Goal: Task Accomplishment & Management: Use online tool/utility

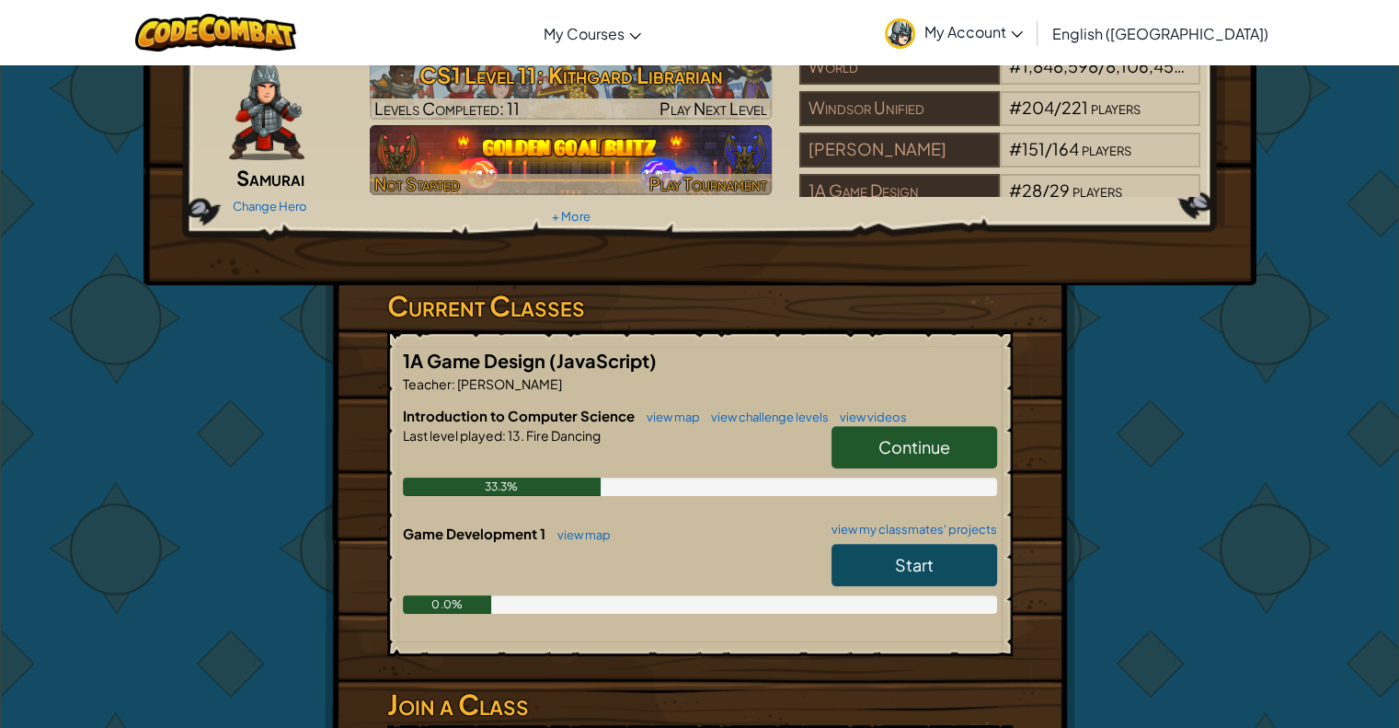
scroll to position [276, 0]
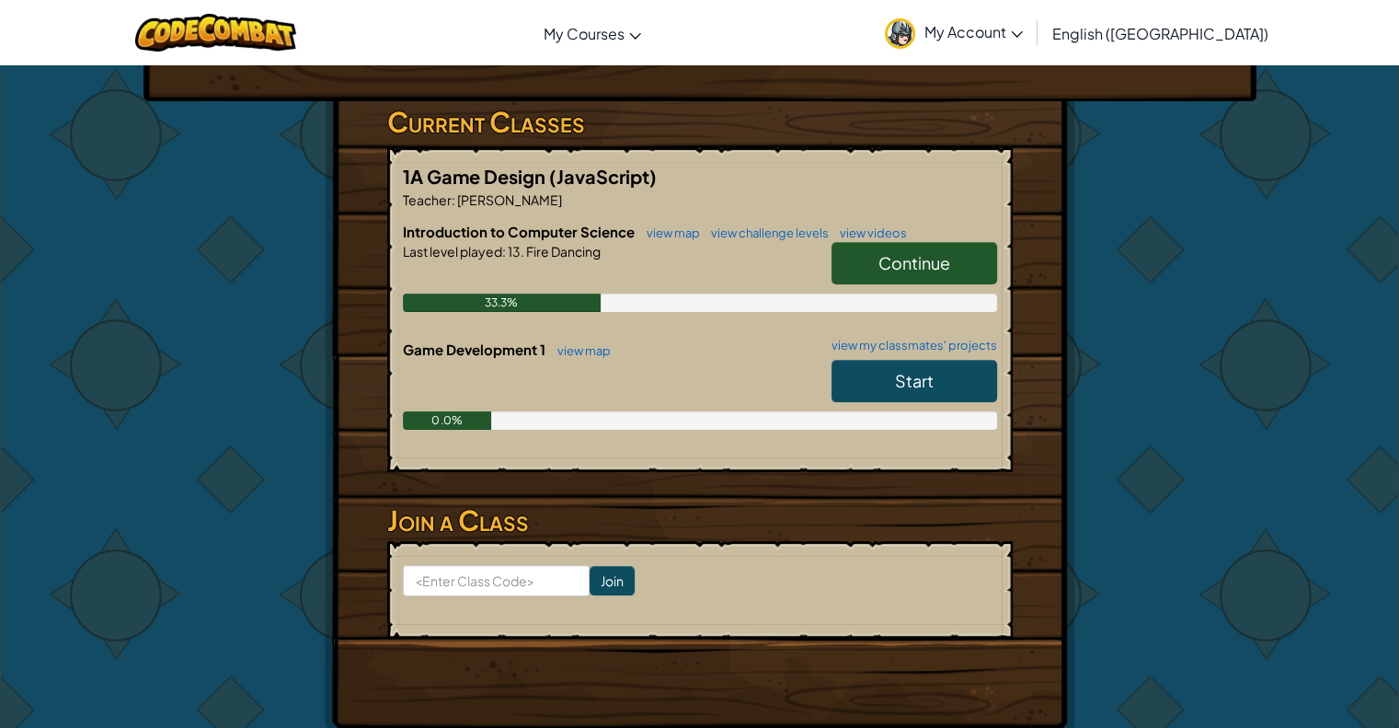
click at [879, 261] on span "Continue" at bounding box center [915, 262] width 72 height 21
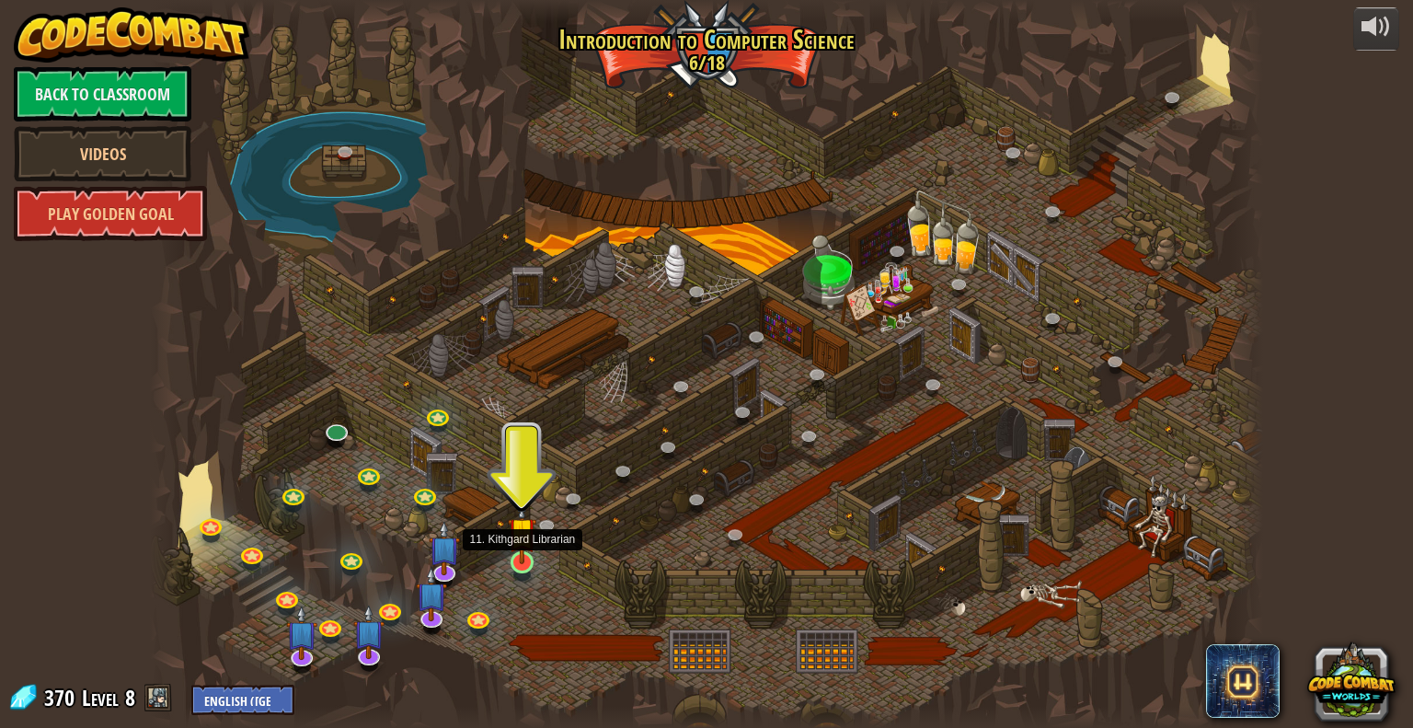
click at [518, 544] on img at bounding box center [522, 531] width 29 height 65
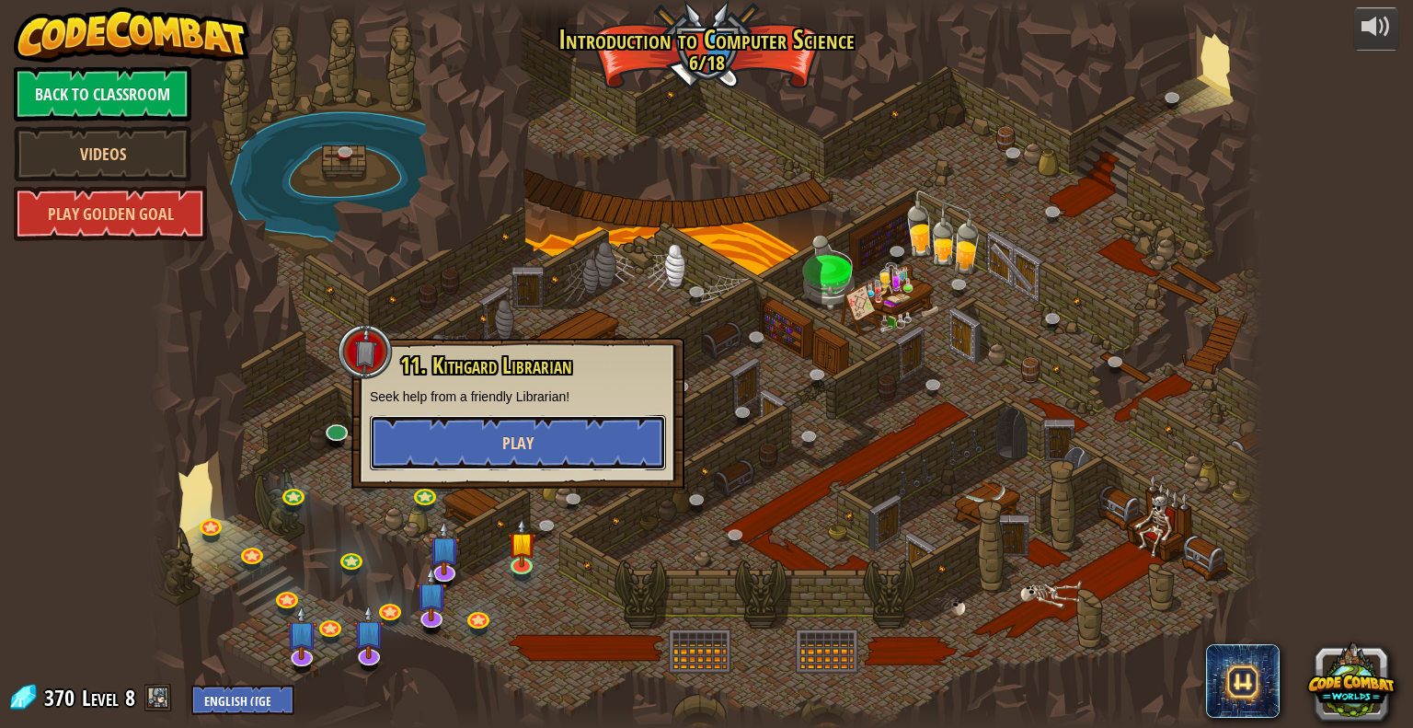
click at [519, 444] on span "Play" at bounding box center [517, 442] width 31 height 23
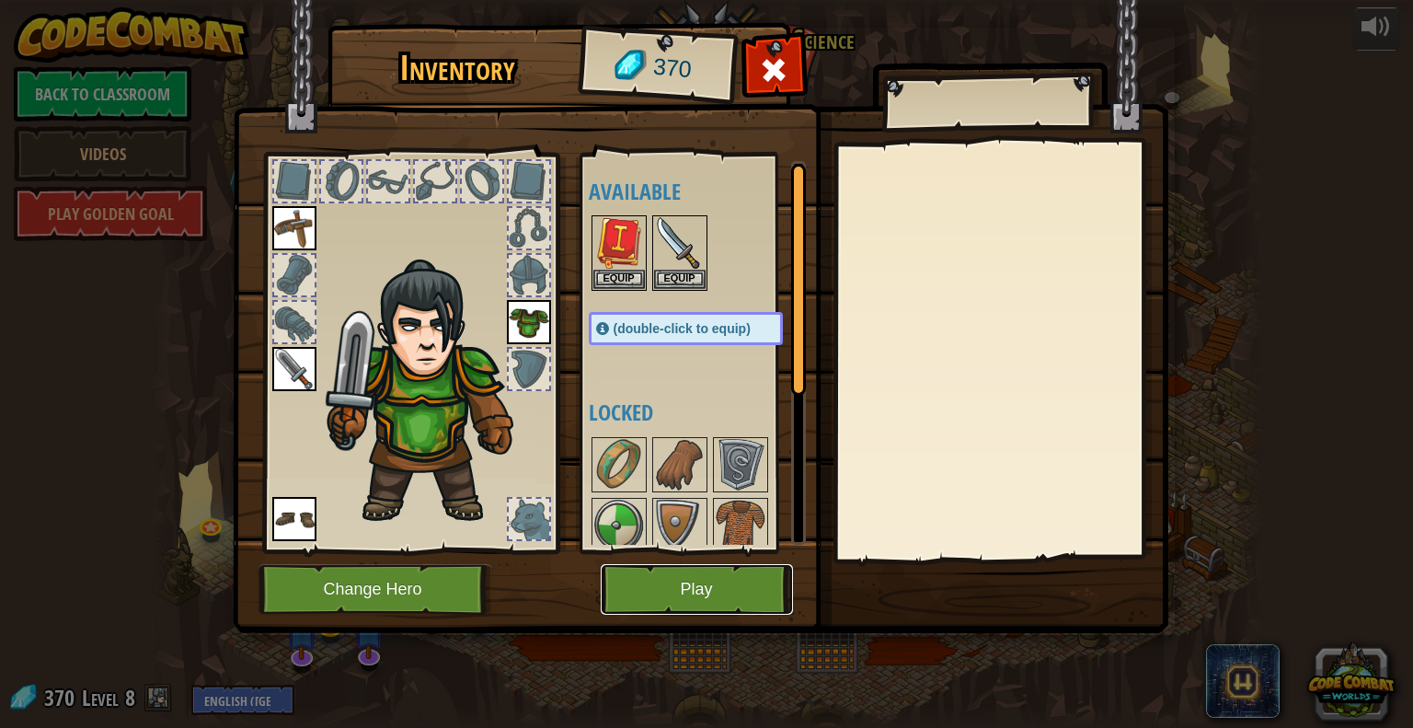
click at [663, 599] on button "Play" at bounding box center [697, 589] width 192 height 51
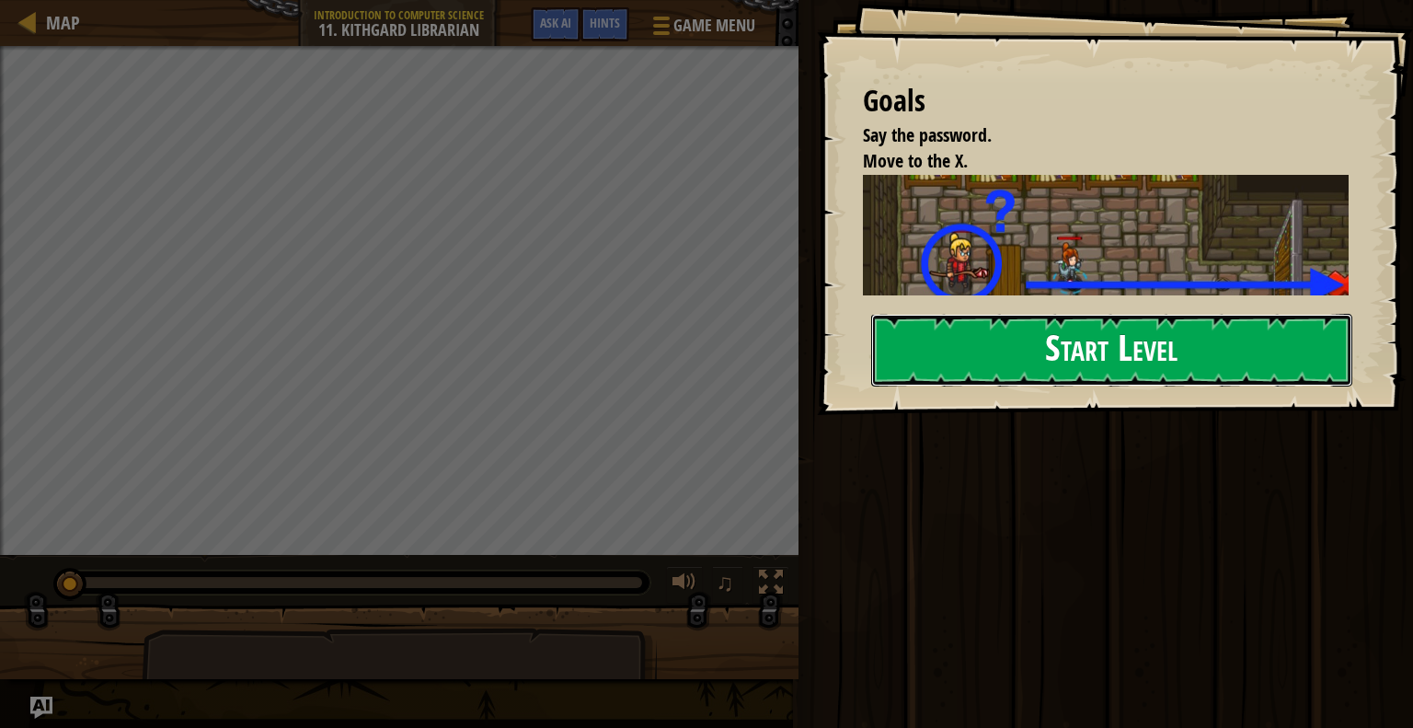
click at [965, 342] on button "Start Level" at bounding box center [1111, 350] width 481 height 73
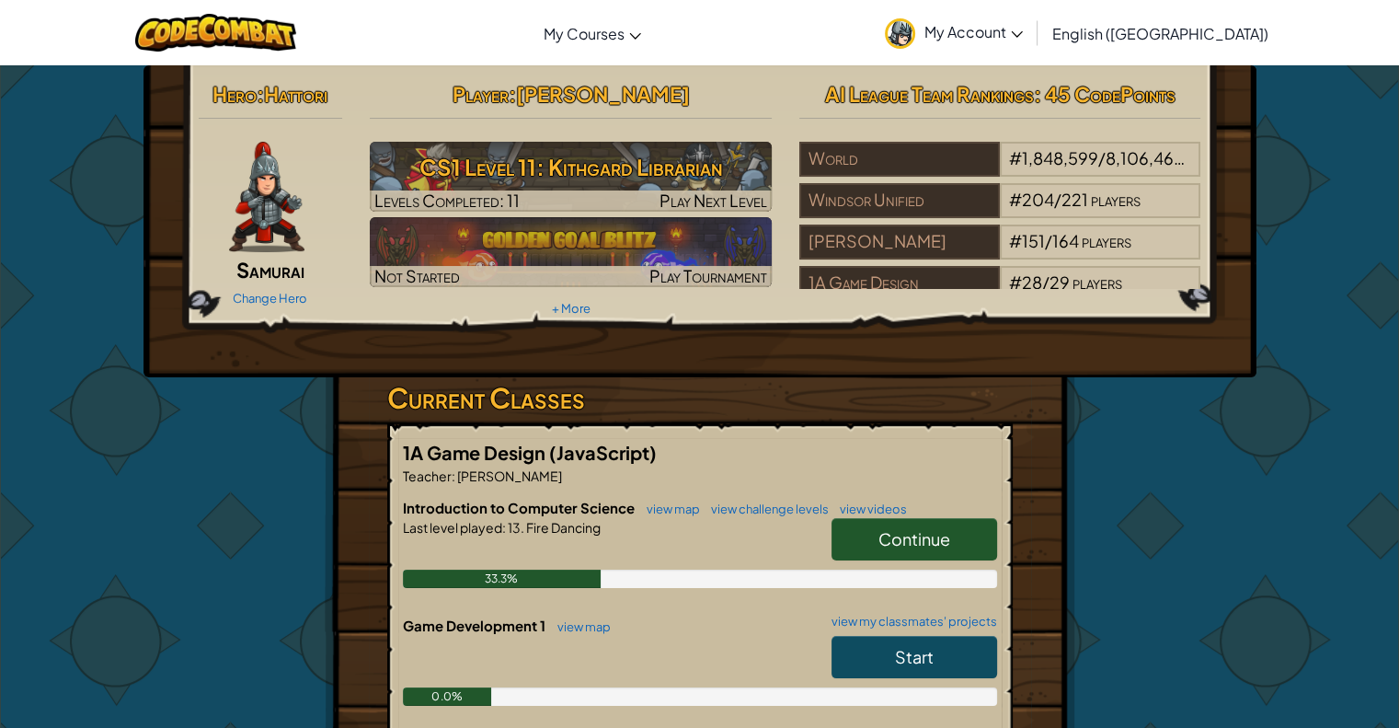
click at [888, 544] on span "Continue" at bounding box center [915, 538] width 72 height 21
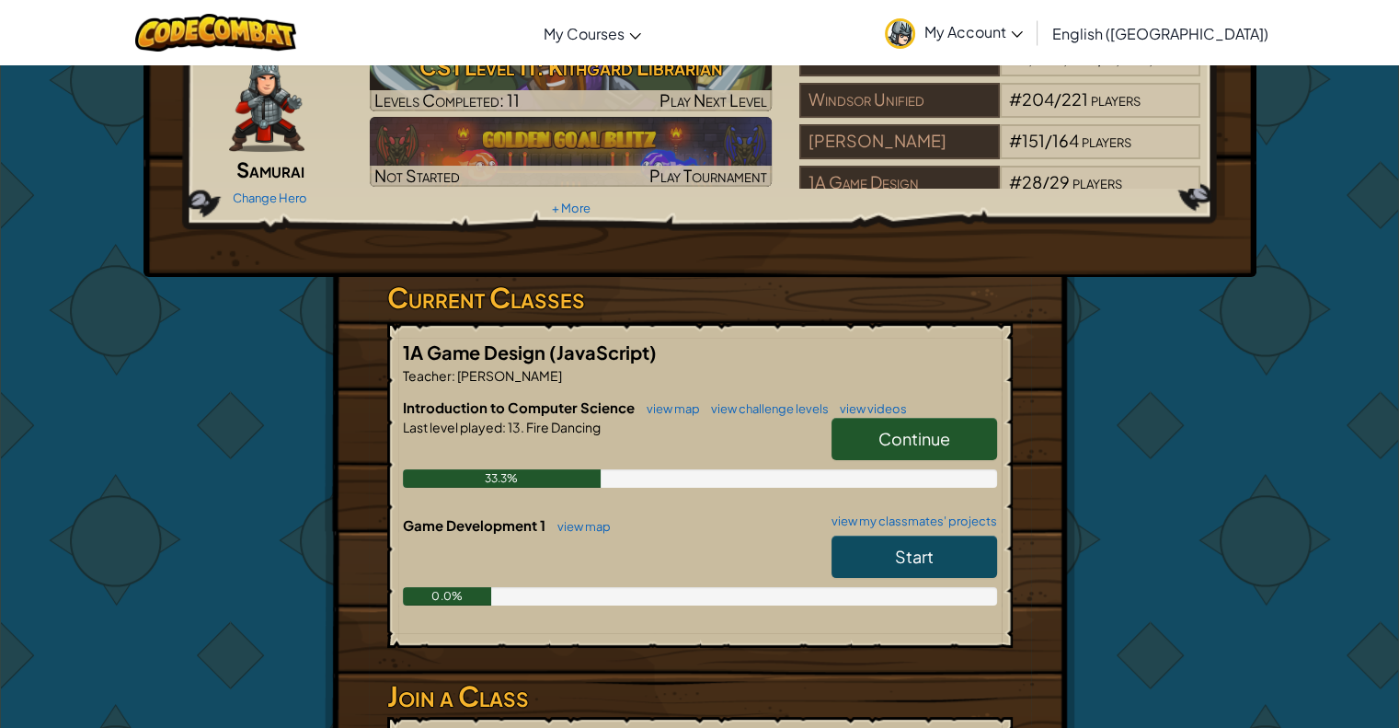
scroll to position [184, 0]
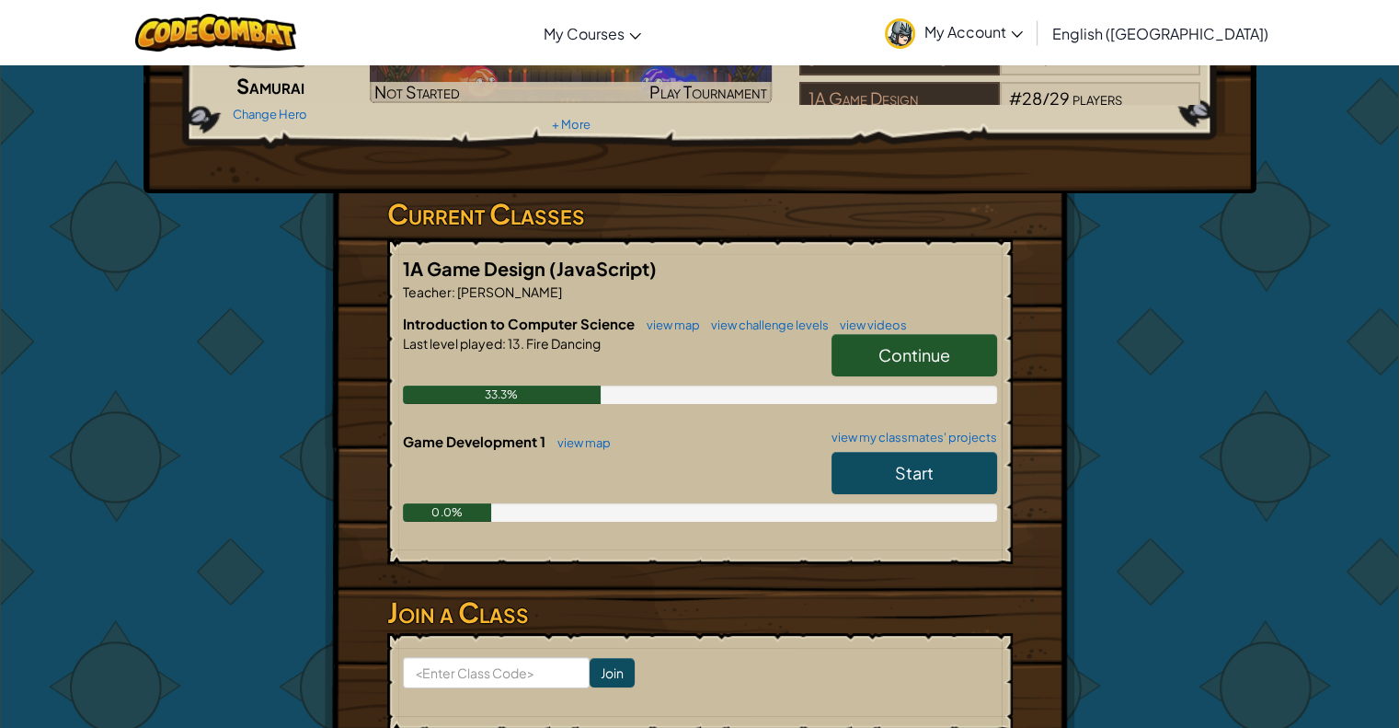
click at [910, 344] on span "Continue" at bounding box center [915, 354] width 72 height 21
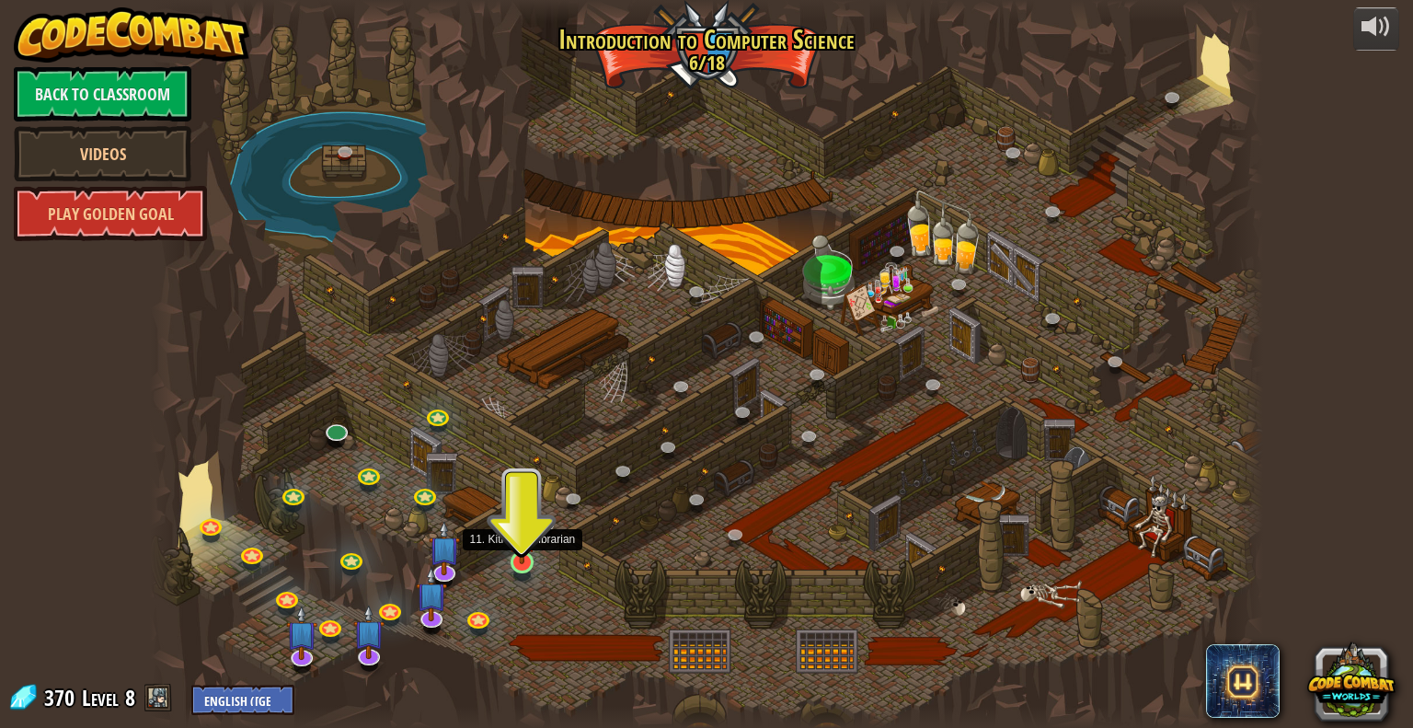
click at [517, 538] on img at bounding box center [522, 531] width 29 height 65
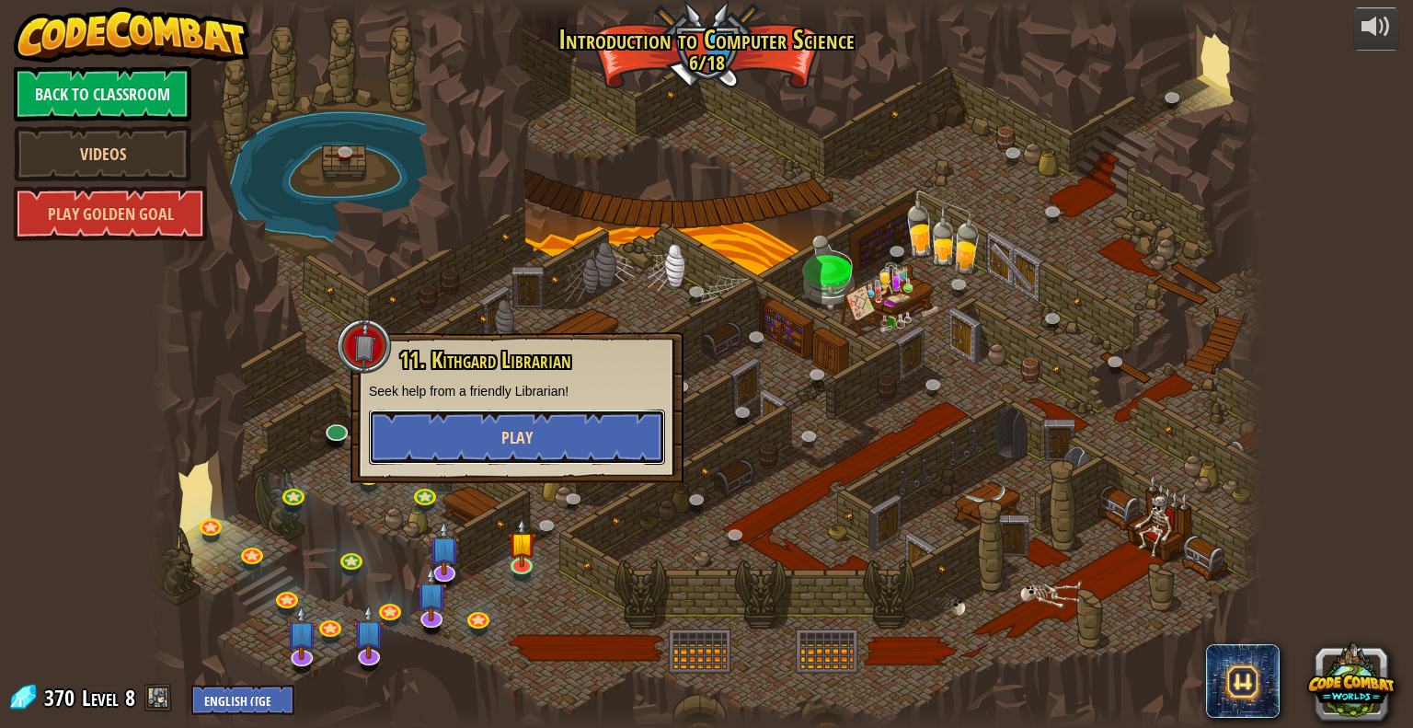
click at [568, 430] on button "Play" at bounding box center [517, 436] width 296 height 55
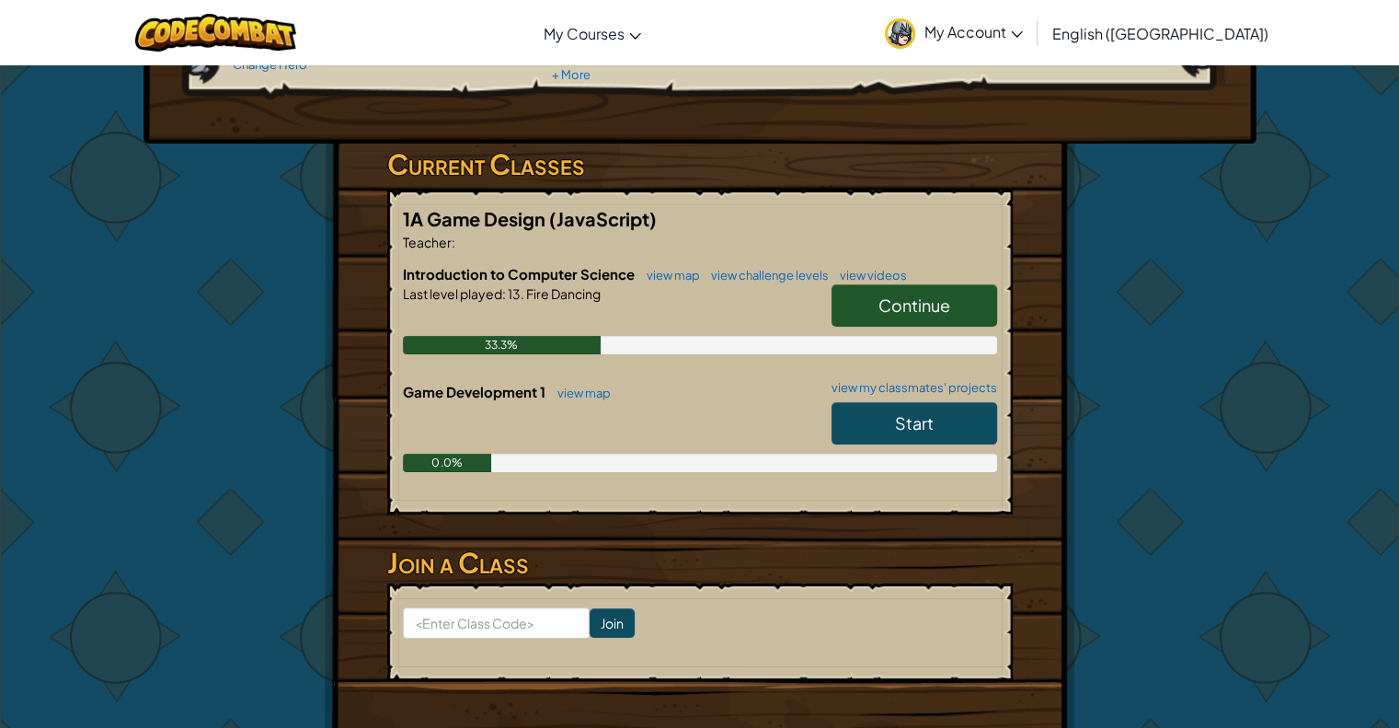
scroll to position [368, 0]
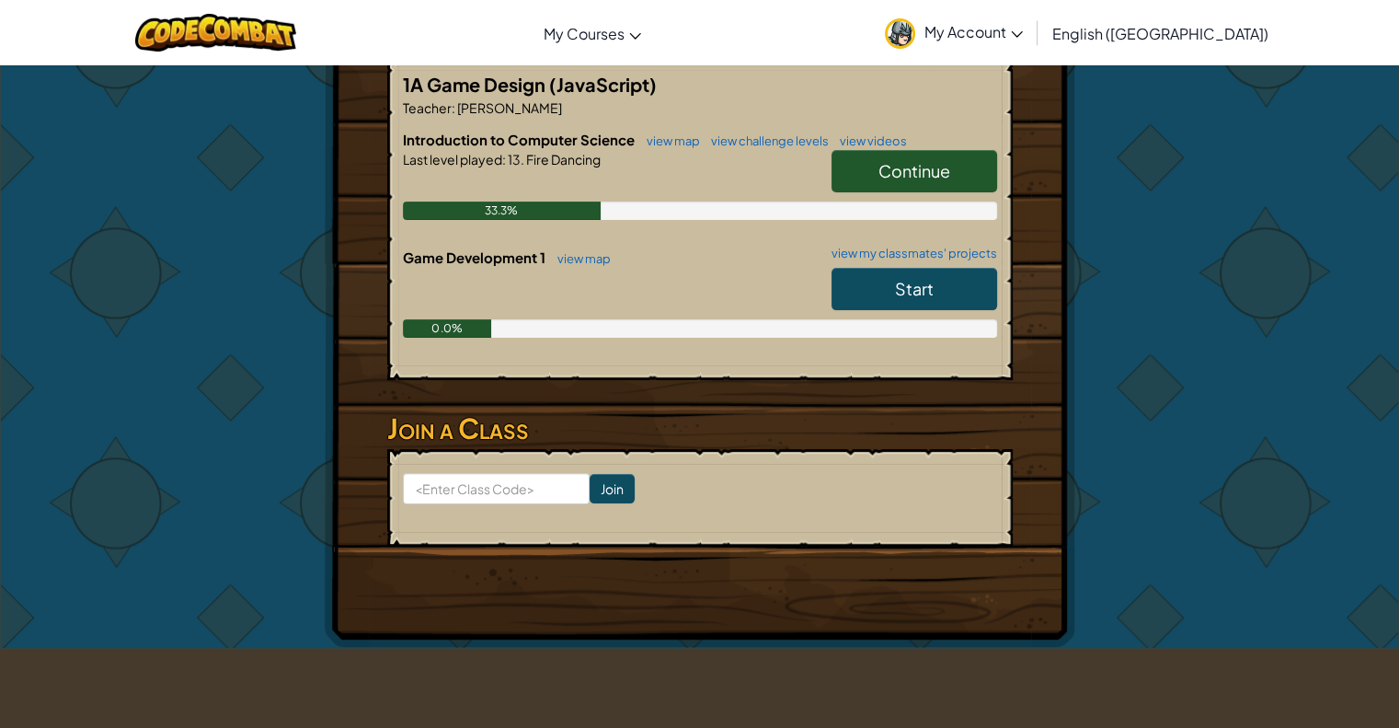
click at [945, 269] on link "Start" at bounding box center [915, 289] width 166 height 42
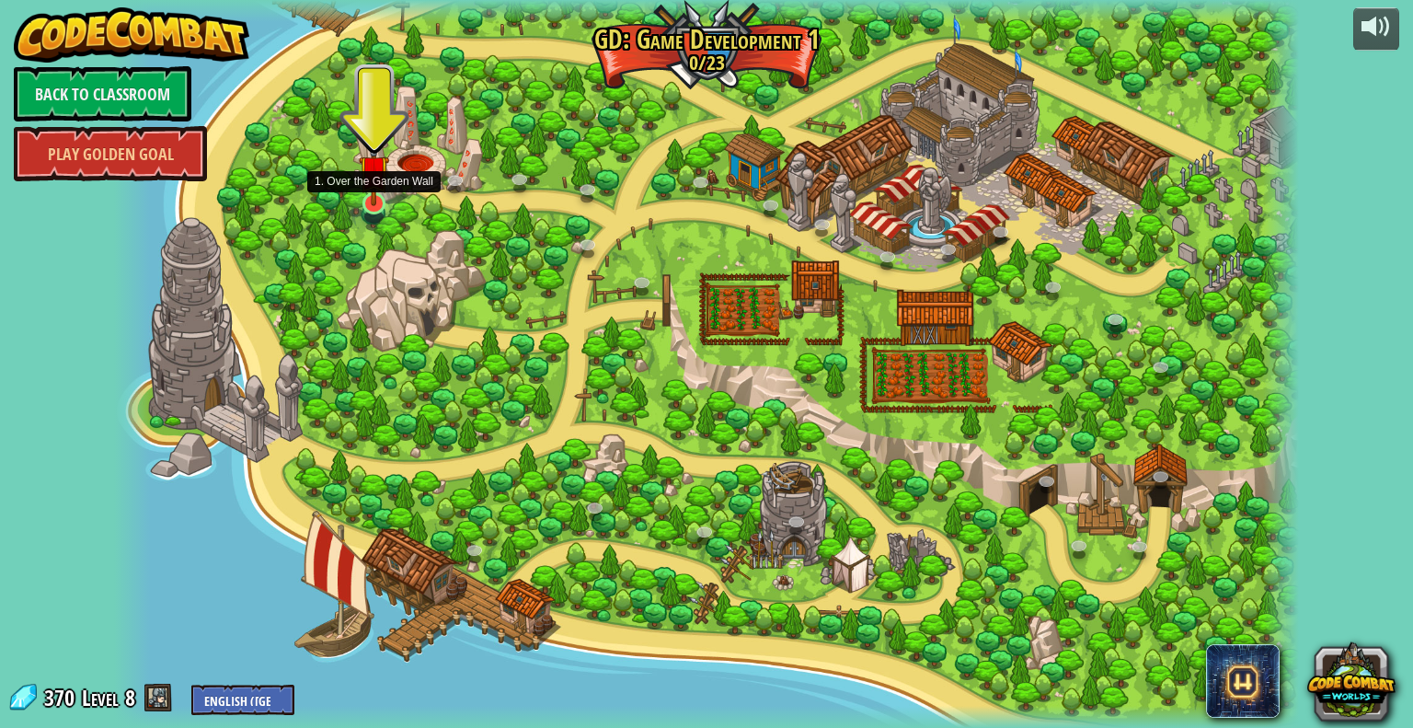
click at [376, 192] on img at bounding box center [374, 170] width 31 height 71
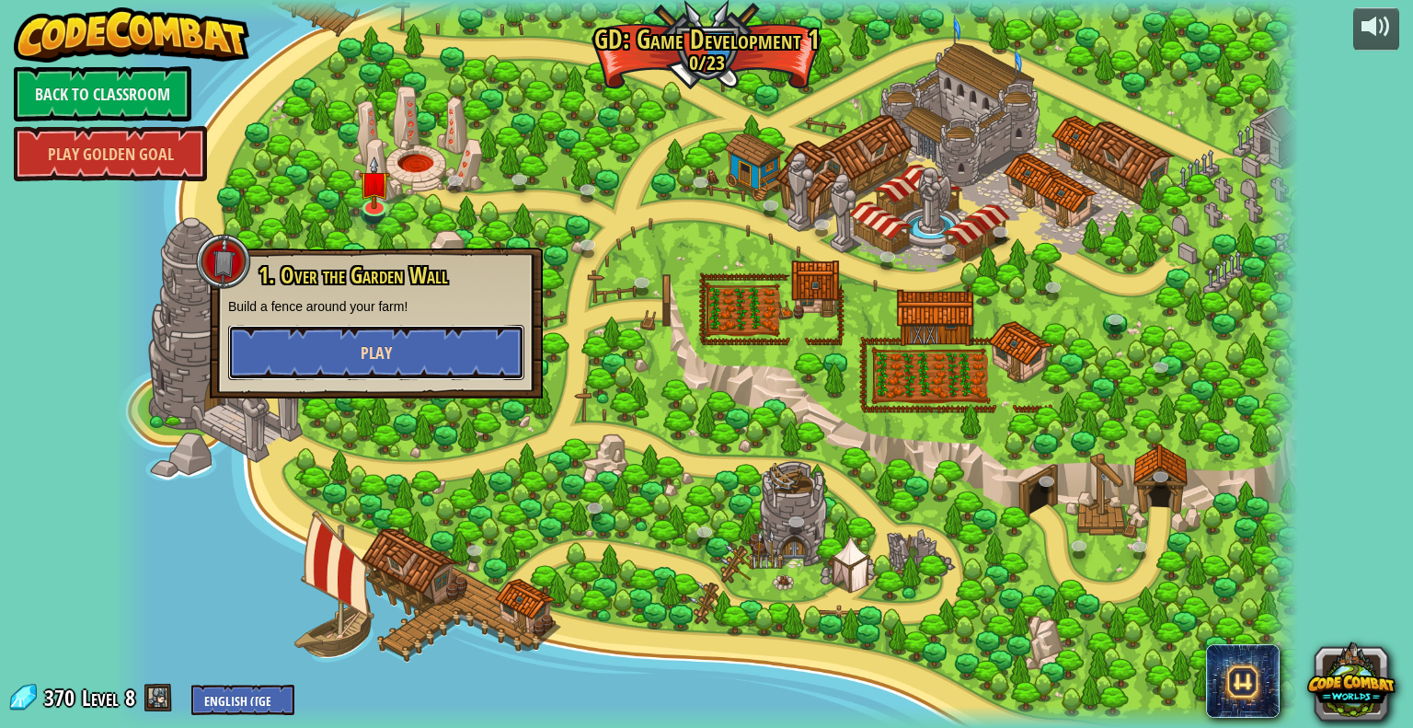
click at [396, 345] on button "Play" at bounding box center [376, 352] width 296 height 55
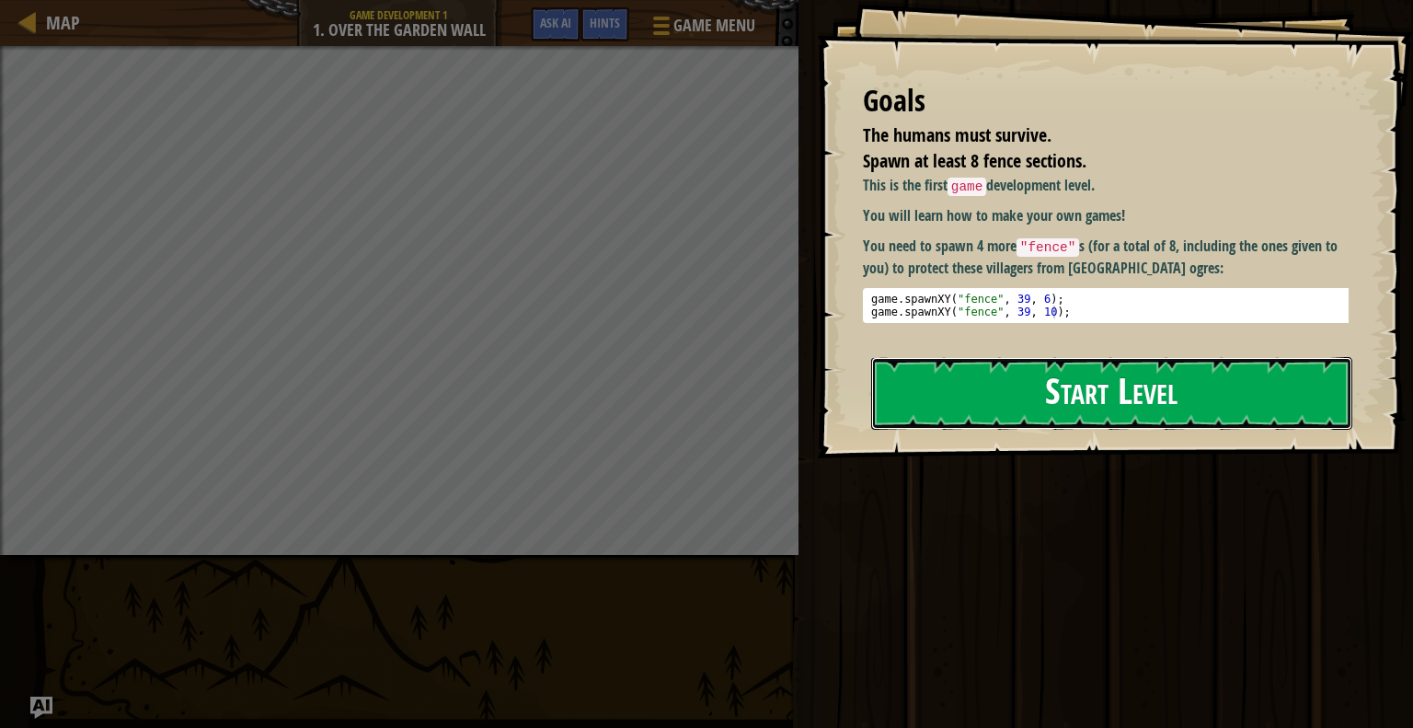
click at [1173, 395] on button "Start Level" at bounding box center [1111, 393] width 481 height 73
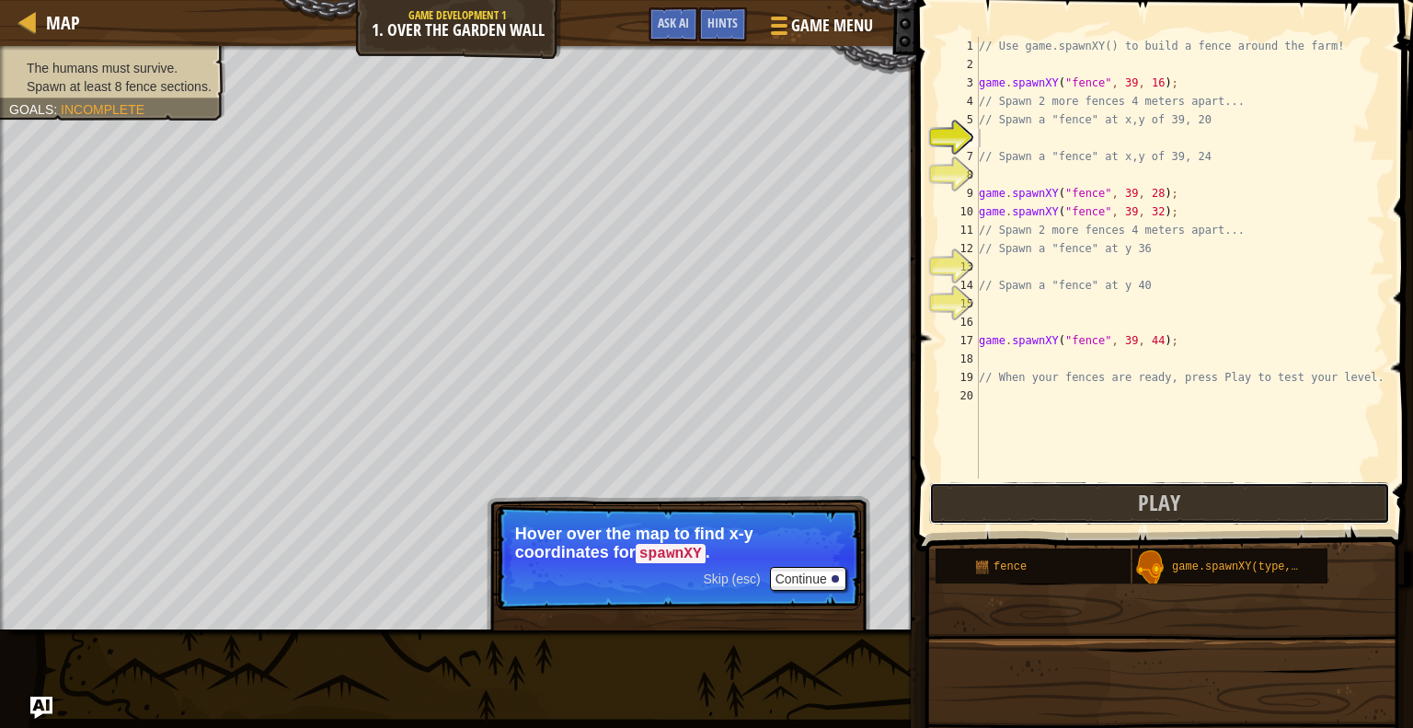
click at [1089, 492] on button "Play" at bounding box center [1159, 503] width 461 height 42
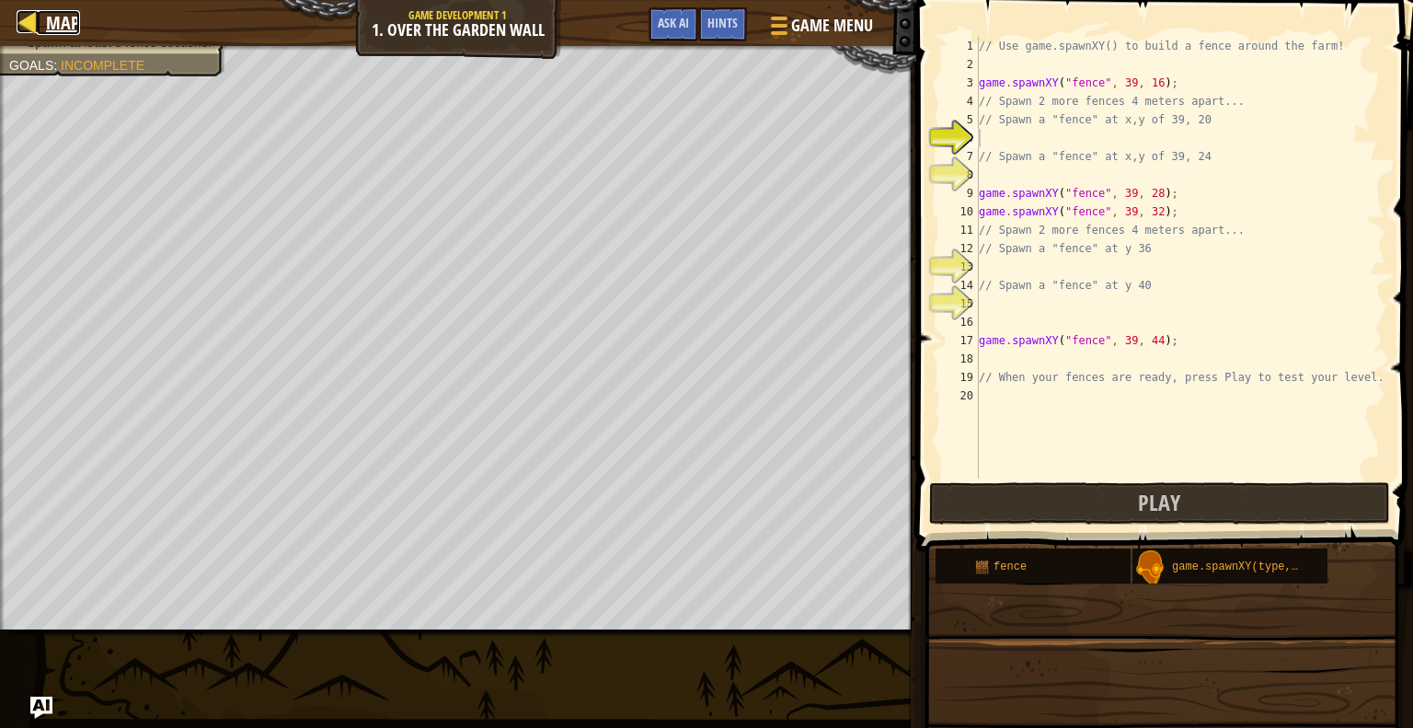
click at [70, 17] on span "Map" at bounding box center [63, 22] width 34 height 25
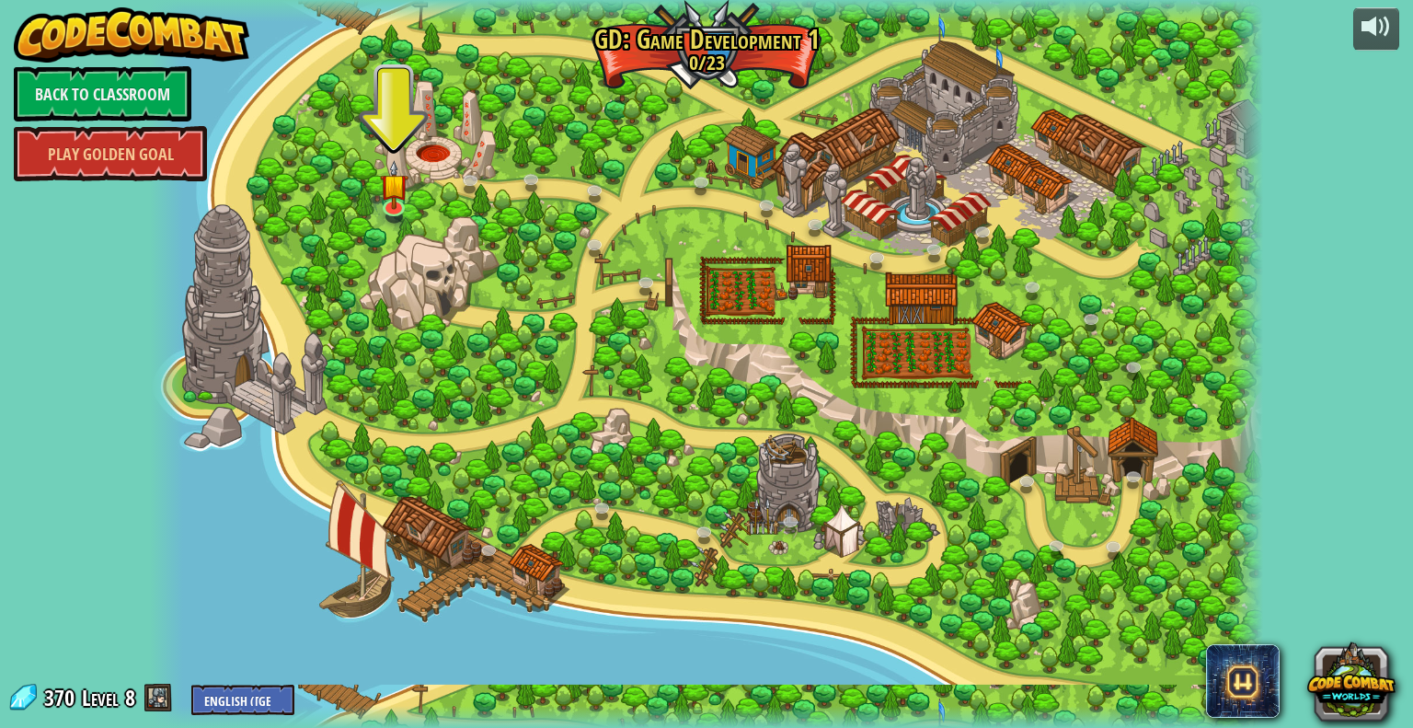
click at [70, 17] on img at bounding box center [131, 34] width 235 height 55
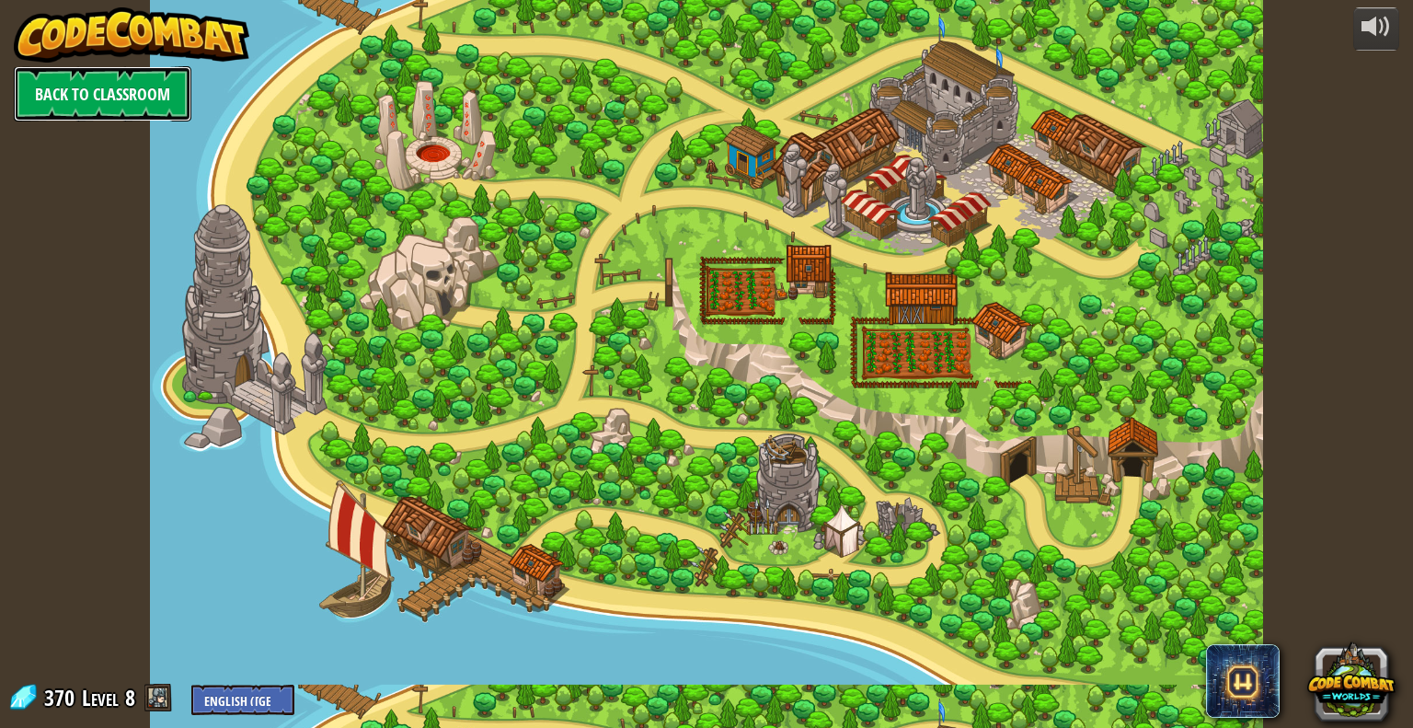
click at [169, 111] on link "Back to Classroom" at bounding box center [103, 93] width 178 height 55
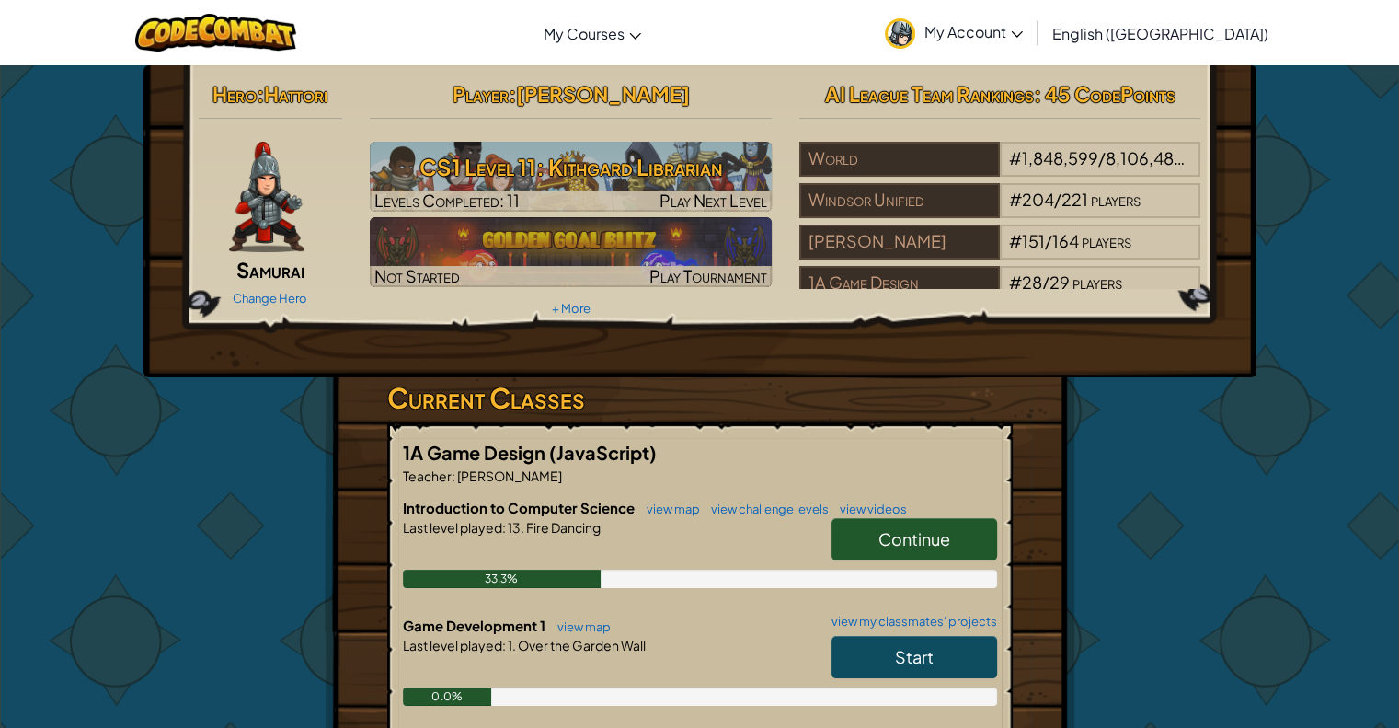
click at [868, 544] on link "Continue" at bounding box center [915, 539] width 166 height 42
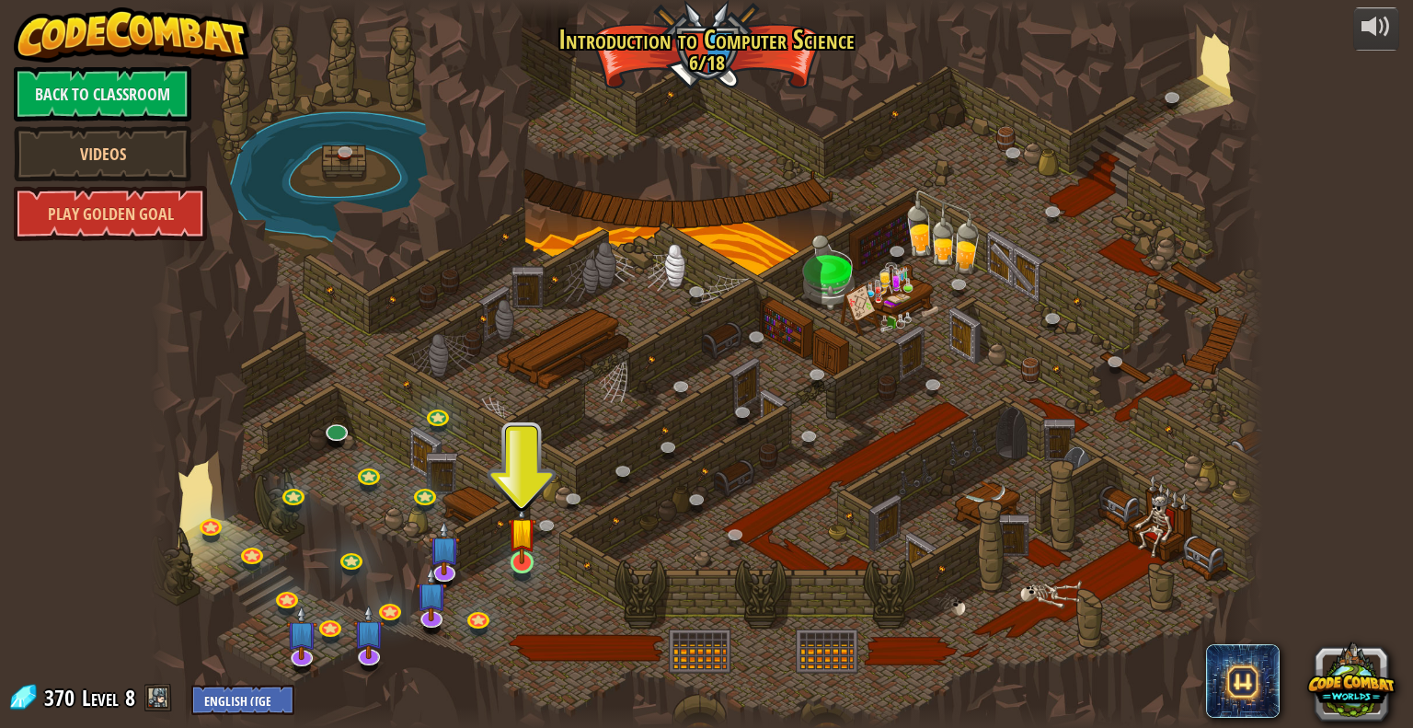
click at [517, 577] on div at bounding box center [521, 575] width 17 height 14
click at [520, 554] on img at bounding box center [522, 531] width 29 height 65
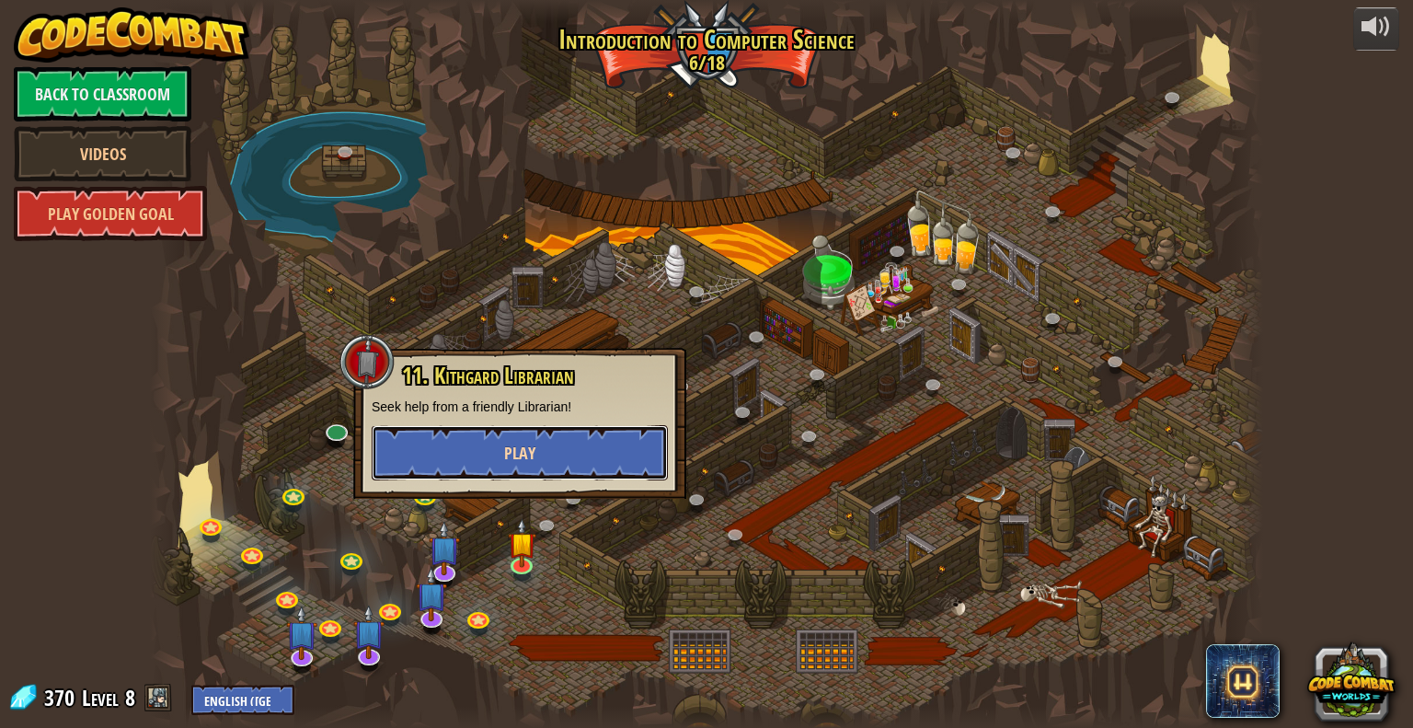
click at [575, 430] on button "Play" at bounding box center [520, 452] width 296 height 55
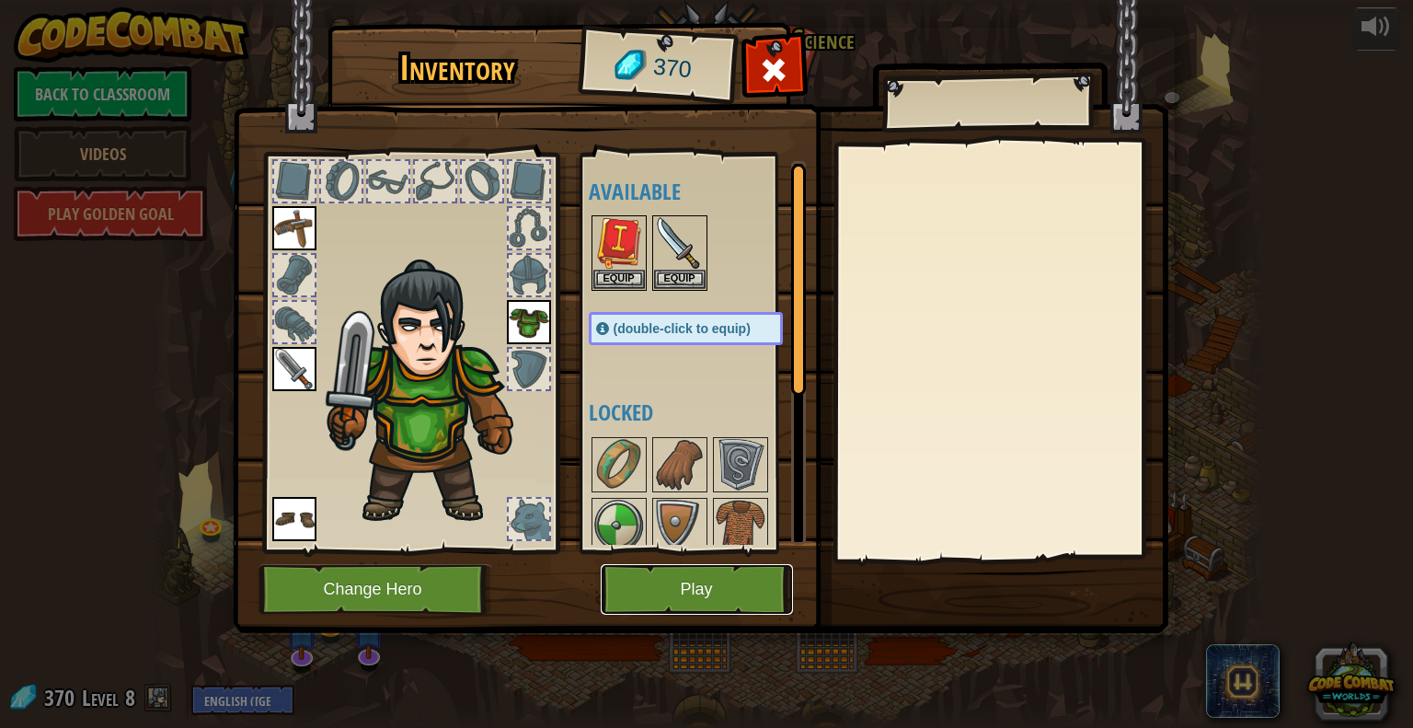
click at [651, 573] on button "Play" at bounding box center [697, 589] width 192 height 51
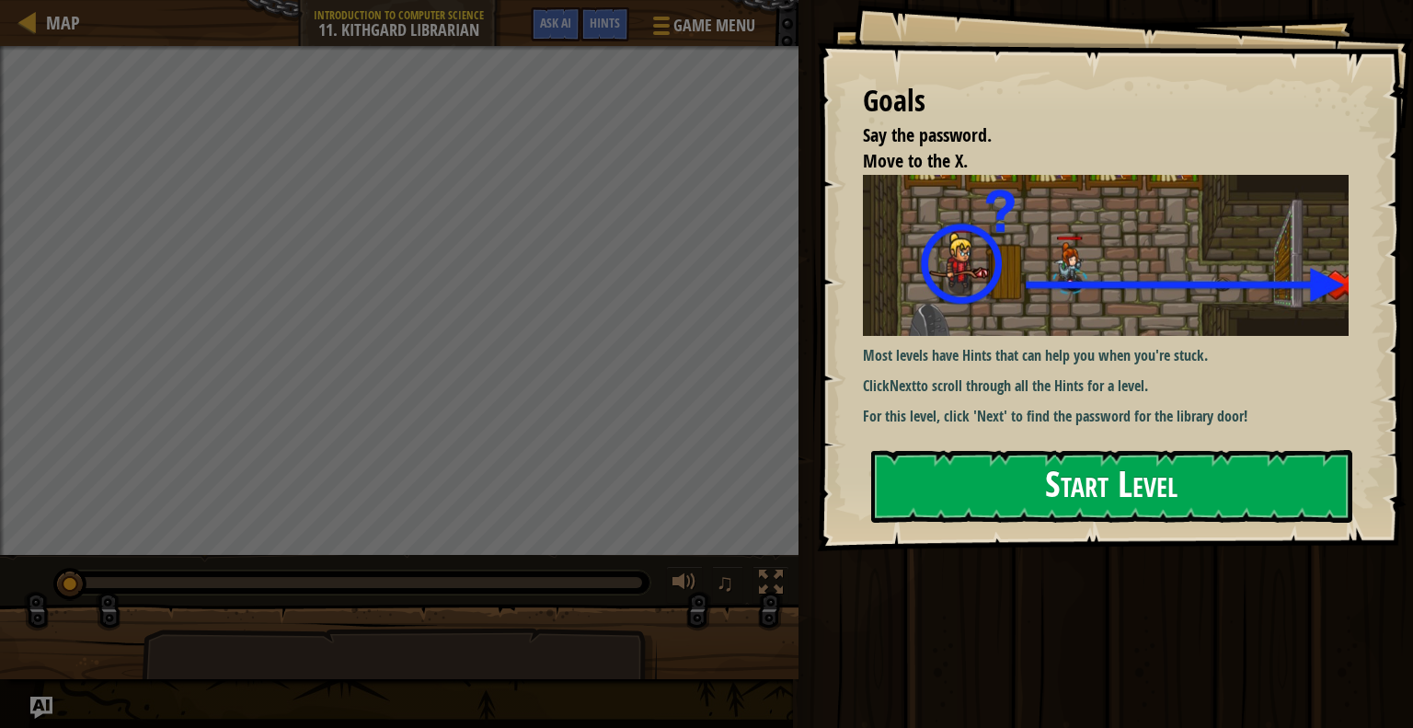
click at [1054, 453] on button "Start Level" at bounding box center [1111, 486] width 481 height 73
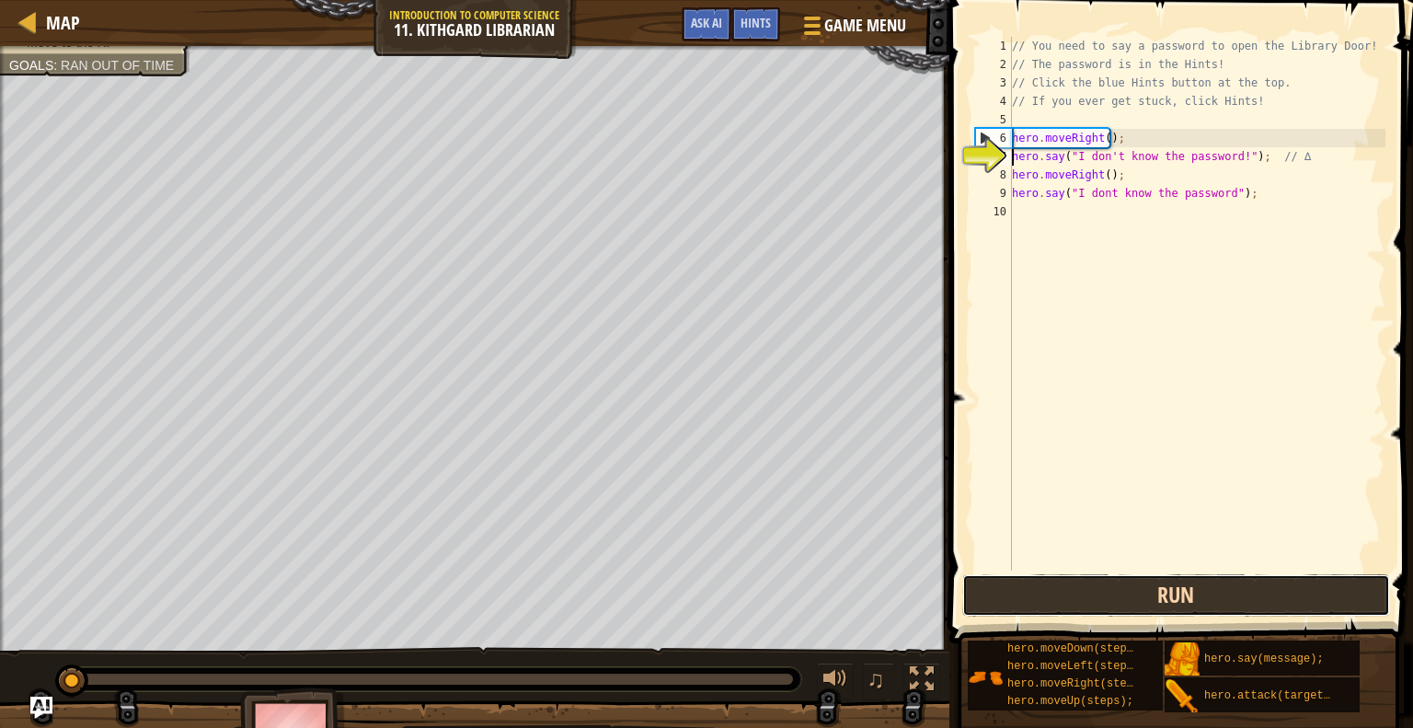
click at [1006, 597] on button "Run" at bounding box center [1176, 595] width 429 height 42
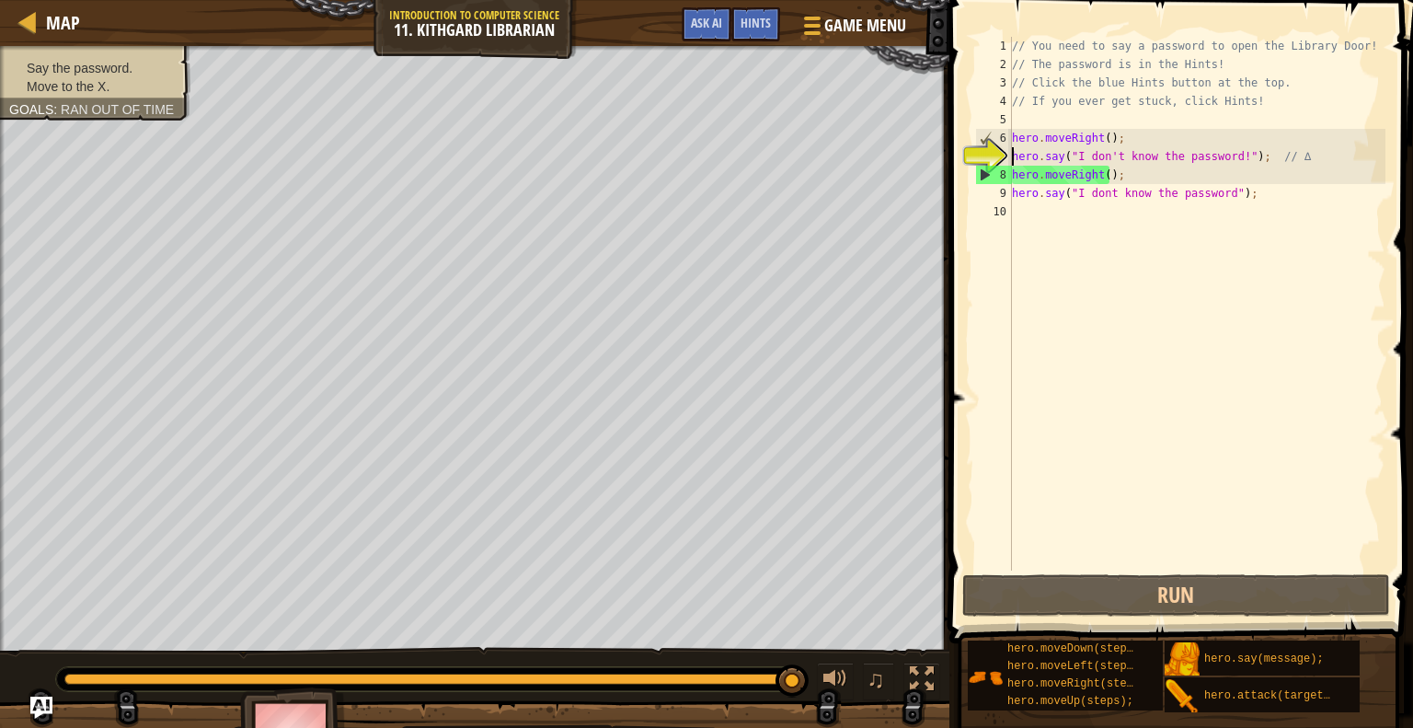
click at [1218, 190] on div "// You need to say a password to open the Library Door! // The password is in t…" at bounding box center [1196, 322] width 377 height 570
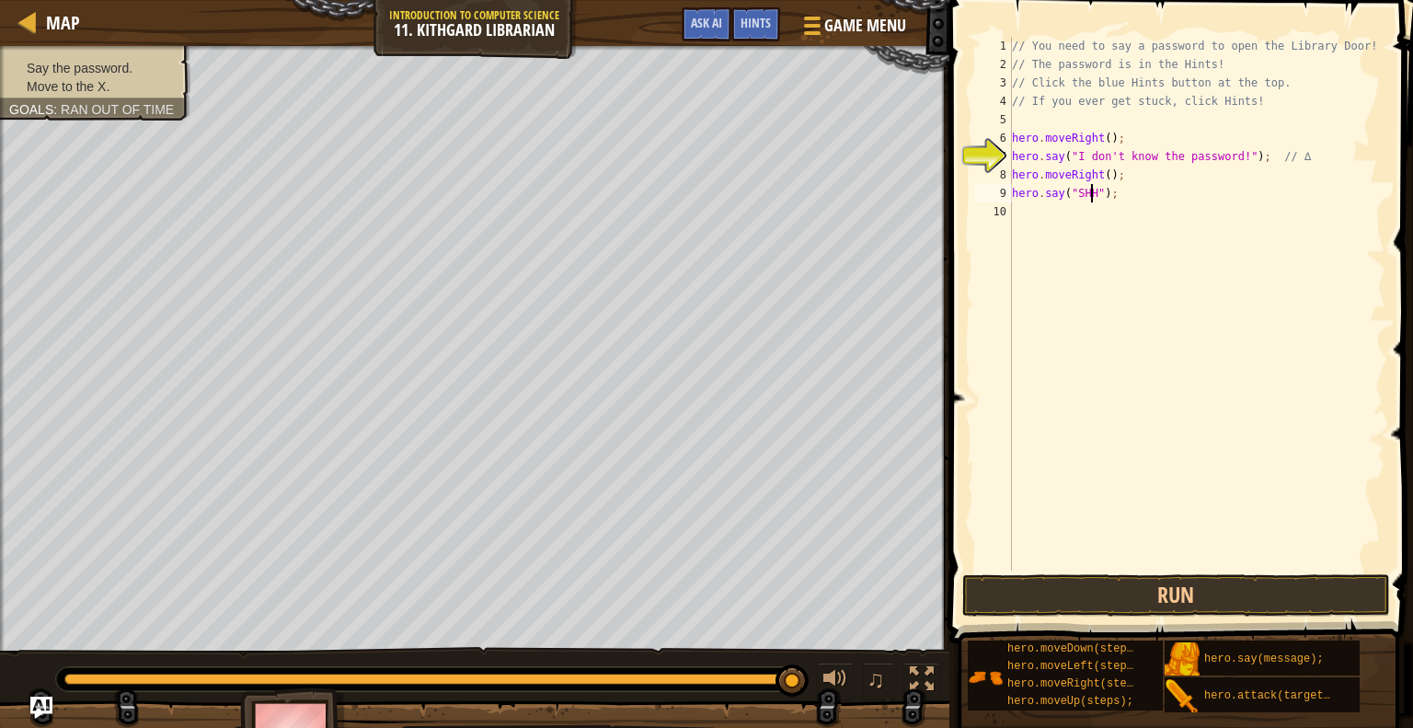
scroll to position [8, 7]
click at [1177, 600] on button "Run" at bounding box center [1176, 595] width 429 height 42
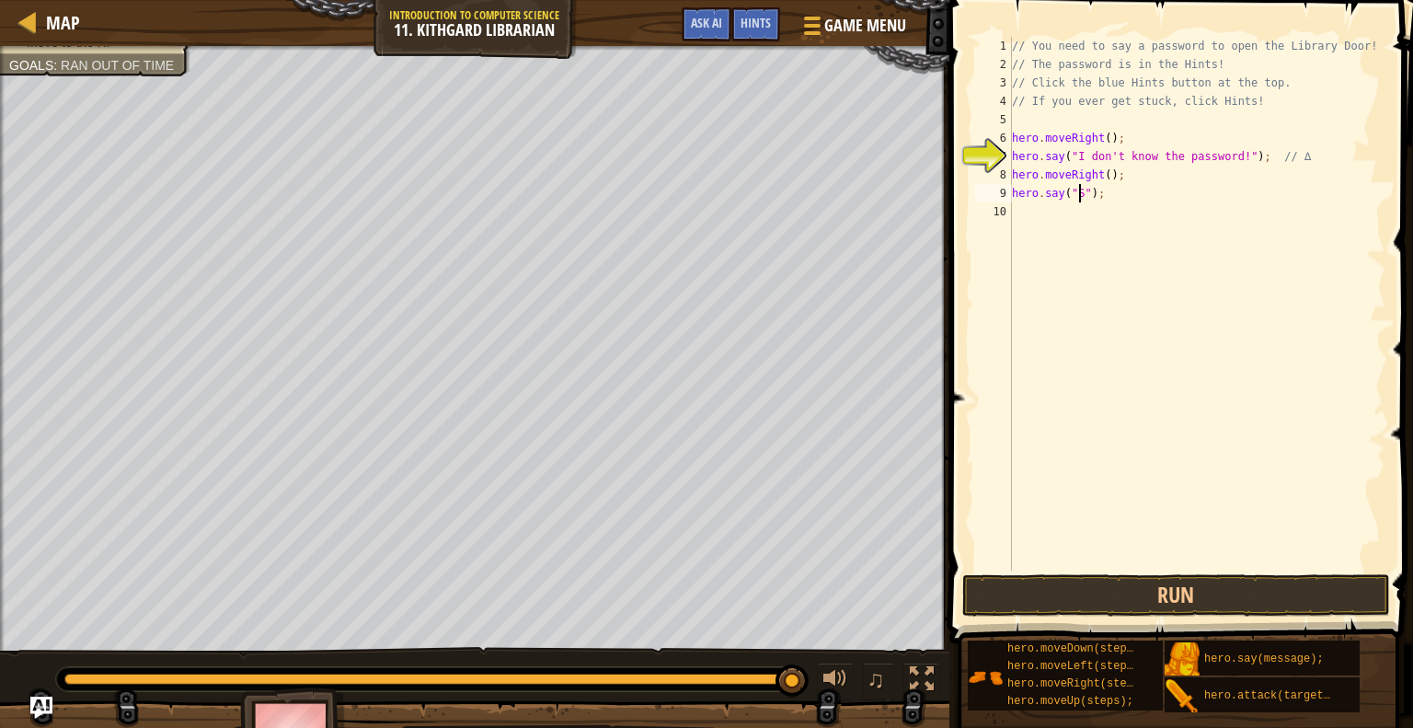
scroll to position [8, 5]
click at [737, 17] on div "Hints" at bounding box center [755, 24] width 49 height 34
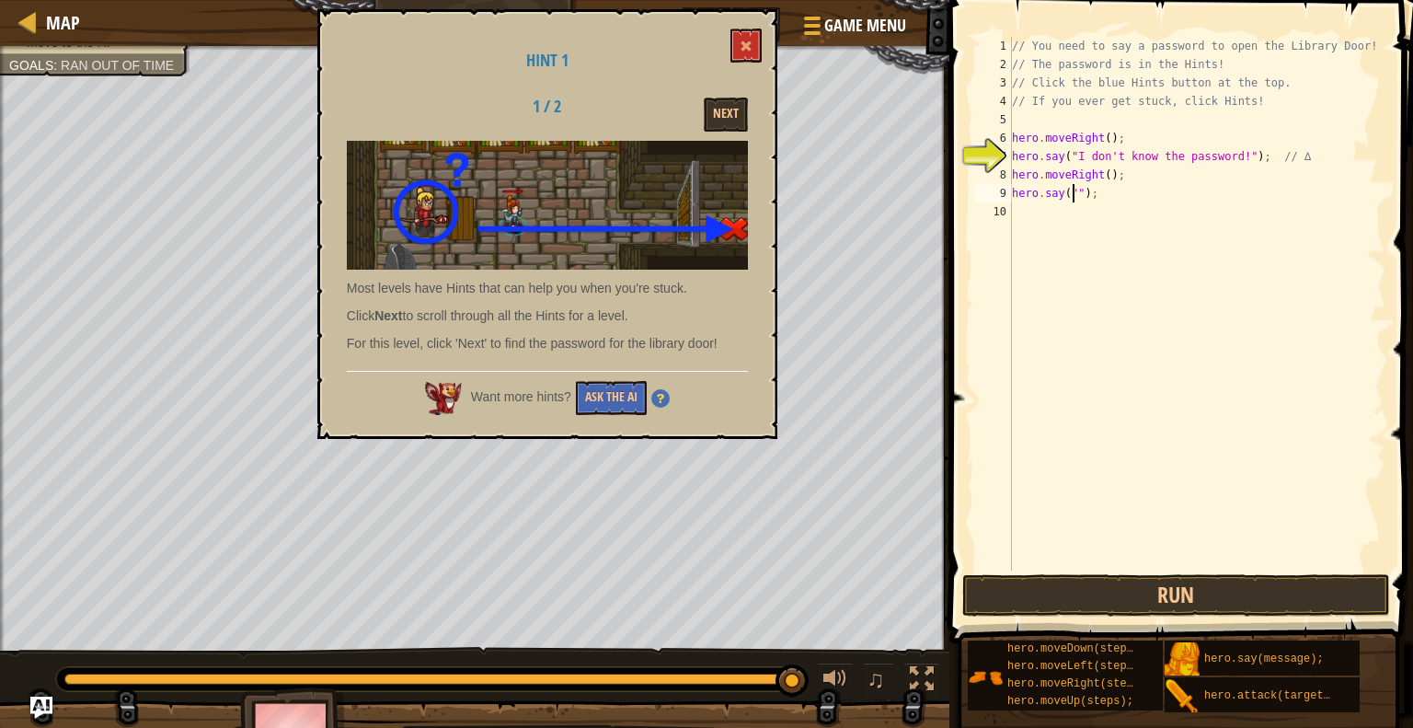
click at [725, 92] on div "Hint 1 1 / 2 Next Most levels have Hints that can help you when you're stuck. C…" at bounding box center [547, 224] width 460 height 430
click at [725, 105] on button "Next" at bounding box center [726, 115] width 44 height 34
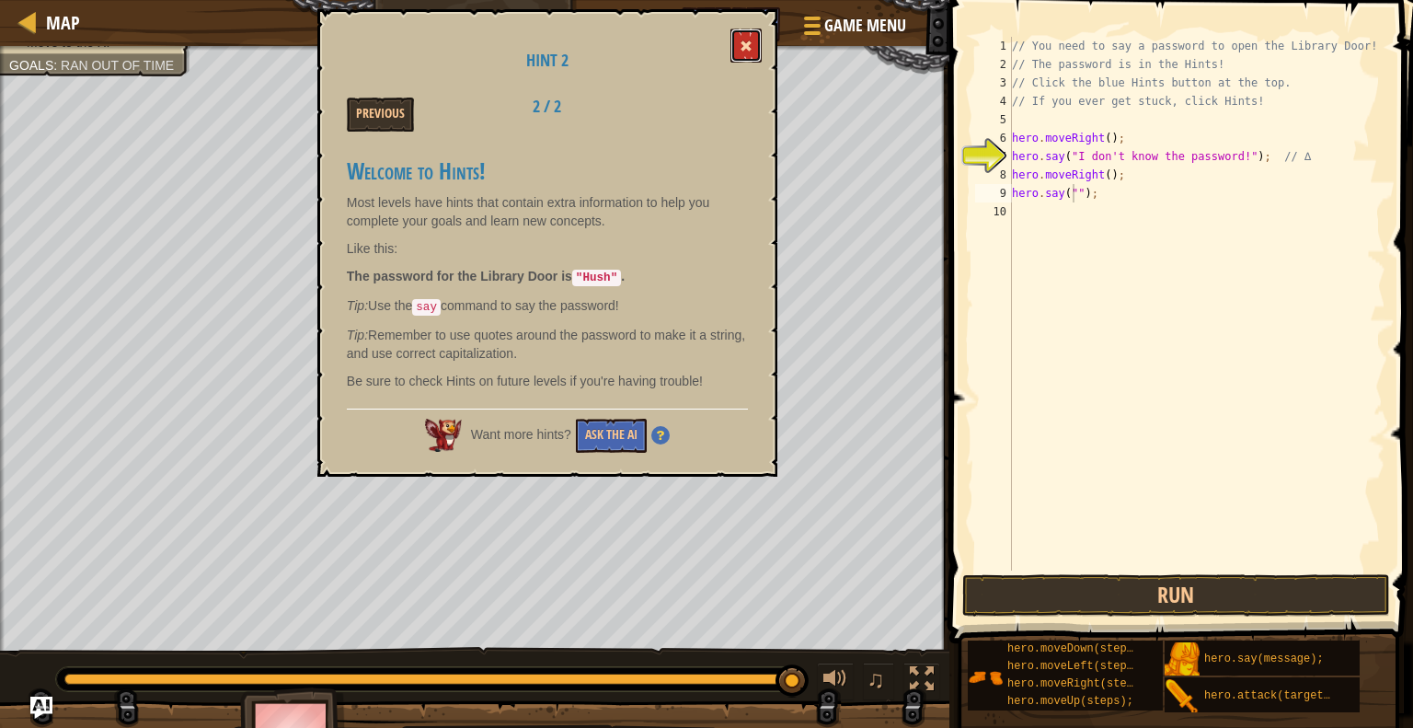
click at [741, 41] on span at bounding box center [746, 46] width 13 height 13
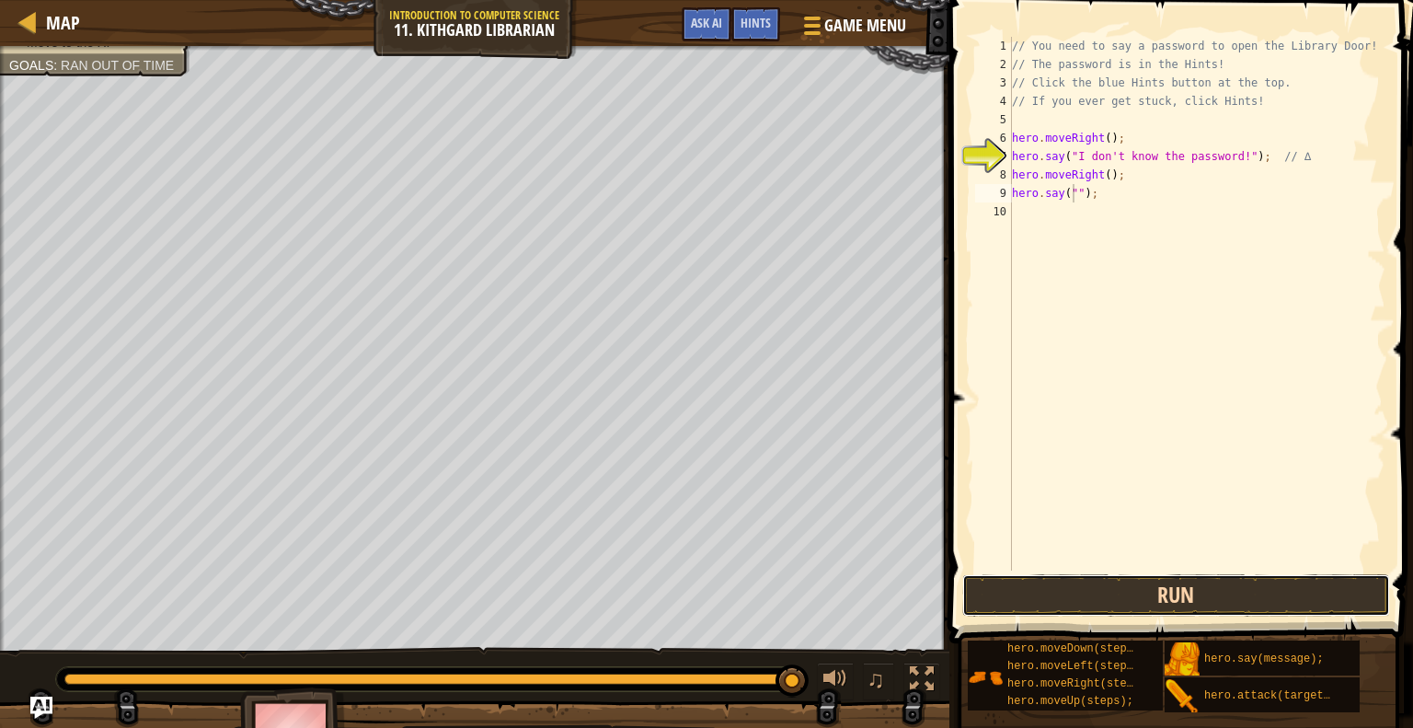
click at [1089, 599] on button "Run" at bounding box center [1176, 595] width 429 height 42
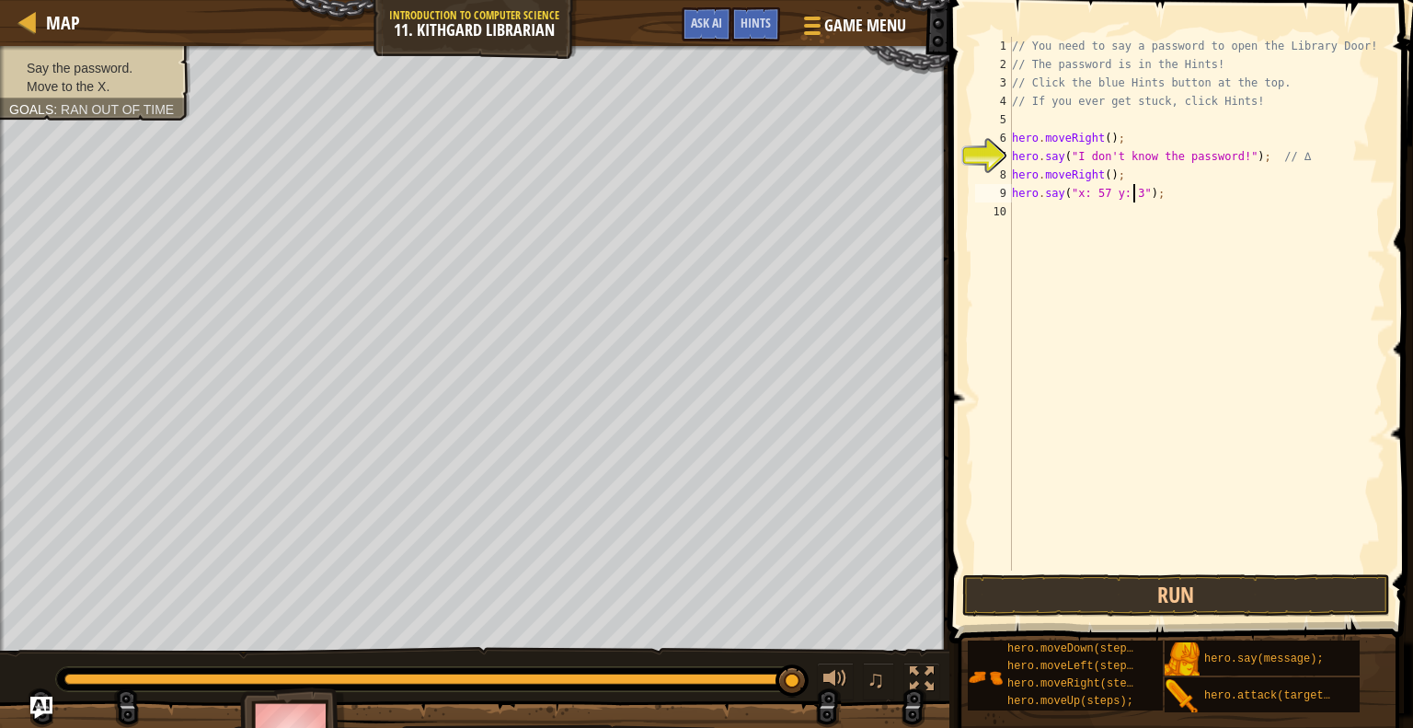
scroll to position [8, 10]
click at [1231, 580] on button "Run" at bounding box center [1176, 595] width 429 height 42
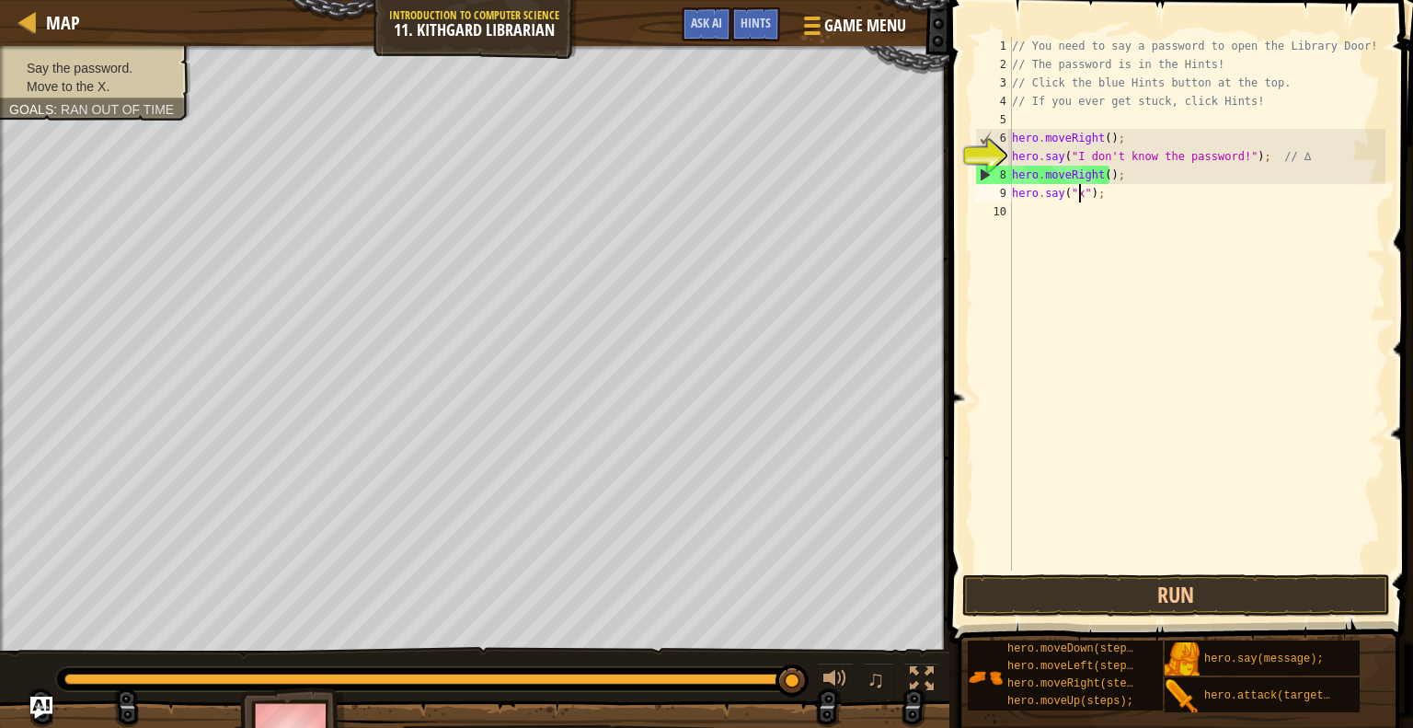
scroll to position [8, 5]
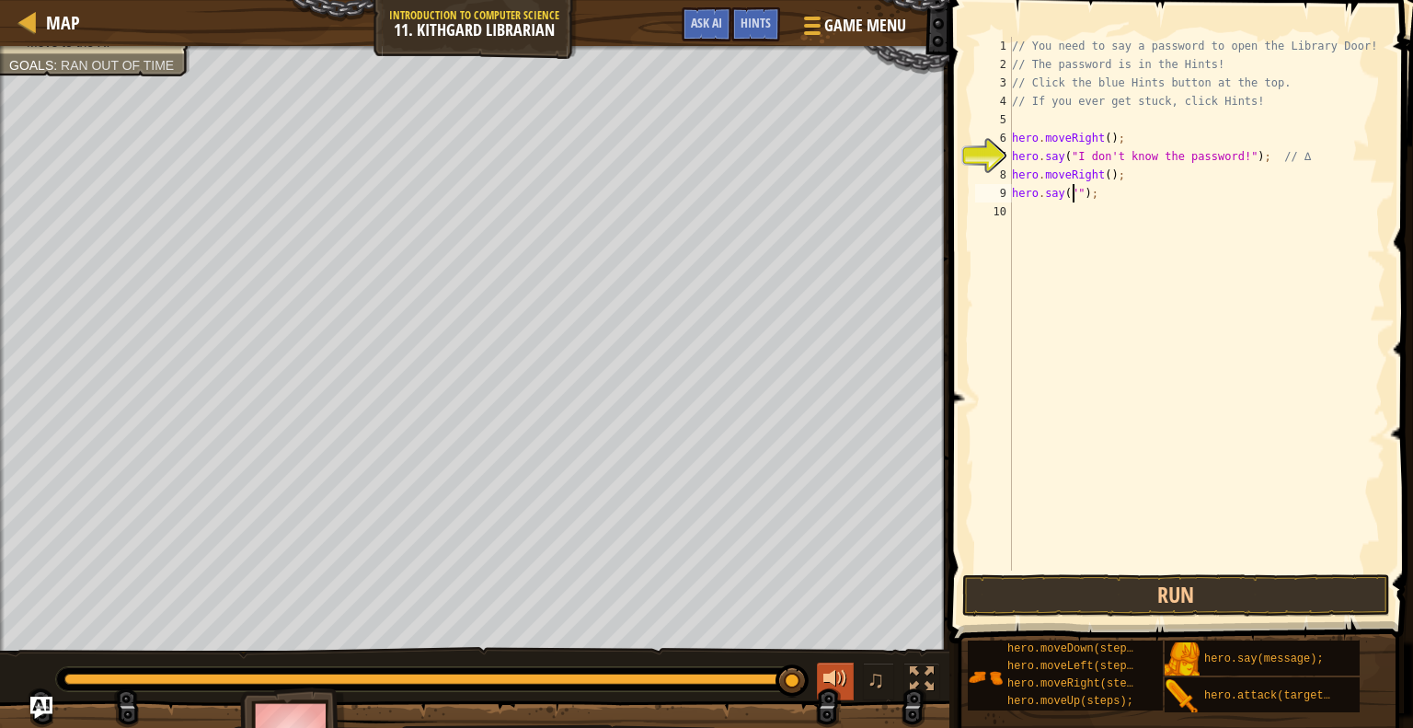
click at [841, 668] on div at bounding box center [835, 679] width 24 height 24
click at [737, 22] on div "Hints" at bounding box center [755, 24] width 49 height 34
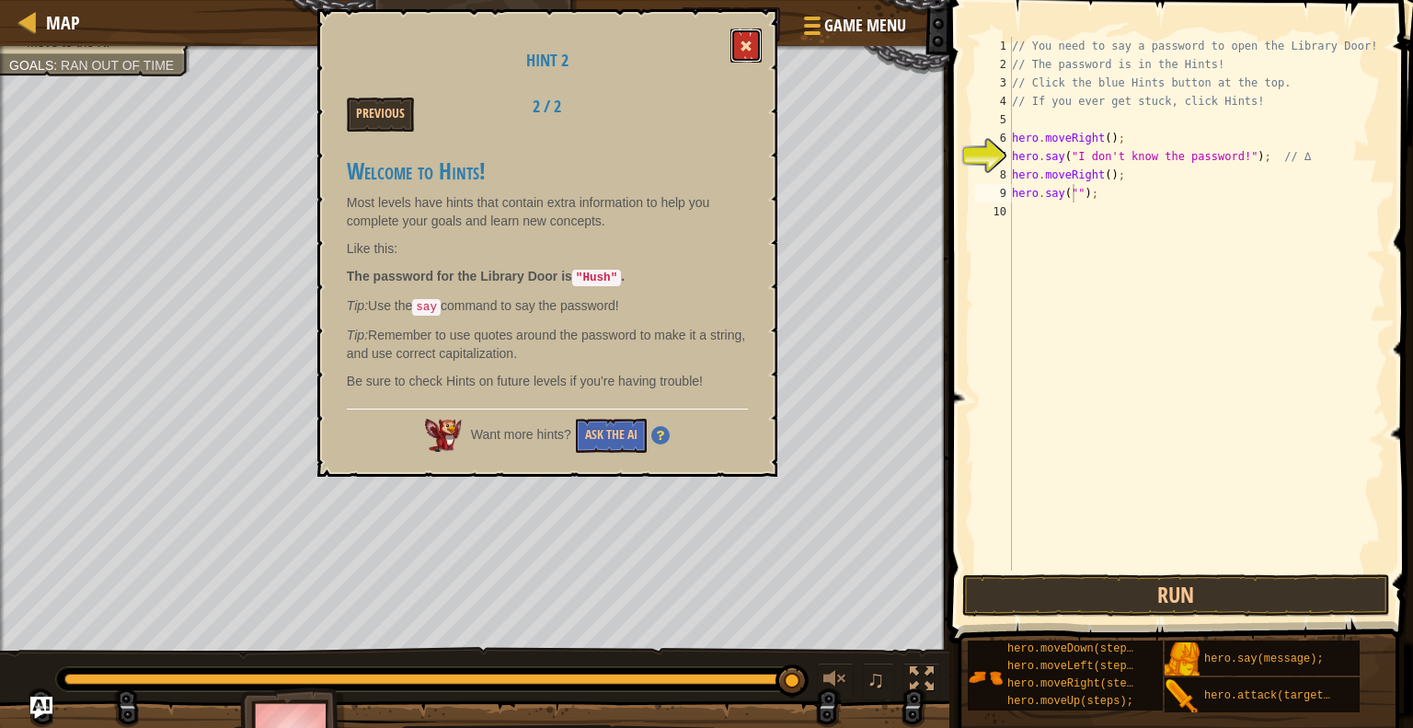
click at [750, 39] on button at bounding box center [745, 46] width 31 height 34
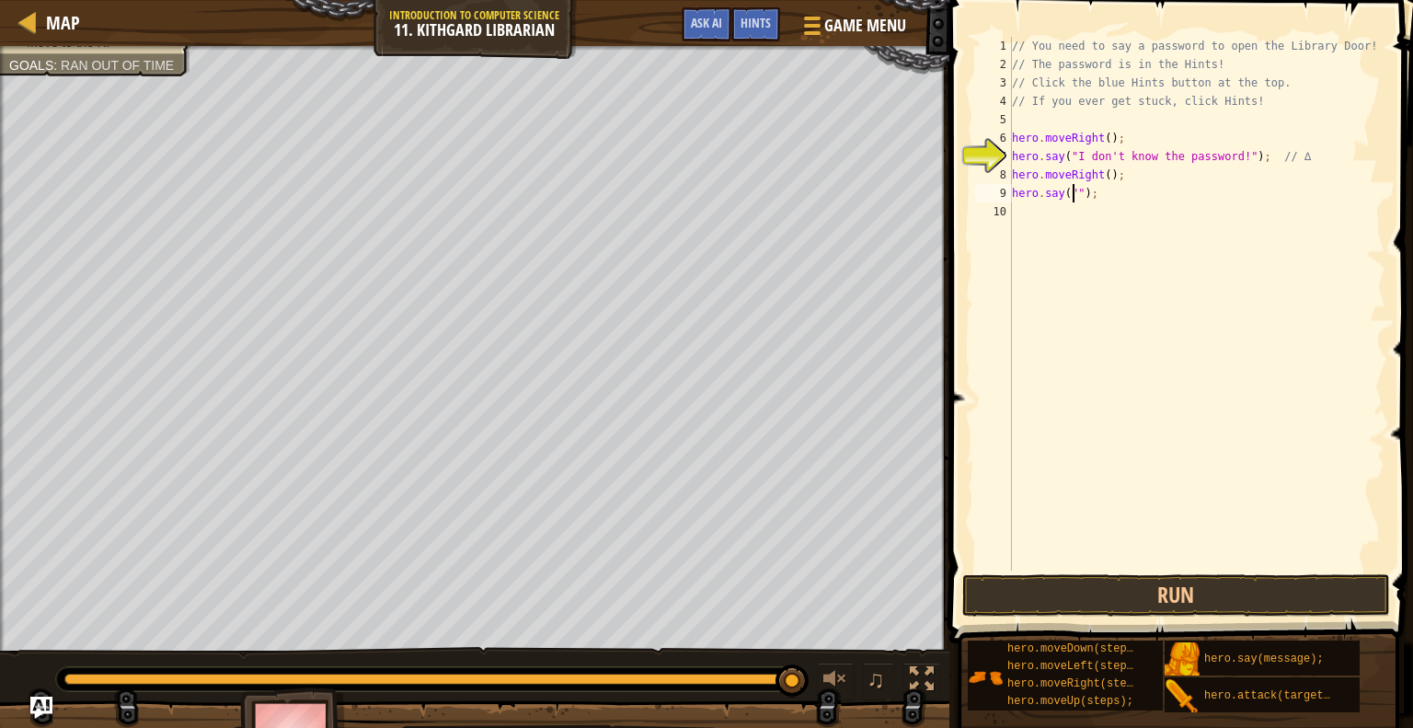
click at [1074, 188] on div "// You need to say a password to open the Library Door! // The password is in t…" at bounding box center [1196, 322] width 377 height 570
type textarea "hero.say("hush");"
click at [1223, 568] on div "// You need to say a password to open the Library Door! // The password is in t…" at bounding box center [1196, 322] width 377 height 570
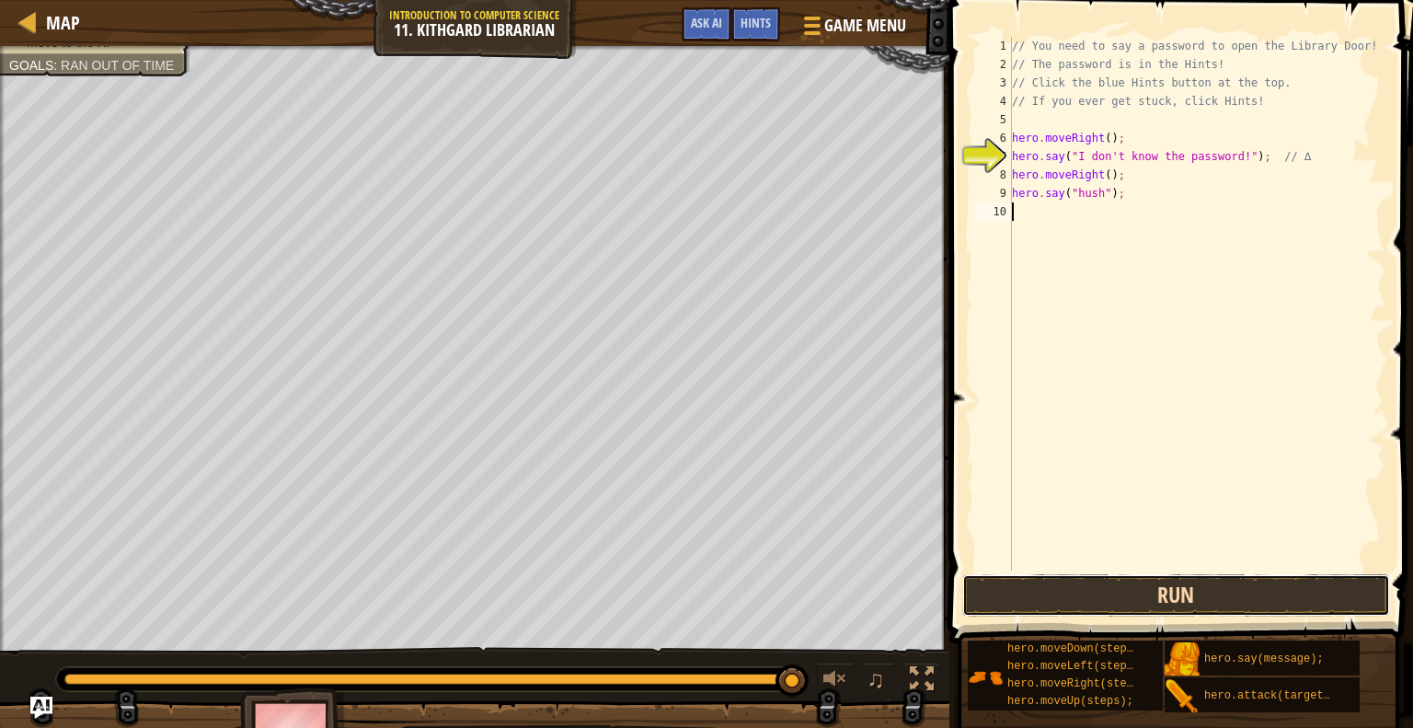
click at [1221, 579] on button "Run" at bounding box center [1176, 595] width 429 height 42
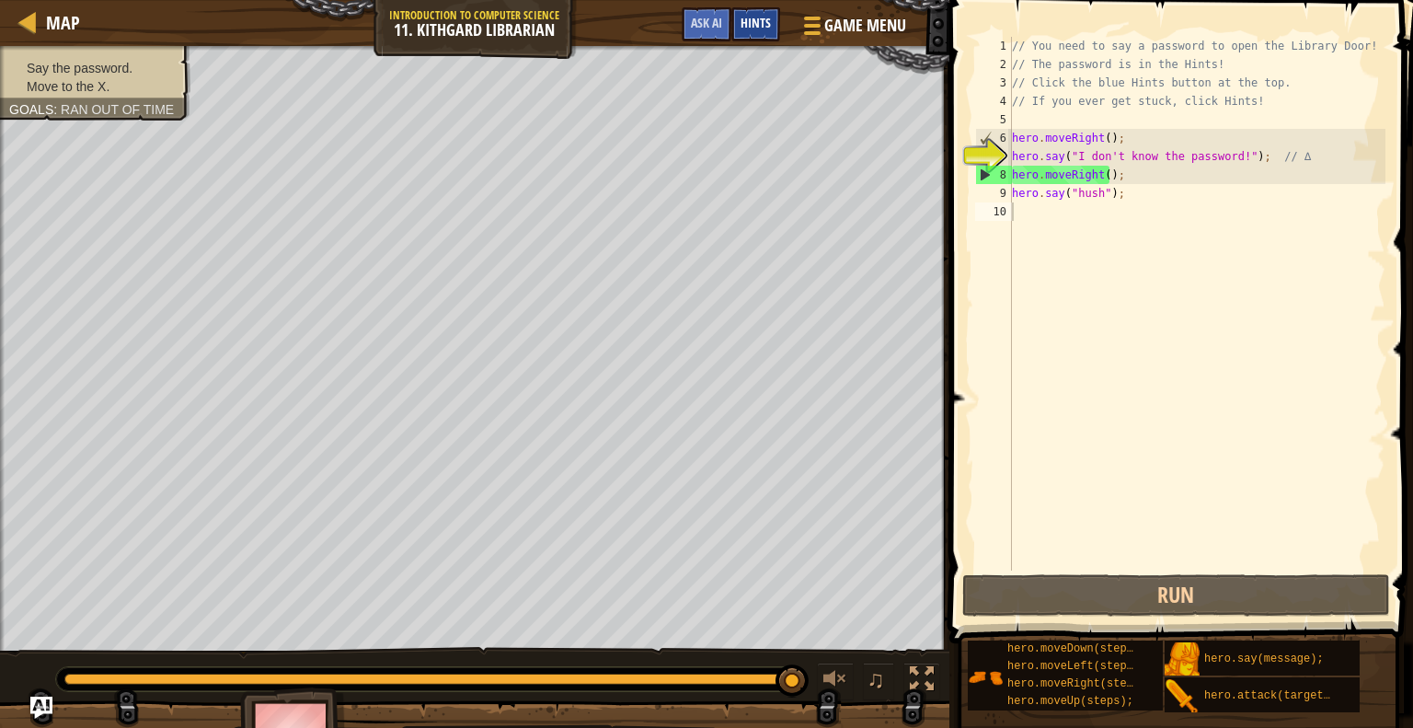
click at [749, 29] on span "Hints" at bounding box center [756, 22] width 30 height 17
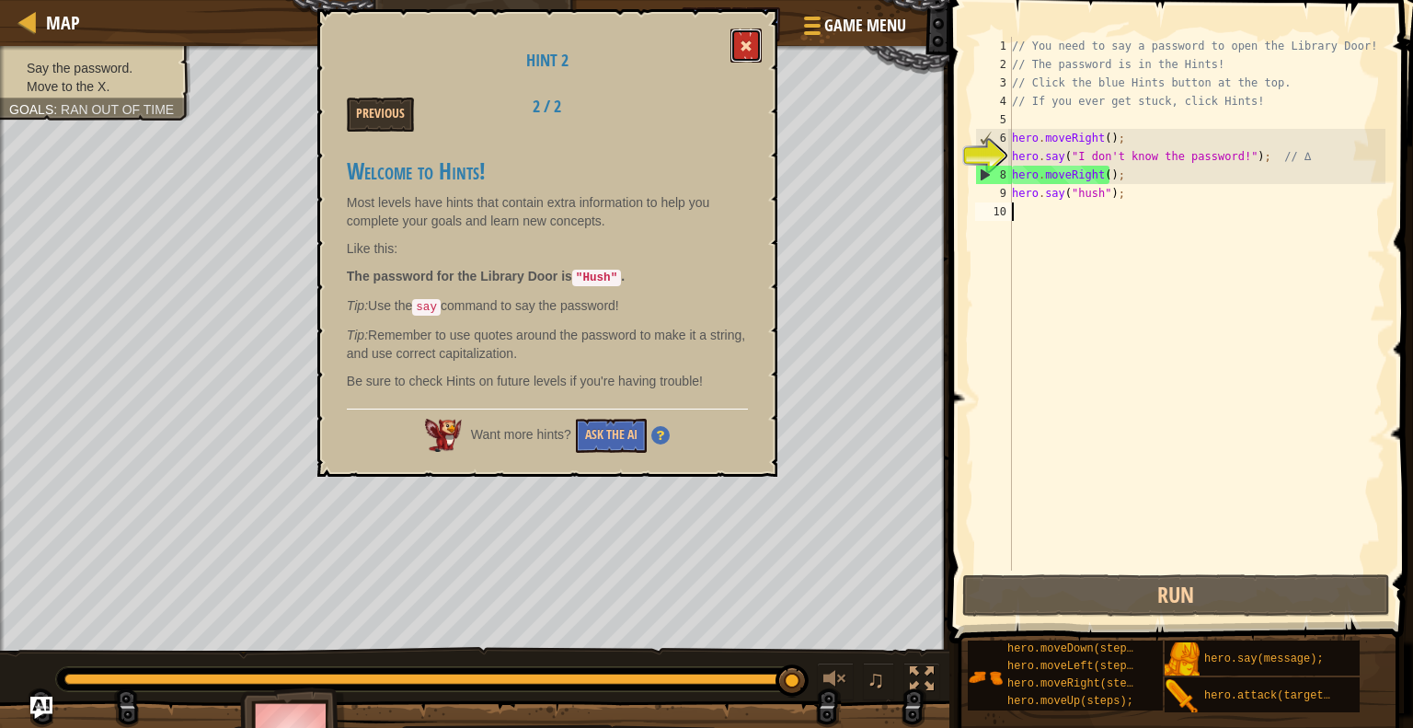
click at [751, 47] on span at bounding box center [746, 46] width 13 height 13
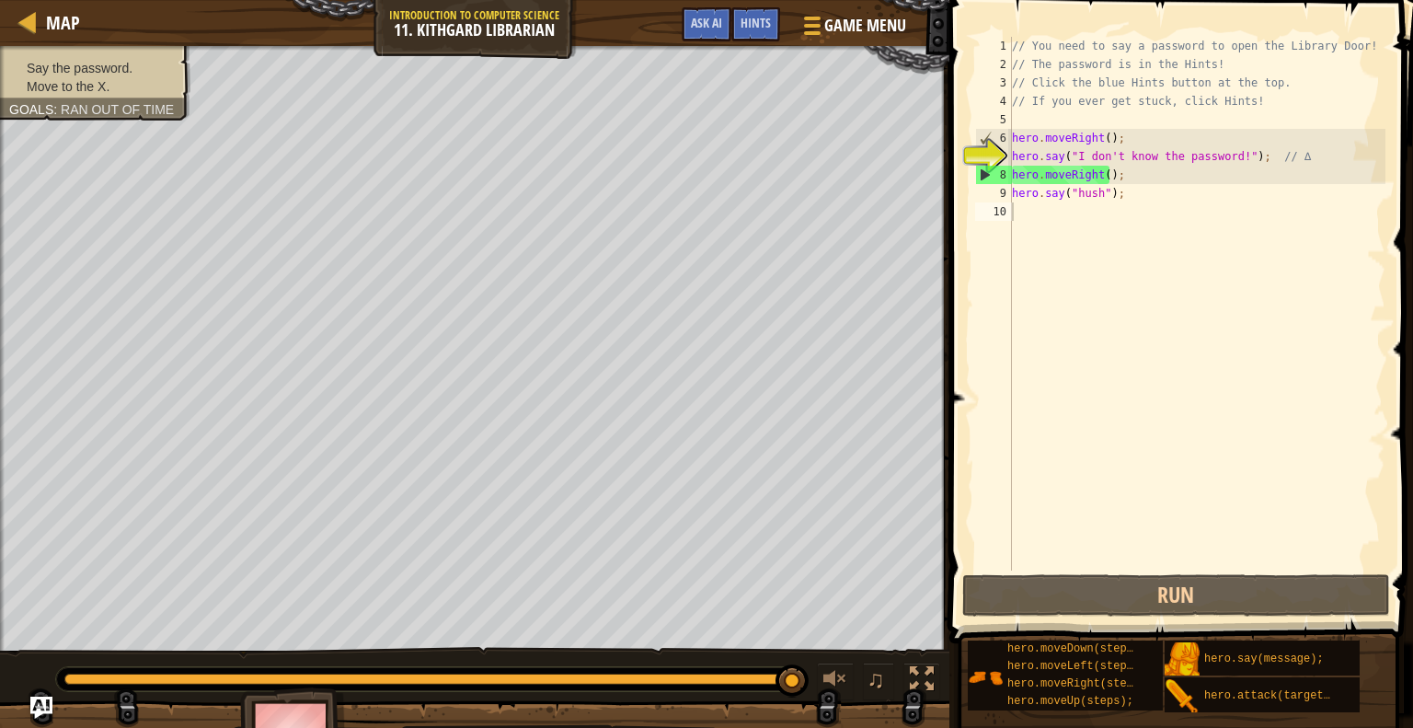
type textarea "hero.moveRight();"
click at [1114, 172] on div "// You need to say a password to open the Library Door! // The password is in t…" at bounding box center [1196, 322] width 377 height 570
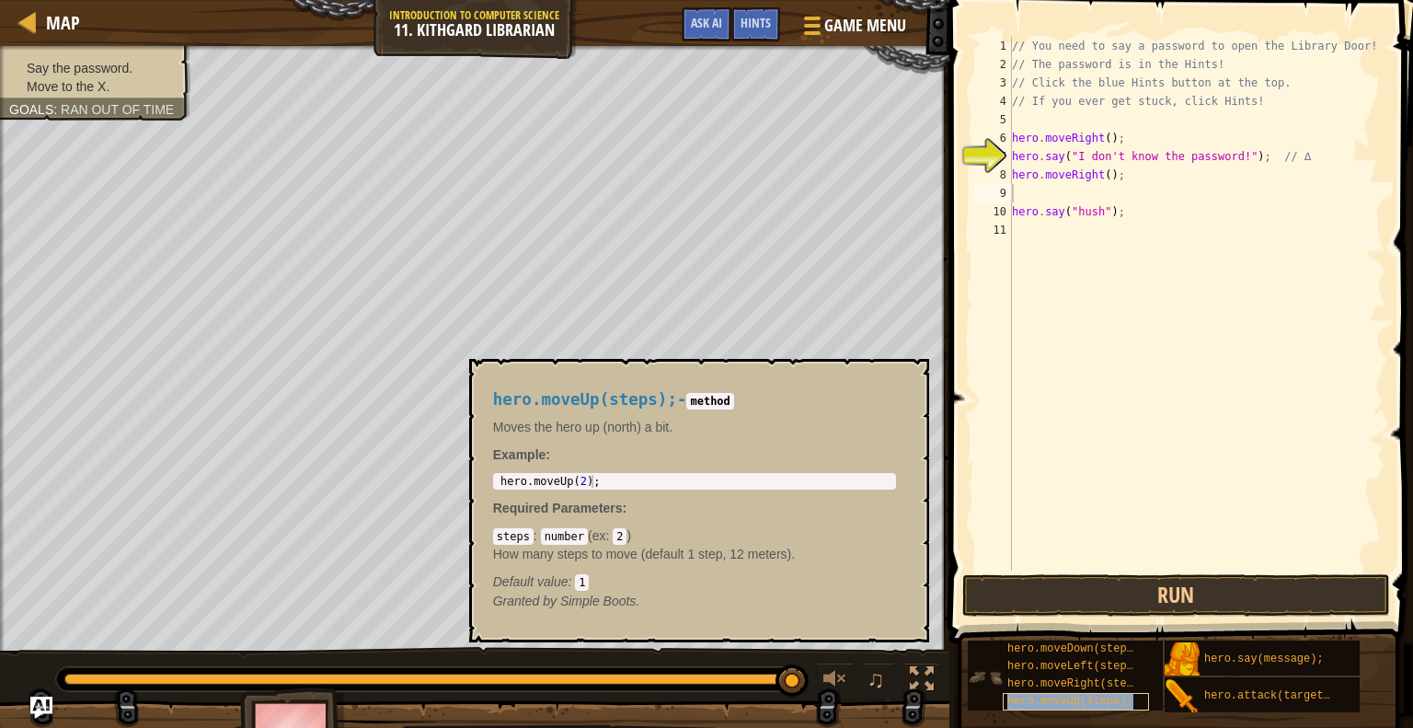
click at [1099, 696] on span "hero.moveUp(steps);" at bounding box center [1070, 701] width 126 height 13
click at [1038, 697] on span "hero.moveUp(steps);" at bounding box center [1070, 701] width 126 height 13
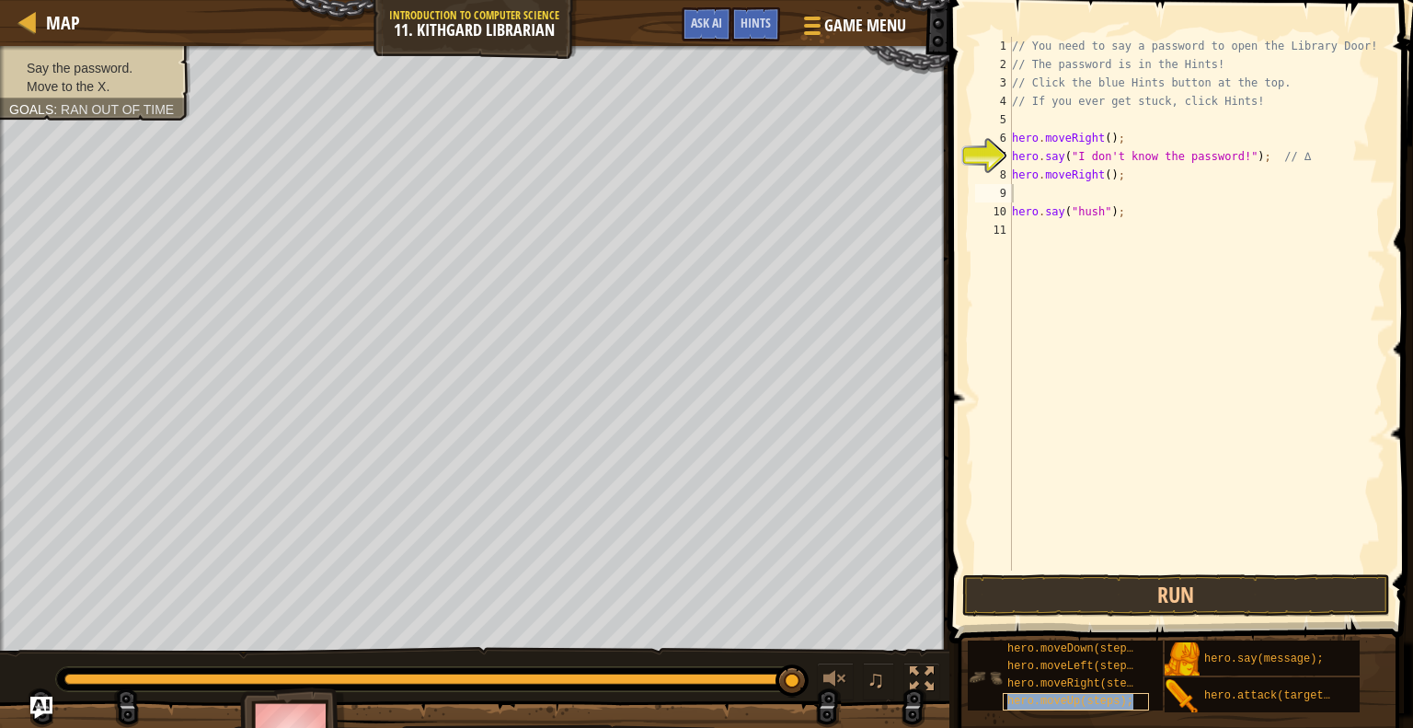
copy span "hero.moveUp(steps);"
click at [1070, 187] on div "// You need to say a password to open the Library Door! // The password is in t…" at bounding box center [1196, 322] width 377 height 570
click at [1021, 199] on div "// You need to say a password to open the Library Door! // The password is in t…" at bounding box center [1196, 322] width 377 height 570
paste textarea "hero.moveUp(steps);"
click at [1112, 193] on div "// You need to say a password to open the Library Door! // The password is in t…" at bounding box center [1196, 322] width 377 height 570
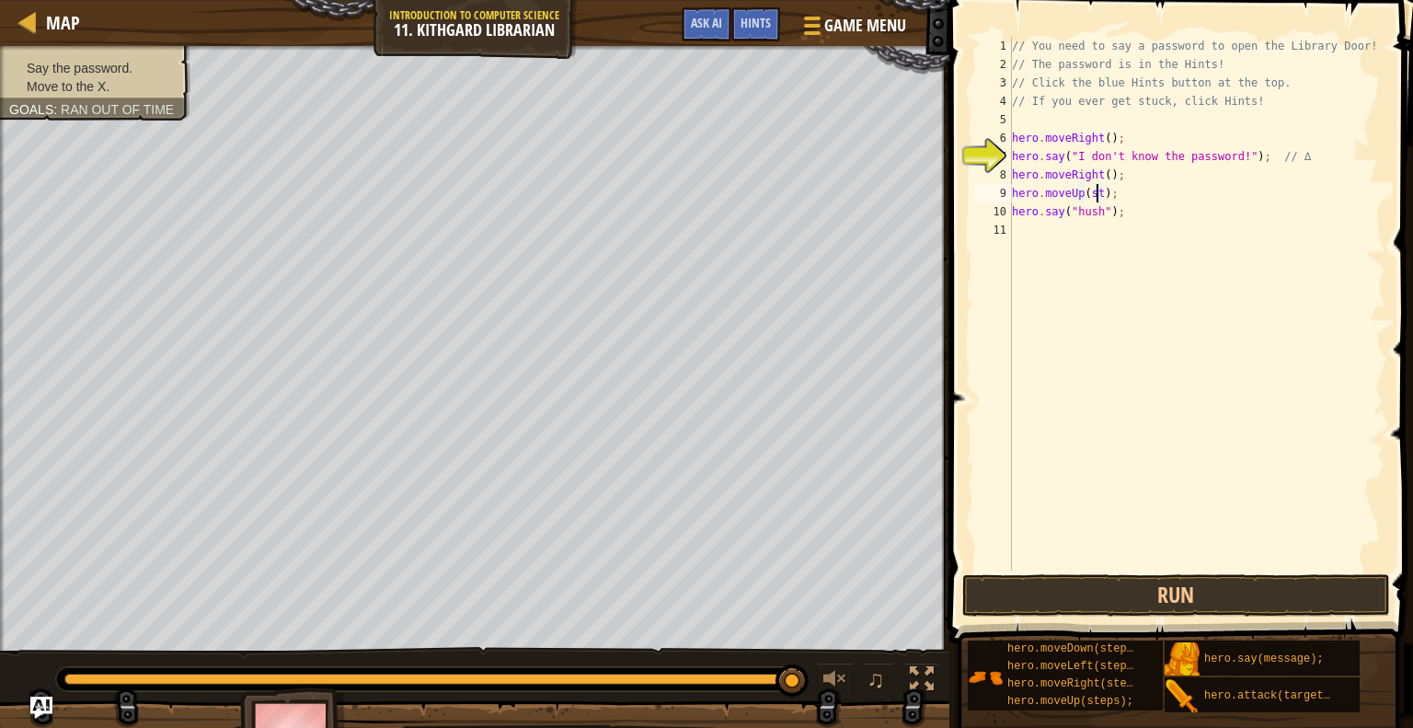
type textarea "hero.moveUp();"
click at [1090, 594] on button "Run" at bounding box center [1176, 595] width 429 height 42
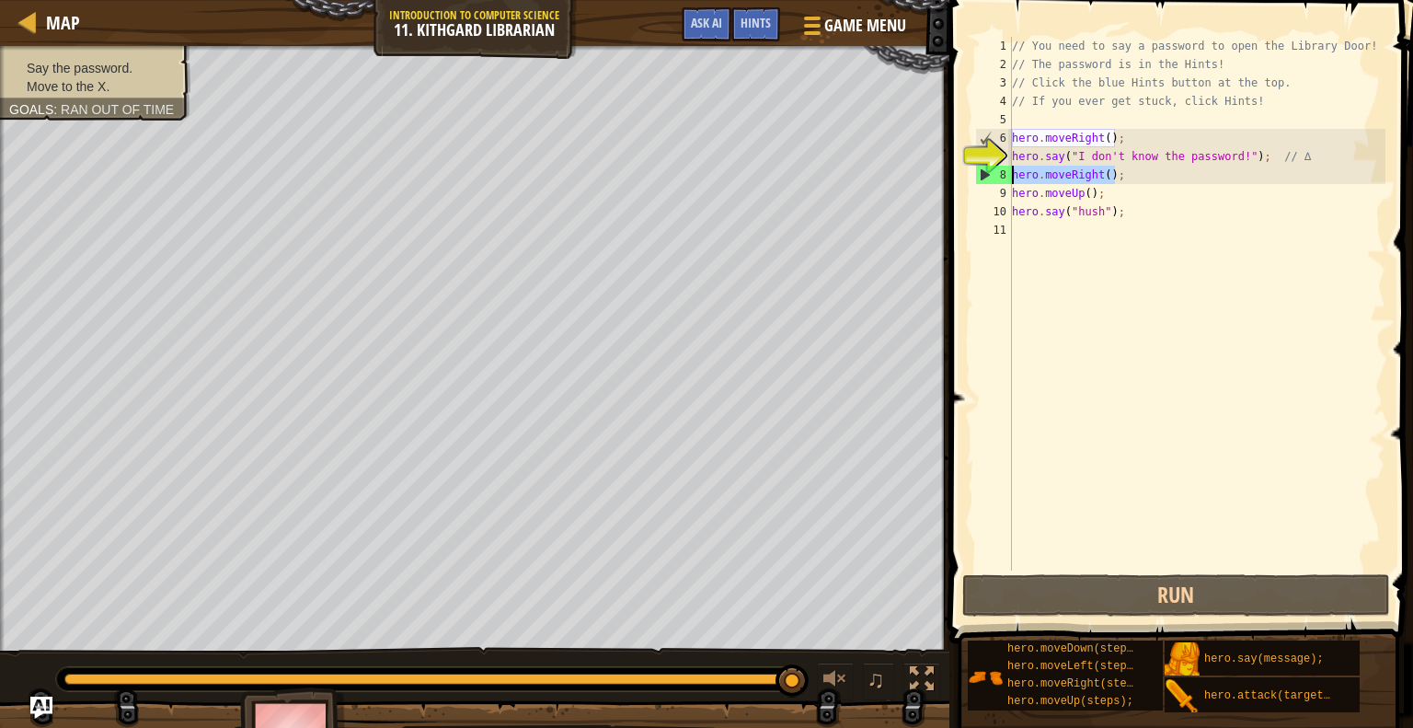
drag, startPoint x: 1118, startPoint y: 166, endPoint x: 979, endPoint y: 177, distance: 139.3
click at [979, 177] on div "hero.moveUp(); 1 2 3 4 5 6 7 8 9 10 11 // You need to say a password to open th…" at bounding box center [1178, 304] width 414 height 534
type textarea "hero.moveRight();"
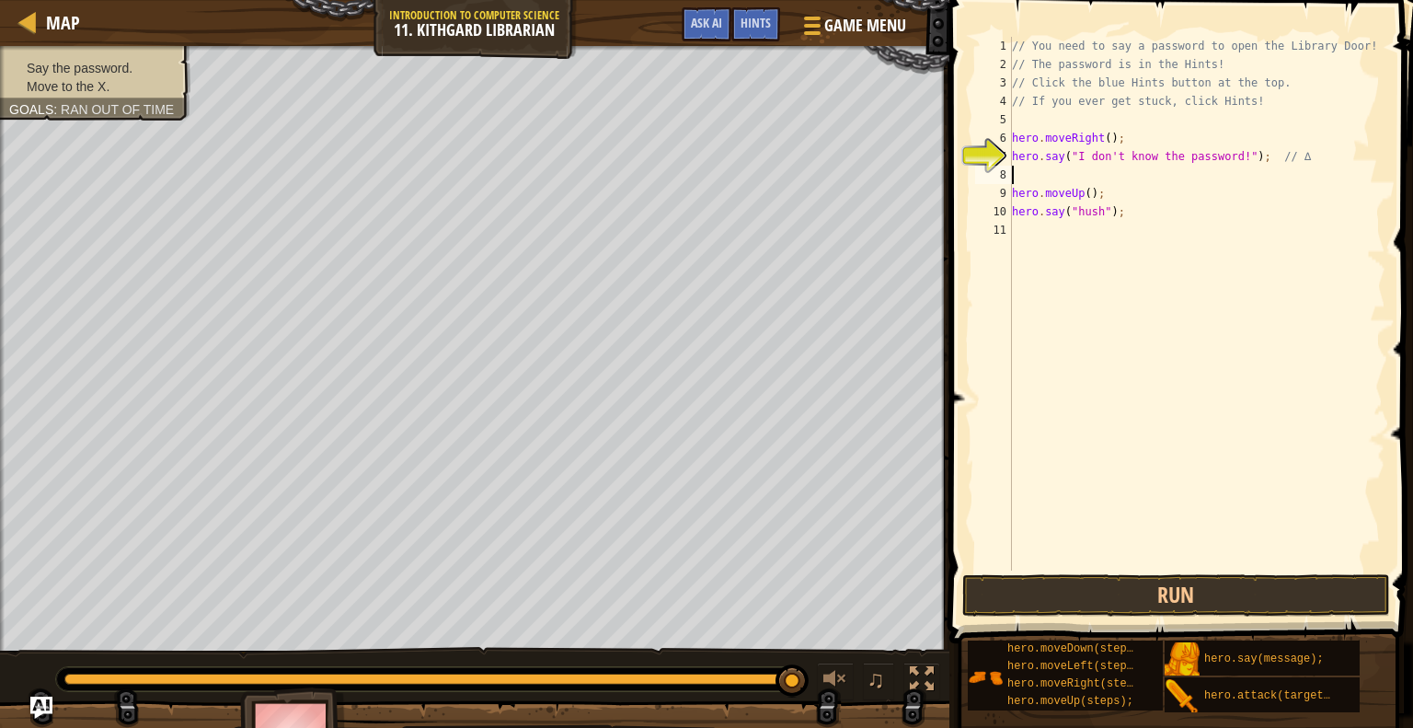
click at [1008, 185] on div "9" at bounding box center [993, 193] width 37 height 18
click at [1168, 580] on button "Run" at bounding box center [1176, 595] width 429 height 42
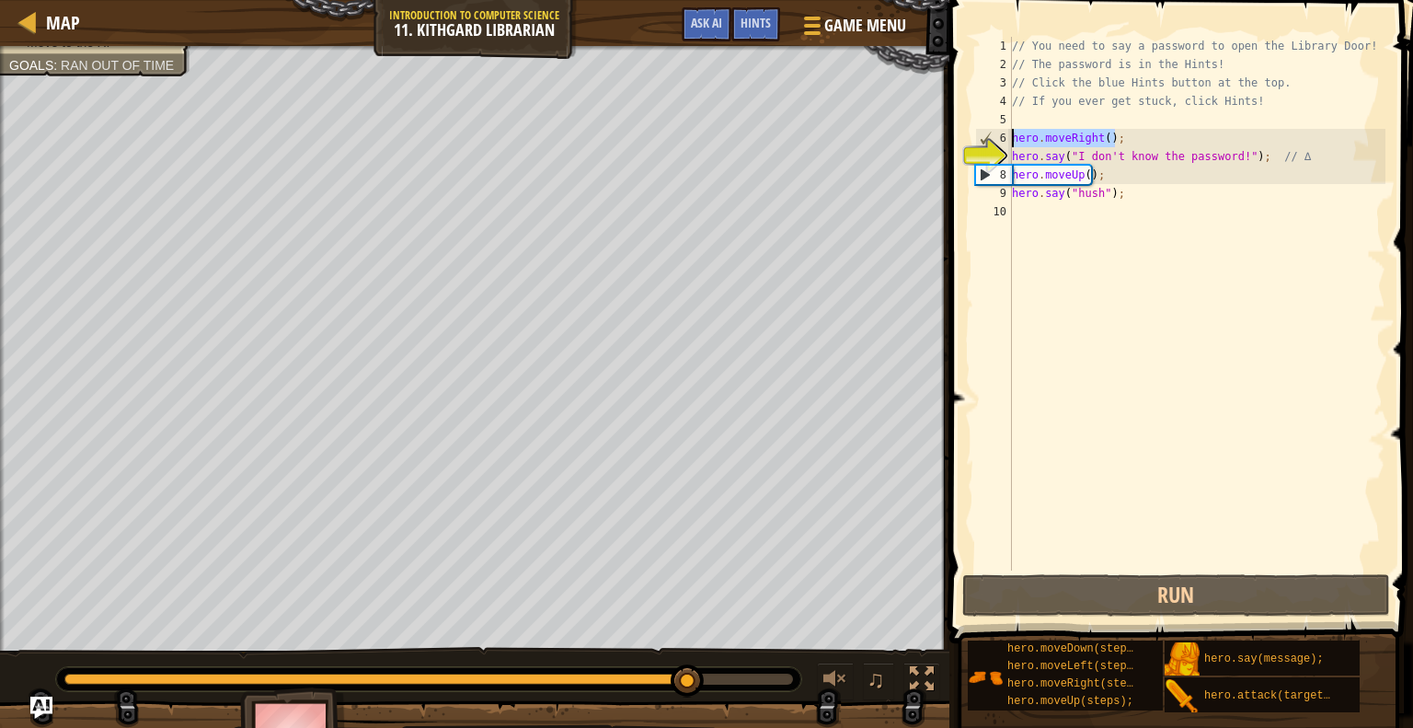
drag, startPoint x: 1128, startPoint y: 139, endPoint x: 992, endPoint y: 143, distance: 136.2
click at [992, 143] on div "hero.moveUp(); 1 2 3 4 5 6 7 8 9 10 // You need to say a password to open the L…" at bounding box center [1178, 304] width 414 height 534
type textarea "hero.moveRight();"
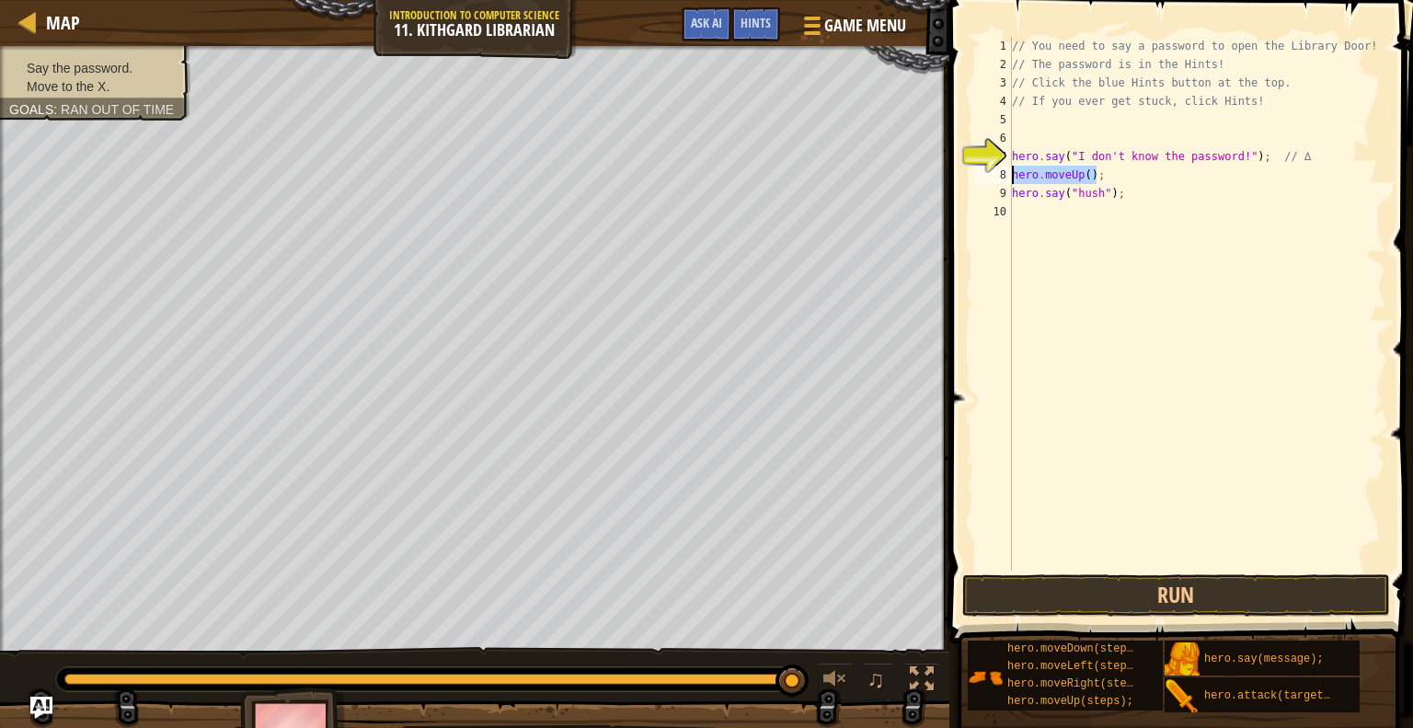
drag, startPoint x: 1119, startPoint y: 167, endPoint x: 976, endPoint y: 170, distance: 142.6
click at [976, 170] on div "1 2 3 4 5 6 7 8 9 10 // You need to say a password to open the Library Door! //…" at bounding box center [1178, 304] width 414 height 534
type textarea "hero.moveUp();"
drag, startPoint x: 1123, startPoint y: 201, endPoint x: 970, endPoint y: 198, distance: 153.7
click at [970, 198] on div "1 2 3 4 5 6 7 8 9 10 // You need to say a password to open the Library Door! //…" at bounding box center [1178, 357] width 469 height 697
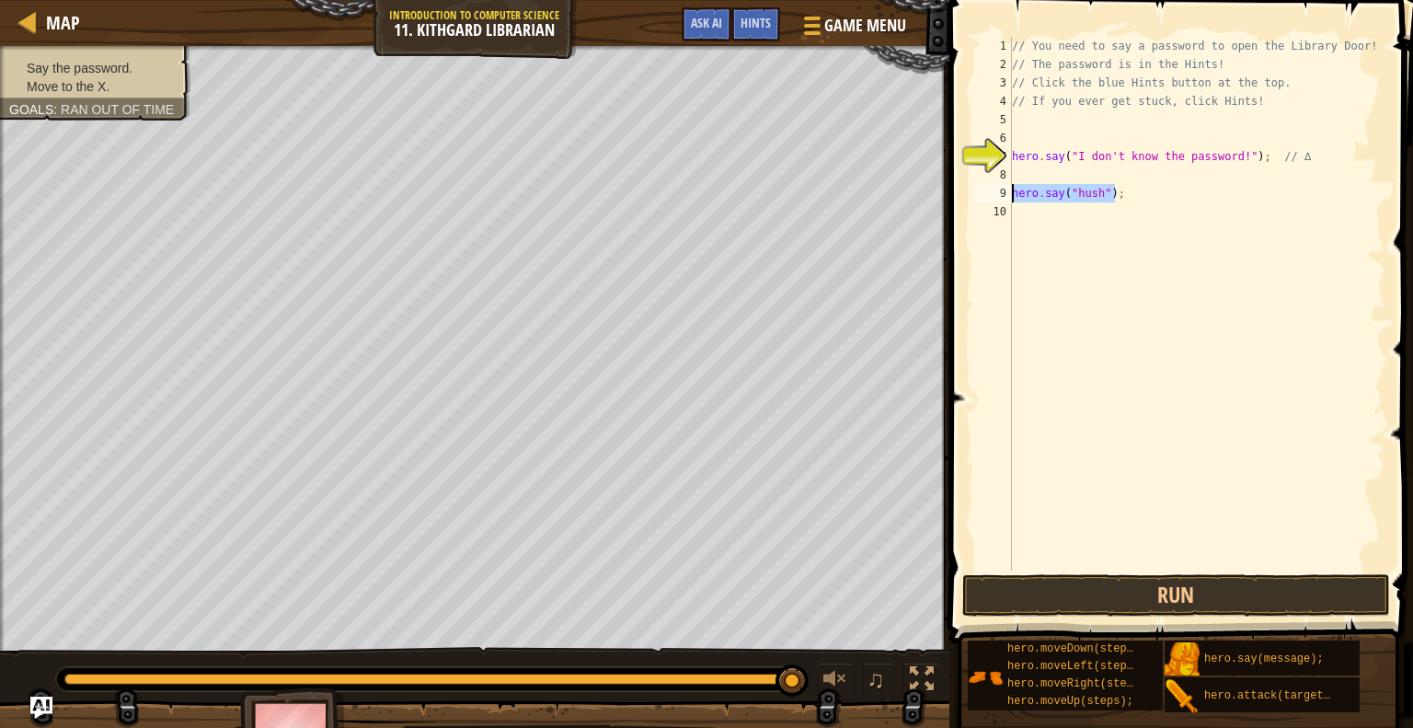
type textarea "hero.say("hush");"
click at [1012, 146] on div "// You need to say a password to open the Library Door! // The password is in t…" at bounding box center [1196, 322] width 377 height 570
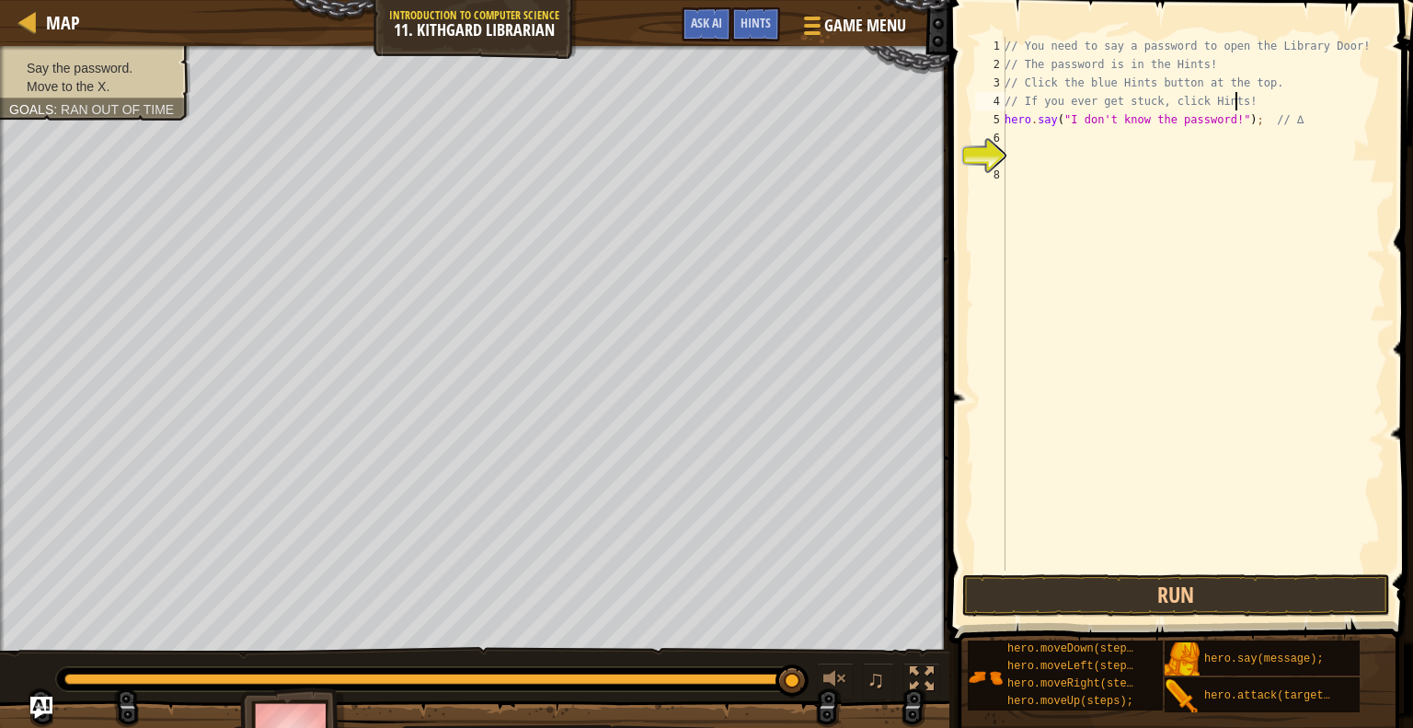
type textarea "// If you ever get stuck, click Hints"
click at [1023, 122] on div "// You need to say a password to open the Library Door! // The password is in t…" at bounding box center [1193, 322] width 385 height 570
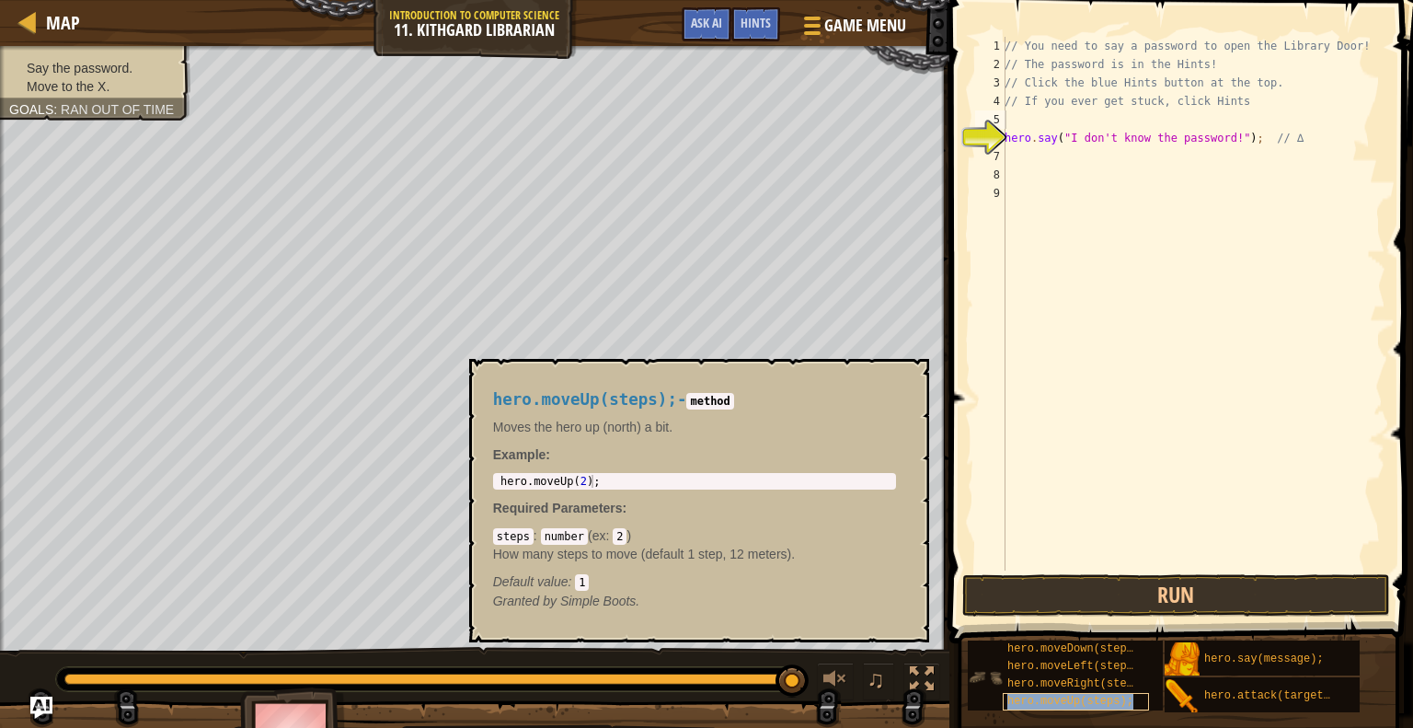
copy span "hero.moveUp(steps);"
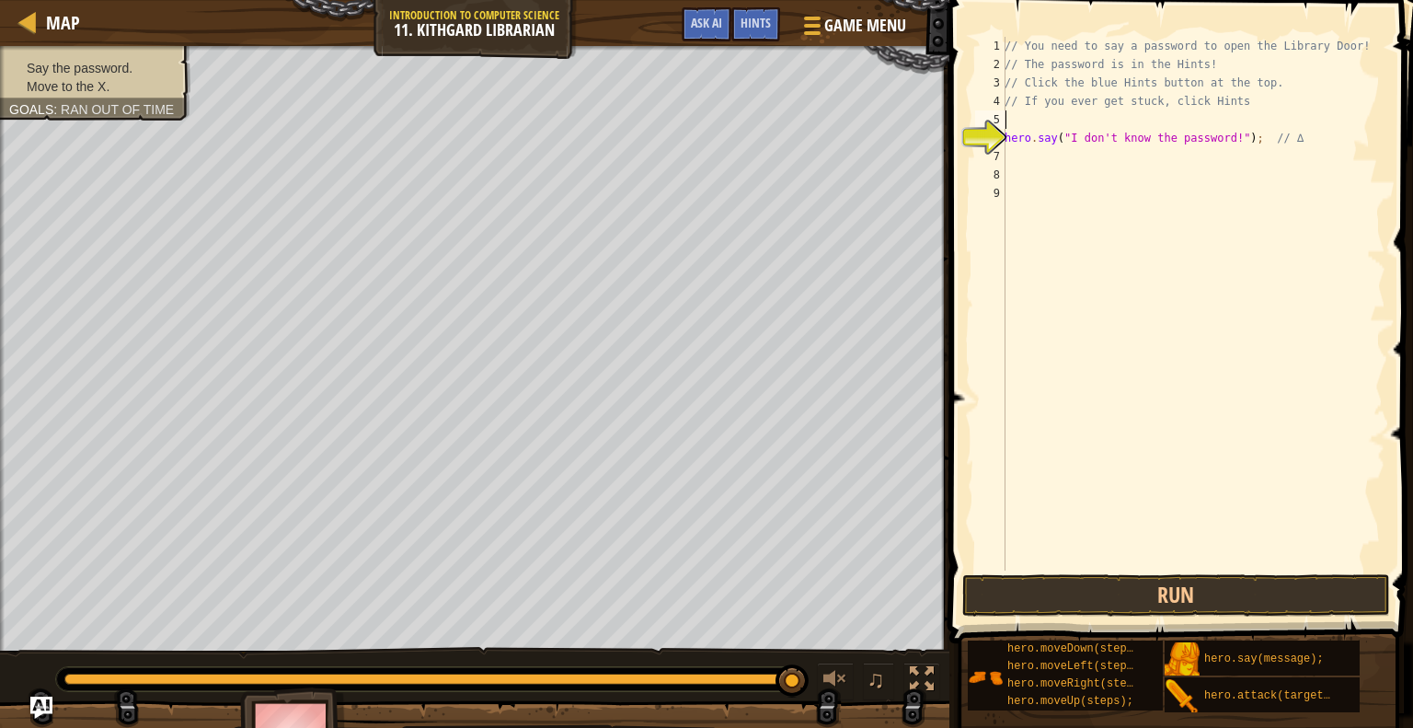
paste textarea "hero.moveUp(steps);"
click at [1106, 117] on div "// You need to say a password to open the Library Door! // The password is in t…" at bounding box center [1193, 322] width 385 height 570
click at [1189, 604] on button "Run" at bounding box center [1176, 595] width 429 height 42
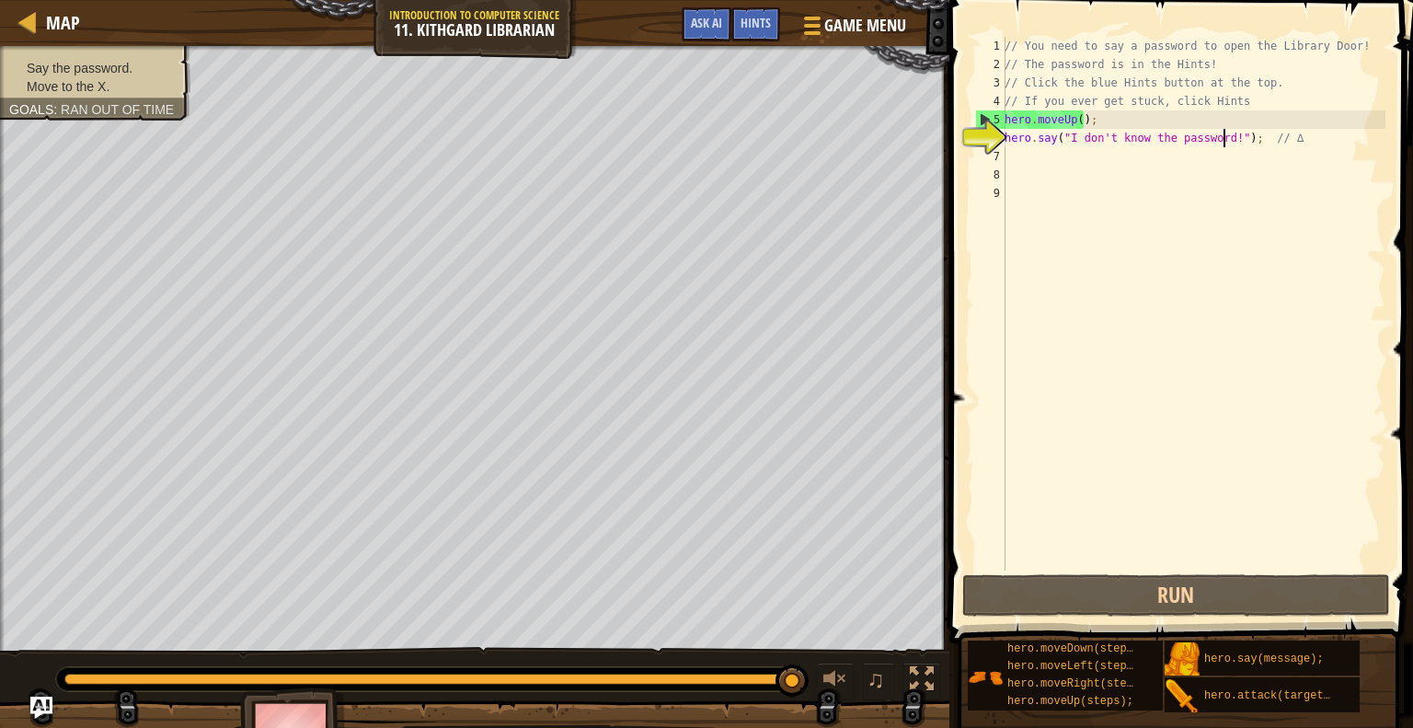
click at [1225, 137] on div "// You need to say a password to open the Library Door! // The password is in t…" at bounding box center [1193, 322] width 385 height 570
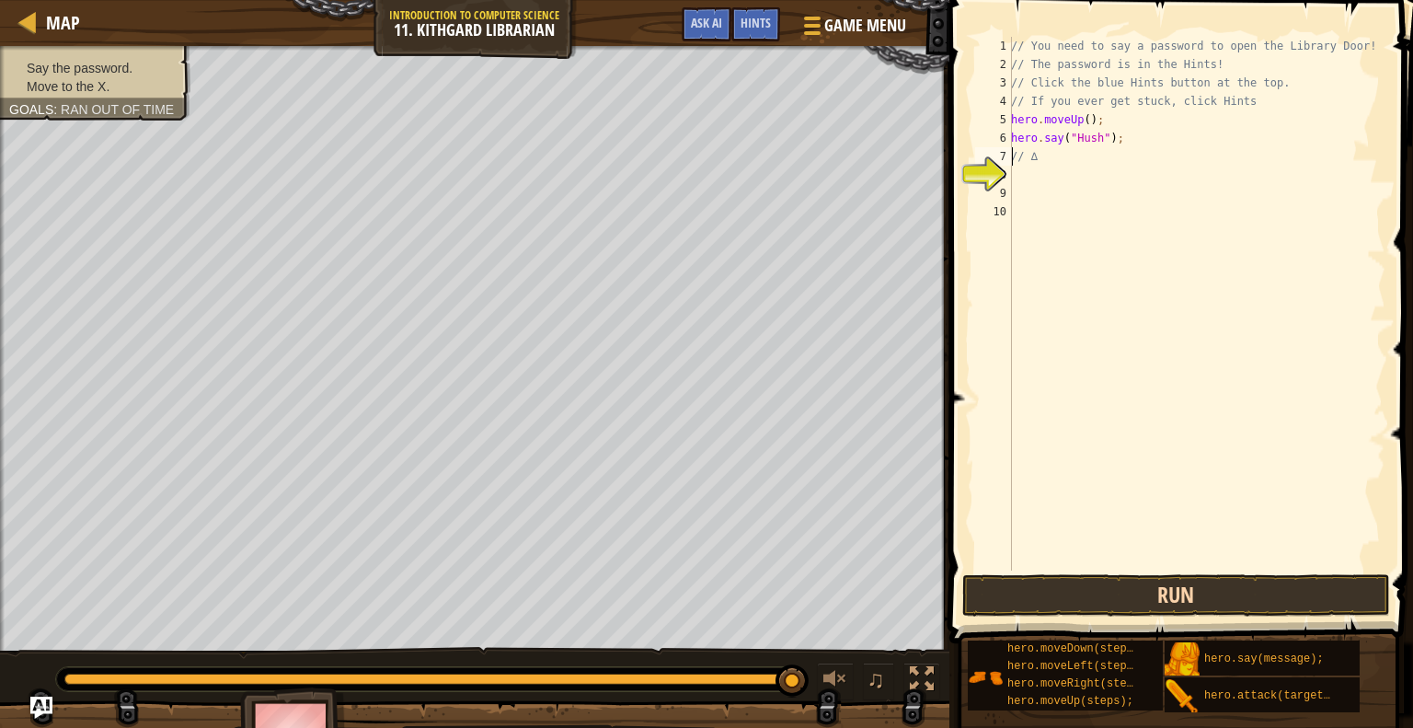
type textarea "// ∆"
click at [1030, 597] on button "Run" at bounding box center [1176, 595] width 429 height 42
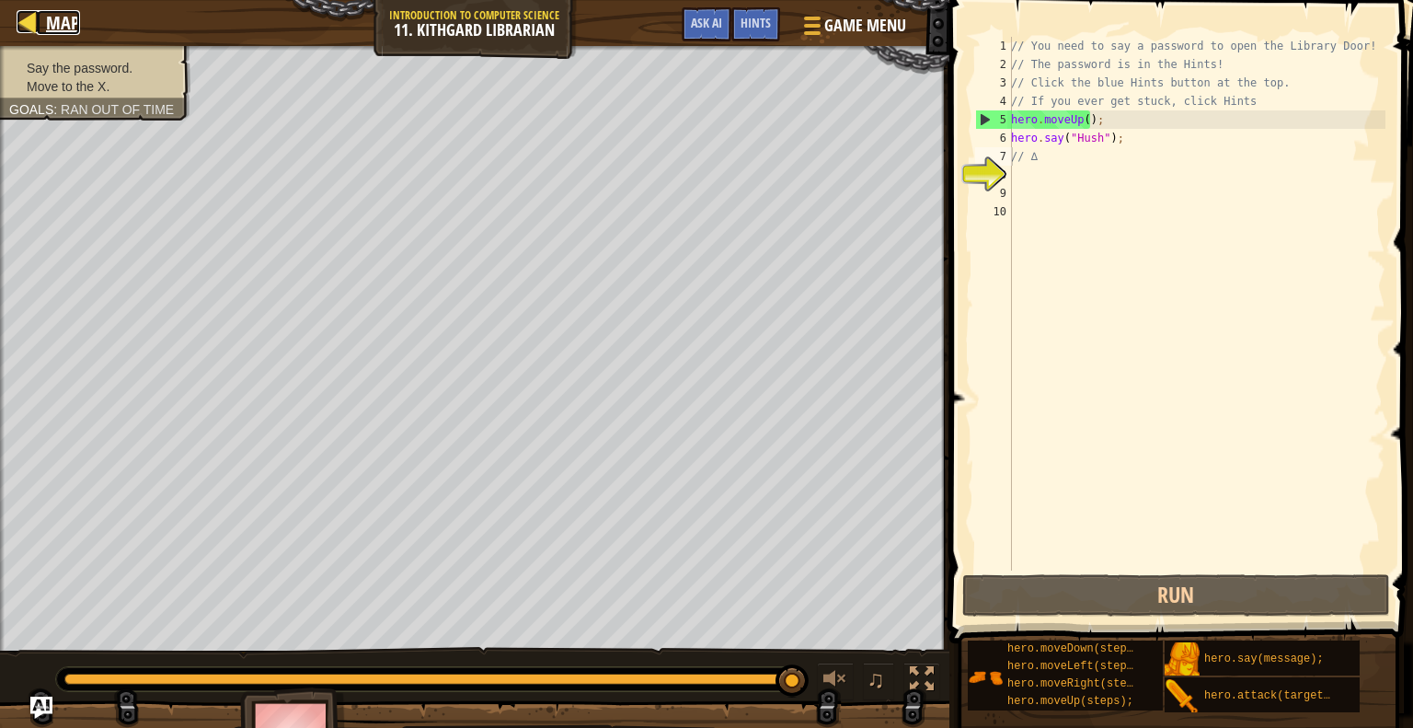
click at [36, 13] on div at bounding box center [28, 21] width 23 height 23
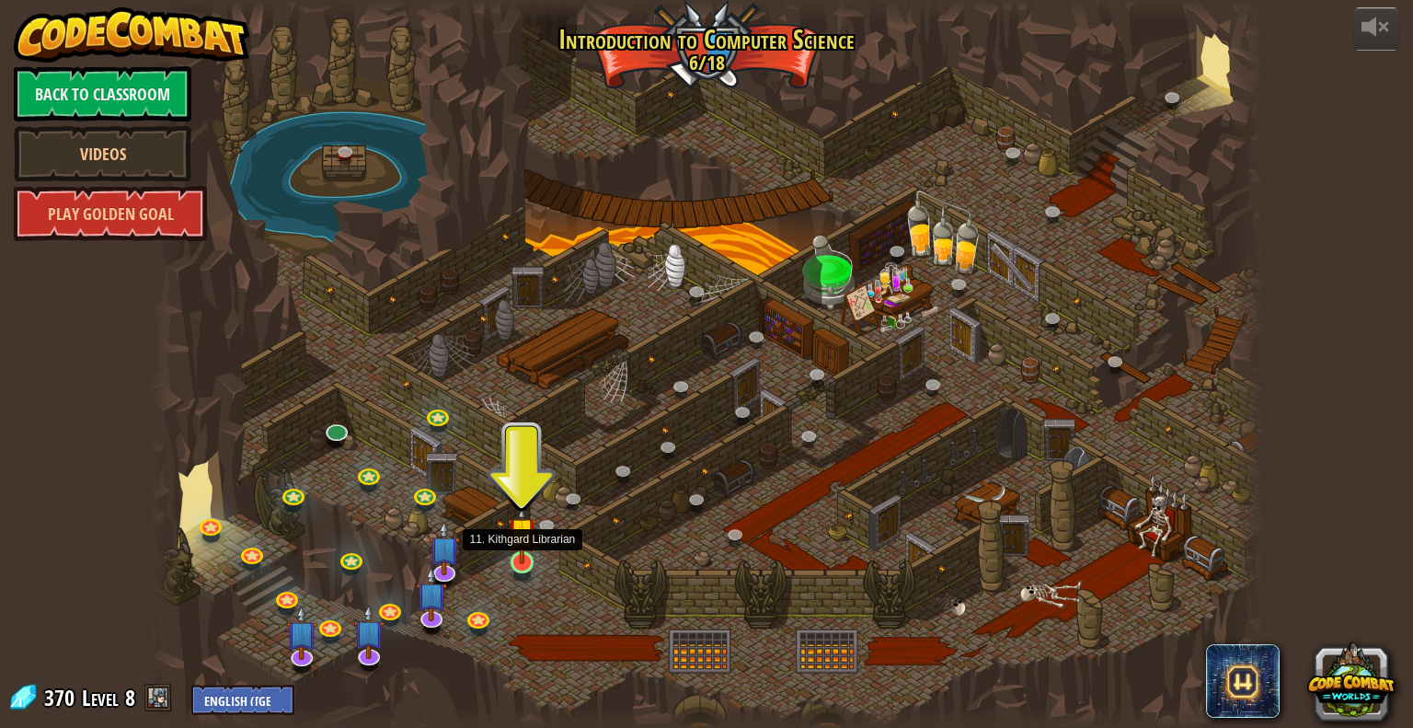
click at [511, 531] on img at bounding box center [522, 531] width 29 height 65
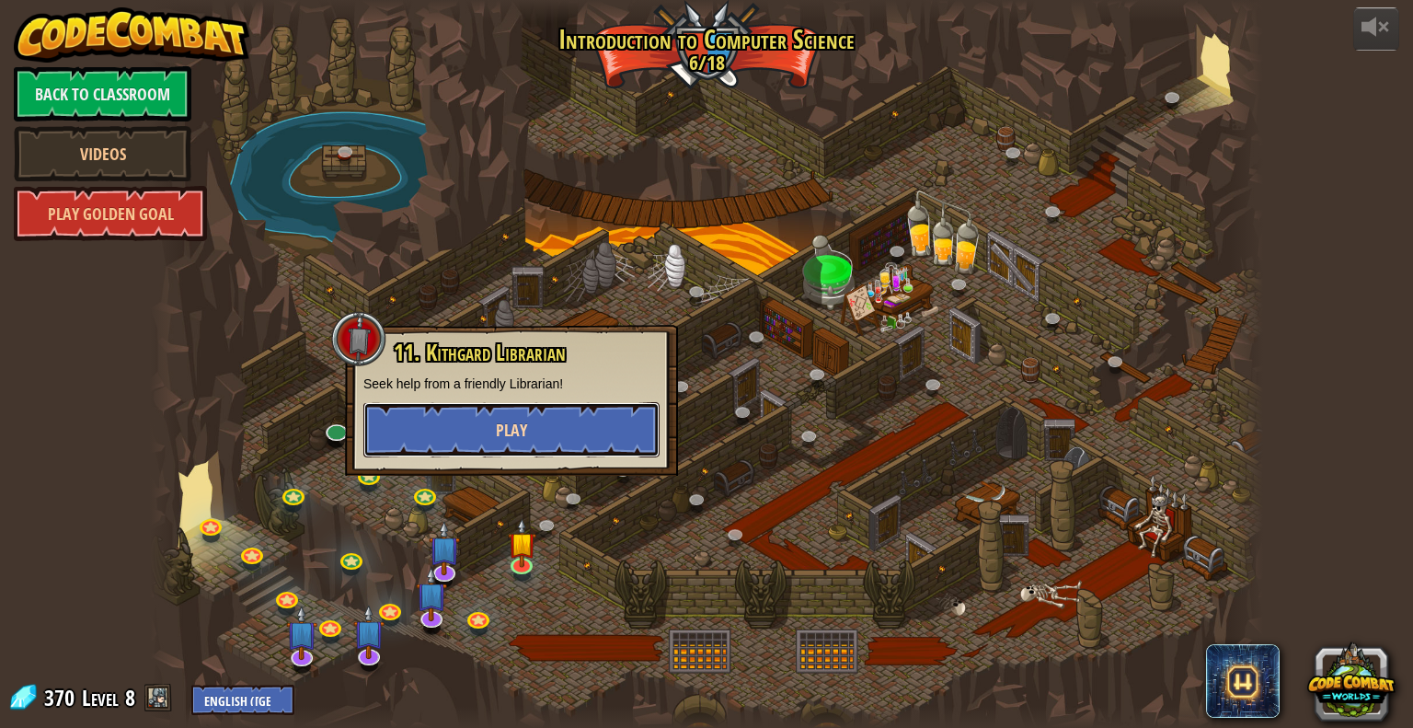
click at [607, 417] on button "Play" at bounding box center [511, 429] width 296 height 55
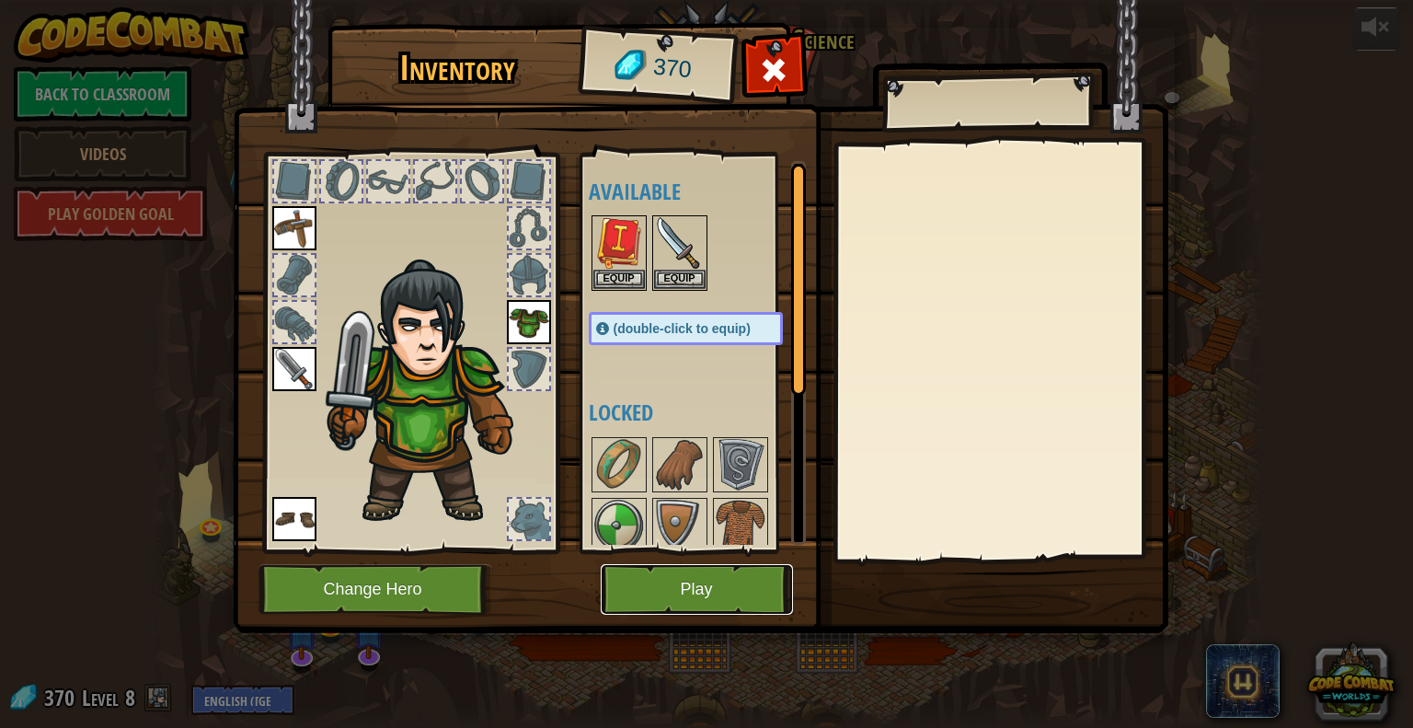
click at [675, 604] on button "Play" at bounding box center [697, 589] width 192 height 51
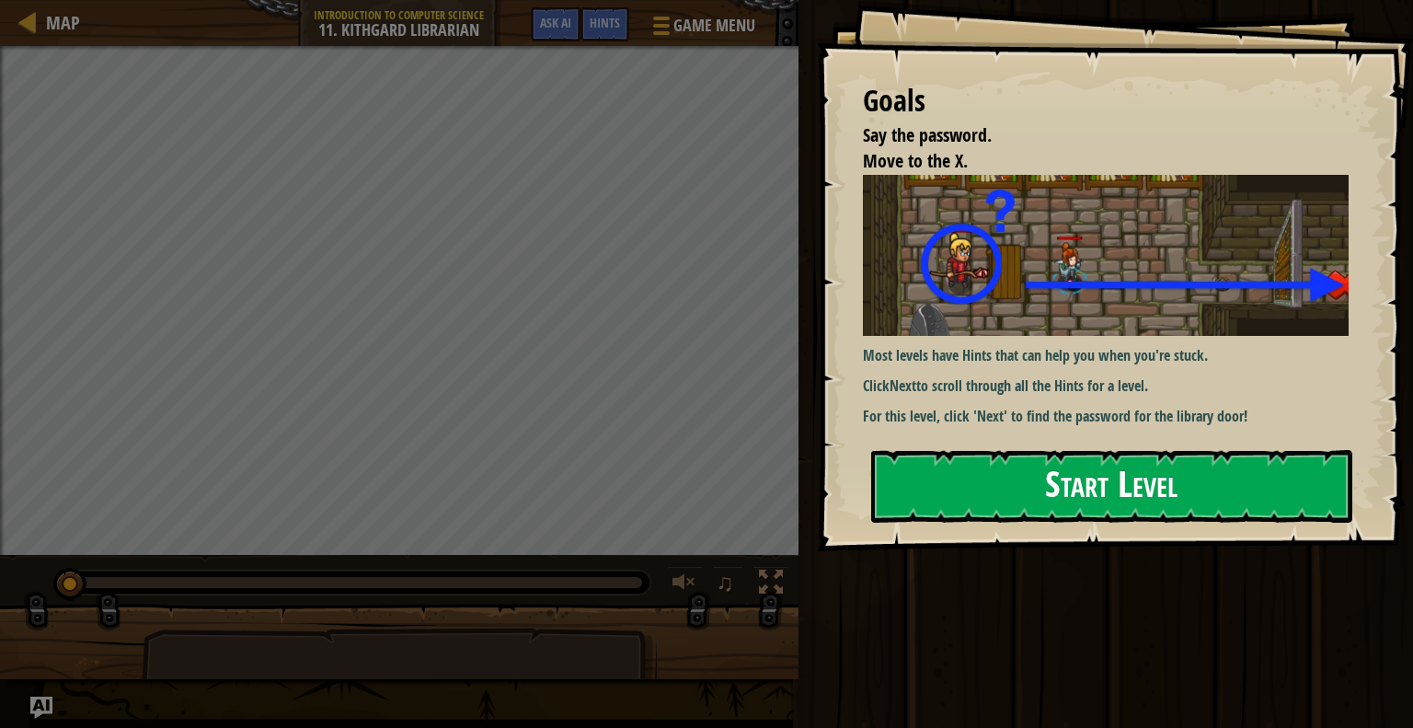
click at [1001, 470] on button "Start Level" at bounding box center [1111, 486] width 481 height 73
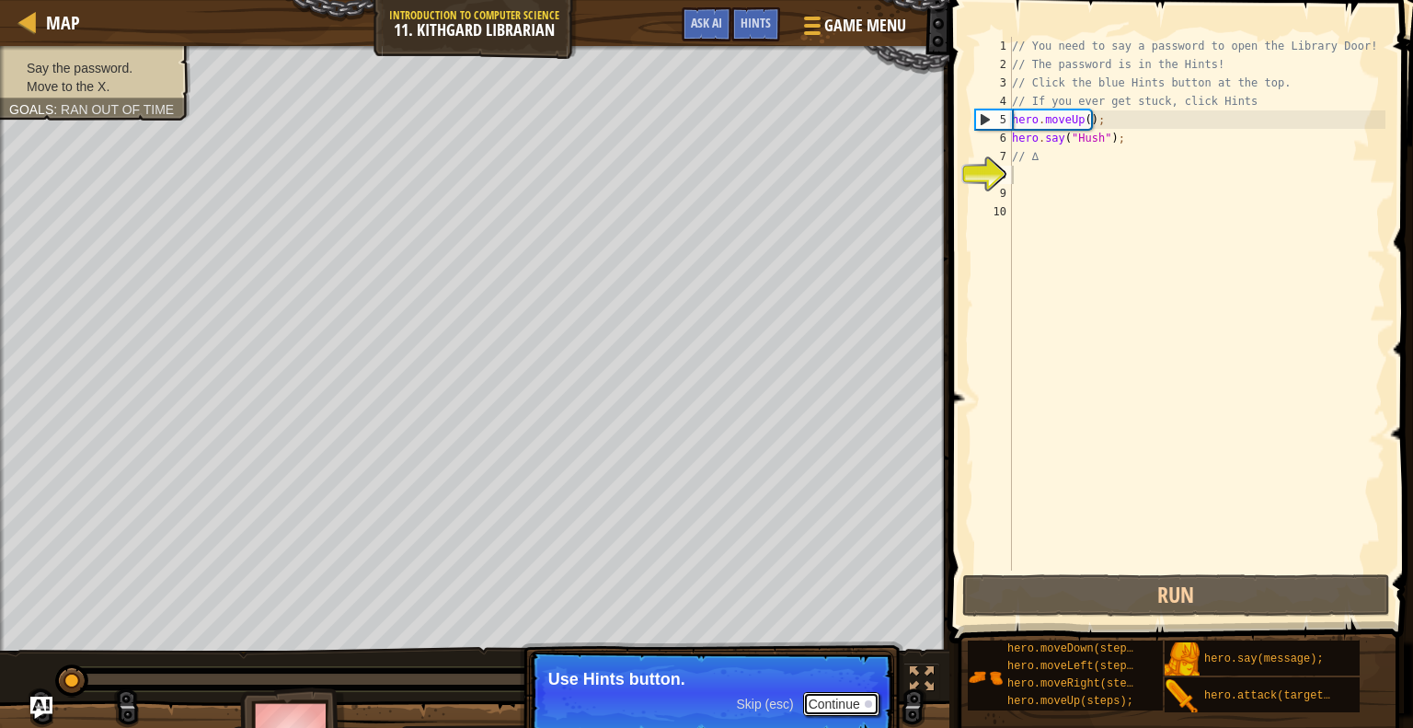
click at [865, 696] on button "Continue" at bounding box center [841, 704] width 76 height 24
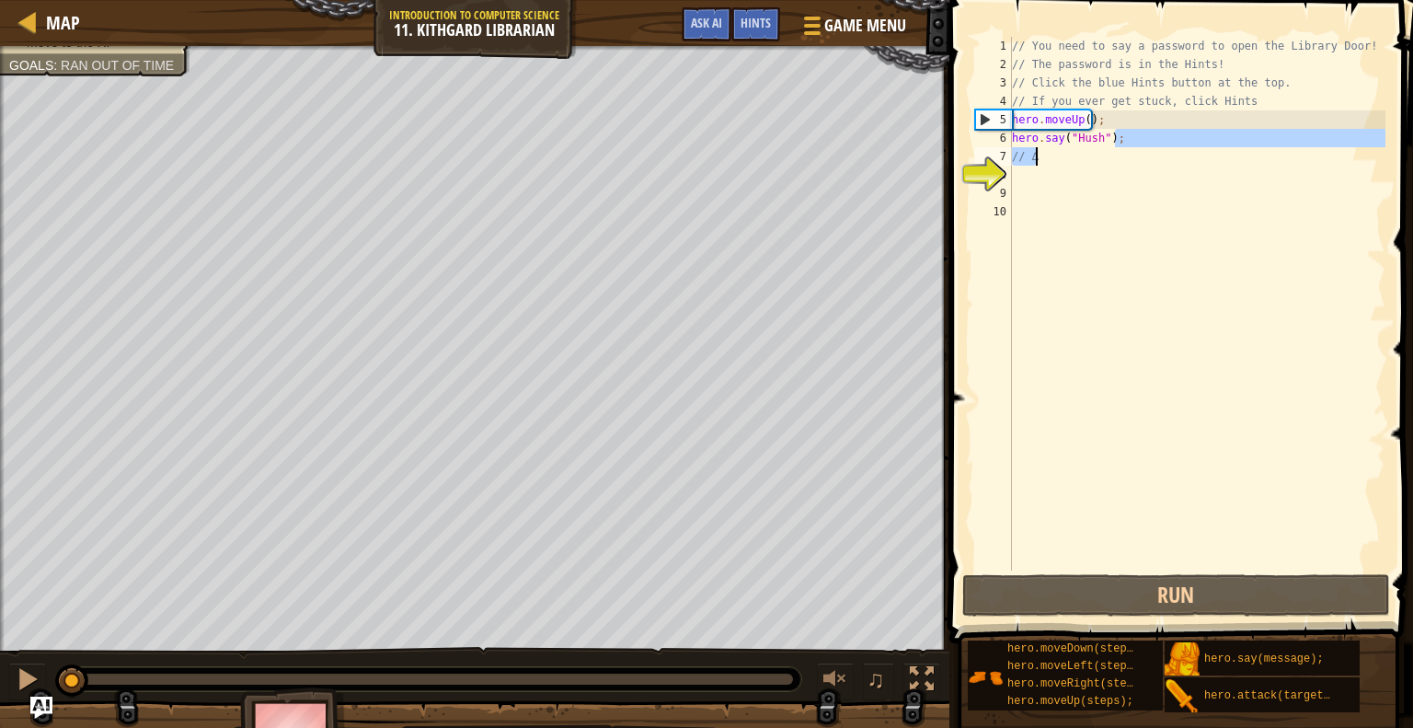
drag, startPoint x: 1128, startPoint y: 141, endPoint x: 1039, endPoint y: 159, distance: 91.1
click at [1039, 159] on div "// You need to say a password to open the Library Door! // The password is in t…" at bounding box center [1196, 322] width 377 height 570
click at [1083, 144] on div "// You need to say a password to open the Library Door! // The password is in t…" at bounding box center [1196, 322] width 377 height 570
click at [1066, 154] on div "// You need to say a password to open the Library Door! // The password is in t…" at bounding box center [1196, 322] width 377 height 570
type textarea "// ∆"
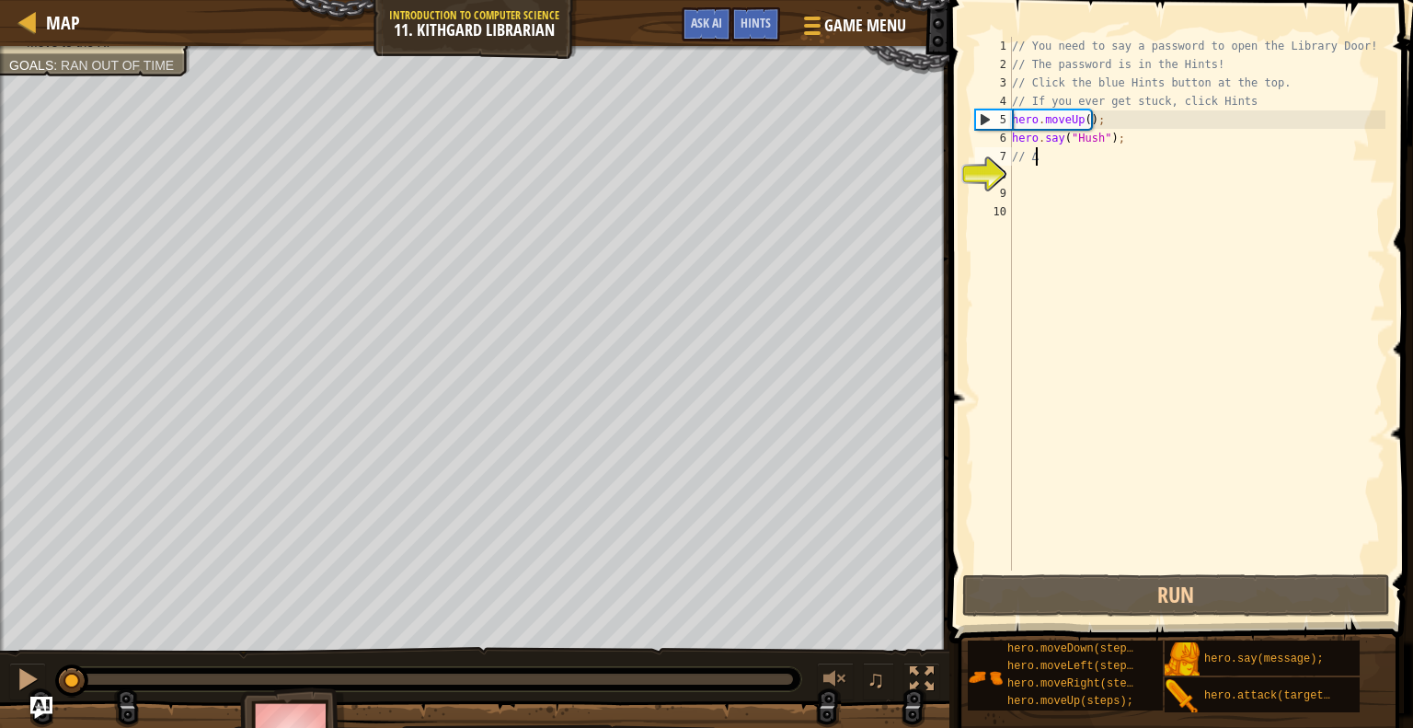
click at [1066, 154] on div "// You need to say a password to open the Library Door! // The password is in t…" at bounding box center [1196, 322] width 377 height 570
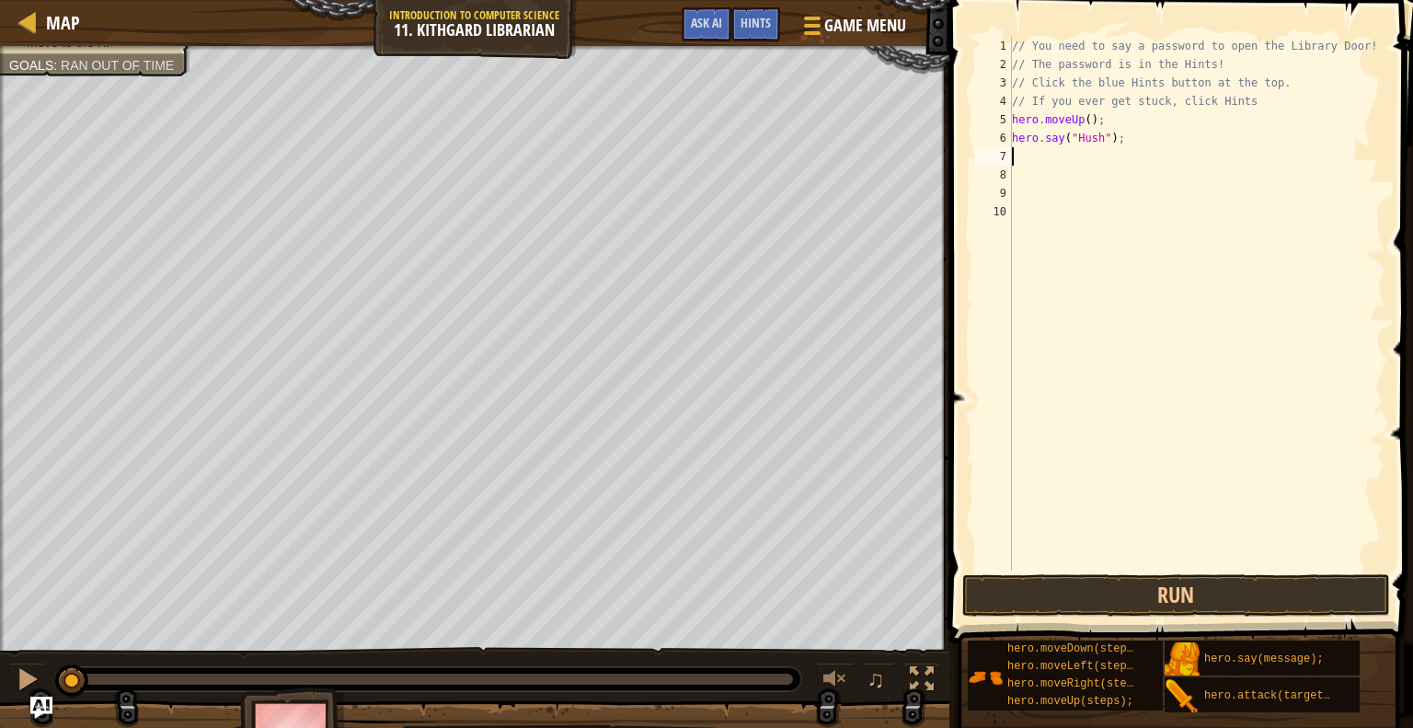
click at [1097, 115] on div "// You need to say a password to open the Library Door! // The password is in t…" at bounding box center [1196, 322] width 377 height 570
type textarea "h();ero.moveUp"
drag, startPoint x: 1097, startPoint y: 123, endPoint x: 1005, endPoint y: 120, distance: 92.1
click at [1005, 120] on div "h();ero.moveUp 1 2 3 4 5 6 7 8 9 10 // You need to say a password to open the L…" at bounding box center [1178, 304] width 414 height 534
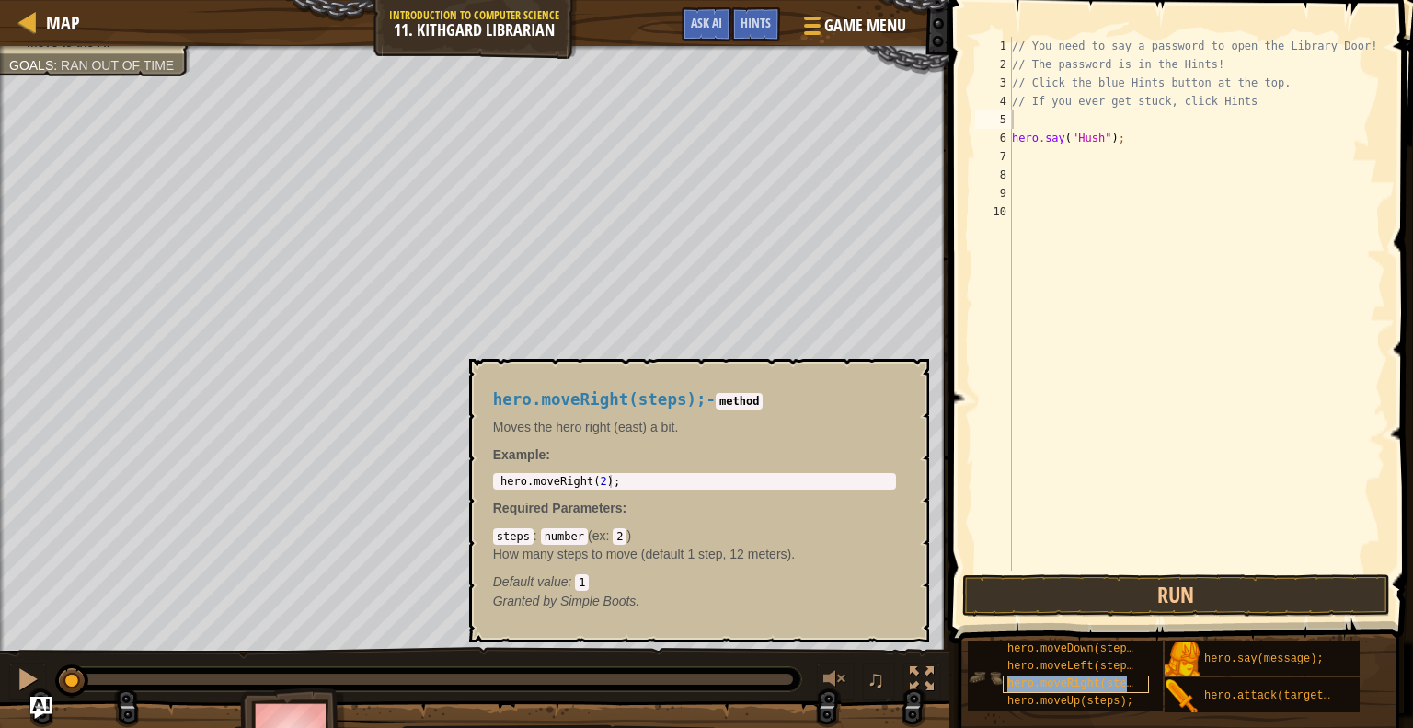
drag, startPoint x: 1108, startPoint y: 680, endPoint x: 1099, endPoint y: 688, distance: 11.7
drag, startPoint x: 1099, startPoint y: 688, endPoint x: 1093, endPoint y: 701, distance: 14.4
copy span "hero.moveUp(steps);"
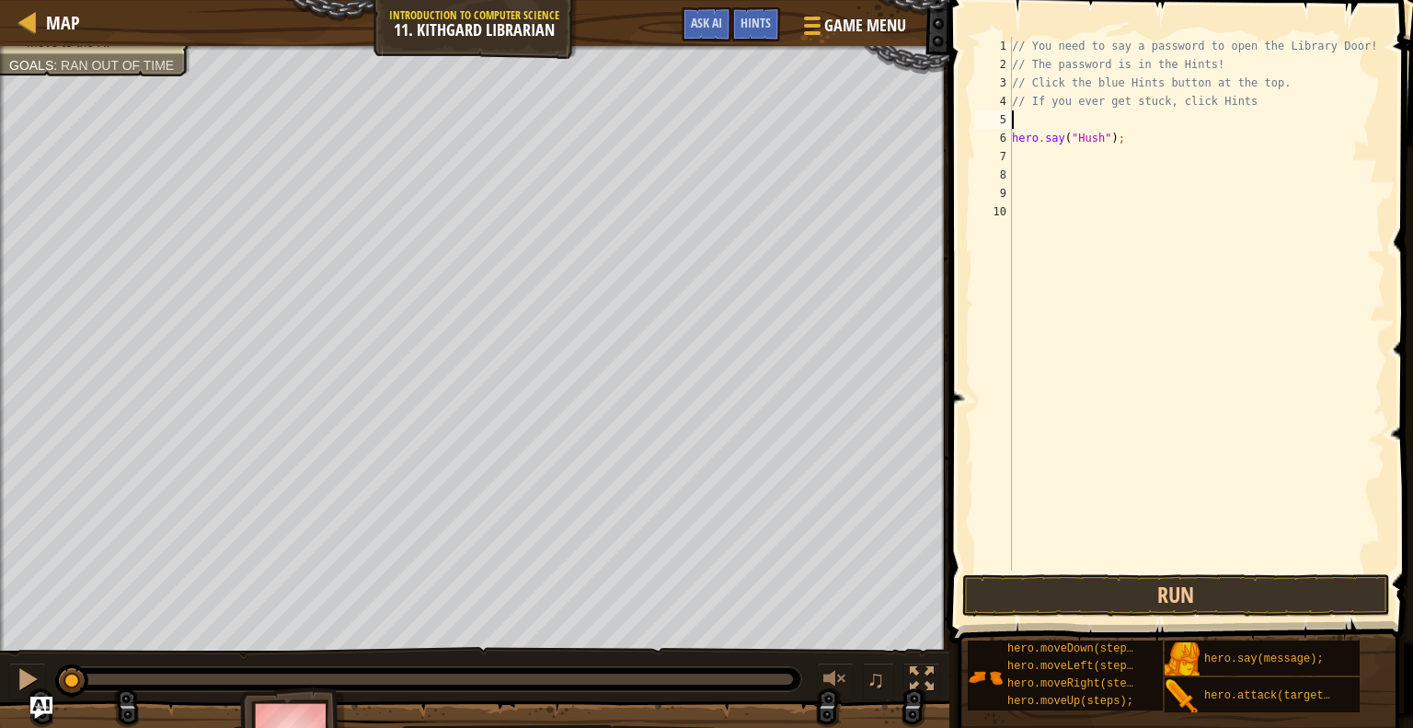
click at [1032, 116] on div "// You need to say a password to open the Library Door! // The password is in t…" at bounding box center [1196, 322] width 377 height 570
paste textarea "hero.moveUp(steps);"
click at [1116, 121] on div "// You need to say a password to open the Library Door! // The password is in t…" at bounding box center [1196, 322] width 377 height 570
type textarea "hero.moveUp(1);"
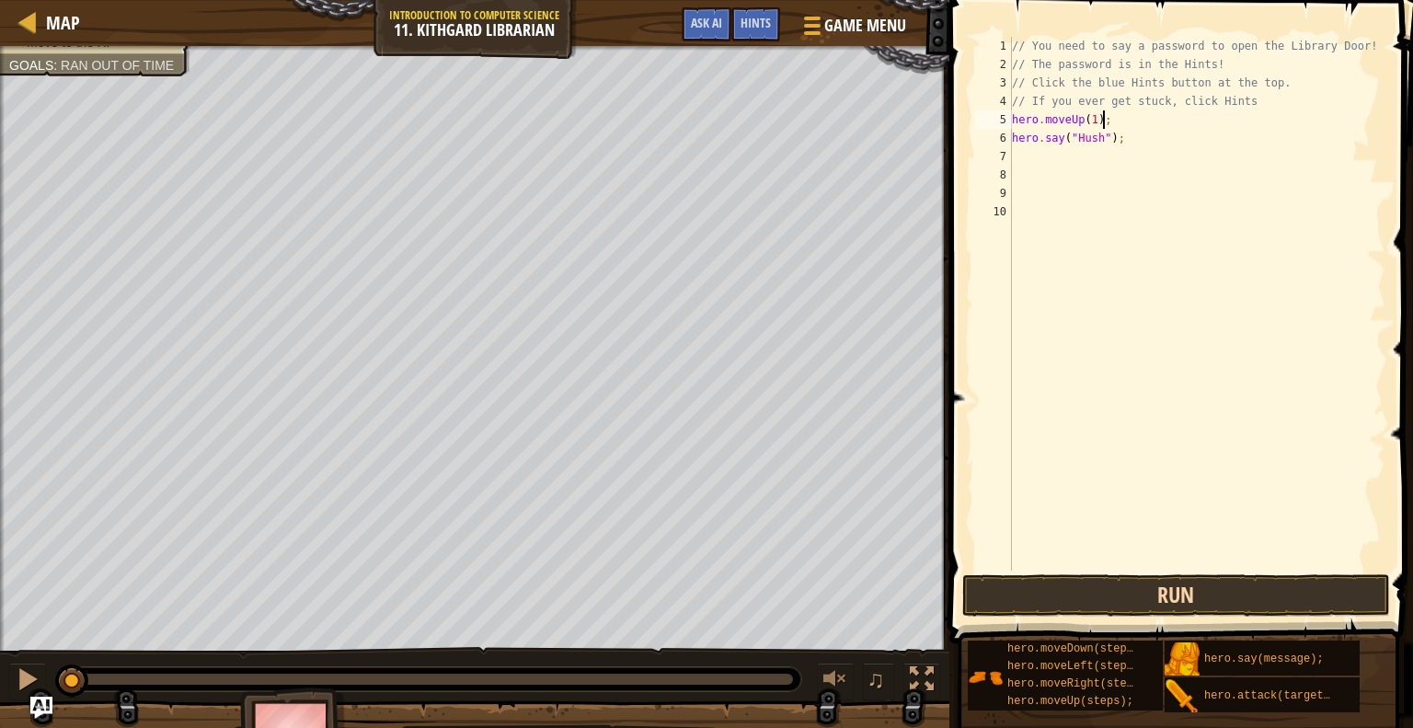
type textarea "hero.moveUp(1);"
click at [1211, 594] on button "Run" at bounding box center [1176, 595] width 429 height 42
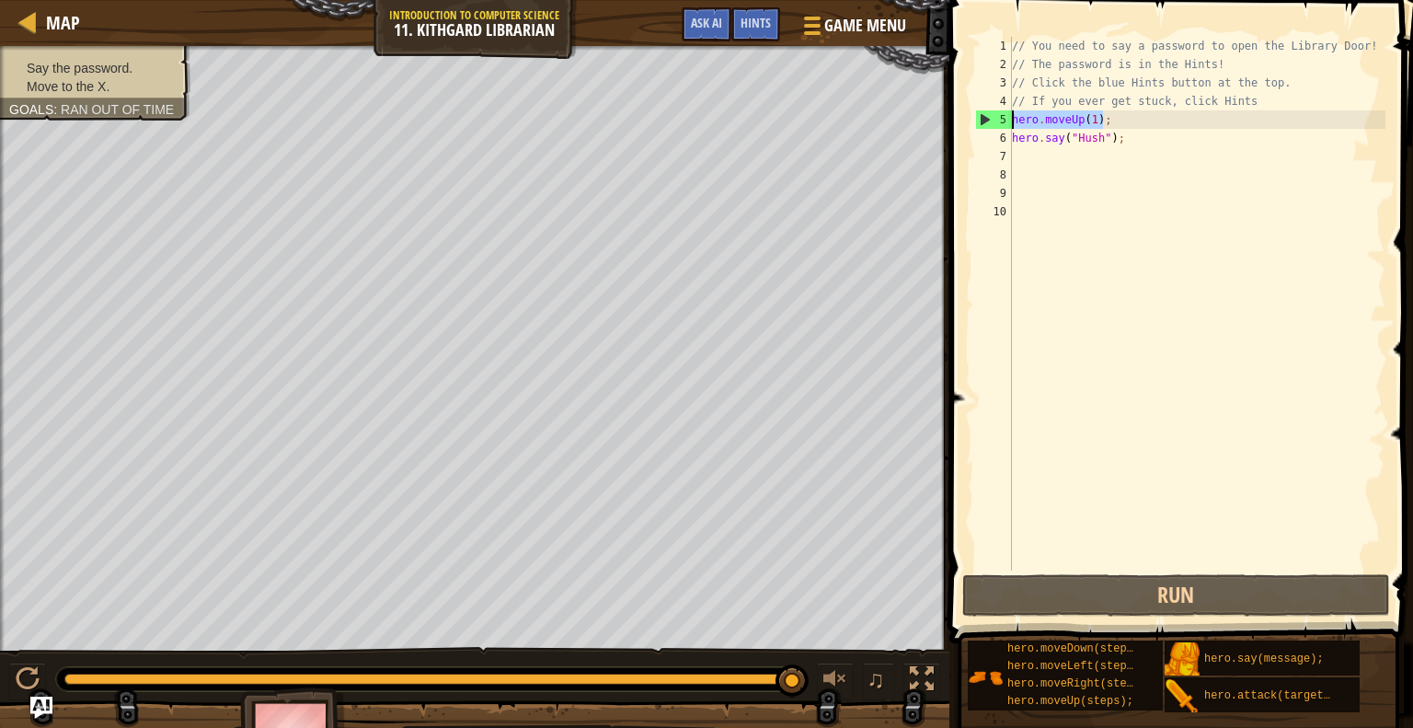
drag, startPoint x: 1105, startPoint y: 123, endPoint x: 997, endPoint y: 125, distance: 107.6
click at [997, 125] on div "hero.moveUp(1); 1 2 3 4 5 6 7 8 9 10 // You need to say a password to open the …" at bounding box center [1178, 304] width 414 height 534
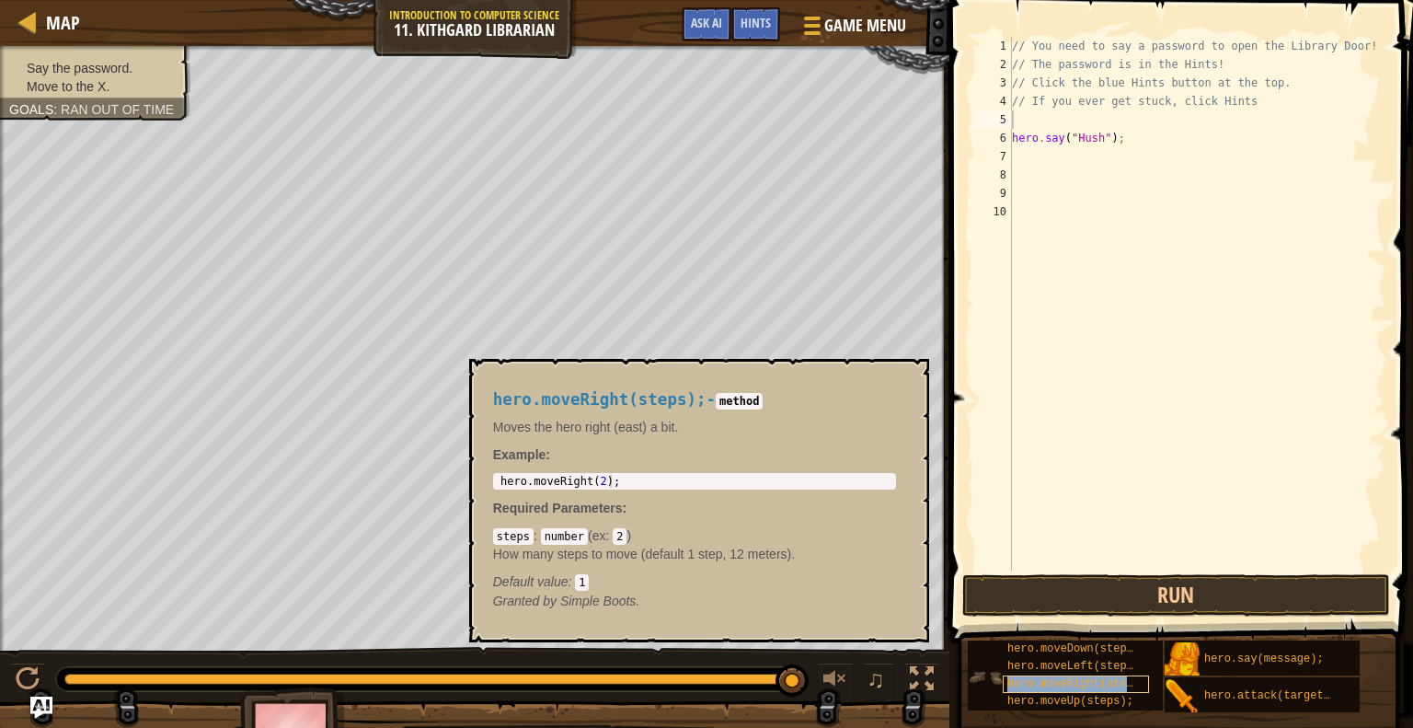
copy span "hero.moveRight(steps);"
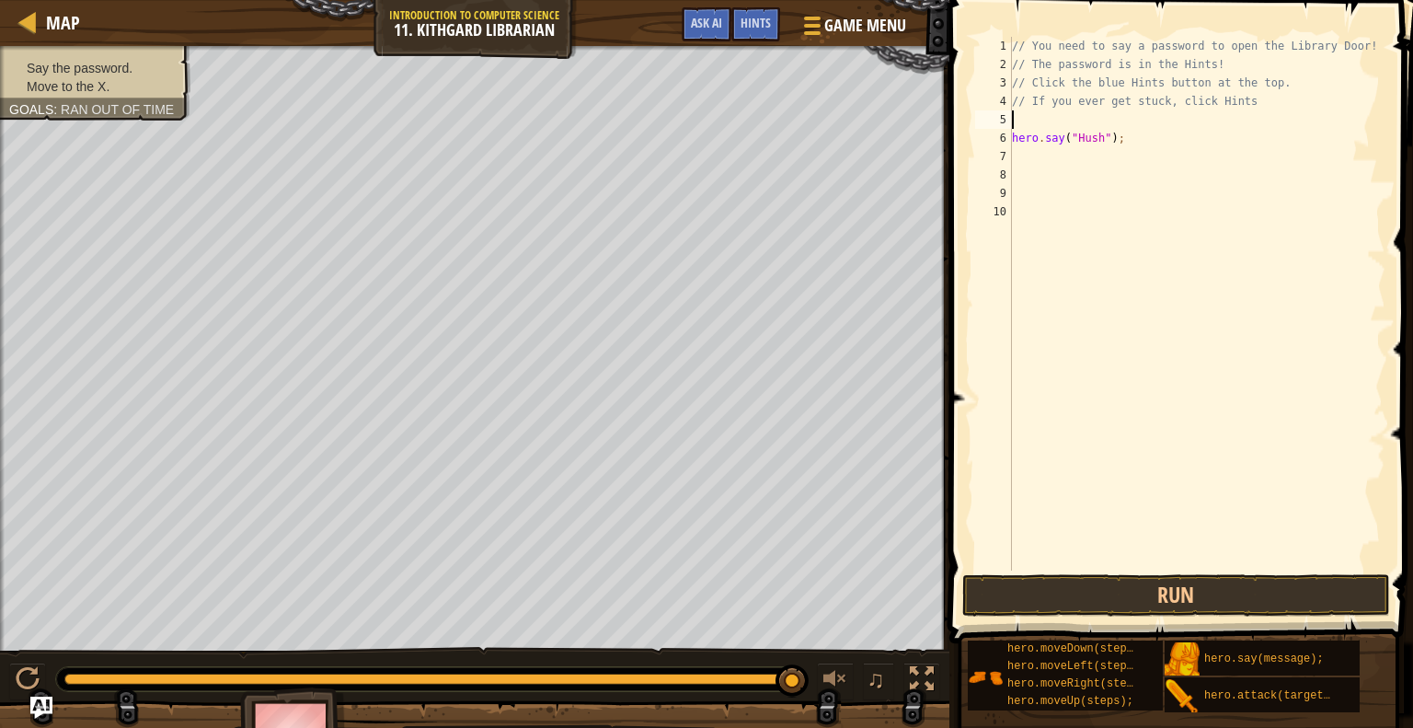
paste textarea "hero.moveRight(steps);"
click at [1129, 116] on div "// You need to say a password to open the Library Door! // The password is in t…" at bounding box center [1196, 322] width 377 height 570
click at [1132, 117] on div "// You need to say a password to open the Library Door! // The password is in t…" at bounding box center [1196, 322] width 377 height 570
type textarea "hero.moveRight(1);"
click at [1081, 580] on button "Run" at bounding box center [1176, 595] width 429 height 42
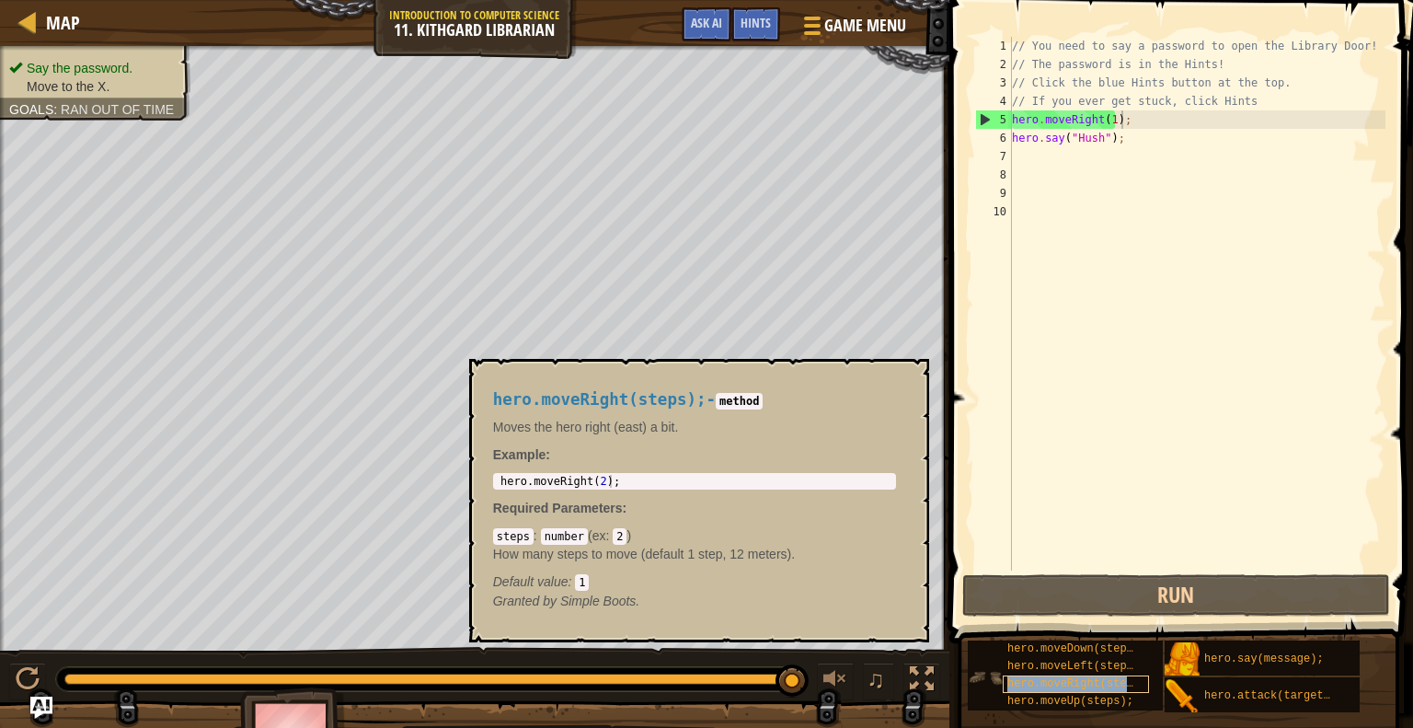
copy span "hero.moveRight(steps);"
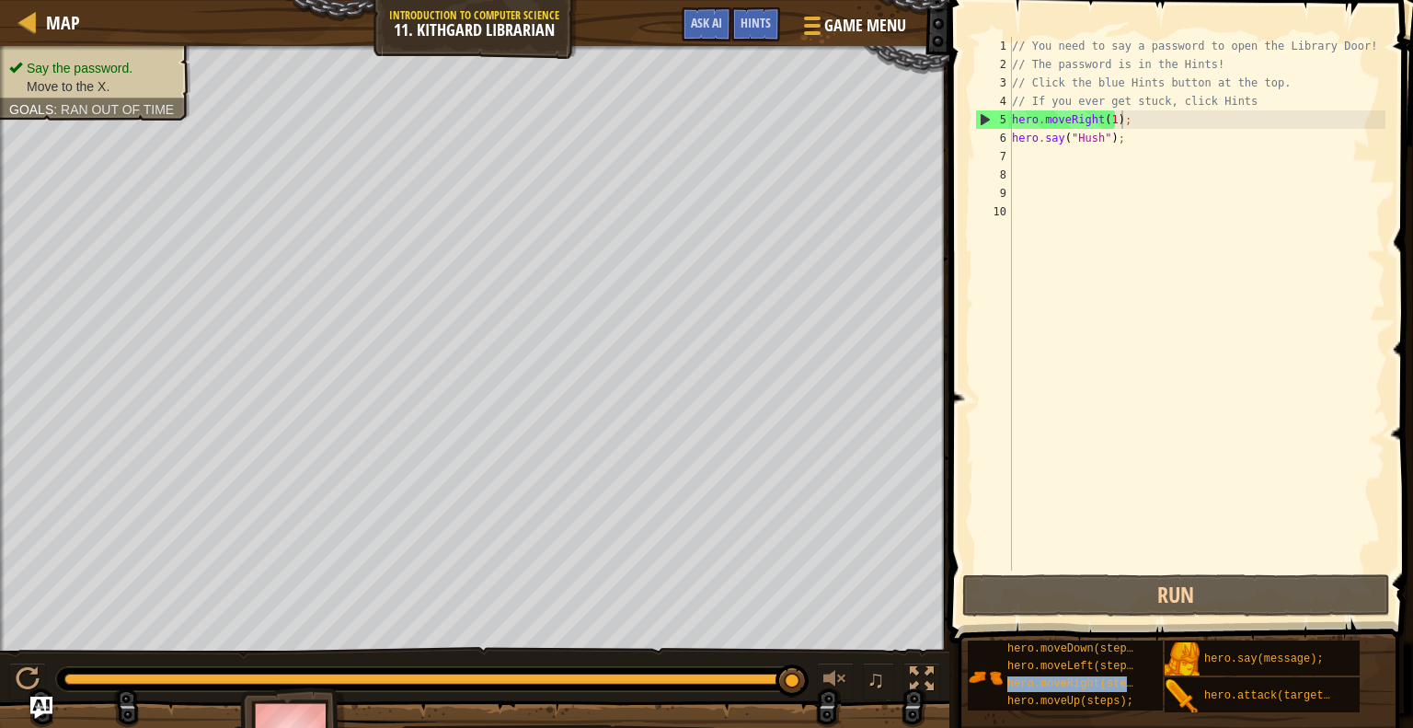
type textarea "hero.say("Hush");"
click at [1073, 140] on div "// You need to say a password to open the Library Door! // The password is in t…" at bounding box center [1196, 322] width 377 height 570
click at [1053, 152] on div "// You need to say a password to open the Library Door! // The password is in t…" at bounding box center [1196, 322] width 377 height 570
paste textarea "hero.moveRight(steps);"
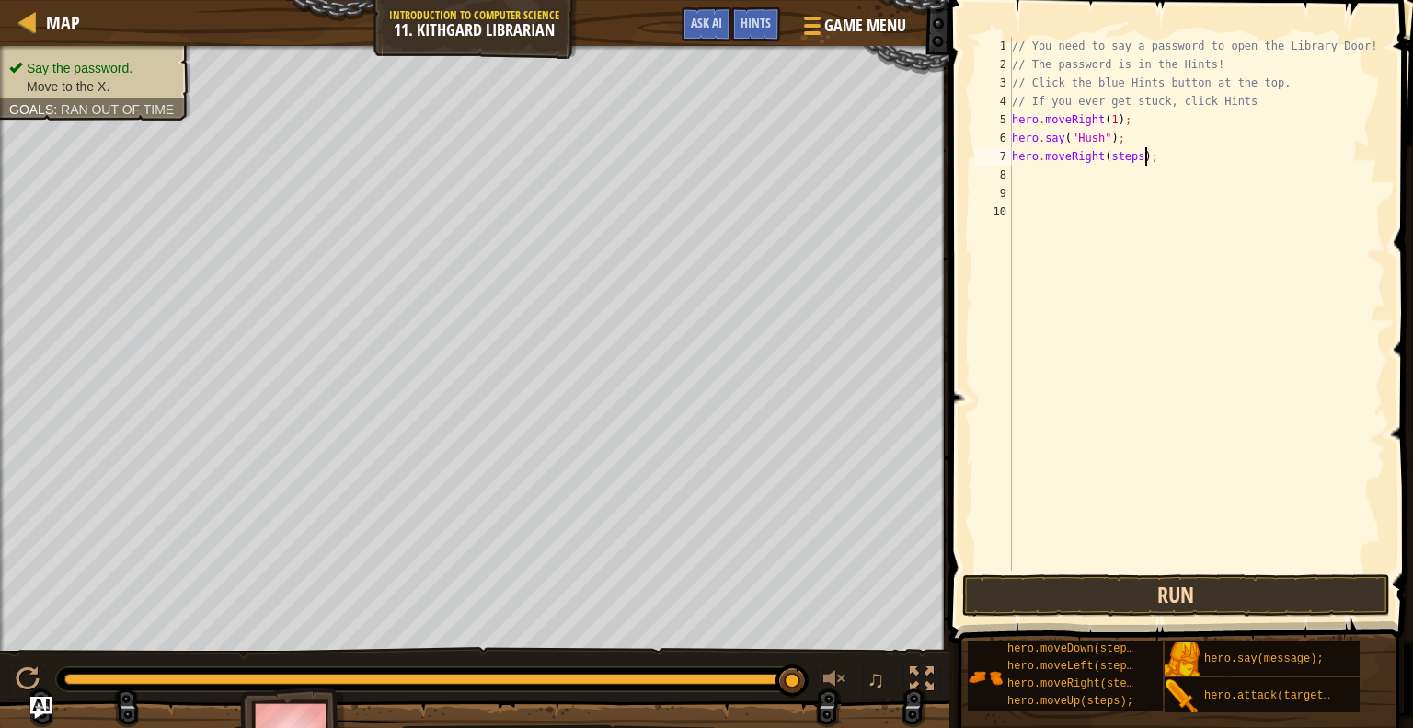
drag, startPoint x: 1148, startPoint y: 626, endPoint x: 1147, endPoint y: 588, distance: 38.6
click at [1147, 599] on div "Hints Videos hero.moveRight(steps); 1 2 3 4 5 6 7 8 9 10 // You need to say a p…" at bounding box center [1178, 359] width 469 height 718
click at [1148, 586] on button "Run" at bounding box center [1176, 595] width 429 height 42
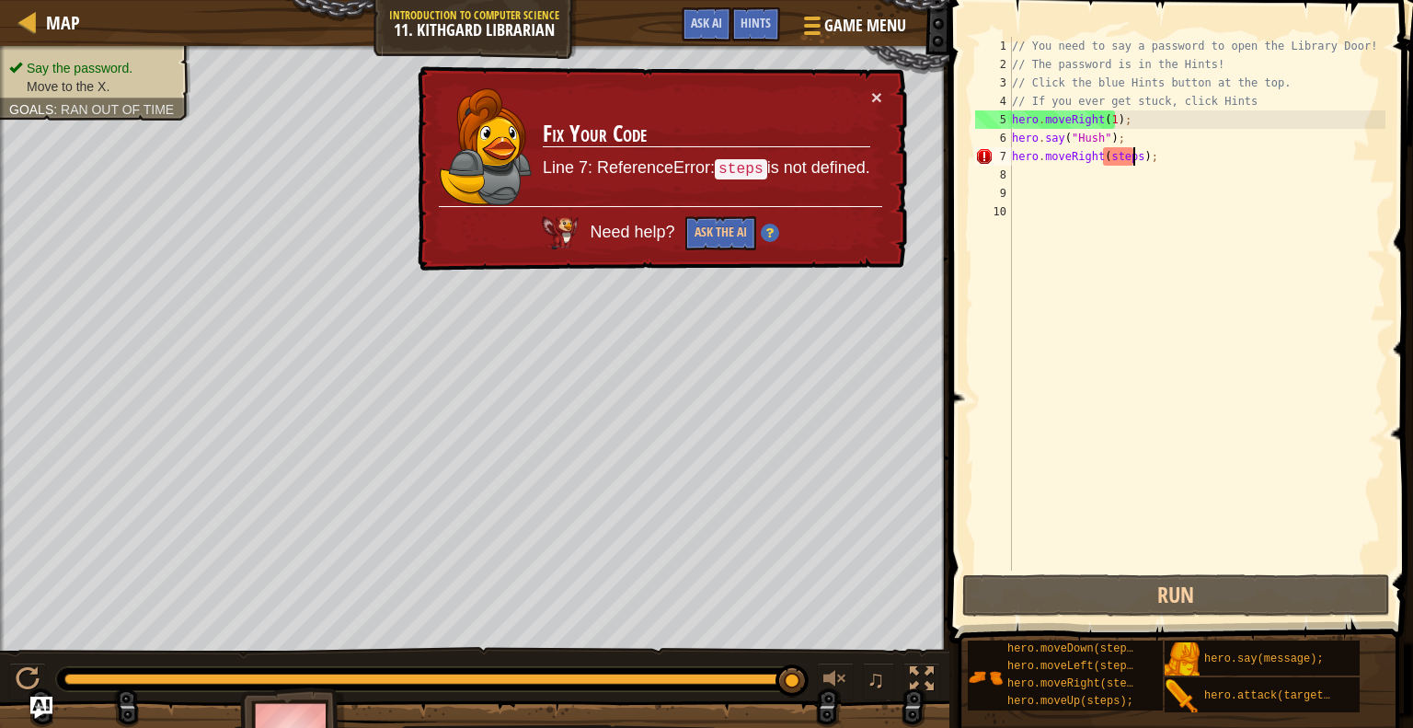
click at [1131, 153] on div "// You need to say a password to open the Library Door! // The password is in t…" at bounding box center [1196, 322] width 377 height 570
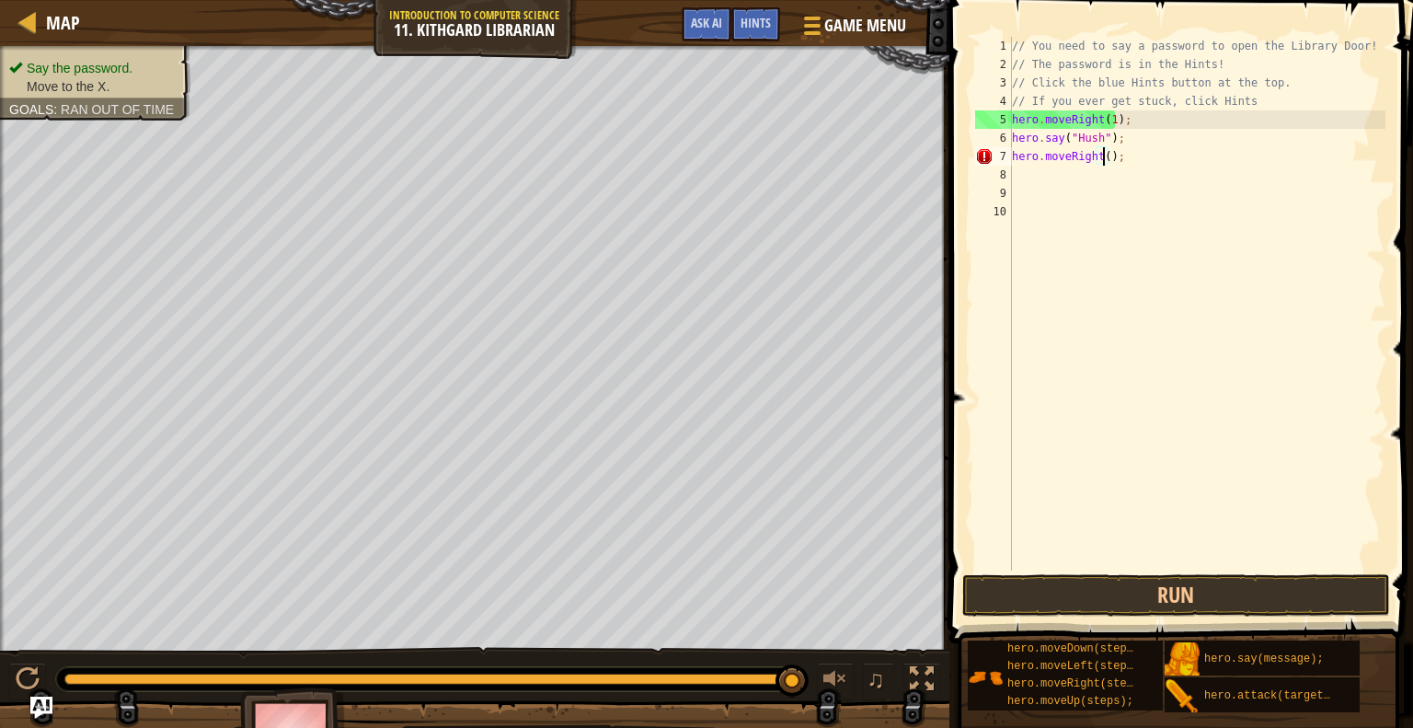
type textarea "hero.moveRight(1);"
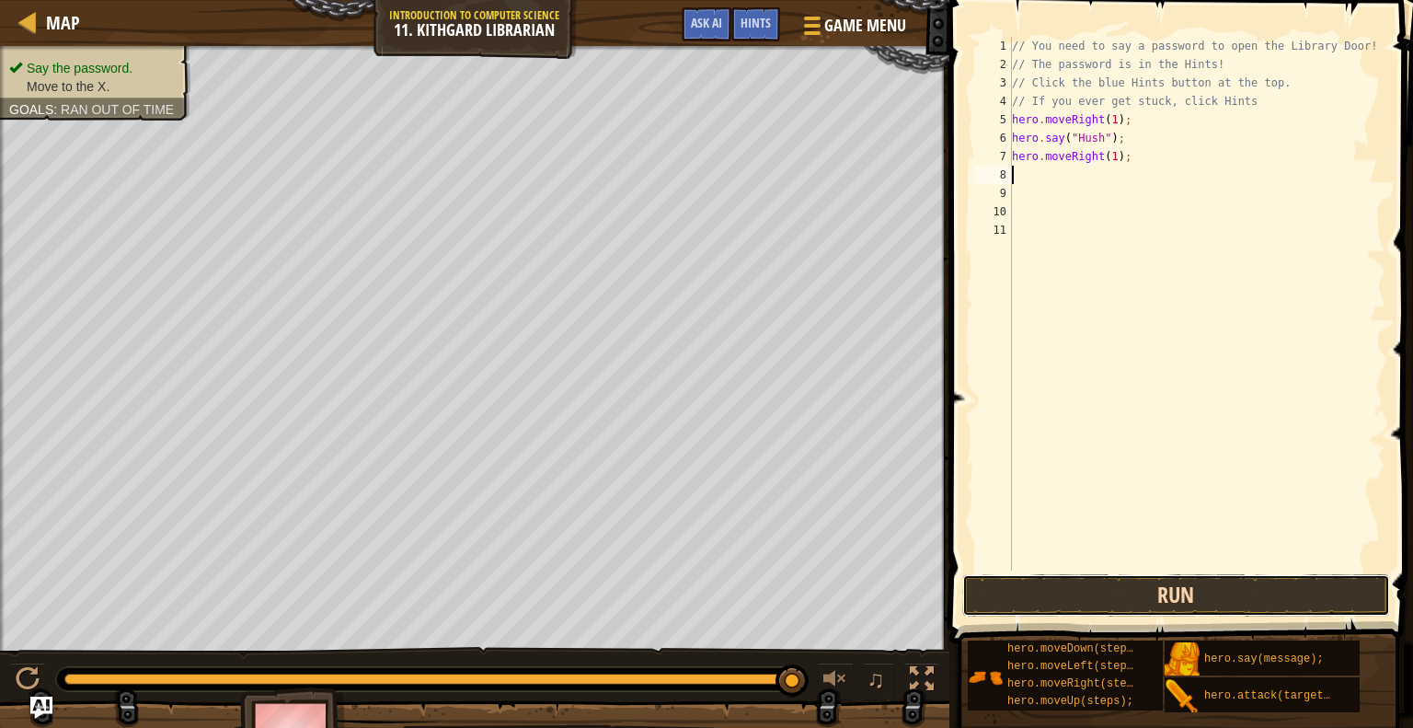
click at [1009, 593] on button "Run" at bounding box center [1176, 595] width 429 height 42
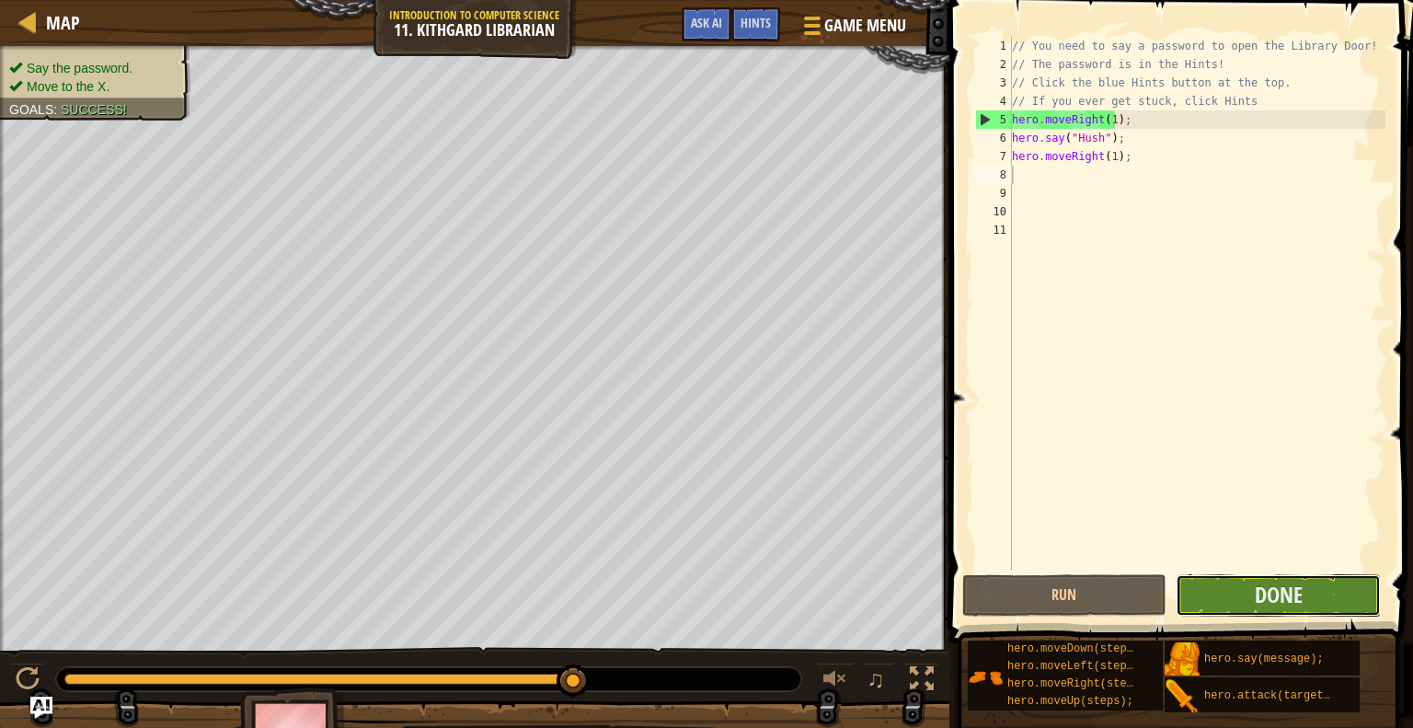
click at [1228, 577] on button "Done" at bounding box center [1278, 595] width 205 height 42
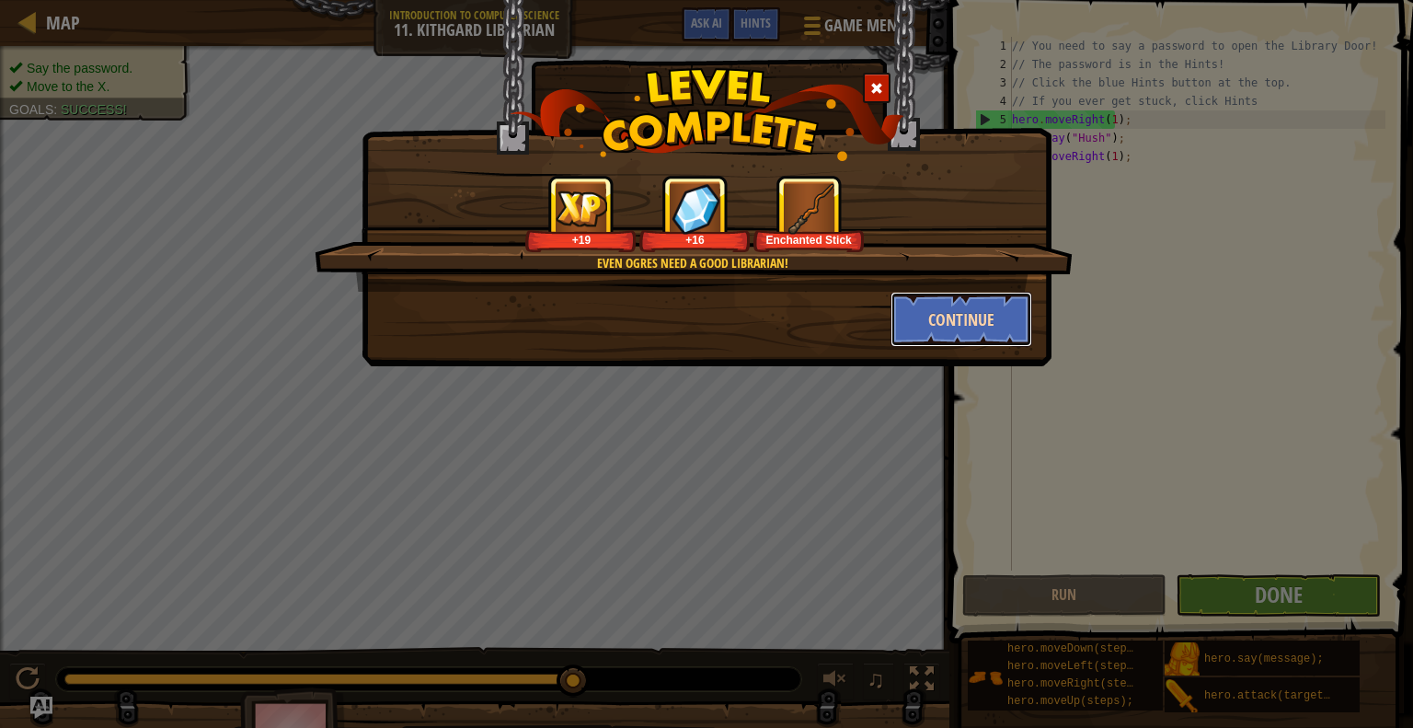
click at [922, 308] on button "Continue" at bounding box center [961, 319] width 143 height 55
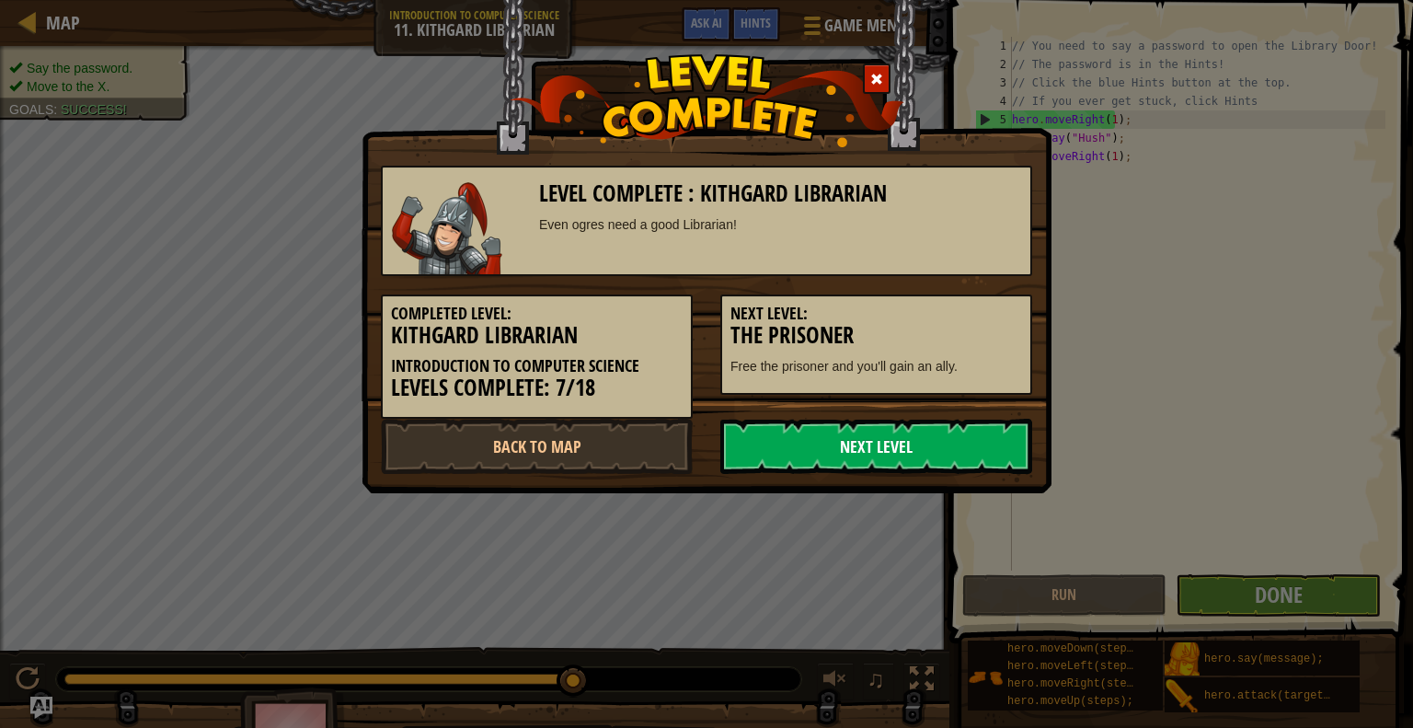
click at [924, 464] on link "Next Level" at bounding box center [876, 446] width 312 height 55
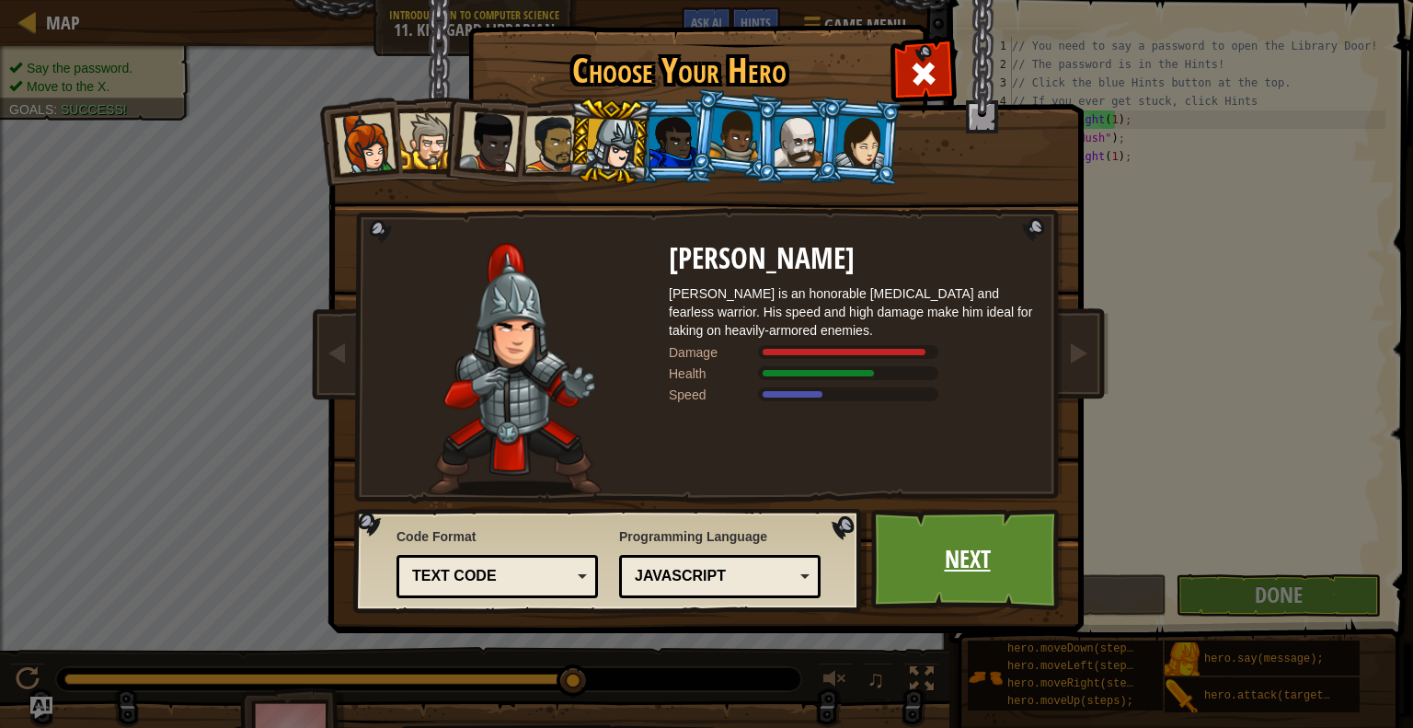
drag, startPoint x: 1006, startPoint y: 554, endPoint x: 997, endPoint y: 559, distance: 10.7
click at [997, 559] on link "Next" at bounding box center [967, 559] width 192 height 101
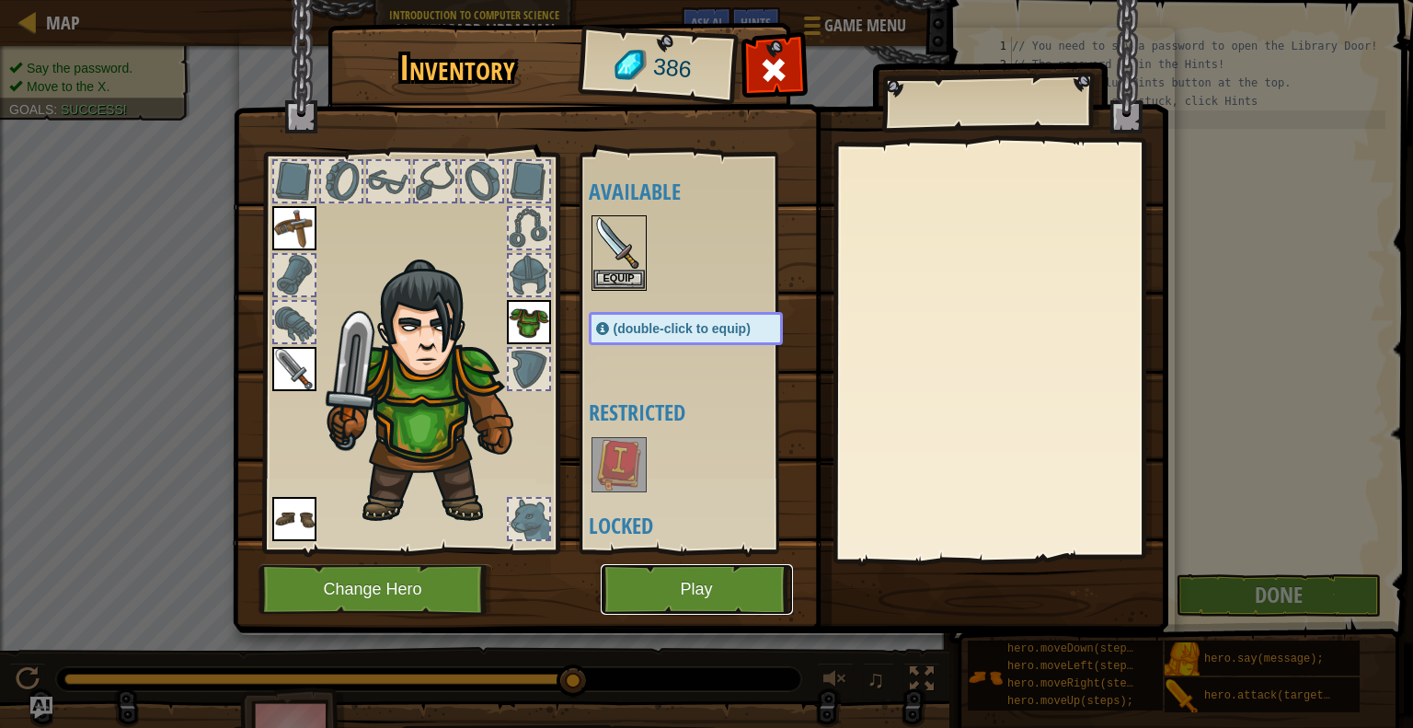
click at [737, 578] on button "Play" at bounding box center [697, 589] width 192 height 51
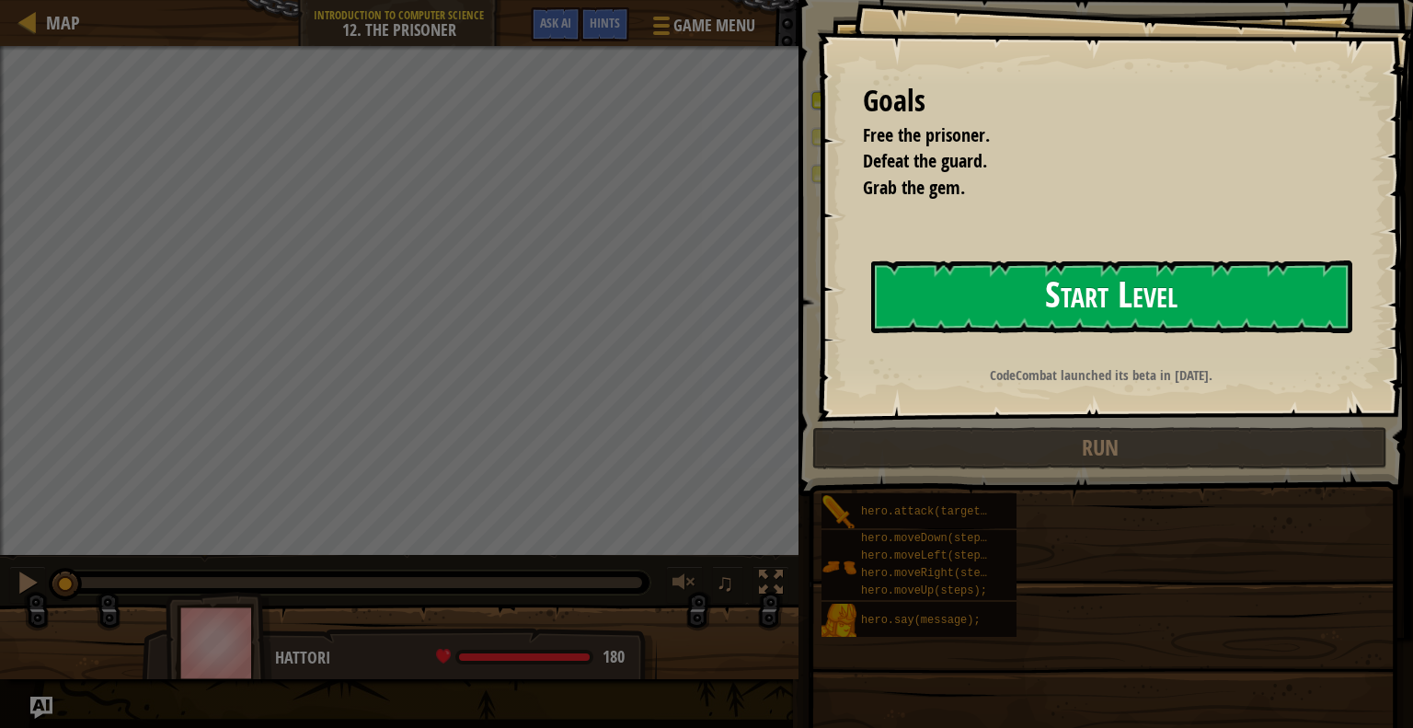
click at [1055, 261] on button "Start Level" at bounding box center [1111, 296] width 481 height 73
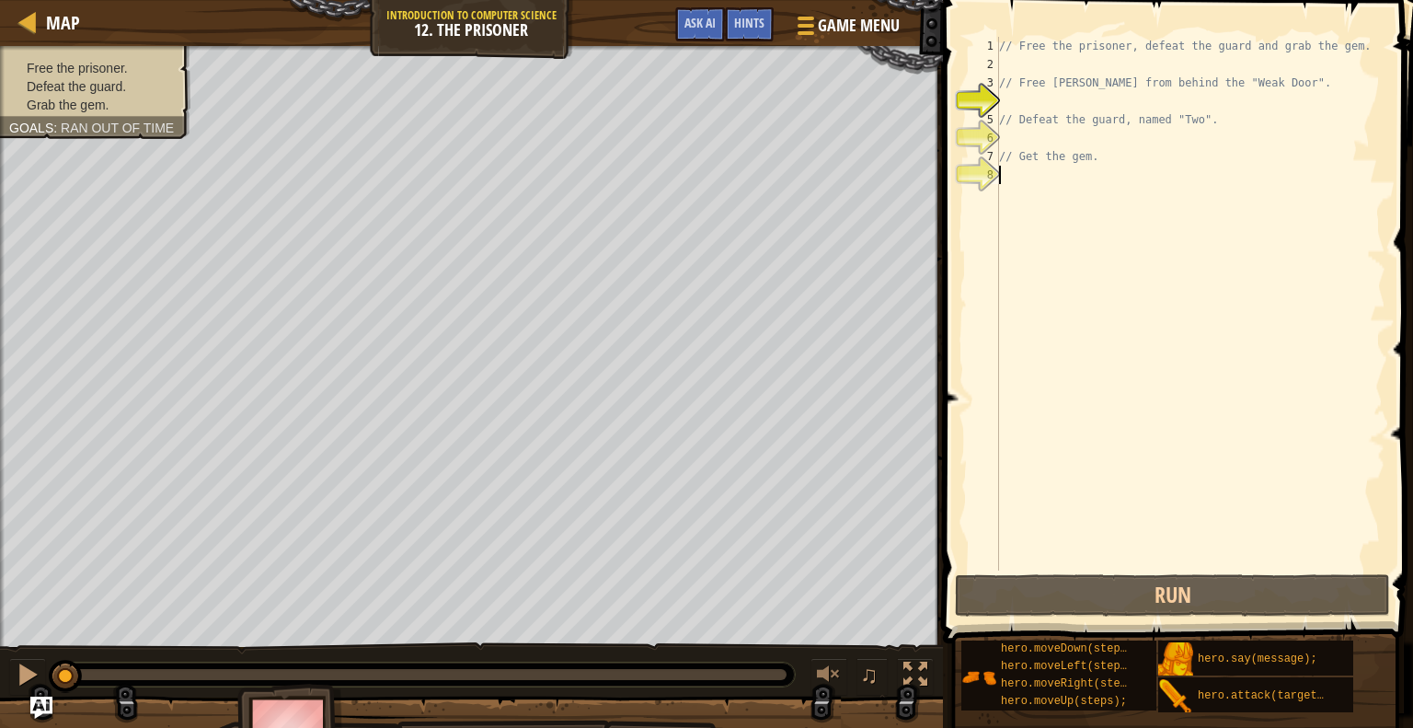
drag, startPoint x: 1098, startPoint y: 671, endPoint x: 1007, endPoint y: 455, distance: 233.7
click at [1007, 455] on div "// Free the prisoner, defeat the guard and grab the gem. // Free [PERSON_NAME] …" at bounding box center [1190, 322] width 390 height 570
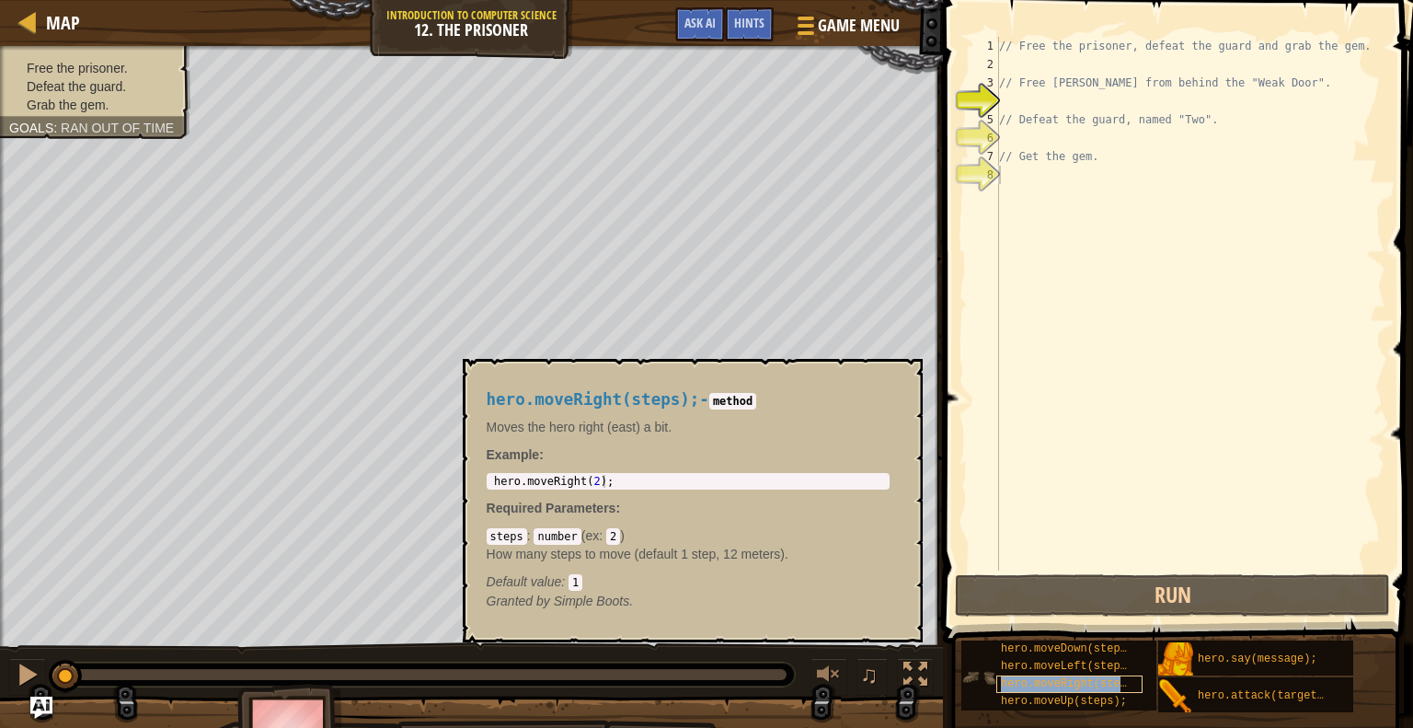
copy span "hero.moveRight(steps);"
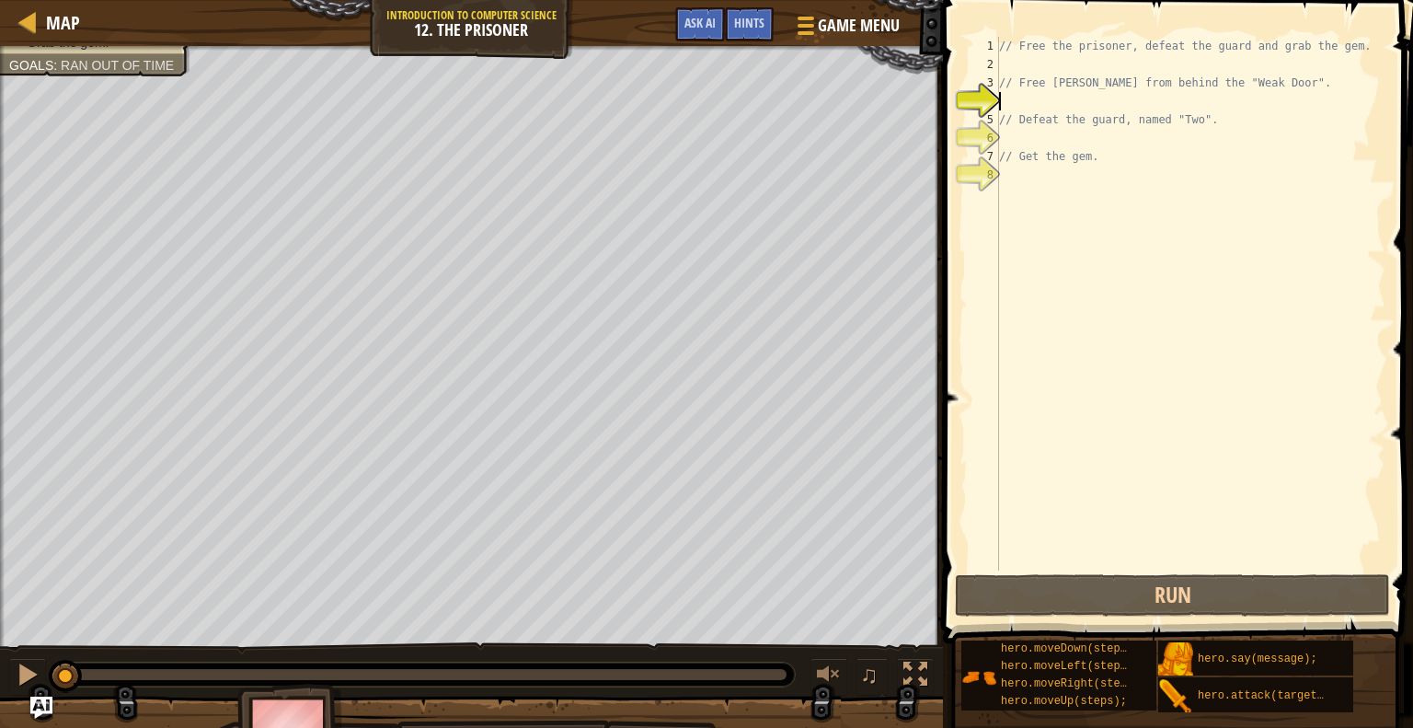
click at [1016, 98] on div "// Free the prisoner, defeat the guard and grab the gem. // Free [PERSON_NAME] …" at bounding box center [1190, 322] width 390 height 570
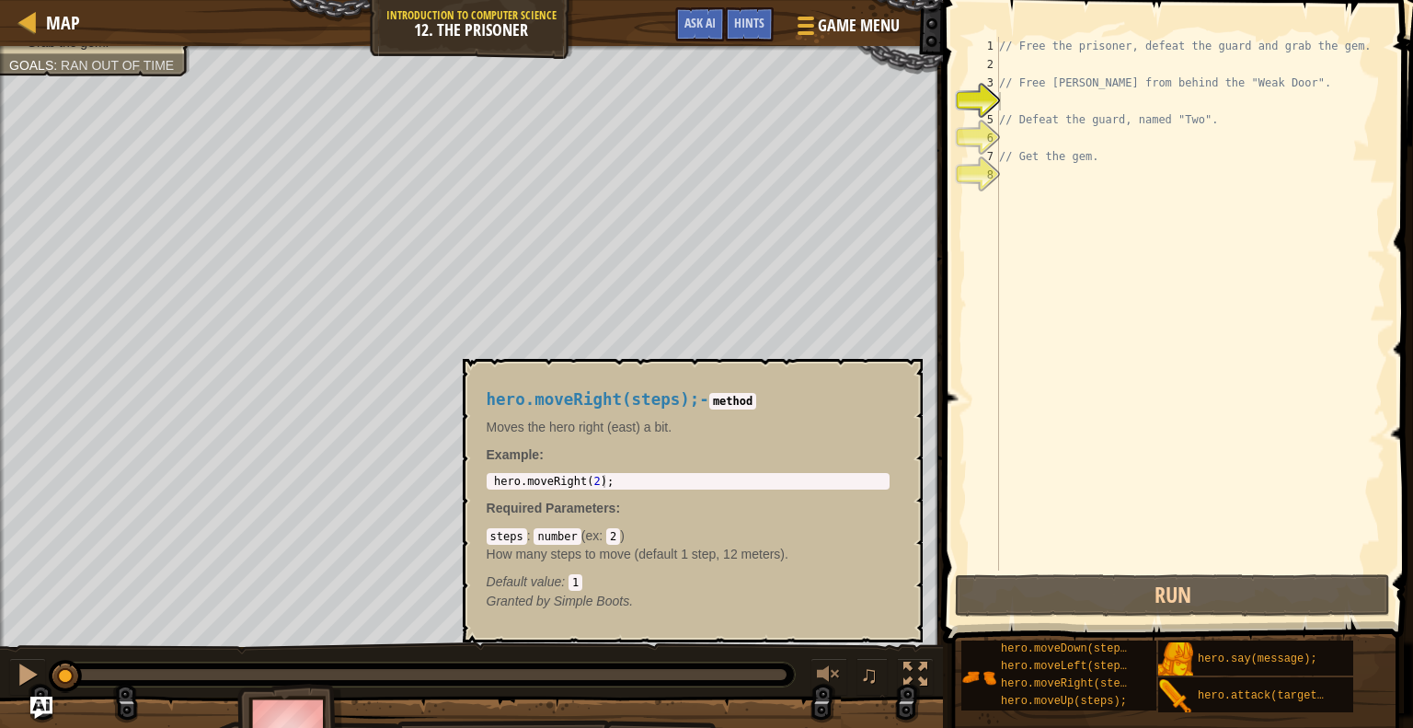
drag, startPoint x: 1024, startPoint y: 687, endPoint x: 1082, endPoint y: 480, distance: 214.9
click at [1082, 480] on div "// Free the prisoner, defeat the guard and grab the gem. // Free [PERSON_NAME] …" at bounding box center [1190, 322] width 390 height 570
copy span "hero.moveRight(steps);"
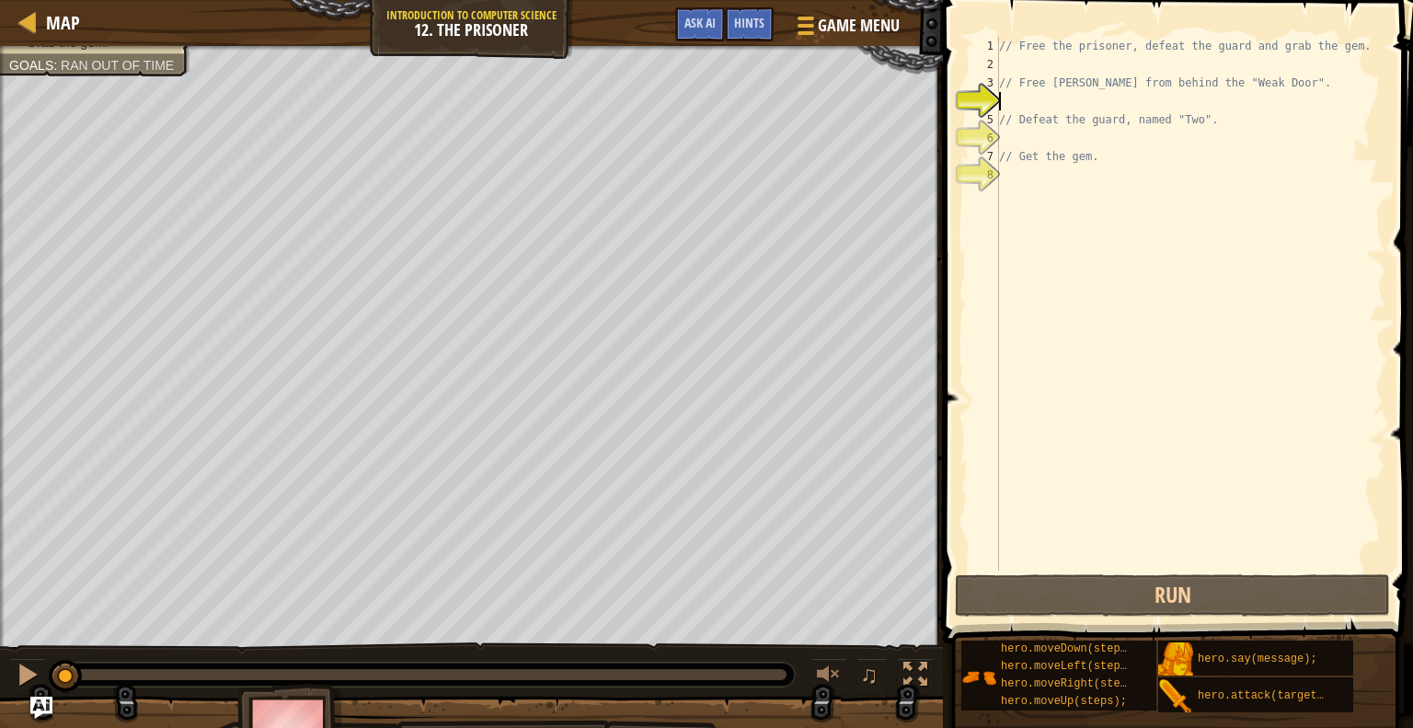
paste textarea "hero.moveRight(steps);"
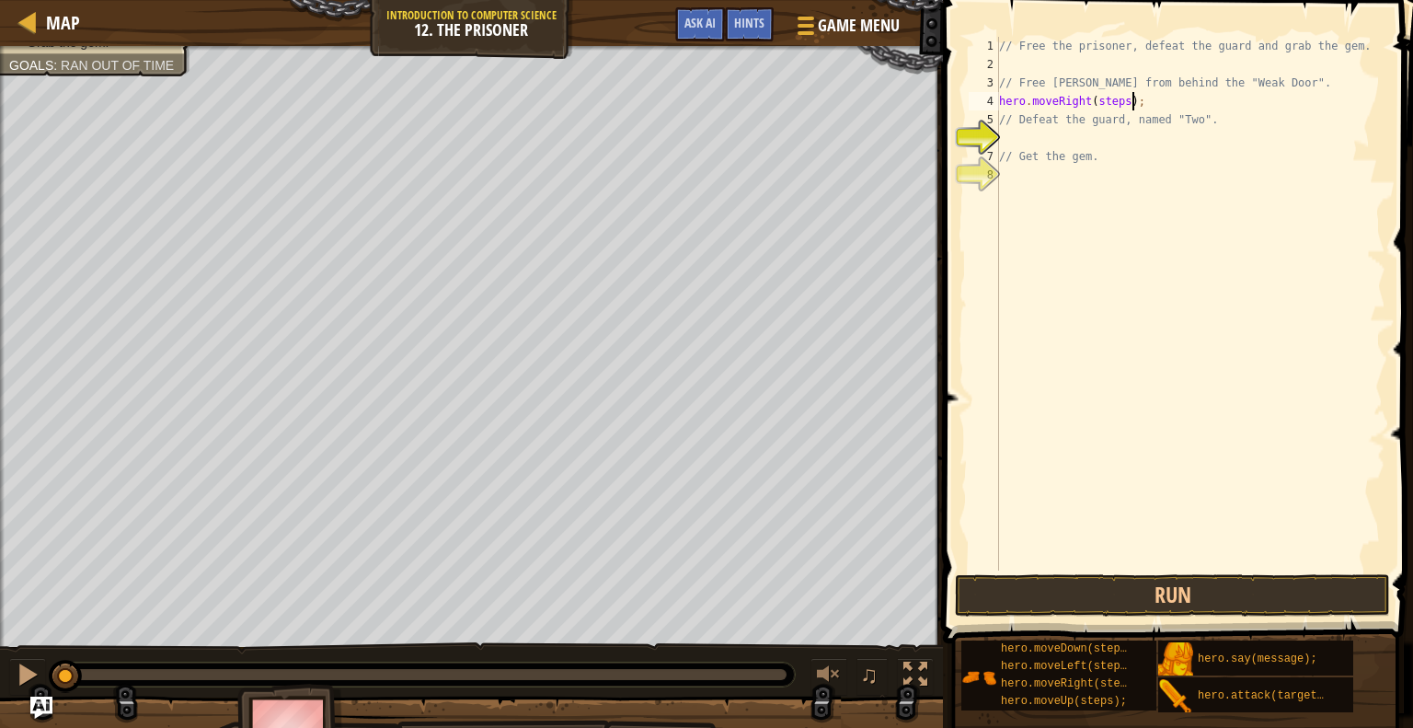
click at [1122, 93] on div "// Free the prisoner, defeat the guard and grab the gem. // Free [PERSON_NAME] …" at bounding box center [1190, 322] width 390 height 570
type textarea "hero.moveRight();"
click at [1189, 588] on button "Run" at bounding box center [1172, 595] width 435 height 42
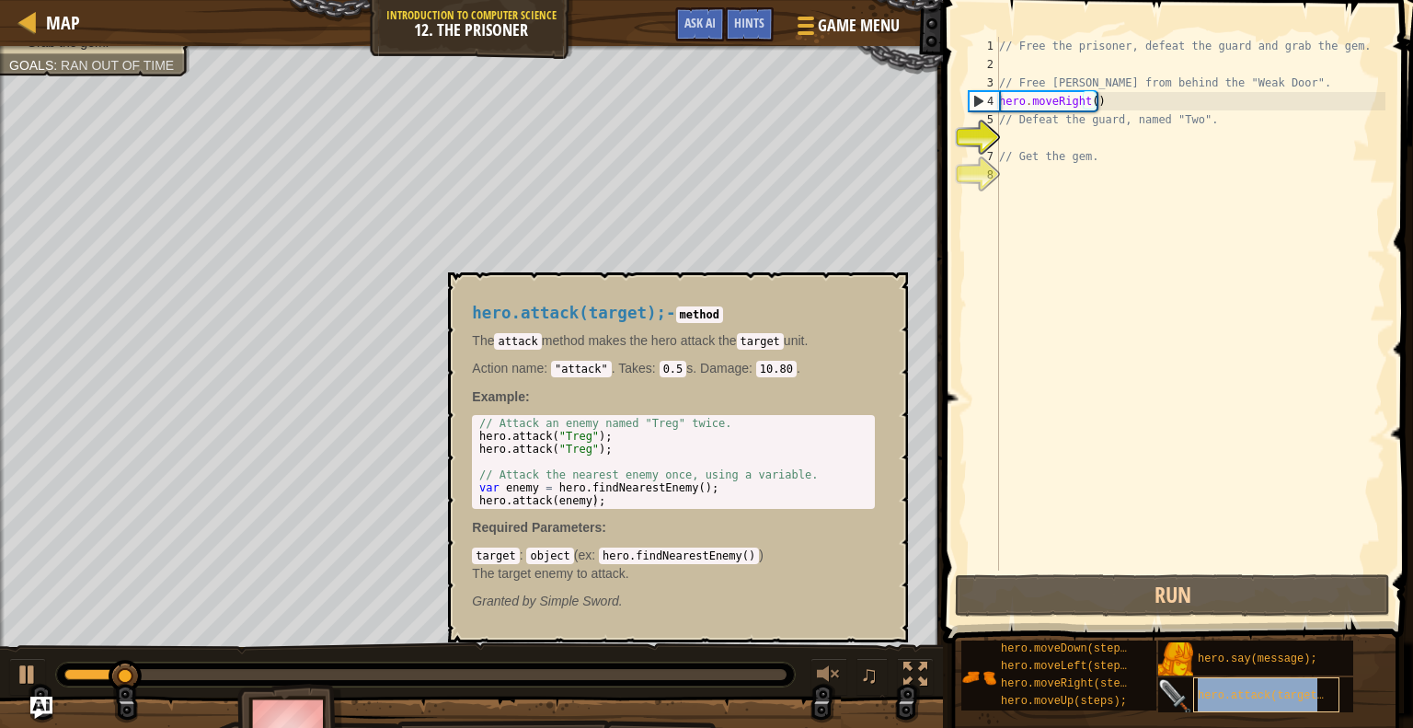
click at [1256, 682] on div "hero.attack(target);" at bounding box center [1266, 694] width 146 height 35
copy span "hero.attack(target);"
click at [1110, 87] on div "// Free the prisoner, defeat the guard and grab the gem. // Free [PERSON_NAME] …" at bounding box center [1190, 322] width 390 height 570
click at [1110, 98] on div "// Free the prisoner, defeat the guard and grab the gem. // Free [PERSON_NAME] …" at bounding box center [1190, 322] width 390 height 570
type textarea "hero.moveRight()"
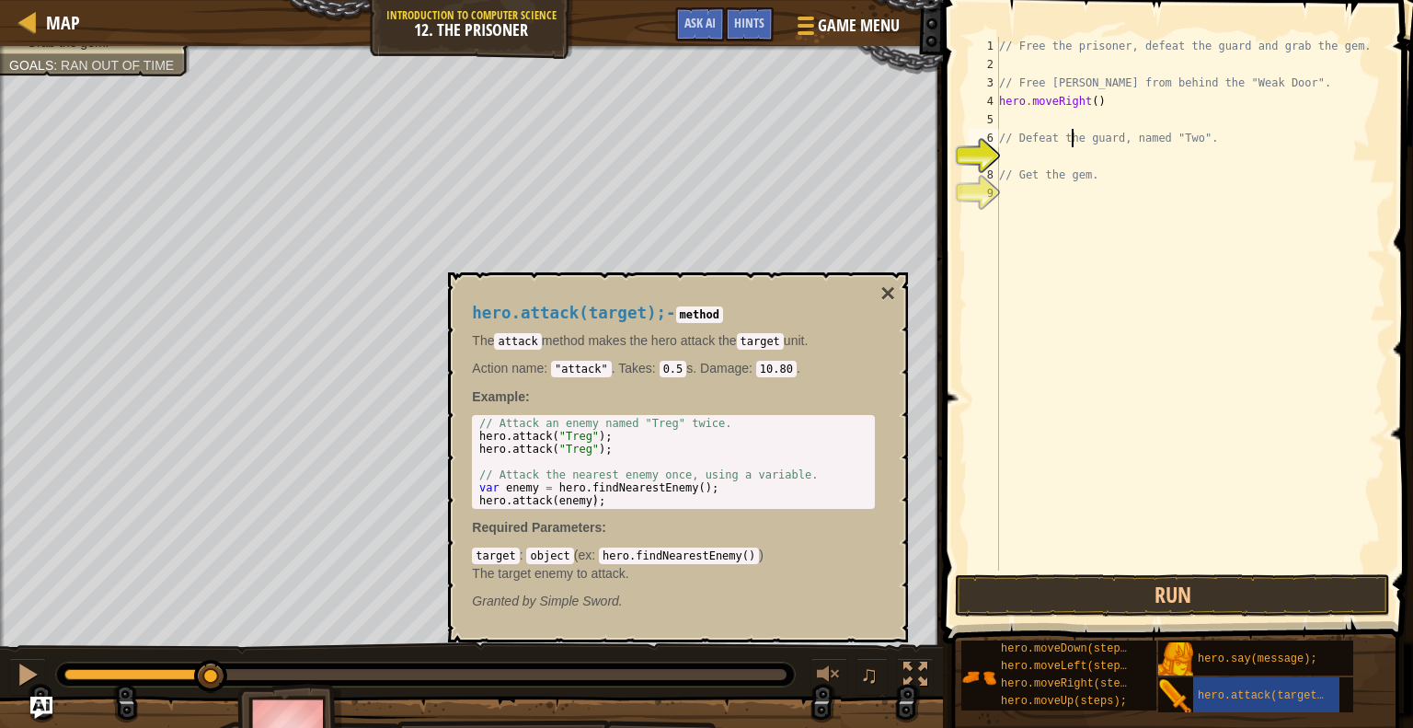
click at [1072, 129] on div "// Free the prisoner, defeat the guard and grab the gem. // Free [PERSON_NAME] …" at bounding box center [1190, 322] width 390 height 570
type textarea "// Defeat the guard, named "Two"."
drag, startPoint x: 1060, startPoint y: 128, endPoint x: 1045, endPoint y: 115, distance: 19.6
paste textarea "hero.attack(target);"
type textarea "hero.attack(target);"
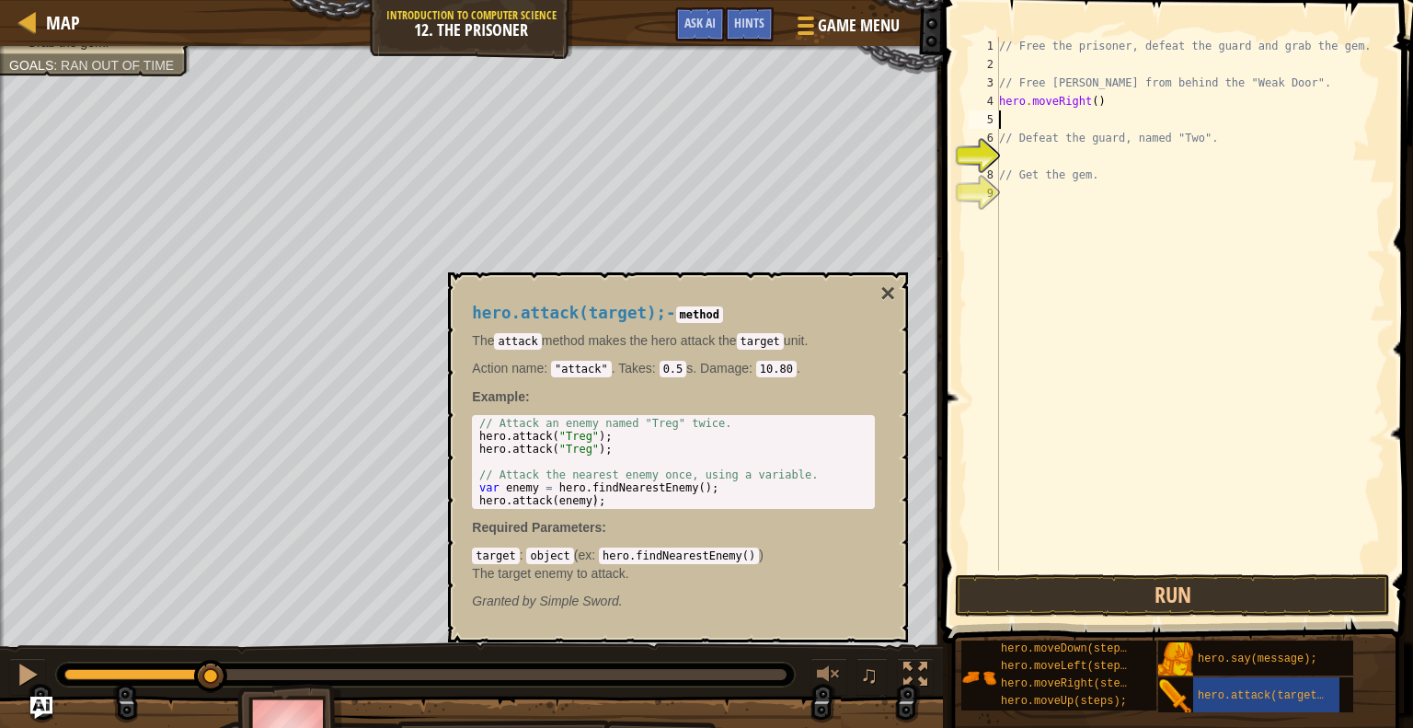
click at [1119, 299] on div "// Free the prisoner, defeat the guard and grab the gem. // Free [PERSON_NAME] …" at bounding box center [1190, 322] width 390 height 570
click at [1106, 121] on div "// Free the prisoner, defeat the guard and grab the gem. // Free [PERSON_NAME] …" at bounding box center [1190, 322] width 390 height 570
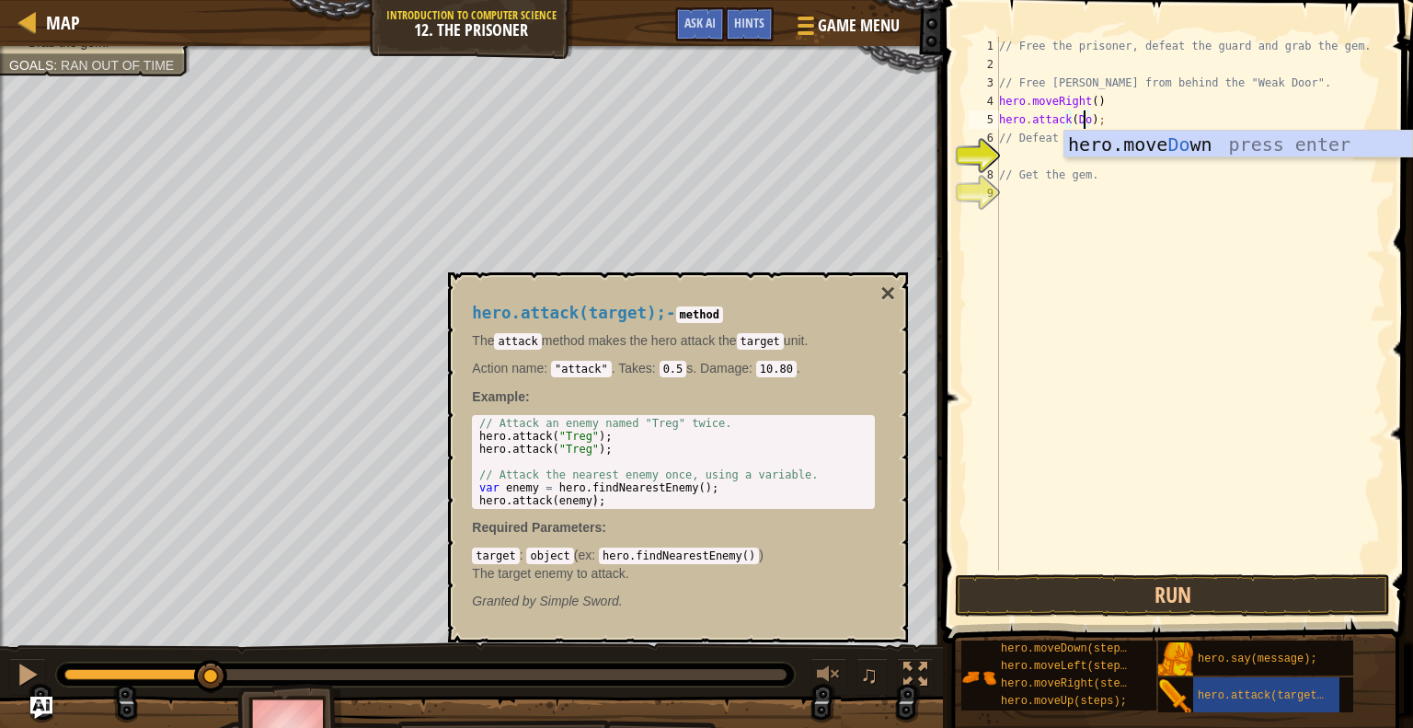
scroll to position [8, 7]
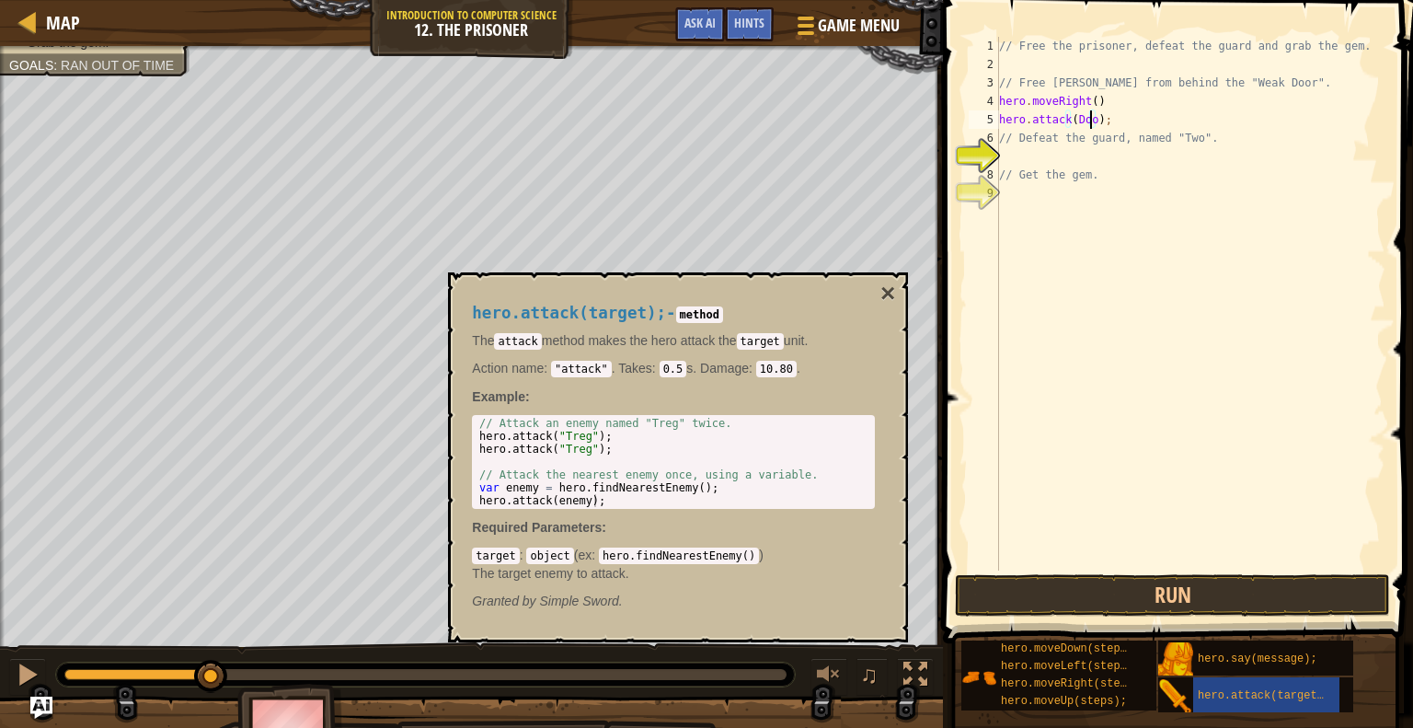
type textarea "hero.attack(Door);"
click at [1251, 599] on button "Run" at bounding box center [1172, 595] width 435 height 42
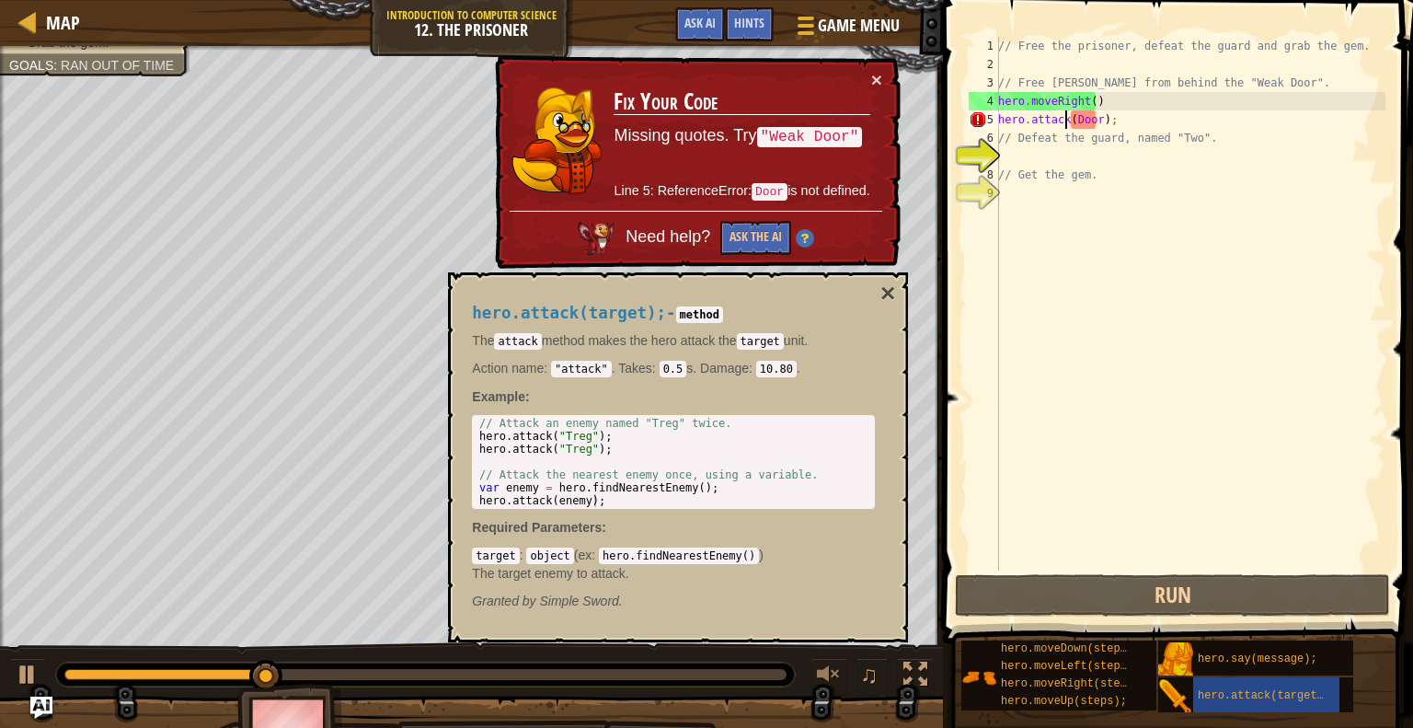
click at [1067, 116] on div "// Free the prisoner, defeat the guard and grab the gem. // Free [PERSON_NAME] …" at bounding box center [1189, 322] width 391 height 570
click at [1071, 116] on div "// Free the prisoner, defeat the guard and grab the gem. // Free [PERSON_NAME] …" at bounding box center [1189, 322] width 391 height 570
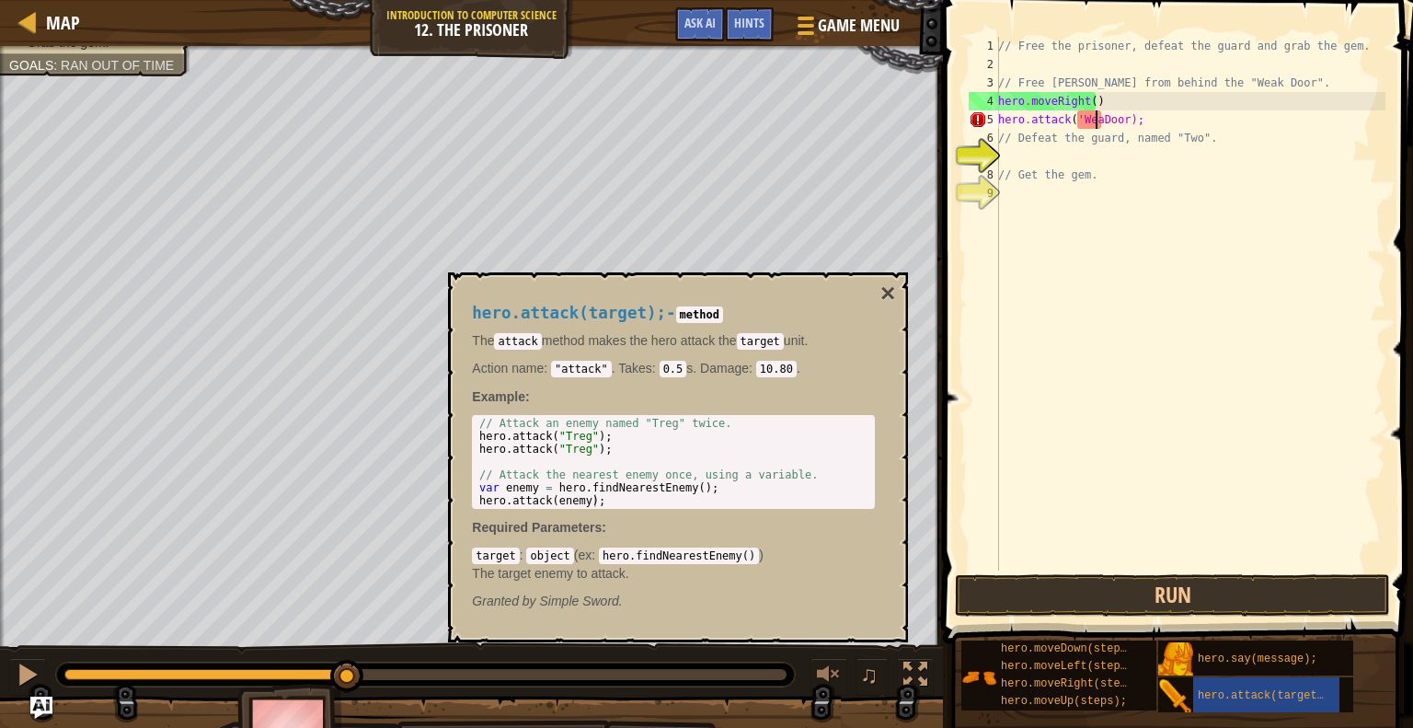
scroll to position [8, 8]
click at [1131, 114] on div "// Free the prisoner, defeat the guard and grab the gem. // Free [PERSON_NAME] …" at bounding box center [1189, 322] width 391 height 570
type textarea "hero.attack('Weak Door');"
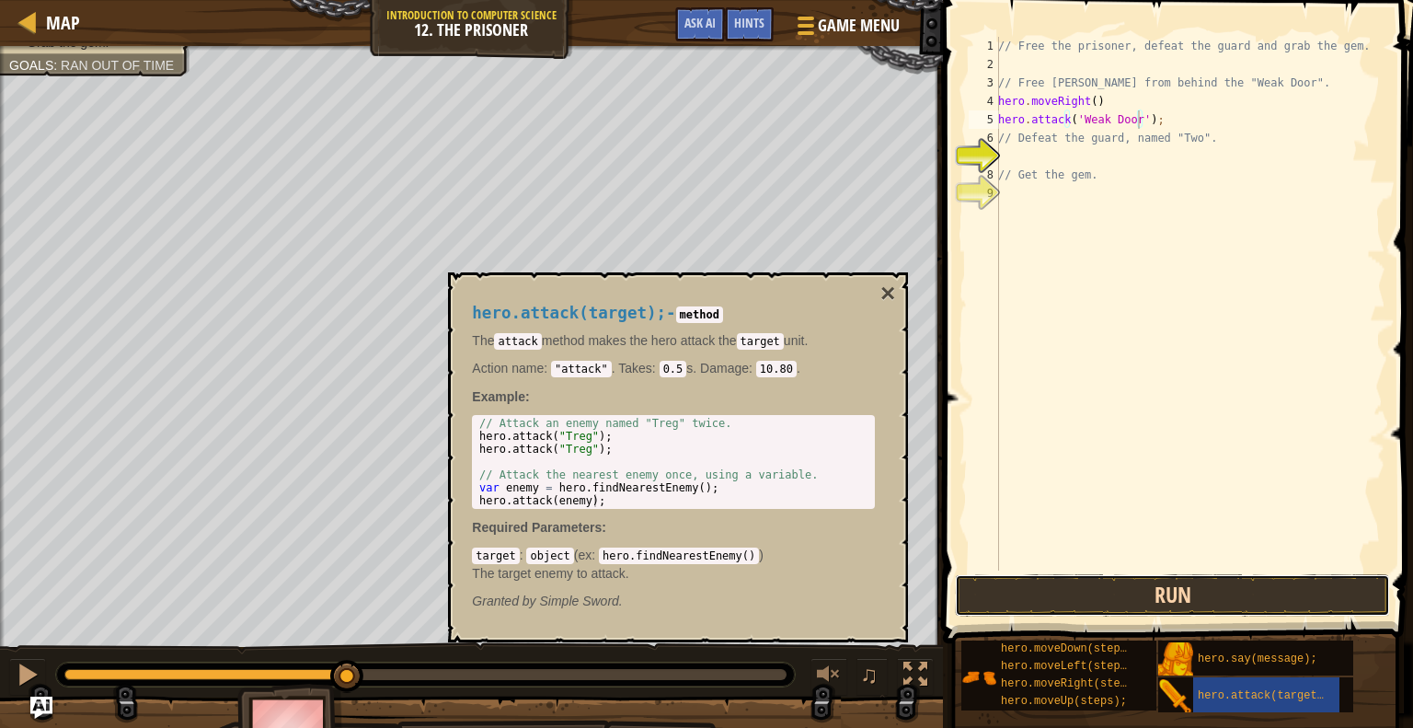
click at [1107, 580] on button "Run" at bounding box center [1172, 595] width 435 height 42
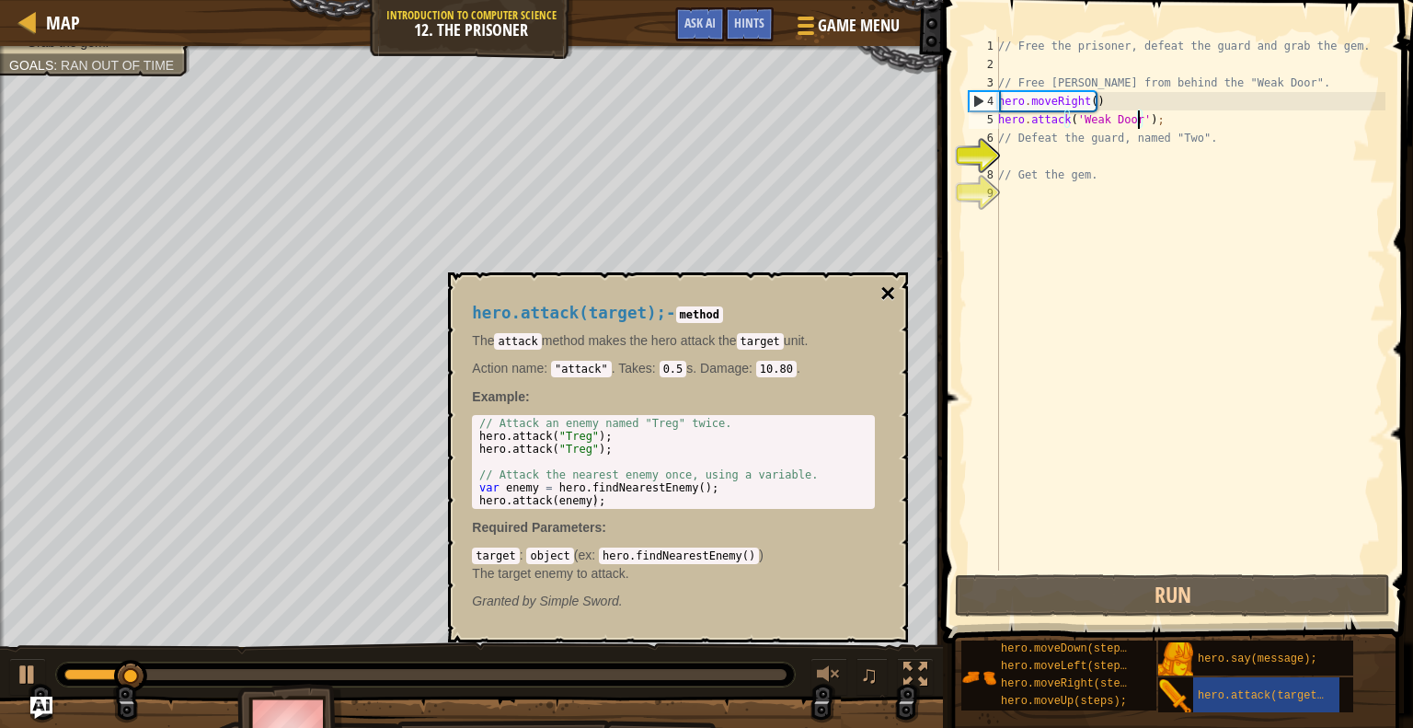
click at [894, 293] on button "×" at bounding box center [887, 294] width 15 height 26
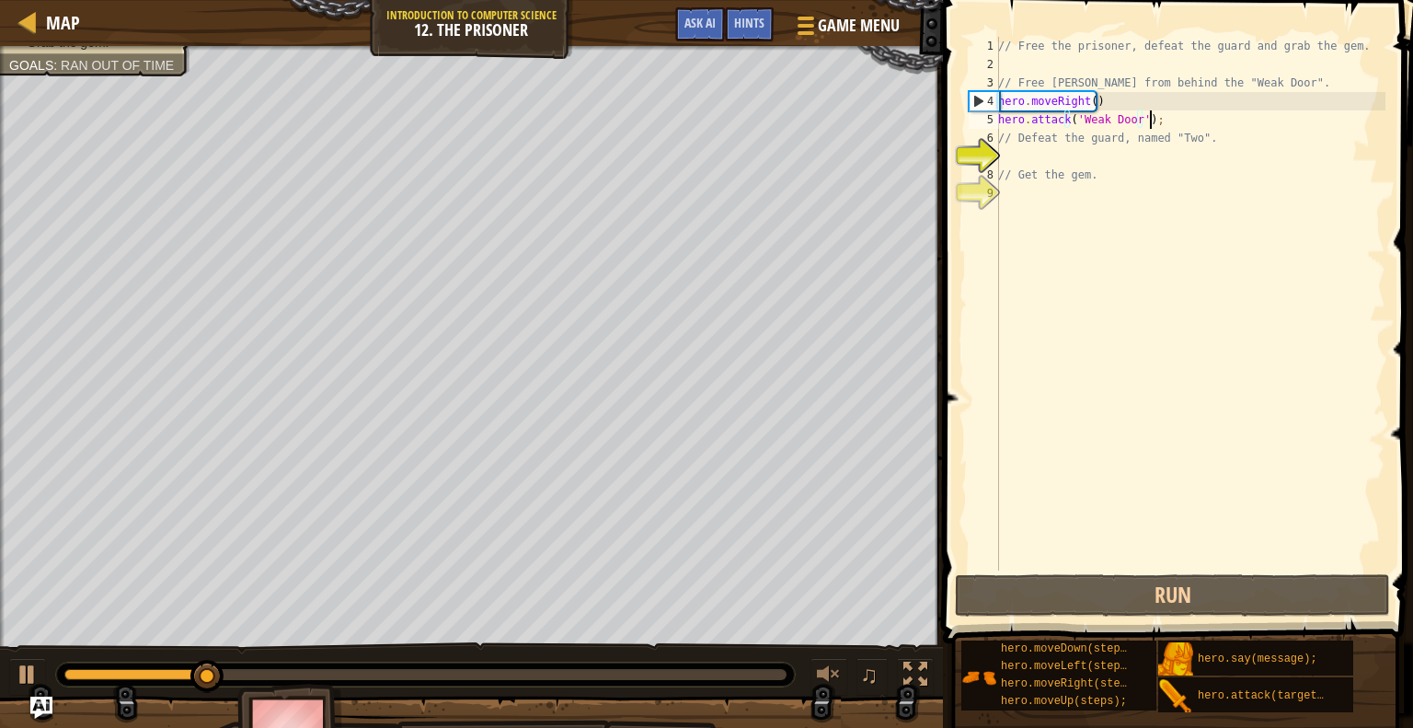
click at [1177, 121] on div "// Free the prisoner, defeat the guard and grab the gem. // Free [PERSON_NAME] …" at bounding box center [1189, 322] width 391 height 570
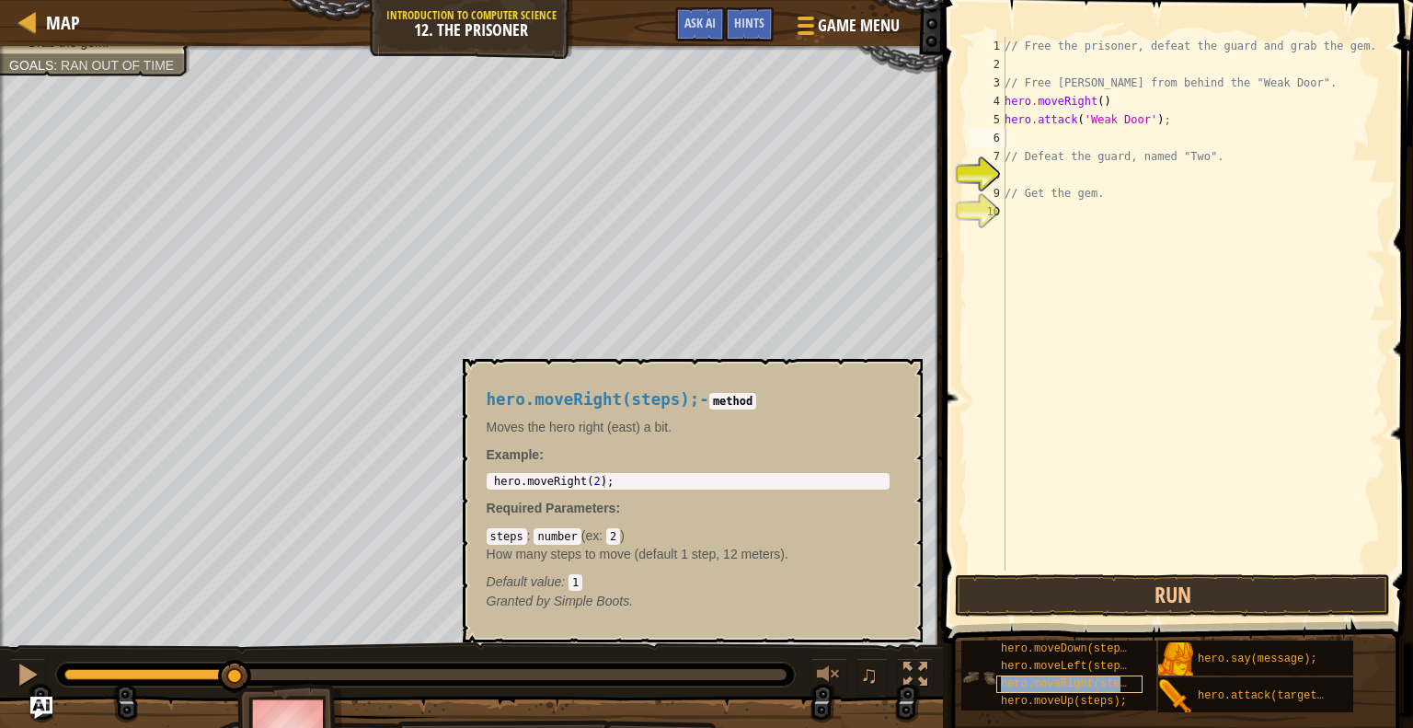
copy span "hero.moveRight(steps);"
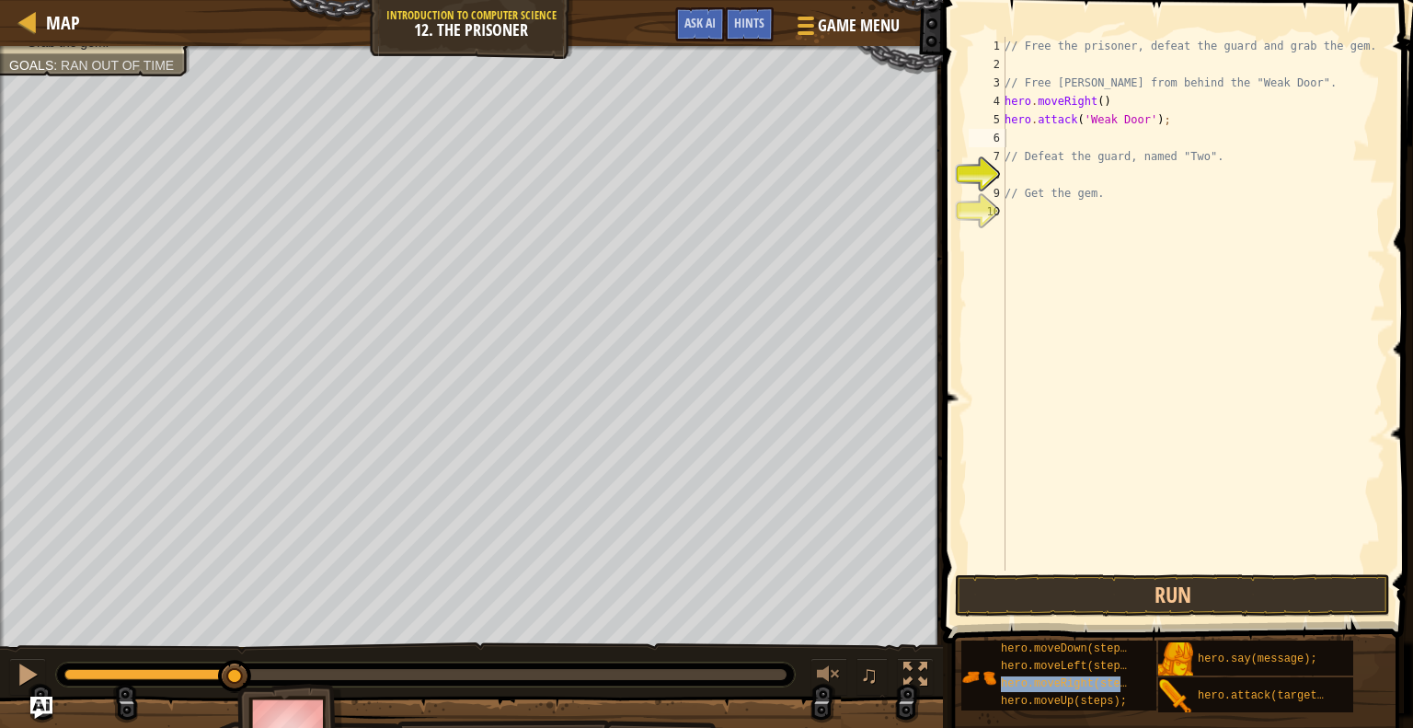
type textarea "hero.attack('Weak Door');"
drag, startPoint x: 1038, startPoint y: 128, endPoint x: 1012, endPoint y: 140, distance: 28.4
paste textarea "hero.moveRight(steps);"
click at [1127, 138] on div "// Free the prisoner, defeat the guard and grab the gem. // Free [PERSON_NAME] …" at bounding box center [1193, 322] width 385 height 570
type textarea "hero.moveRight(2);"
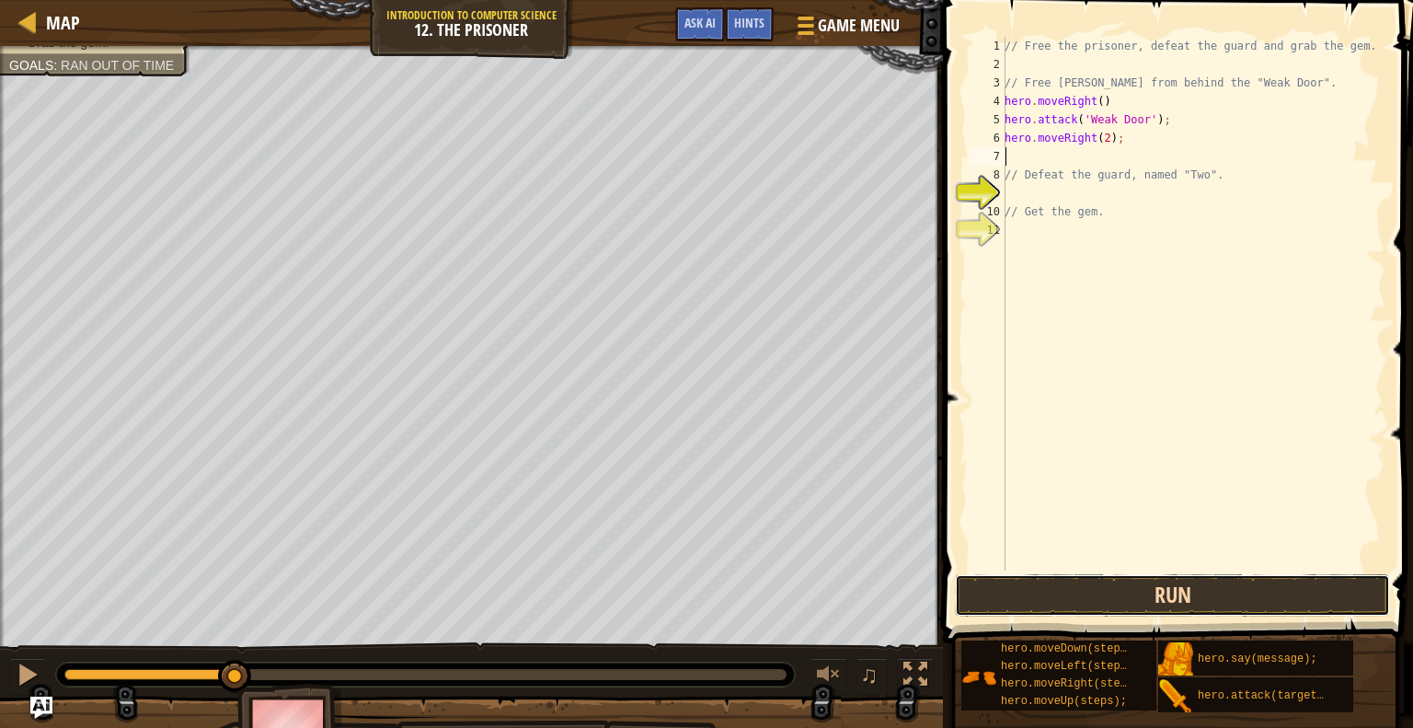
click at [1094, 591] on button "Run" at bounding box center [1172, 595] width 435 height 42
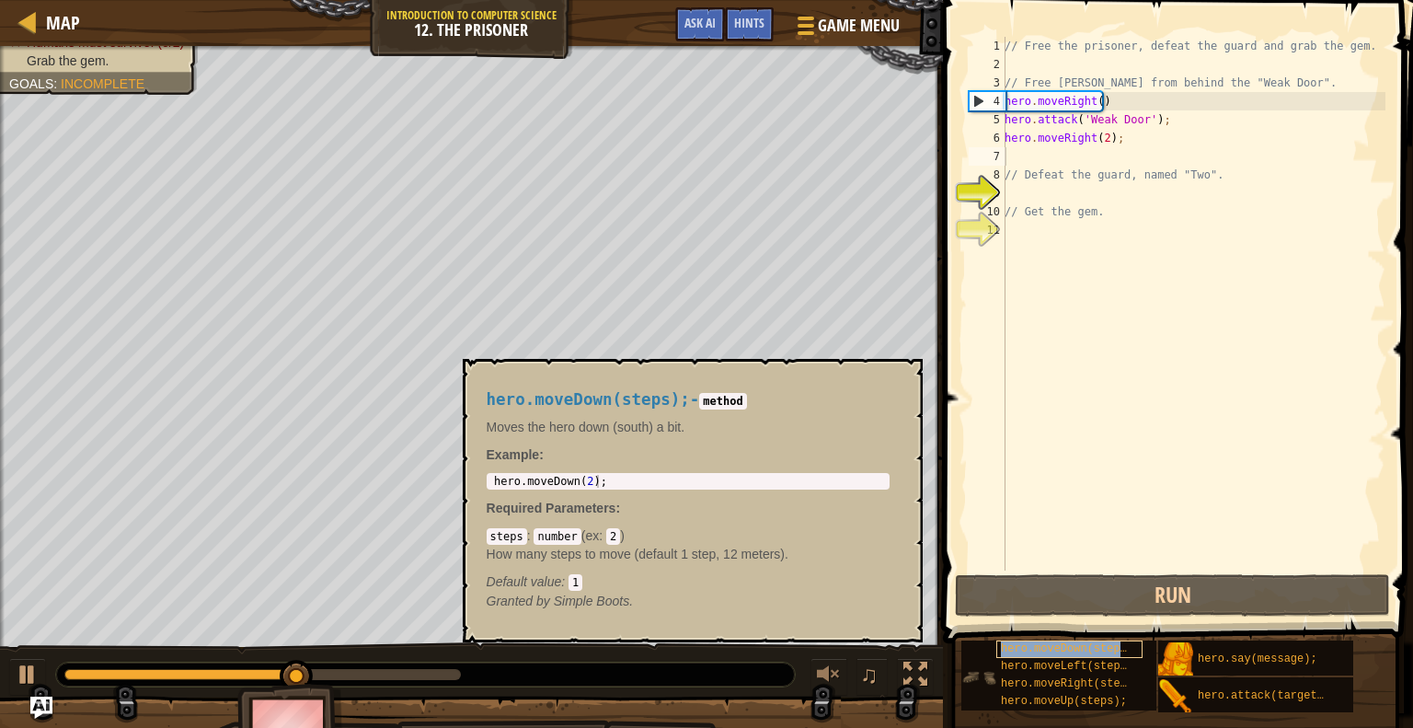
copy span "hero.moveDown(steps);"
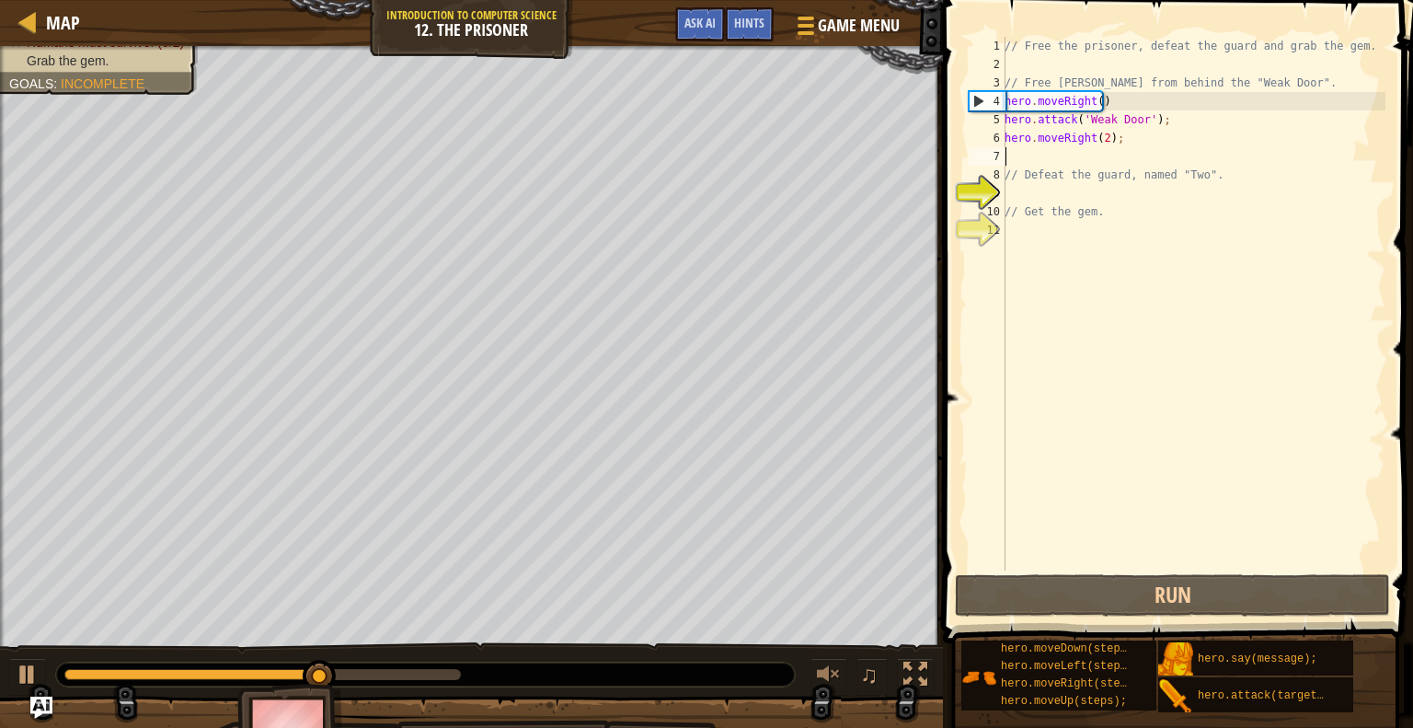
click at [1150, 150] on div "// Free the prisoner, defeat the guard and grab the gem. // Free [PERSON_NAME] …" at bounding box center [1193, 322] width 385 height 570
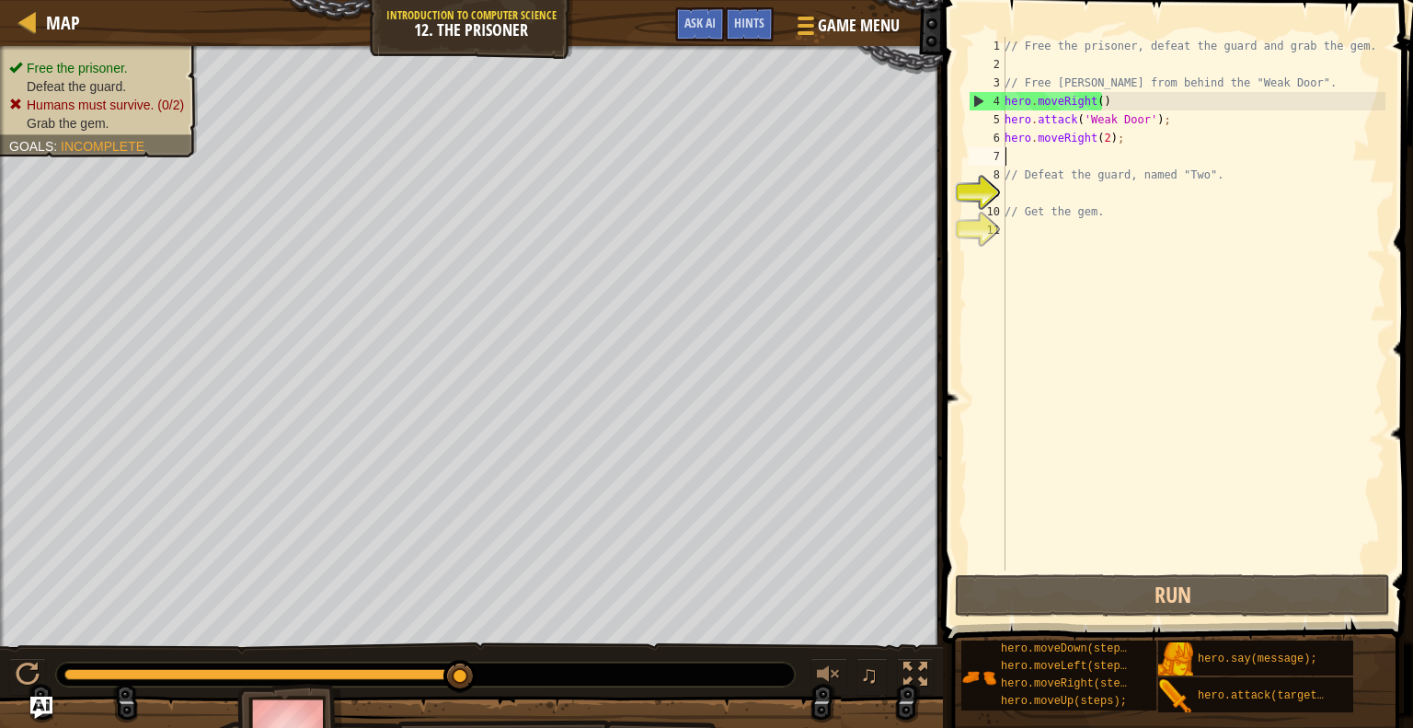
paste textarea "hero.moveDown(steps);"
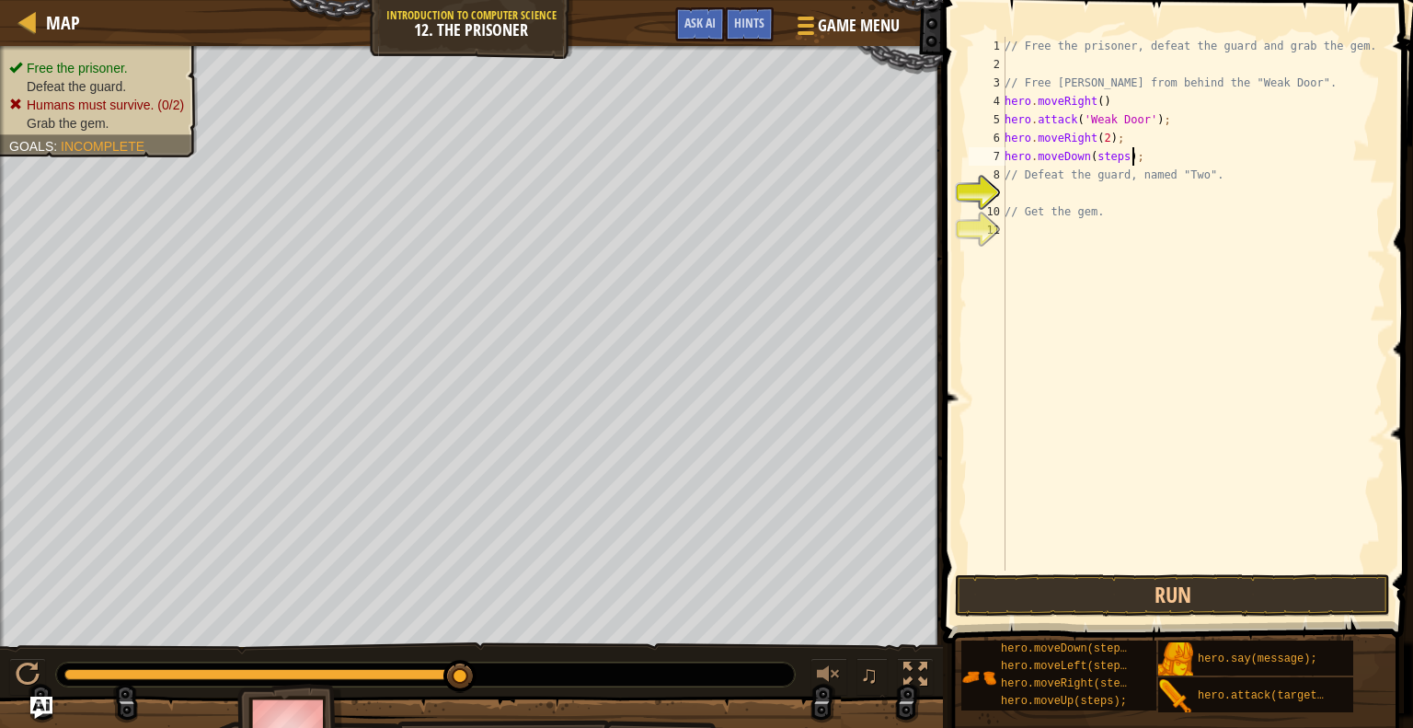
click at [1118, 159] on div "// Free the prisoner, defeat the guard and grab the gem. // Free [PERSON_NAME] …" at bounding box center [1193, 322] width 385 height 570
type textarea "hero.moveDown(2);"
click at [1118, 159] on div "// Free the prisoner, defeat the guard and grab the gem. // Free [PERSON_NAME] …" at bounding box center [1193, 322] width 385 height 570
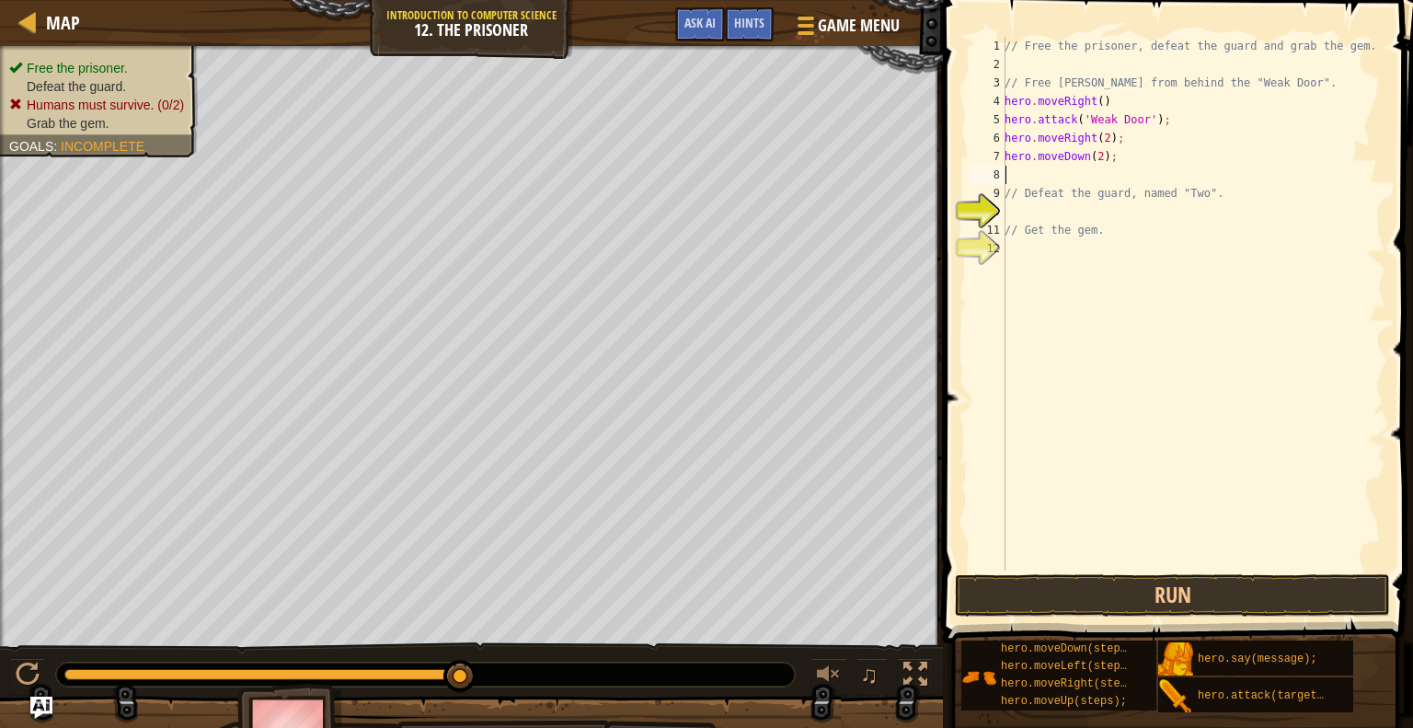
paste textarea "hero.attack(target);"
click at [1115, 174] on div "// Free the prisoner, defeat the guard and grab the gem. // Free [PERSON_NAME] …" at bounding box center [1193, 322] width 385 height 570
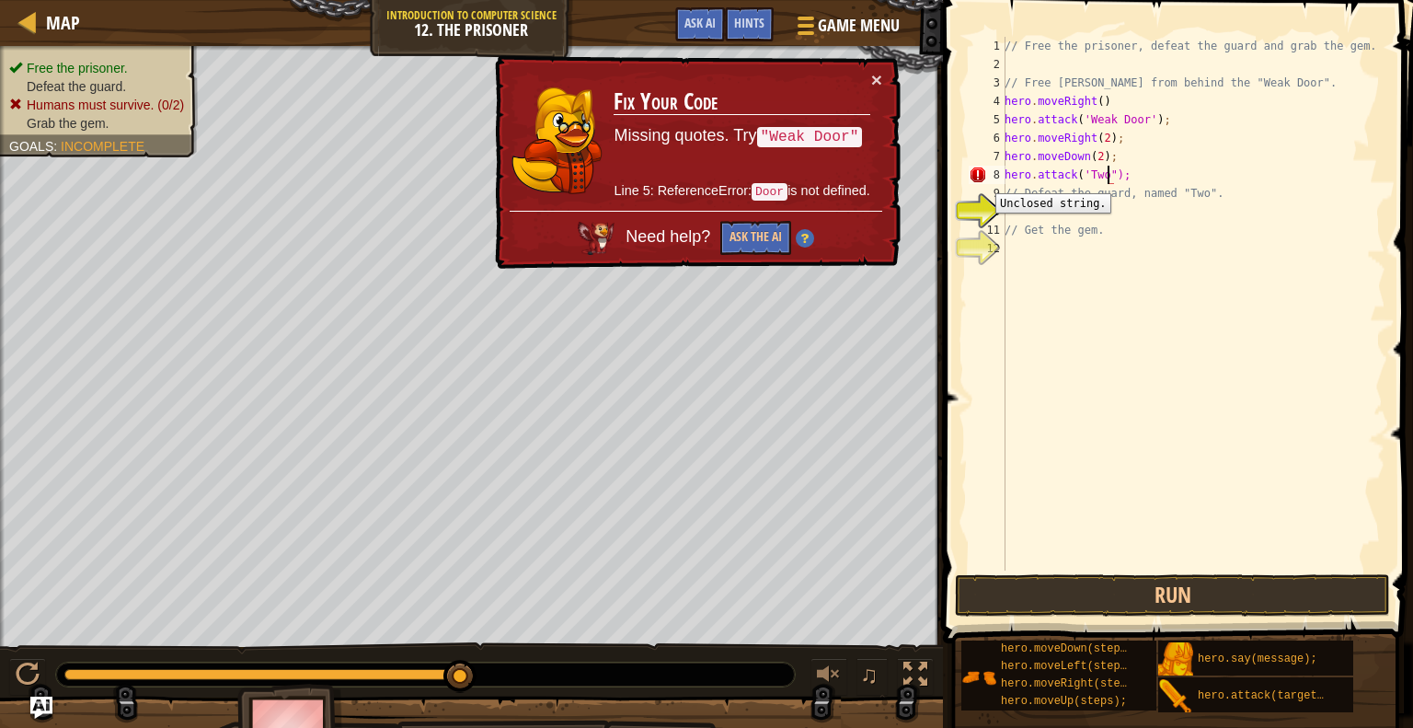
click at [982, 179] on div "8" at bounding box center [987, 175] width 37 height 18
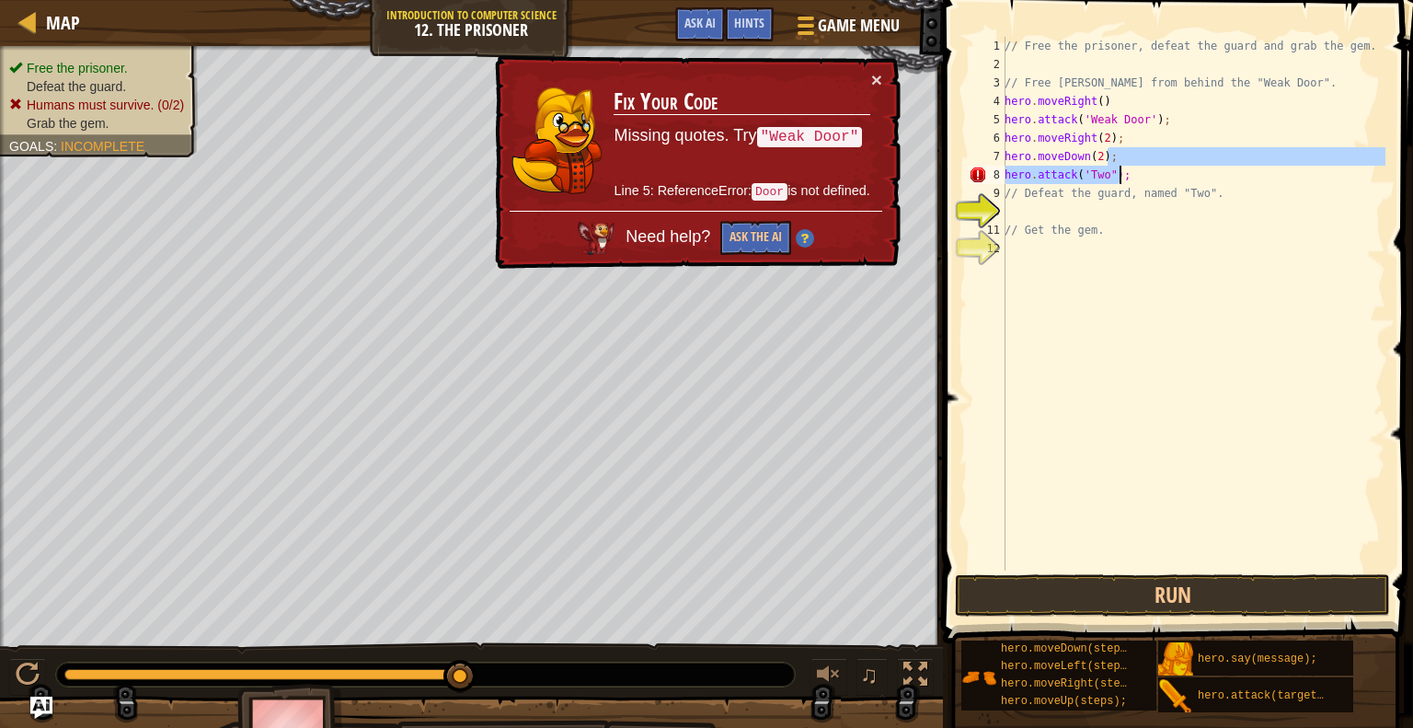
click at [1127, 172] on div "// Free the prisoner, defeat the guard and grab the gem. // Free [PERSON_NAME] …" at bounding box center [1193, 322] width 385 height 570
click at [1125, 176] on div "// Free the prisoner, defeat the guard and grab the gem. // Free [PERSON_NAME] …" at bounding box center [1193, 304] width 385 height 534
drag, startPoint x: 1125, startPoint y: 176, endPoint x: 1027, endPoint y: 193, distance: 100.0
click at [1022, 188] on div "// Free the prisoner, defeat the guard and grab the gem. // Free [PERSON_NAME] …" at bounding box center [1193, 322] width 385 height 570
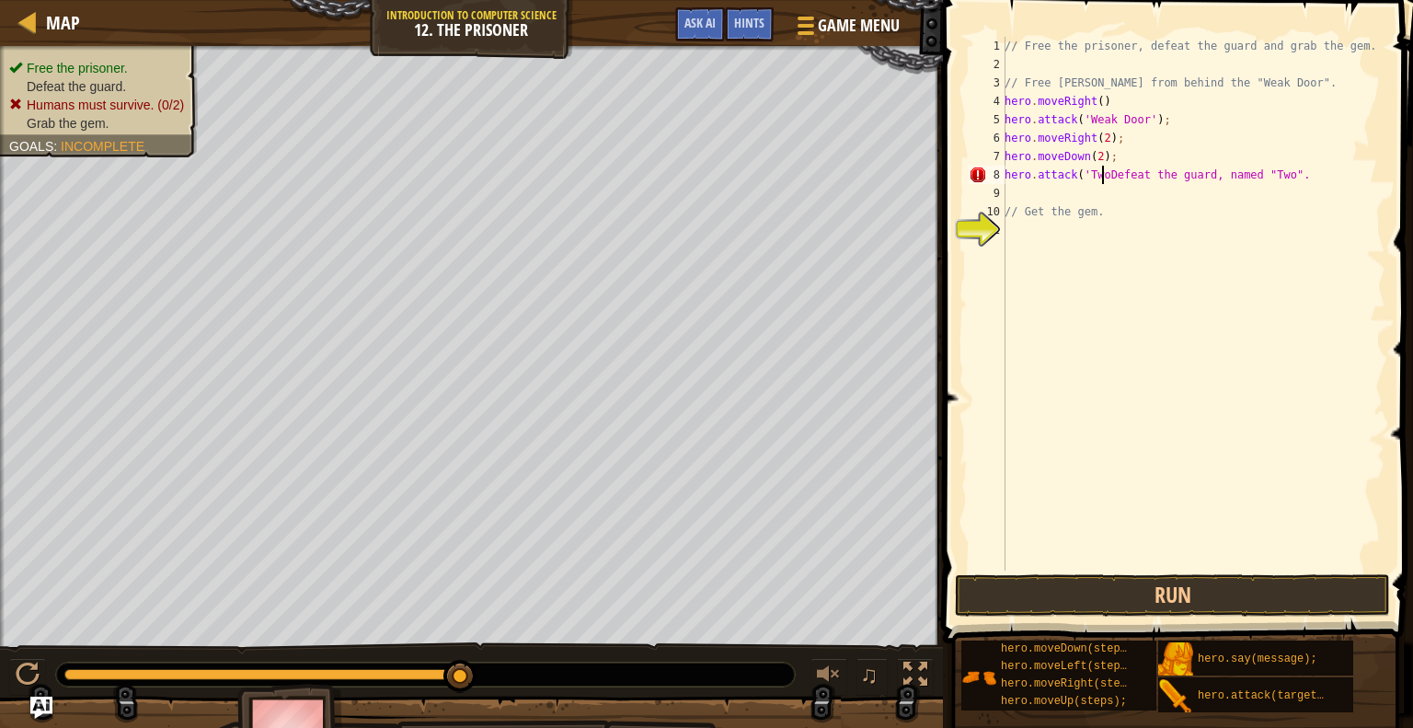
click at [1027, 208] on div "// Free the prisoner, defeat the guard and grab the gem. // Free [PERSON_NAME] …" at bounding box center [1193, 322] width 385 height 570
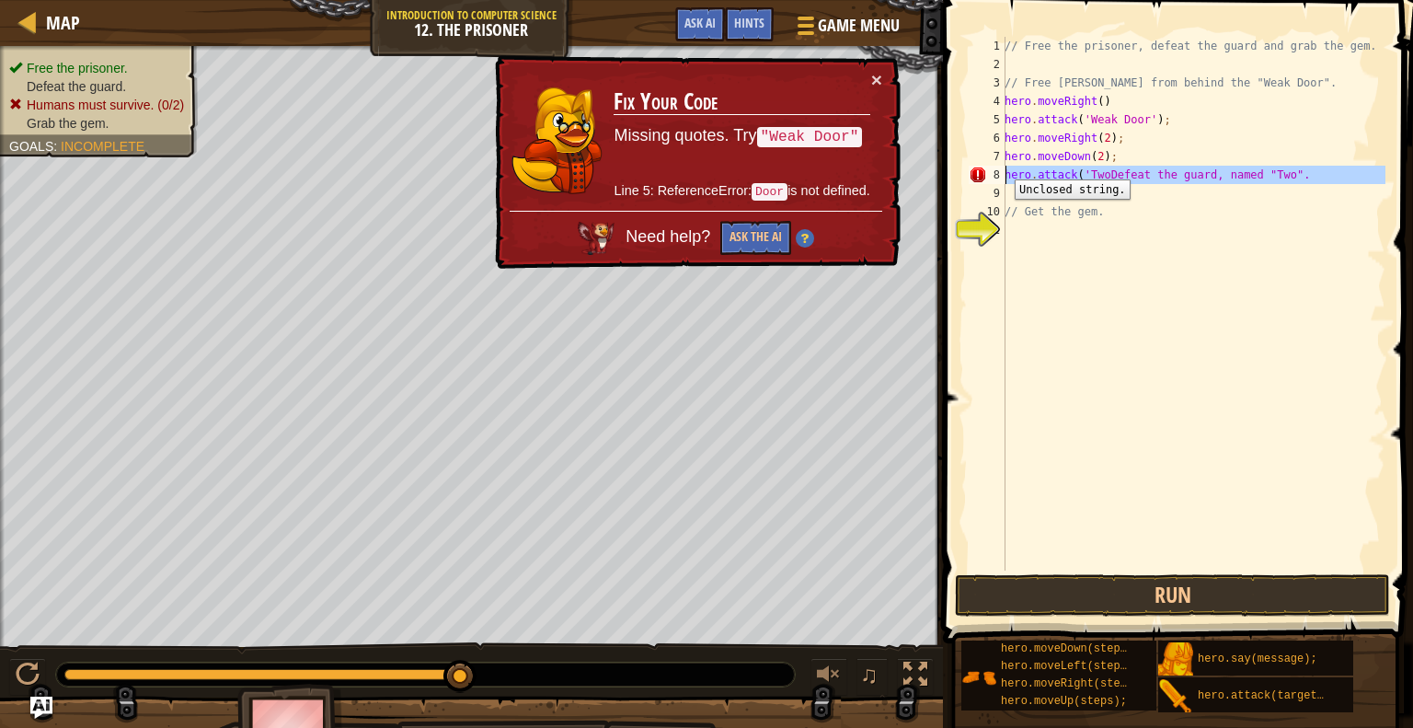
click at [1001, 166] on div "8" at bounding box center [987, 175] width 37 height 18
type textarea "hero.attack('TwoDefeat the guard, named "Two"."
click at [1011, 179] on div "// Free the prisoner, defeat the guard and grab the gem. // Free [PERSON_NAME] …" at bounding box center [1193, 322] width 385 height 570
click at [1014, 186] on div "// Free the prisoner, defeat the guard and grab the gem. // Free [PERSON_NAME] …" at bounding box center [1193, 322] width 385 height 570
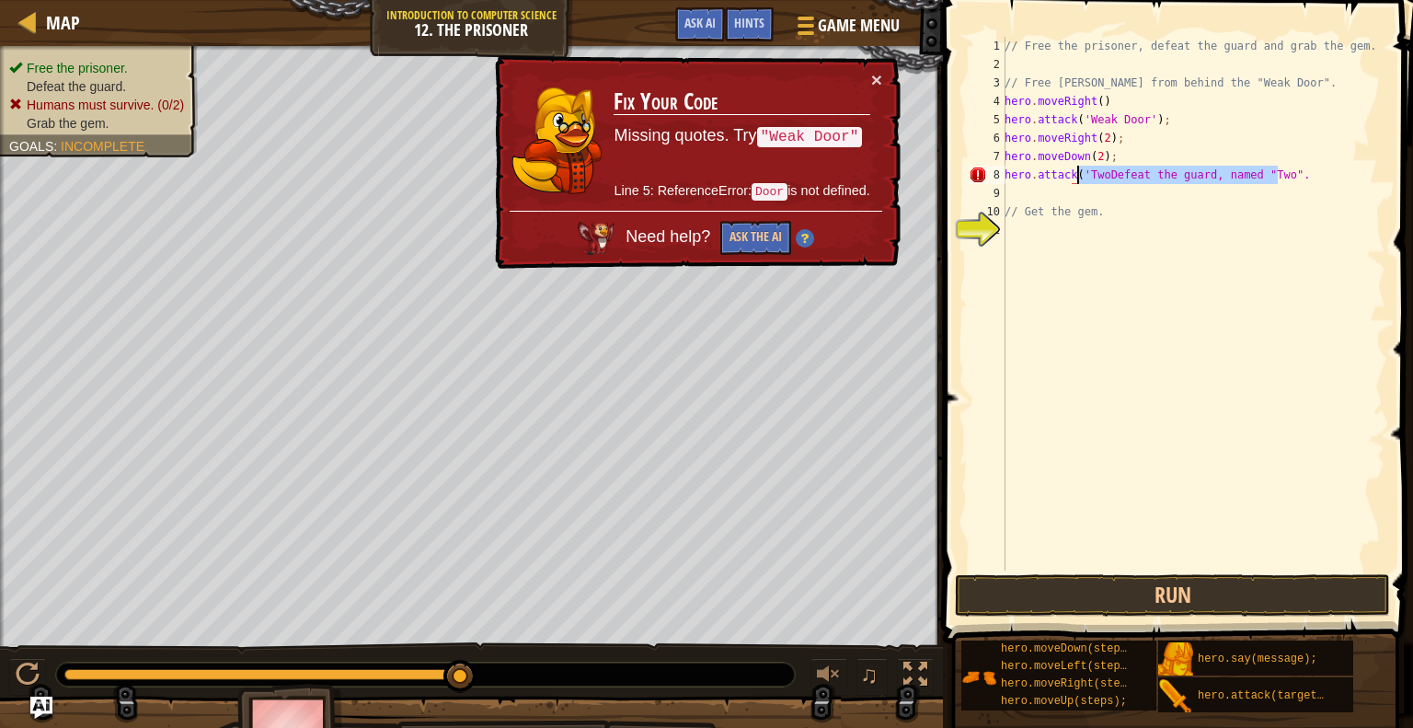
drag, startPoint x: 1275, startPoint y: 168, endPoint x: 1077, endPoint y: 176, distance: 197.9
click at [1077, 176] on div "// Free the prisoner, defeat the guard and grab the gem. // Free [PERSON_NAME] …" at bounding box center [1193, 322] width 385 height 570
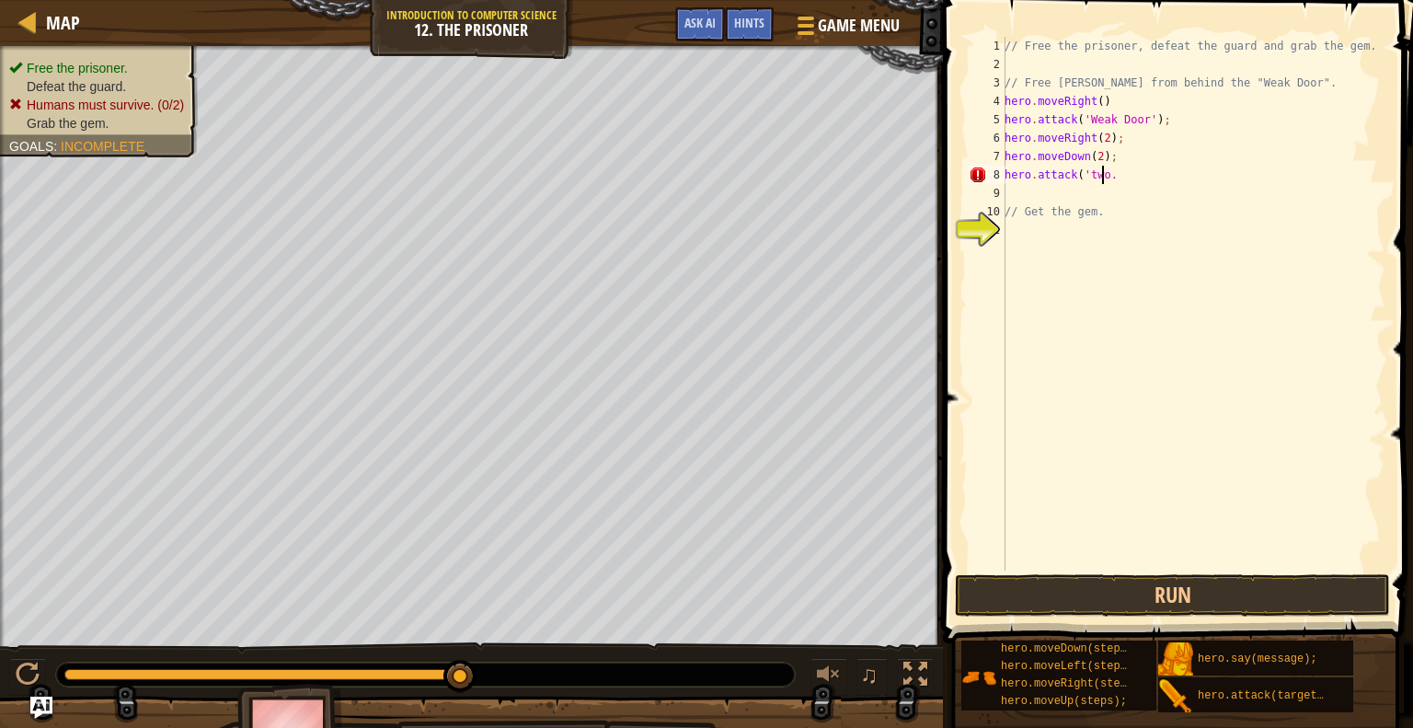
scroll to position [8, 7]
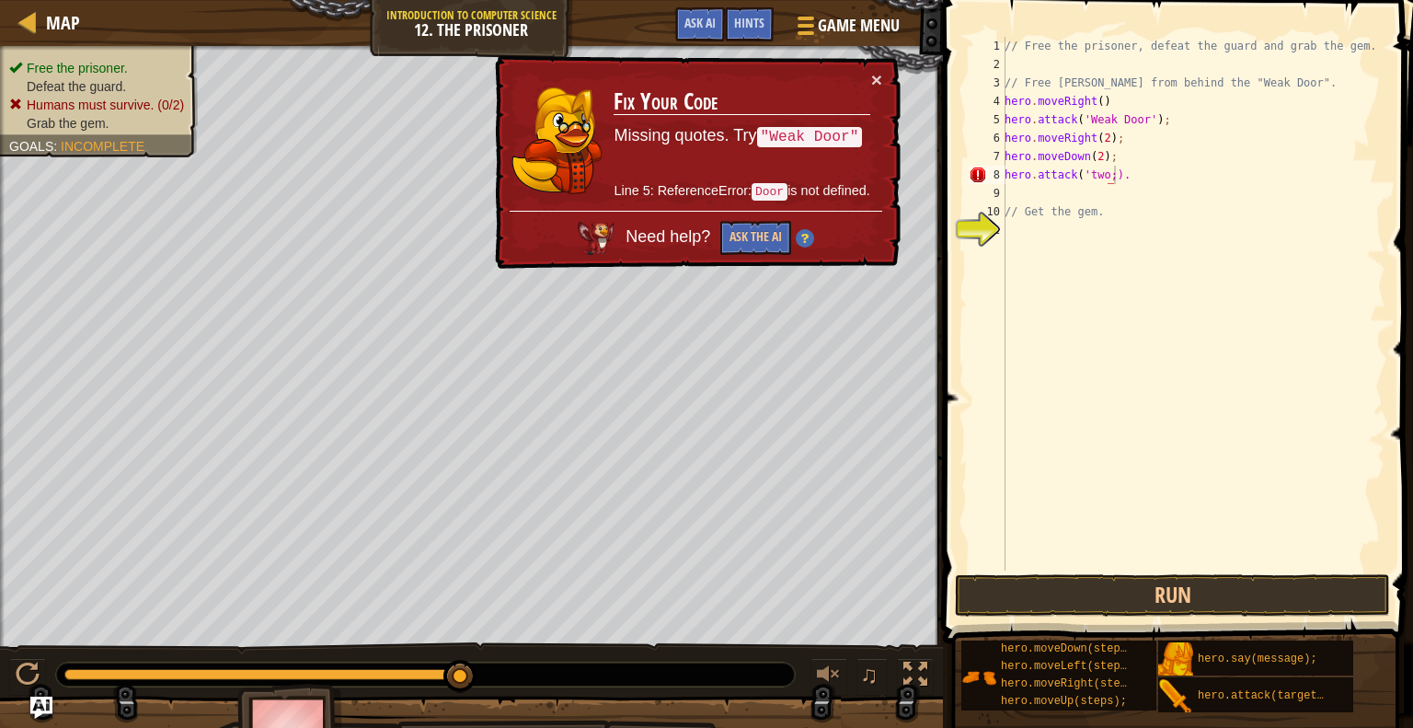
click at [1189, 592] on button "Run" at bounding box center [1172, 595] width 435 height 42
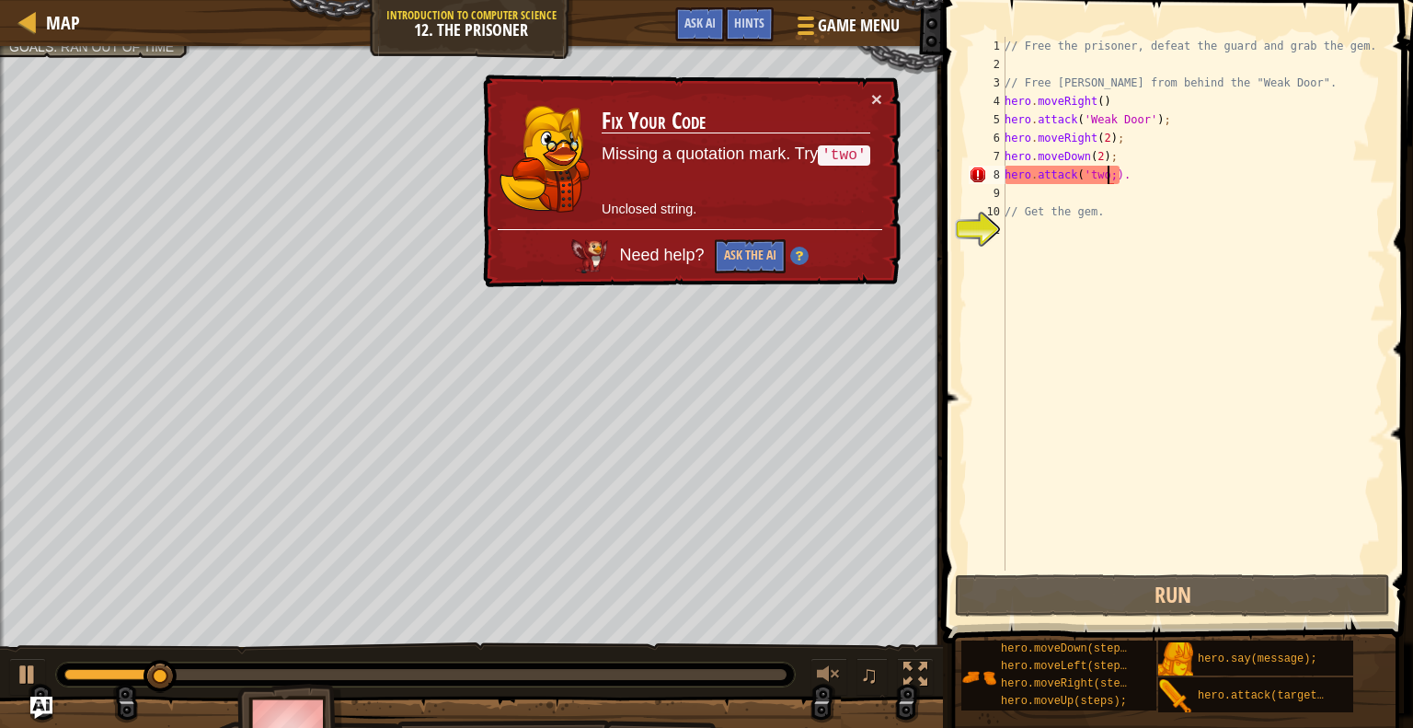
click at [1107, 173] on div "// Free the prisoner, defeat the guard and grab the gem. // Free [PERSON_NAME] …" at bounding box center [1193, 322] width 385 height 570
click at [876, 93] on button "×" at bounding box center [876, 98] width 11 height 19
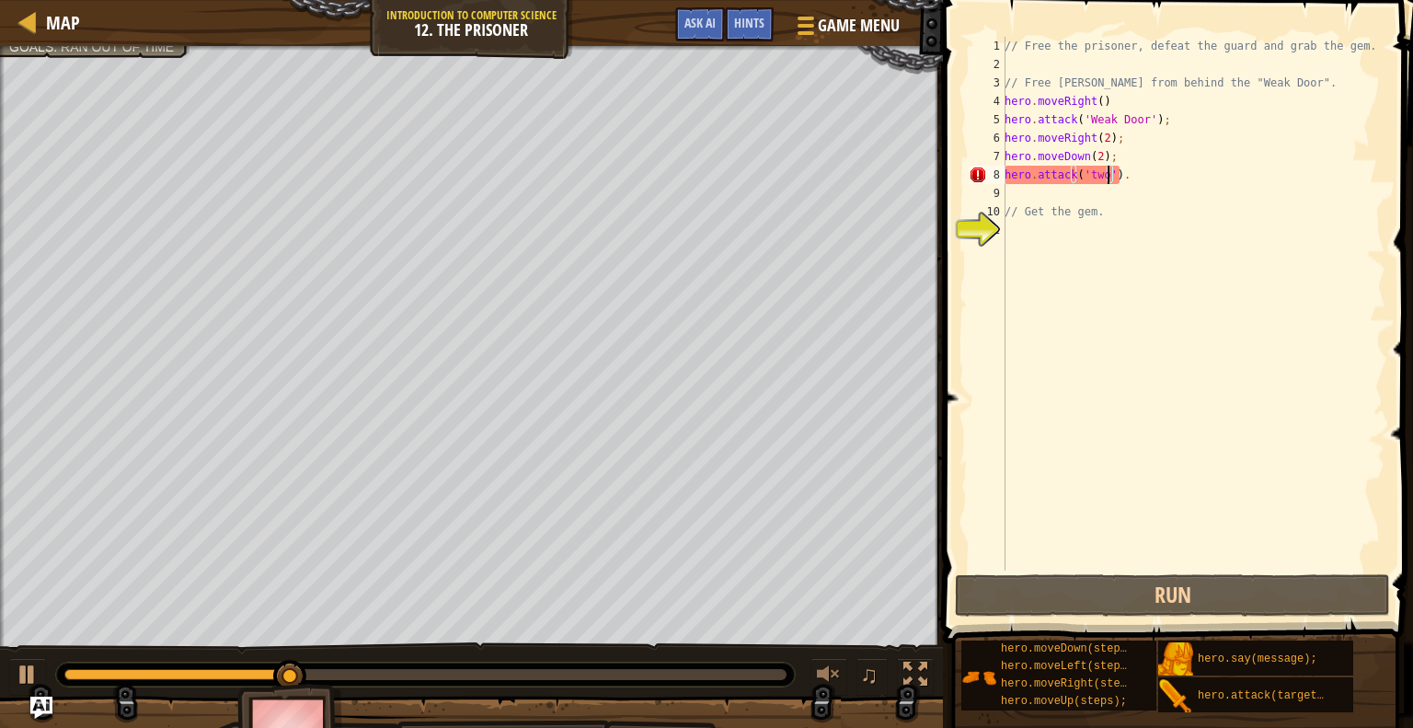
click at [1066, 176] on div "// Free the prisoner, defeat the guard and grab the gem. // Free [PERSON_NAME] …" at bounding box center [1193, 322] width 385 height 570
click at [1089, 174] on div "// Free the prisoner, defeat the guard and grab the gem. // Free [PERSON_NAME] …" at bounding box center [1193, 322] width 385 height 570
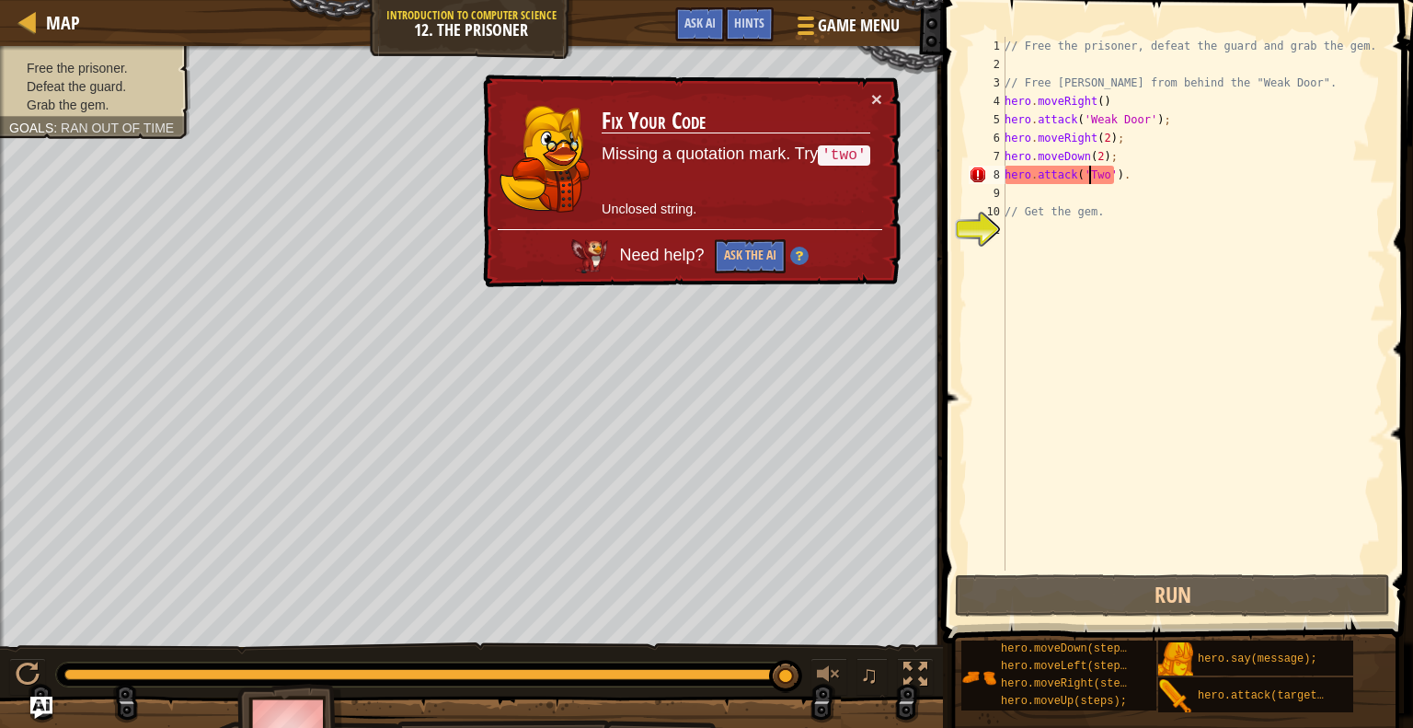
drag, startPoint x: 1102, startPoint y: 166, endPoint x: 1111, endPoint y: 168, distance: 9.6
click at [1103, 166] on div "// Free the prisoner, defeat the guard and grab the gem. // Free [PERSON_NAME] …" at bounding box center [1193, 322] width 385 height 570
click at [1115, 168] on div "// Free the prisoner, defeat the guard and grab the gem. // Free [PERSON_NAME] …" at bounding box center [1193, 322] width 385 height 570
click at [1100, 172] on div "// Free the prisoner, defeat the guard and grab the gem. // Free [PERSON_NAME] …" at bounding box center [1193, 322] width 385 height 570
click at [1106, 175] on div "// Free the prisoner, defeat the guard and grab the gem. // Free [PERSON_NAME] …" at bounding box center [1193, 322] width 385 height 570
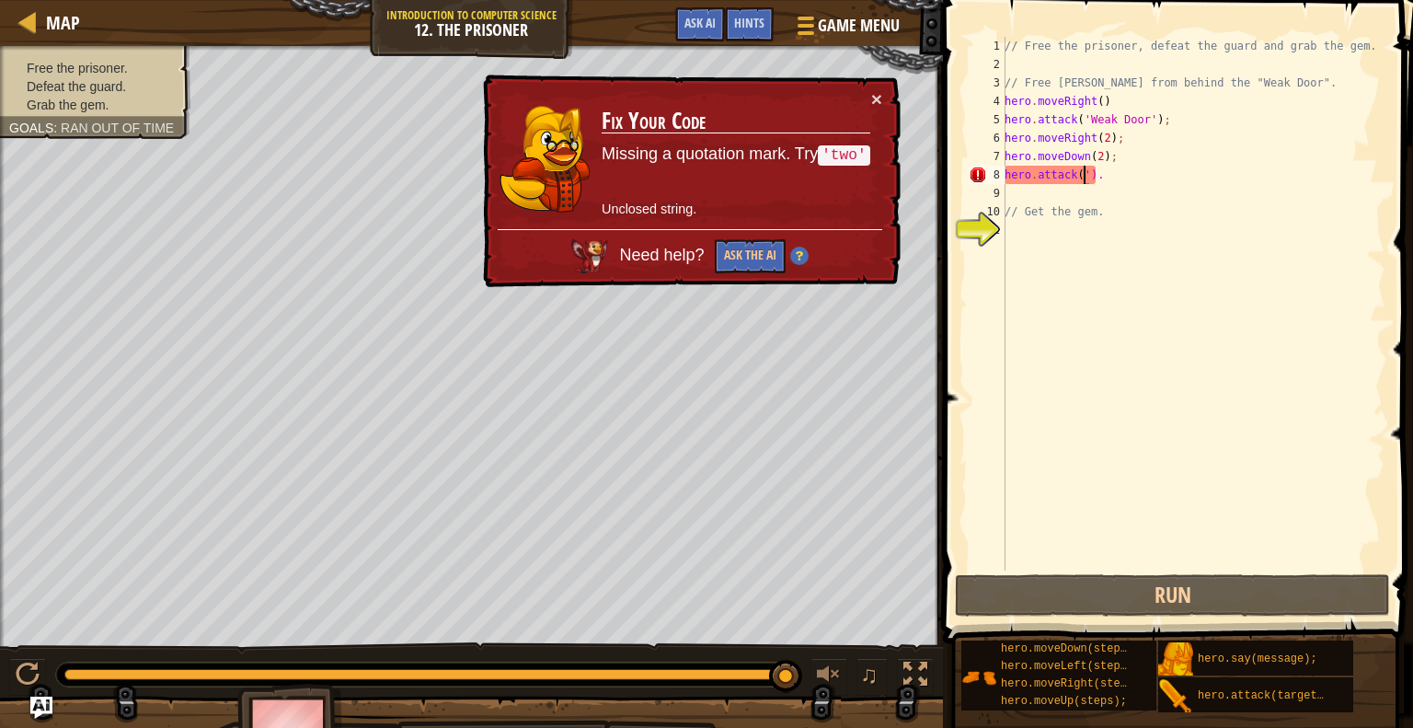
scroll to position [8, 6]
click at [1106, 175] on div "// Free the prisoner, defeat the guard and grab the gem. // Free [PERSON_NAME] …" at bounding box center [1193, 322] width 385 height 570
type textarea "hero.attack9'Two');"
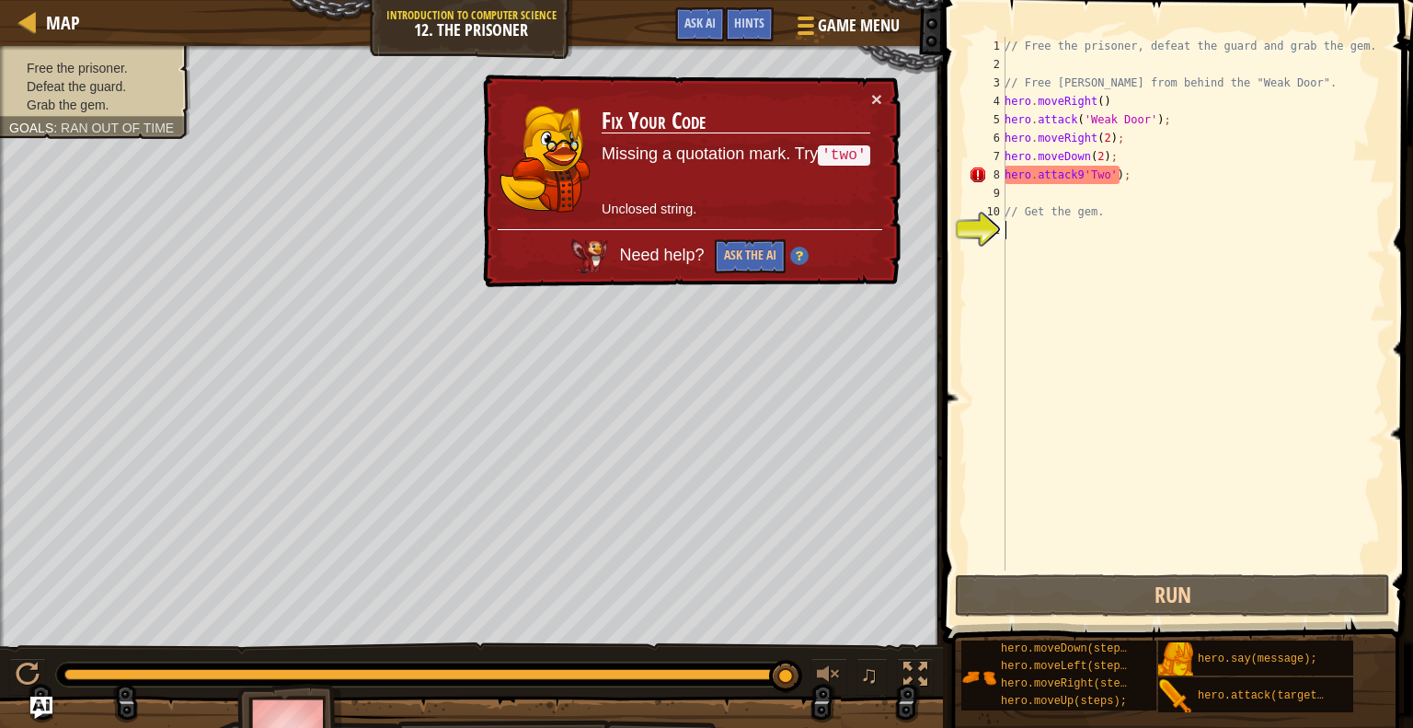
click at [1097, 291] on div "// Free the prisoner, defeat the guard and grab the gem. // Free [PERSON_NAME] …" at bounding box center [1193, 322] width 385 height 570
click at [1076, 174] on div "// Free the prisoner, defeat the guard and grab the gem. // Free [PERSON_NAME] …" at bounding box center [1193, 322] width 385 height 570
click at [1076, 172] on div "// Free the prisoner, defeat the guard and grab the gem. // Free [PERSON_NAME] …" at bounding box center [1193, 322] width 385 height 570
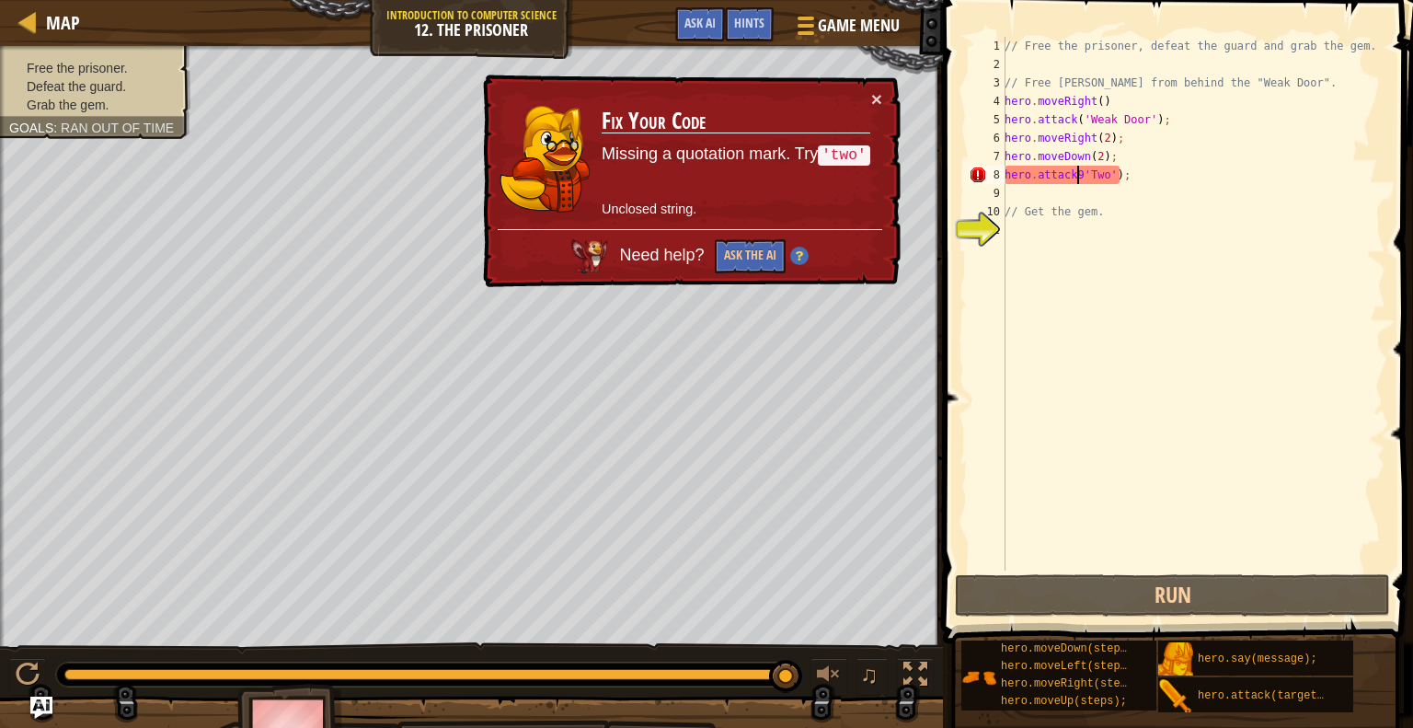
click at [1078, 172] on div "// Free the prisoner, defeat the guard and grab the gem. // Free [PERSON_NAME] …" at bounding box center [1193, 322] width 385 height 570
type textarea "hero.attack9('Two');"
click at [1256, 390] on div "// Free the prisoner, defeat the guard and grab the gem. // Free [PERSON_NAME] …" at bounding box center [1193, 322] width 385 height 570
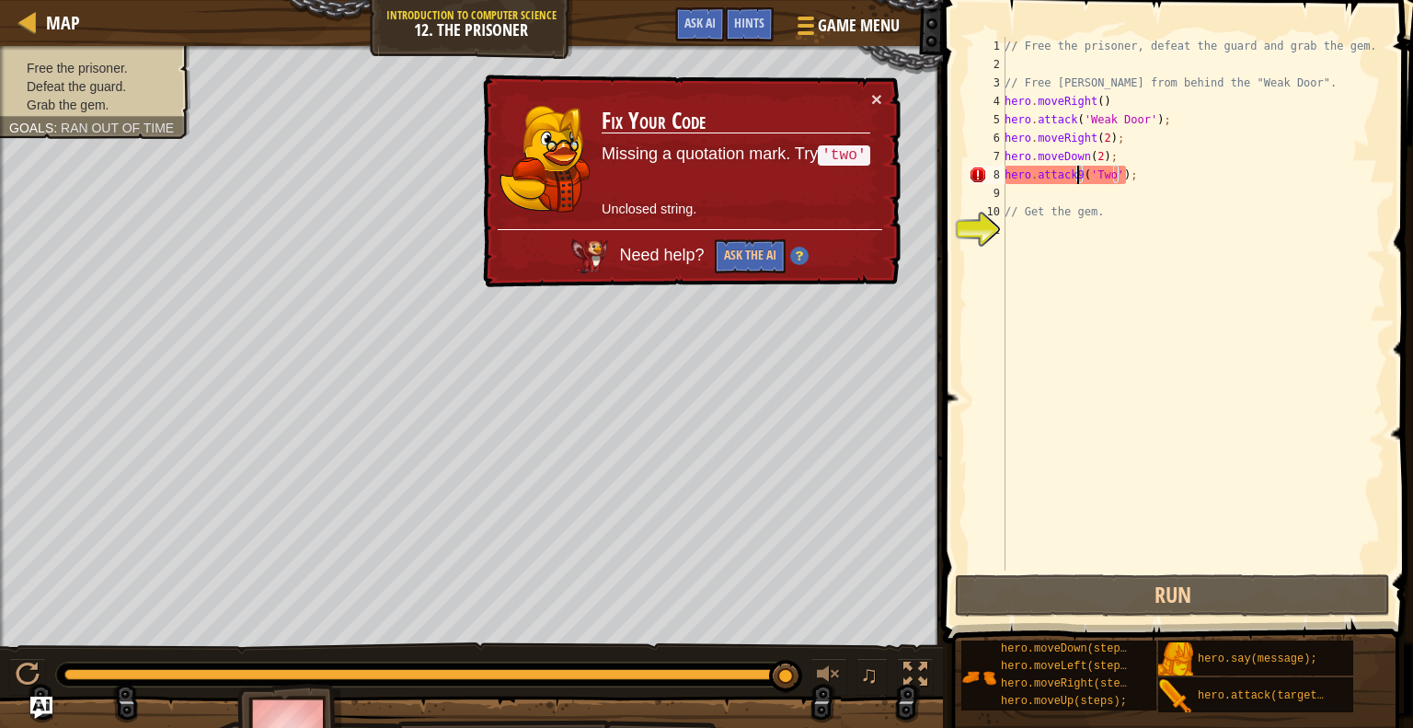
click at [1077, 168] on div "// Free the prisoner, defeat the guard and grab the gem. // Free [PERSON_NAME] …" at bounding box center [1193, 322] width 385 height 570
click at [1204, 183] on div "// Free the prisoner, defeat the guard and grab the gem. // Free [PERSON_NAME] …" at bounding box center [1193, 322] width 385 height 570
click at [778, 249] on button "Ask the AI" at bounding box center [750, 256] width 71 height 34
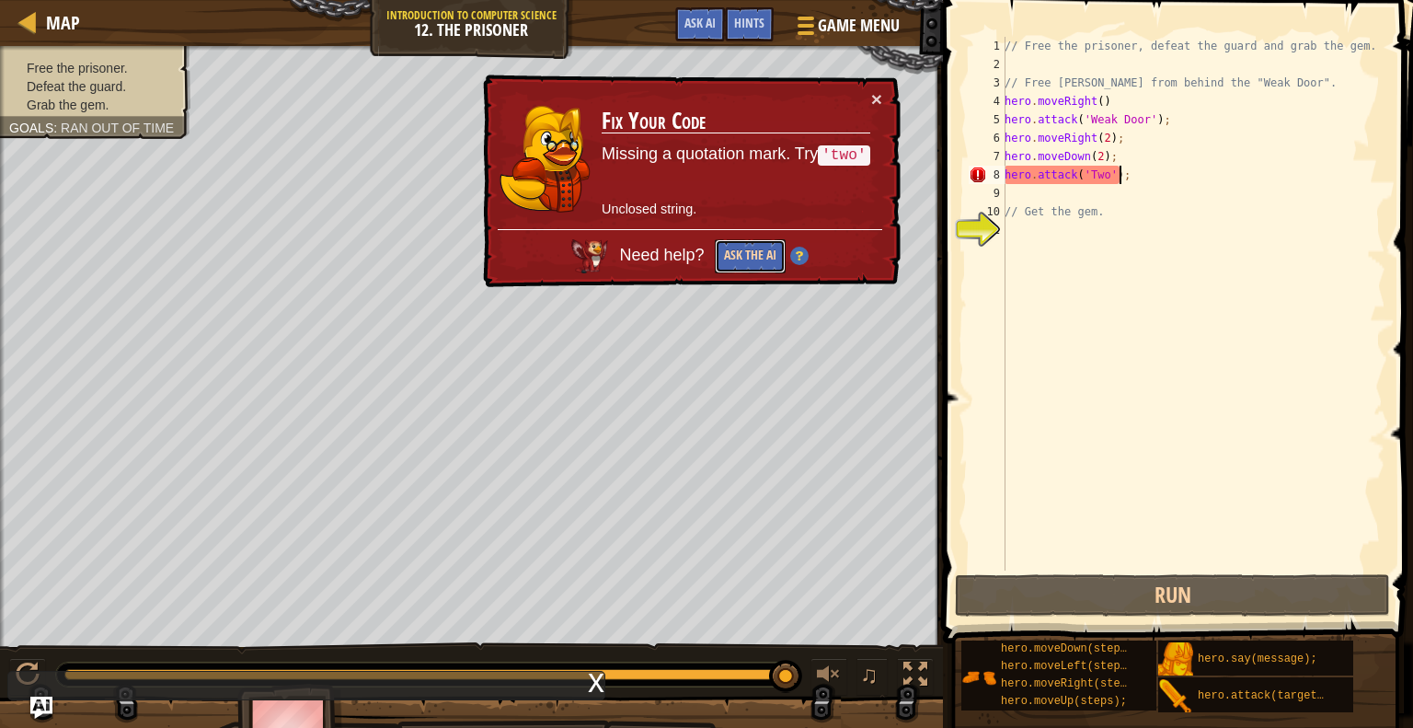
click at [758, 253] on button "Ask the AI" at bounding box center [750, 256] width 71 height 34
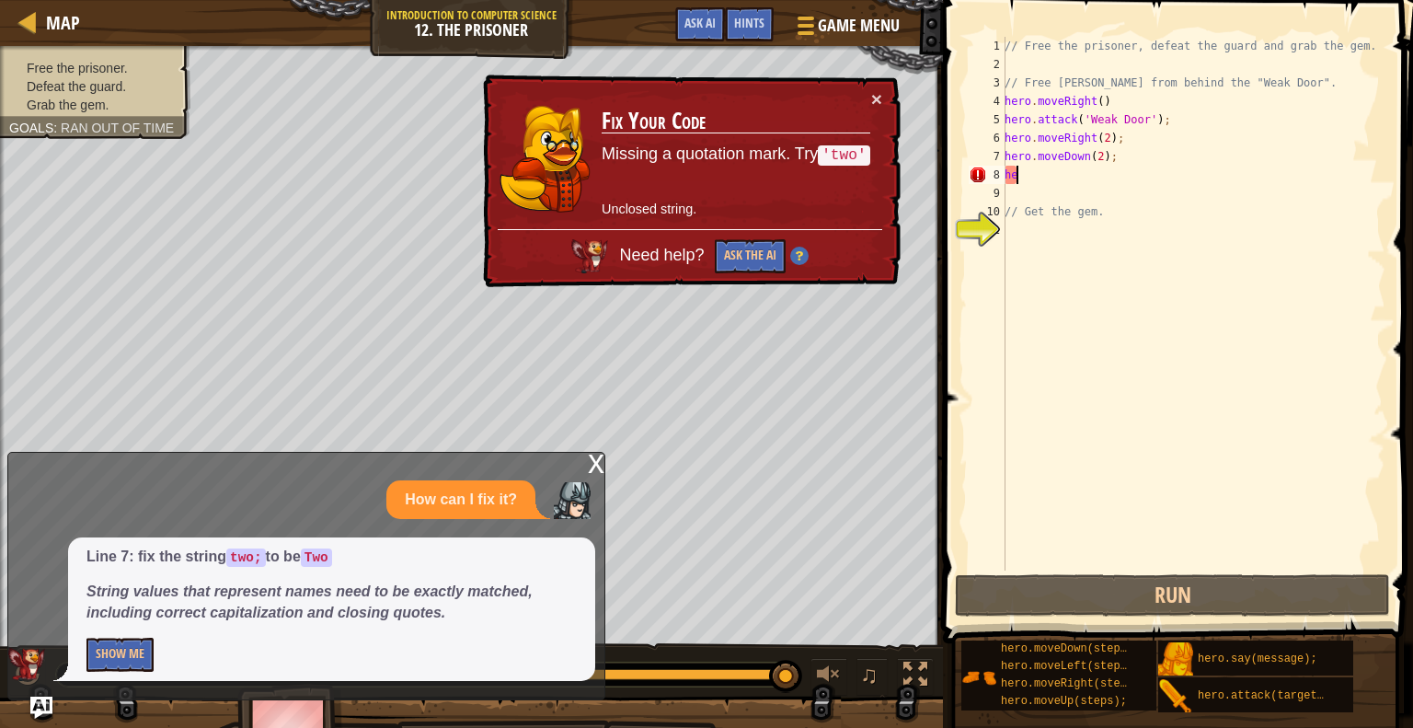
type textarea "h"
click at [1062, 282] on div "// Free the prisoner, defeat the guard and grab the gem. // Free [PERSON_NAME] …" at bounding box center [1193, 322] width 385 height 570
click at [879, 97] on button "×" at bounding box center [878, 100] width 12 height 19
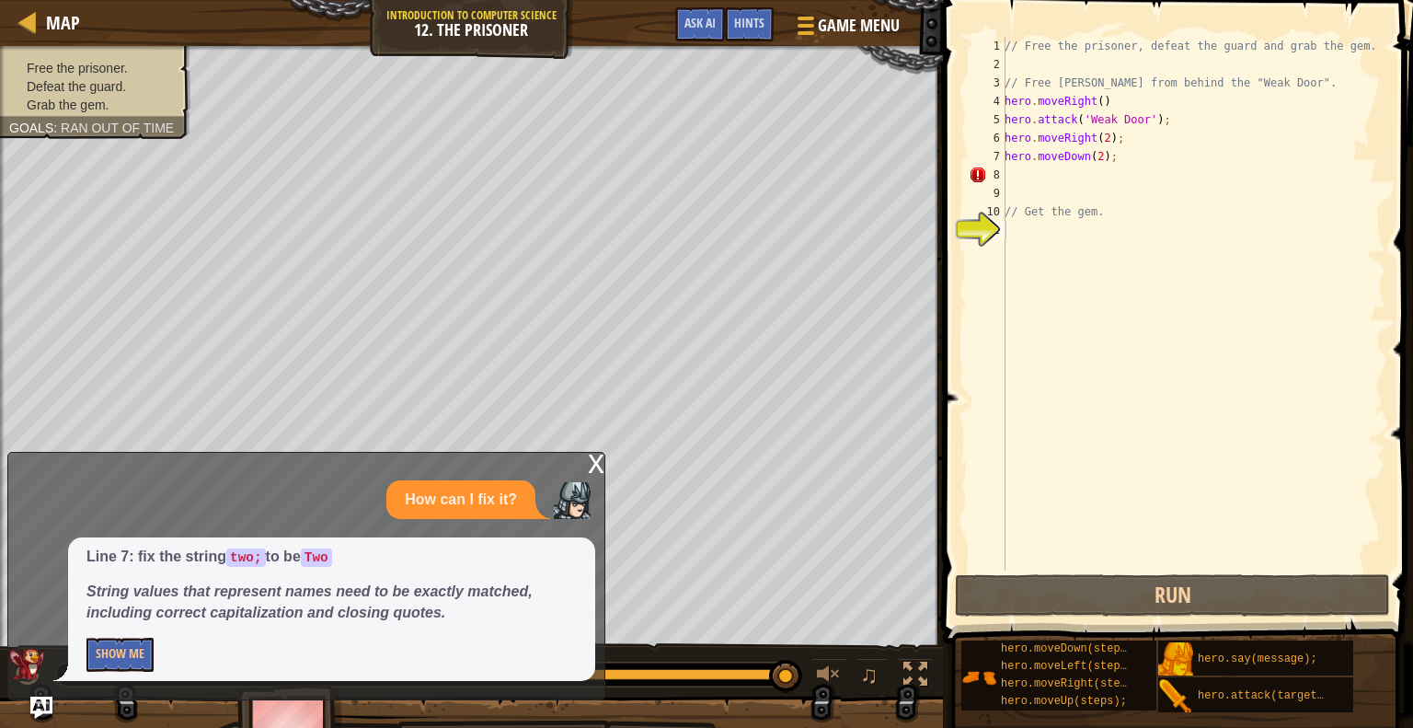
click at [592, 458] on div "x" at bounding box center [596, 462] width 17 height 18
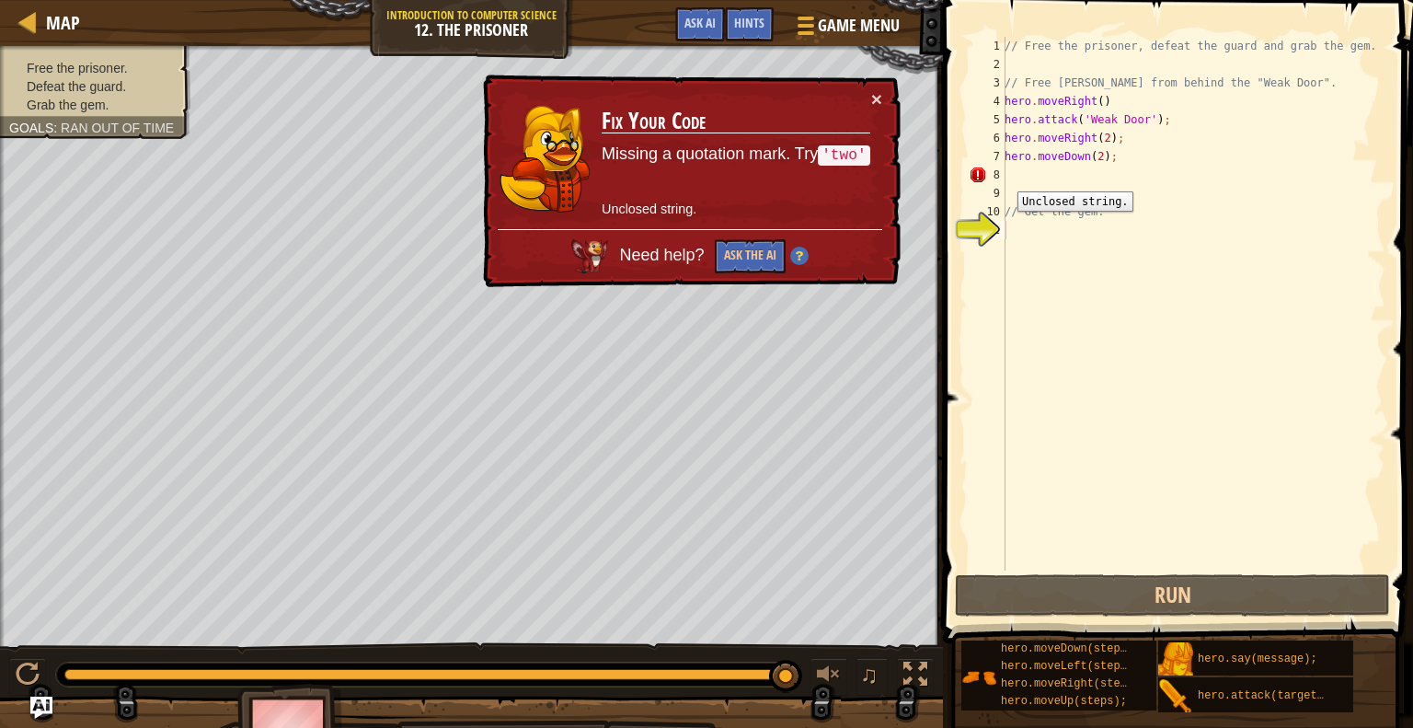
click at [1016, 183] on div "// Free the prisoner, defeat the guard and grab the gem. // Free [PERSON_NAME] …" at bounding box center [1193, 322] width 385 height 570
paste textarea "hero.attack(target);"
click at [1114, 172] on div "// Free the prisoner, defeat the guard and grab the gem. // Free [PERSON_NAME] …" at bounding box center [1193, 322] width 385 height 570
type textarea "hero.attack('Two");"
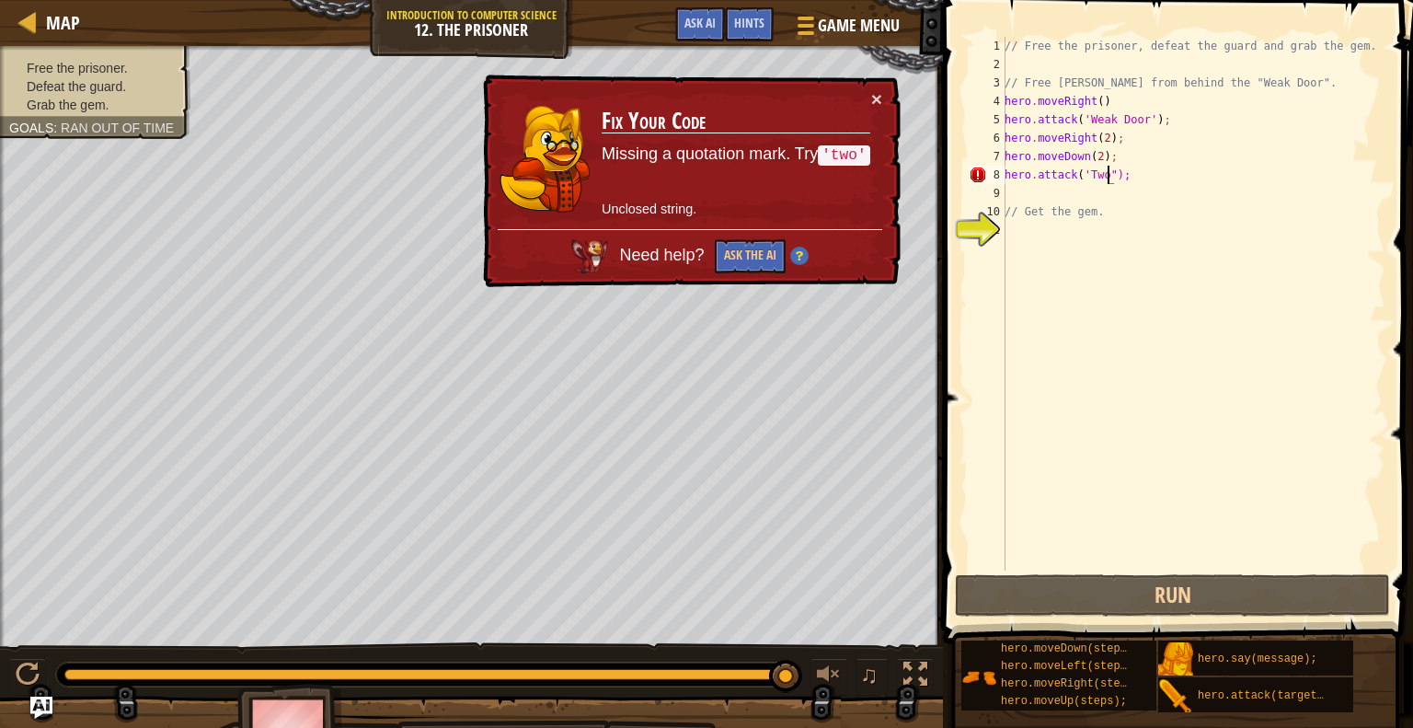
click at [1022, 227] on div "// Free the prisoner, defeat the guard and grab the gem. // Free [PERSON_NAME] …" at bounding box center [1193, 322] width 385 height 570
click at [858, 97] on td "Fix Your Code Missing a quotation mark. Try 'two' Unclosed string." at bounding box center [736, 159] width 272 height 144
click at [868, 86] on div "× Fix Your Code Missing a quotation mark. Try 'two' Unclosed string. Need help?…" at bounding box center [689, 181] width 422 height 216
click at [874, 89] on button "×" at bounding box center [876, 98] width 11 height 19
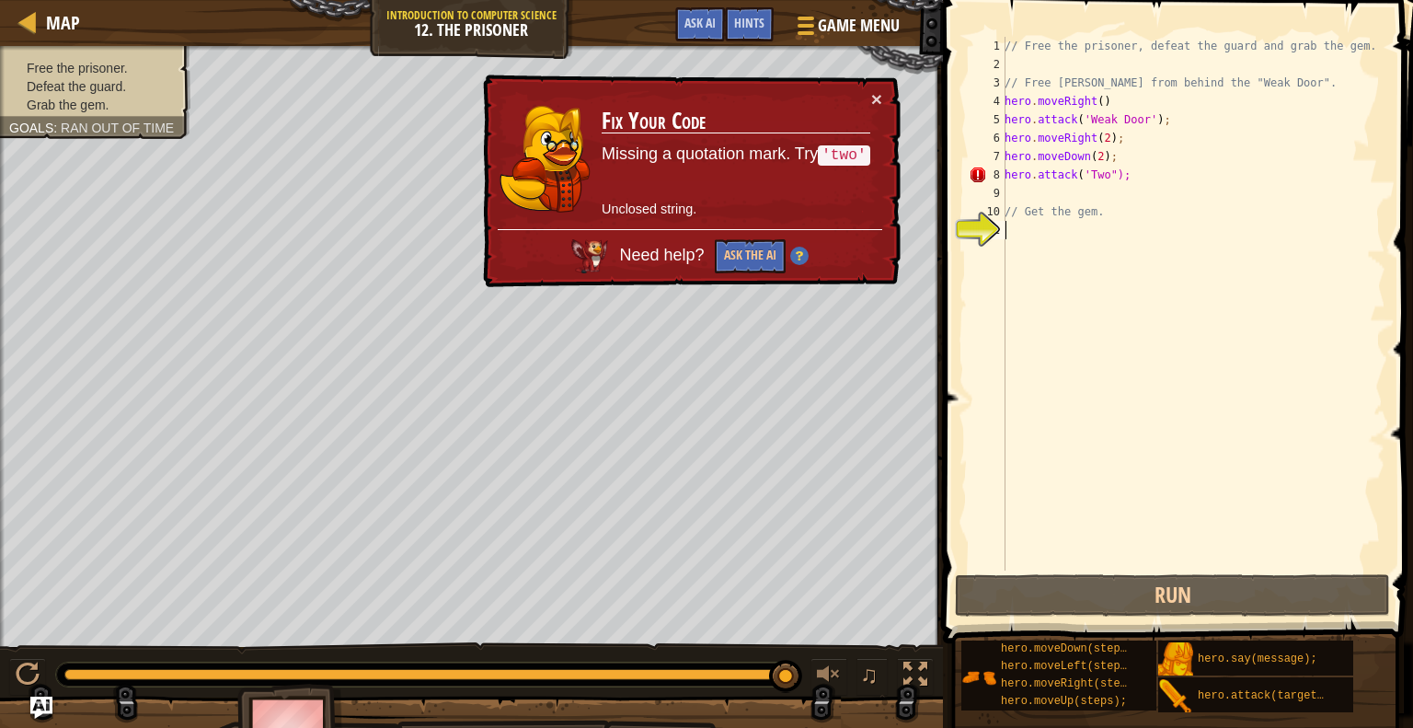
click at [1107, 175] on div "// Free the prisoner, defeat the guard and grab the gem. // Free [PERSON_NAME] …" at bounding box center [1193, 322] width 385 height 570
type textarea "hero.attack('Two');"
click at [1097, 296] on div "// Free the prisoner, defeat the guard and grab the gem. // Free [PERSON_NAME] …" at bounding box center [1193, 322] width 385 height 570
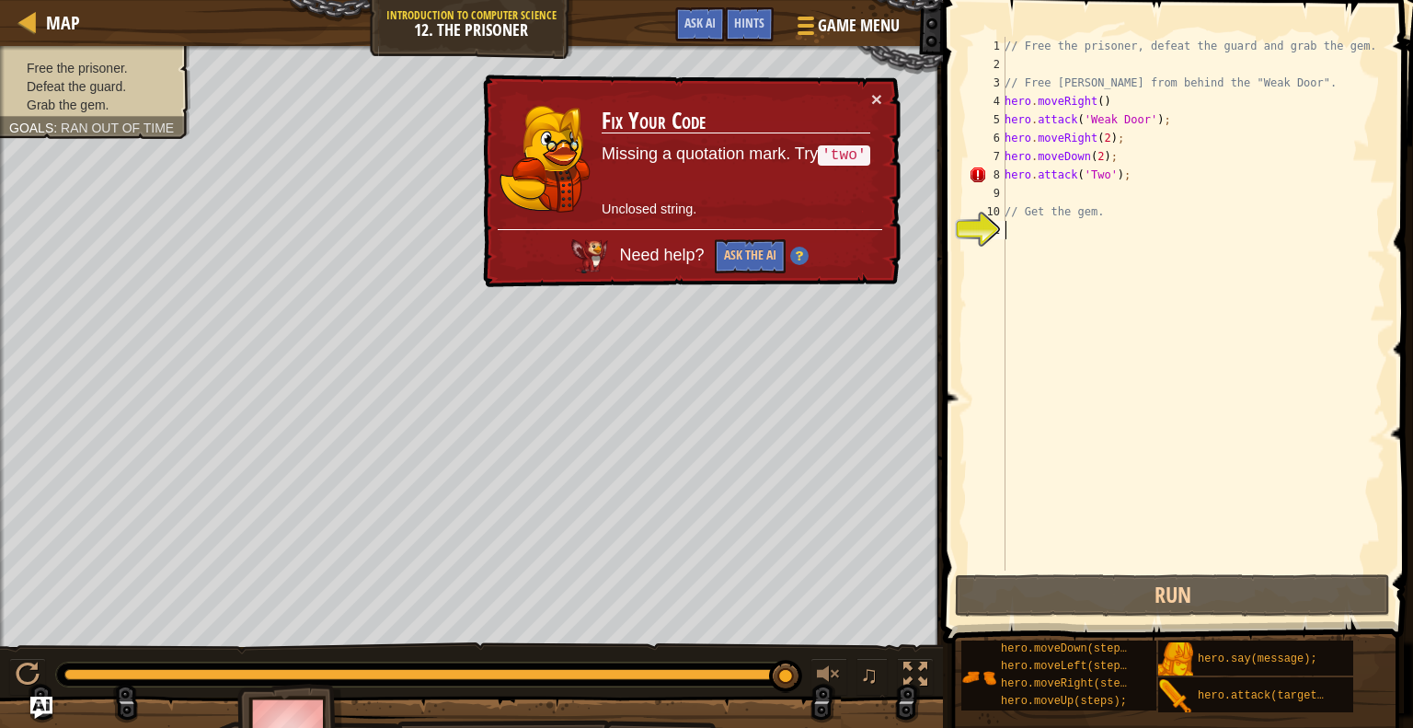
click at [1012, 192] on div "// Free the prisoner, defeat the guard and grab the gem. // Free [PERSON_NAME] …" at bounding box center [1193, 322] width 385 height 570
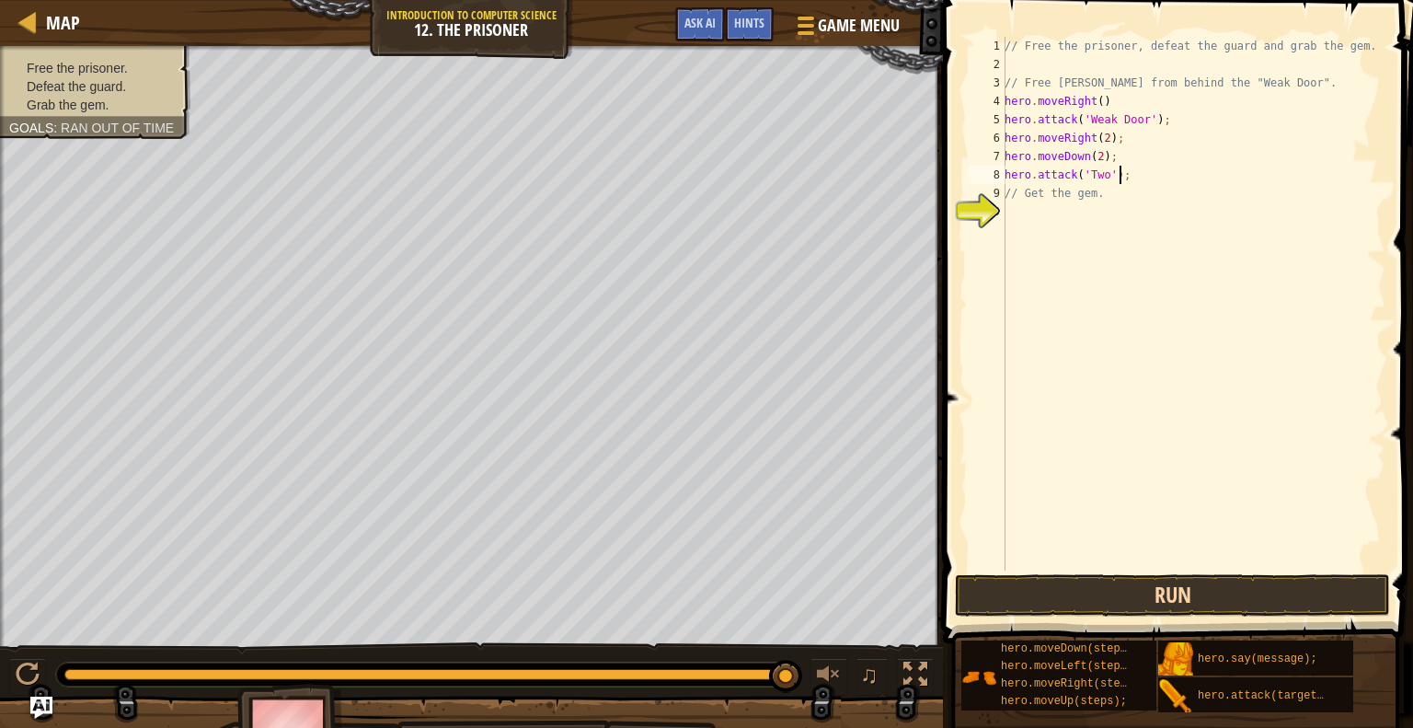
type textarea "hero.attack('Two');"
click at [1222, 596] on button "Run" at bounding box center [1172, 595] width 435 height 42
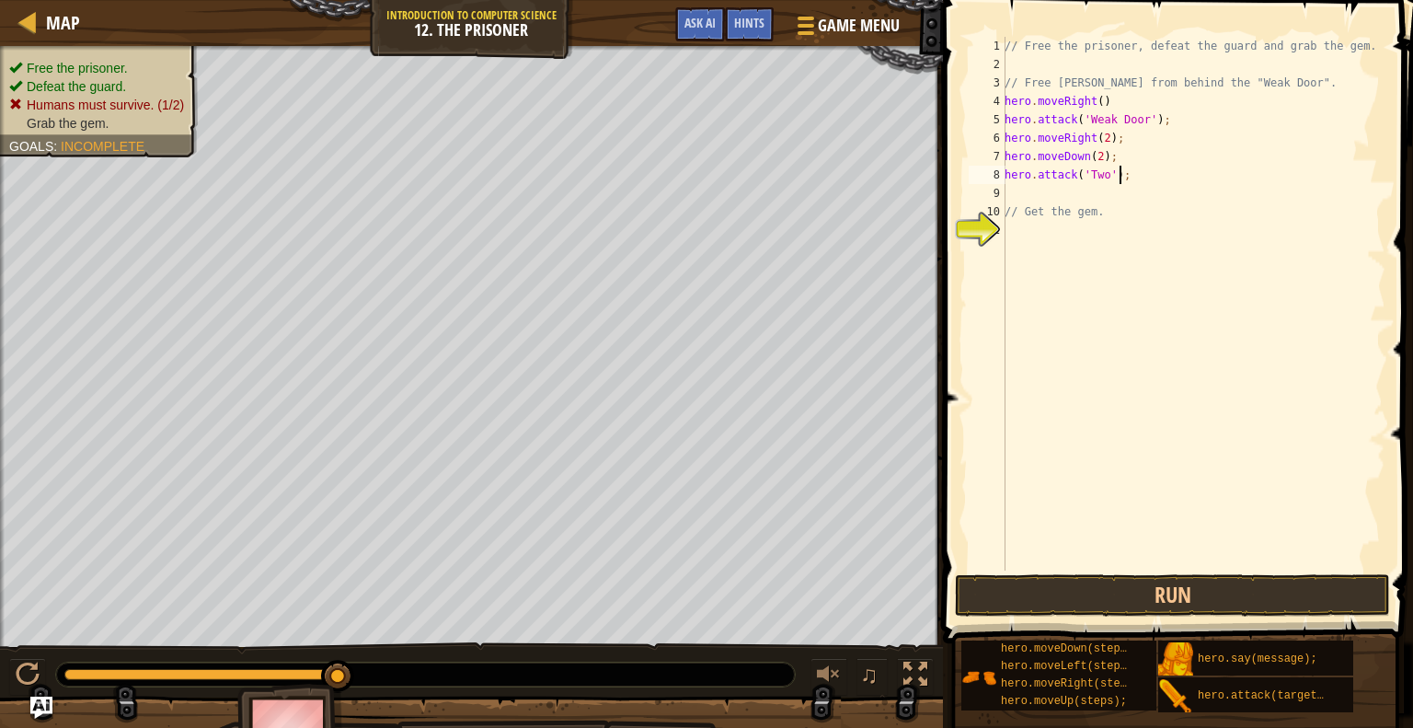
drag, startPoint x: 1122, startPoint y: 170, endPoint x: 1091, endPoint y: 180, distance: 32.9
click at [1119, 172] on div "// Free the prisoner, defeat the guard and grab the gem. // Free [PERSON_NAME] …" at bounding box center [1193, 322] width 385 height 570
type textarea "hero.attack('Two');"
click at [1079, 183] on div "// Free the prisoner, defeat the guard and grab the gem. // Free [PERSON_NAME] …" at bounding box center [1193, 322] width 385 height 570
drag, startPoint x: 1127, startPoint y: 171, endPoint x: 1001, endPoint y: 181, distance: 126.4
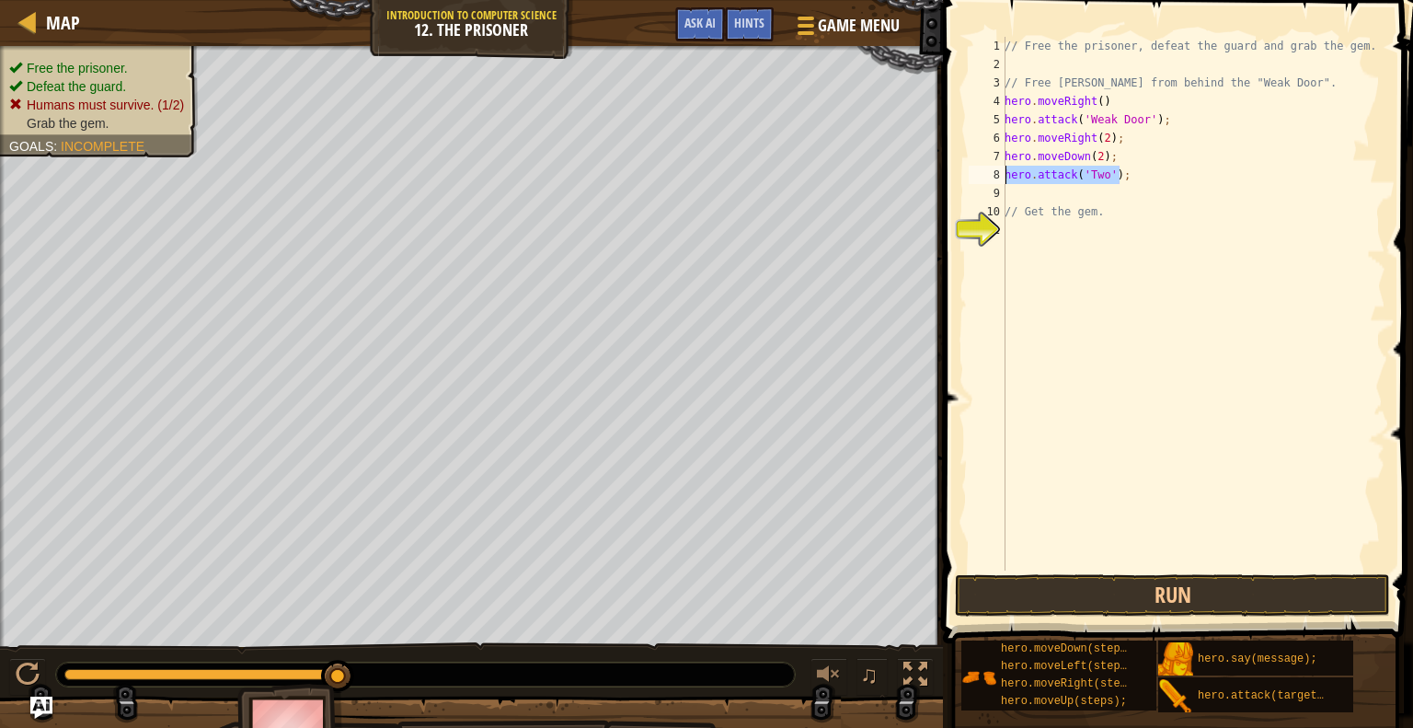
click at [1001, 181] on div "hero.attack('Two'); 1 2 3 4 5 6 7 8 9 10 11 // Free the prisoner, defeat the gu…" at bounding box center [1175, 304] width 420 height 534
click at [1005, 189] on div "// Free the prisoner, defeat the guard and grab the gem. // Free [PERSON_NAME] …" at bounding box center [1193, 322] width 385 height 570
paste textarea "hero.attack('Two');"
type textarea "hero.attack('Two');"
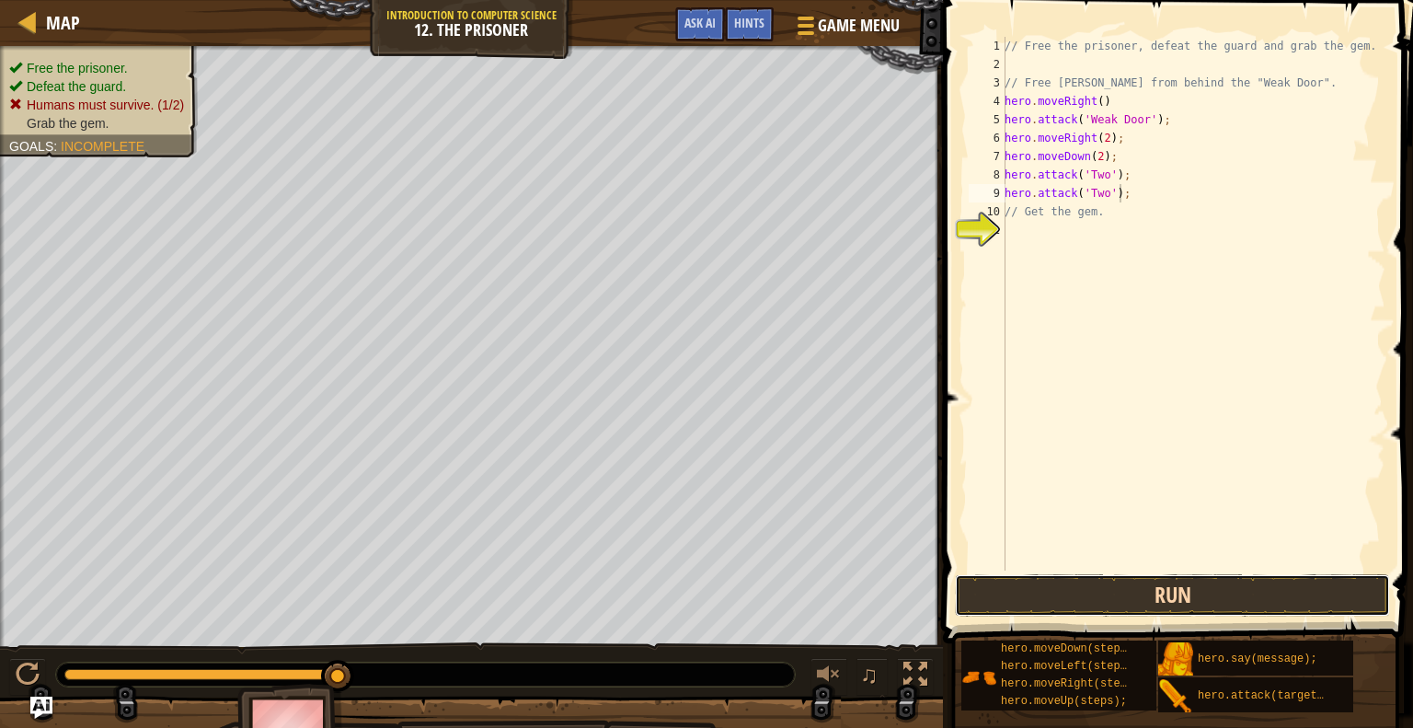
click at [1165, 591] on button "Run" at bounding box center [1172, 595] width 435 height 42
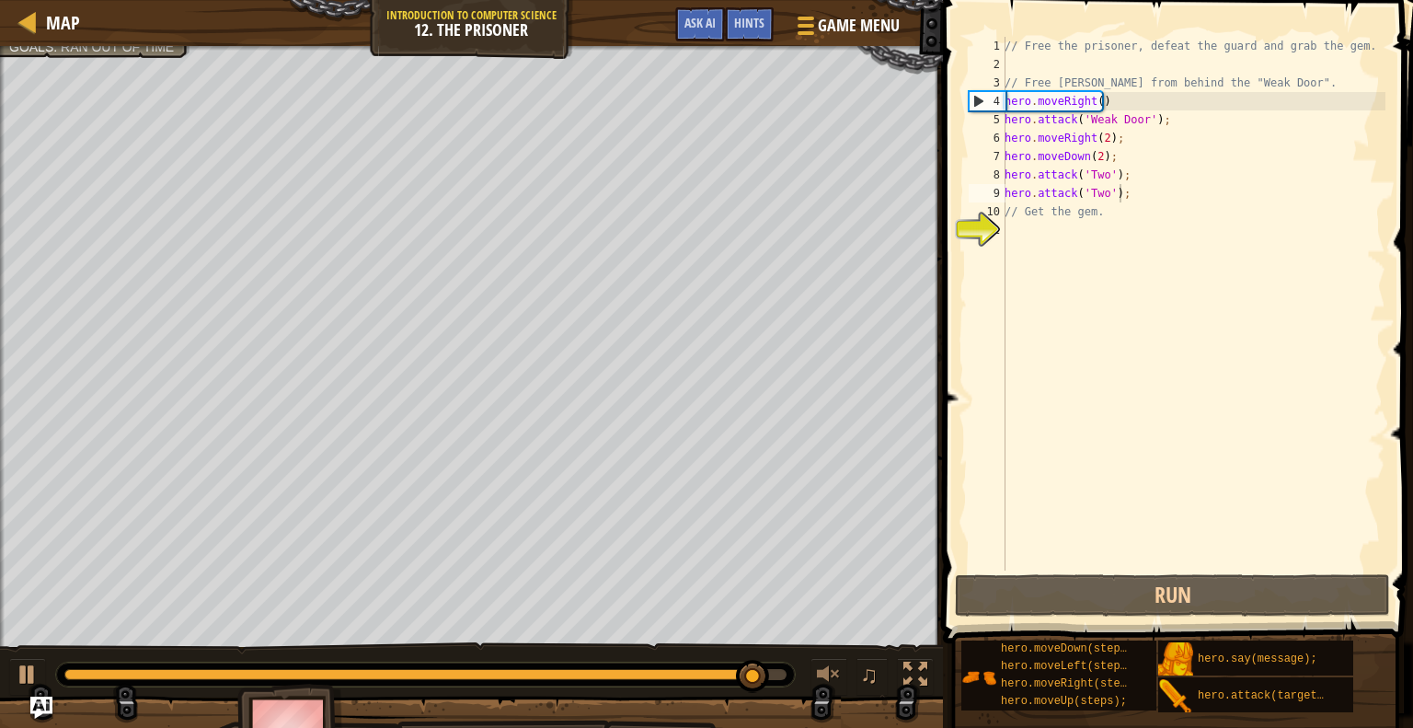
click at [1032, 224] on div "// Free the prisoner, defeat the guard and grab the gem. // Free [PERSON_NAME] …" at bounding box center [1193, 322] width 385 height 570
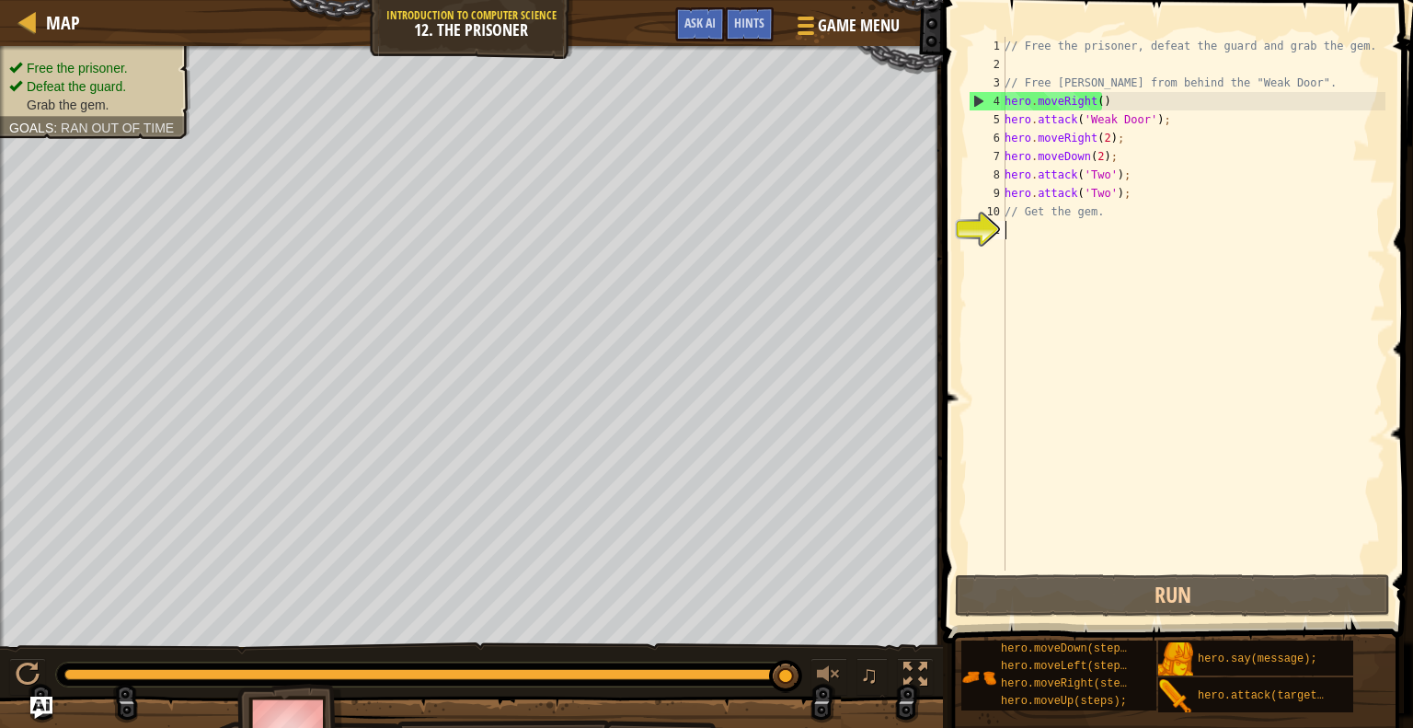
click at [1039, 253] on div "// Free the prisoner, defeat the guard and grab the gem. // Free [PERSON_NAME] …" at bounding box center [1193, 322] width 385 height 570
paste textarea "hero.moveDown(steps);"
type textarea "hero.moveDown(steps);"
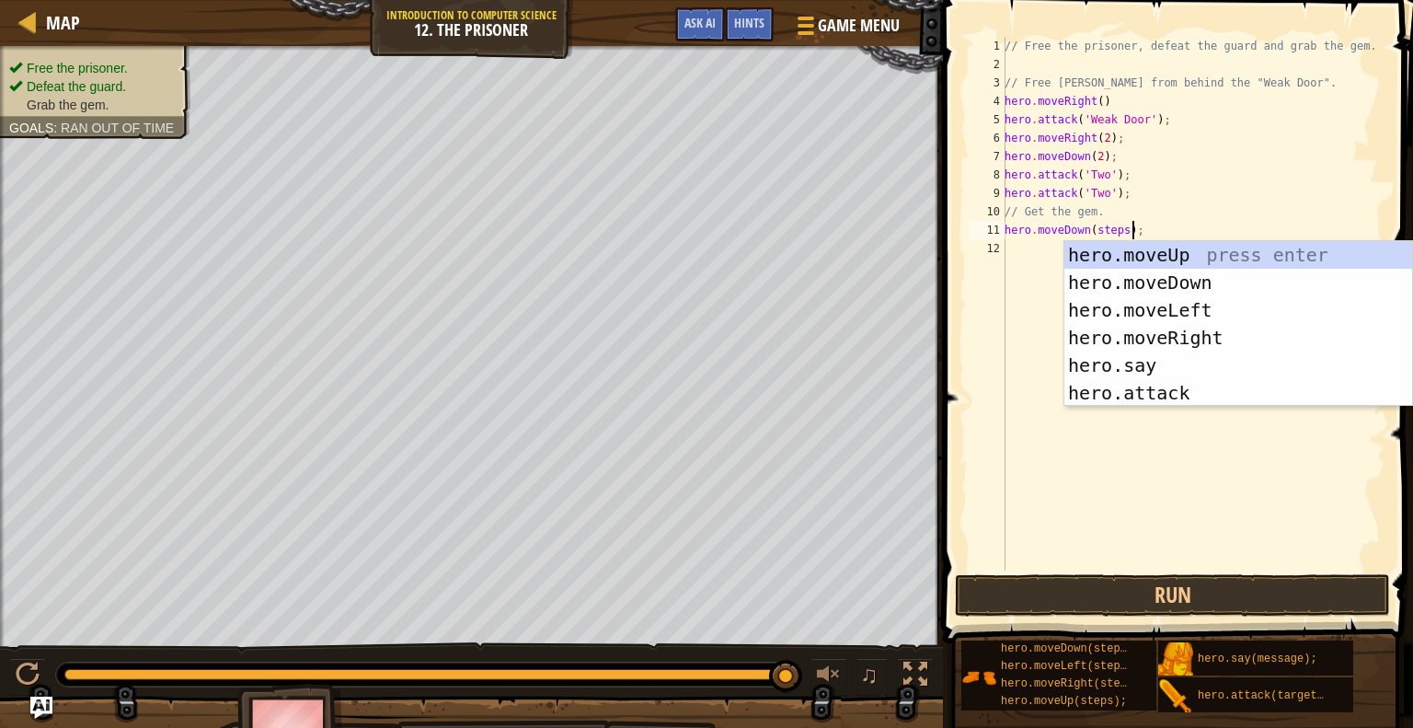
click at [1013, 241] on div "// Free the prisoner, defeat the guard and grab the gem. // Free [PERSON_NAME] …" at bounding box center [1193, 322] width 385 height 570
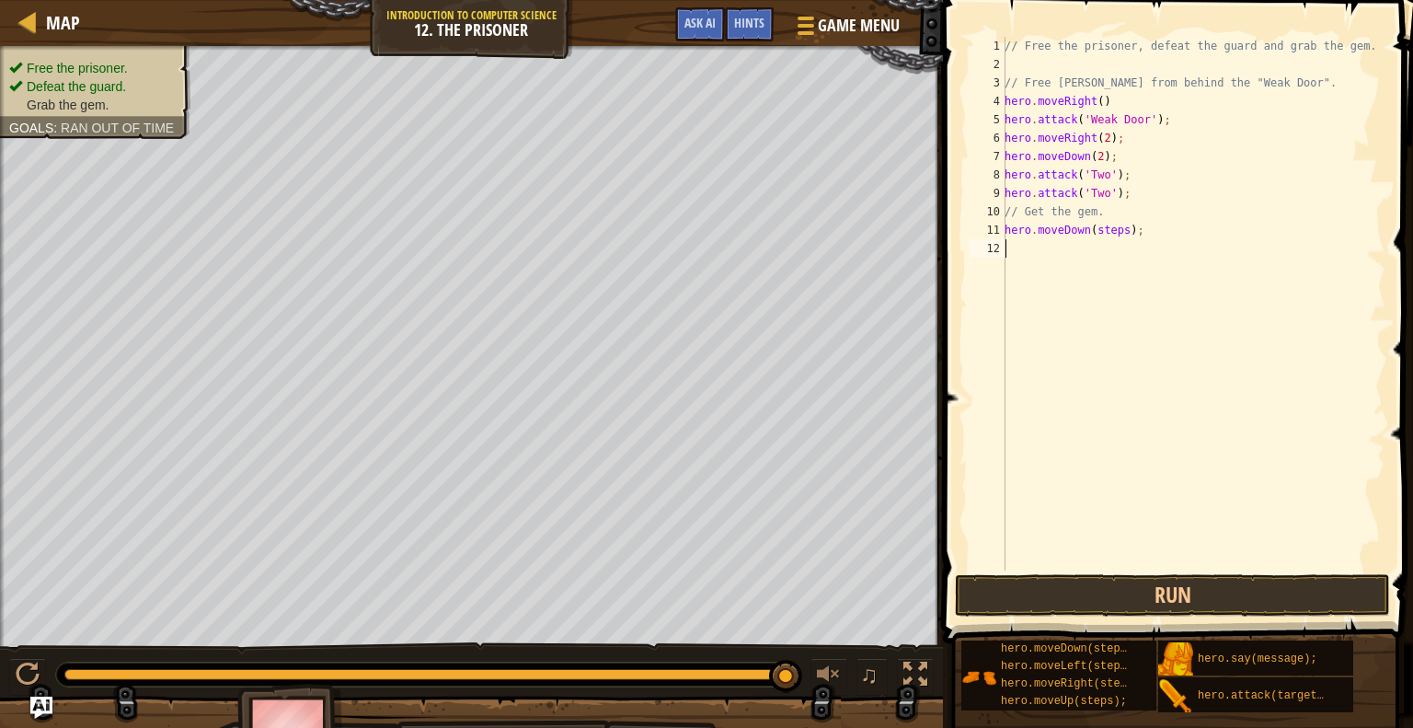
paste textarea "hero.moveRight(steps);"
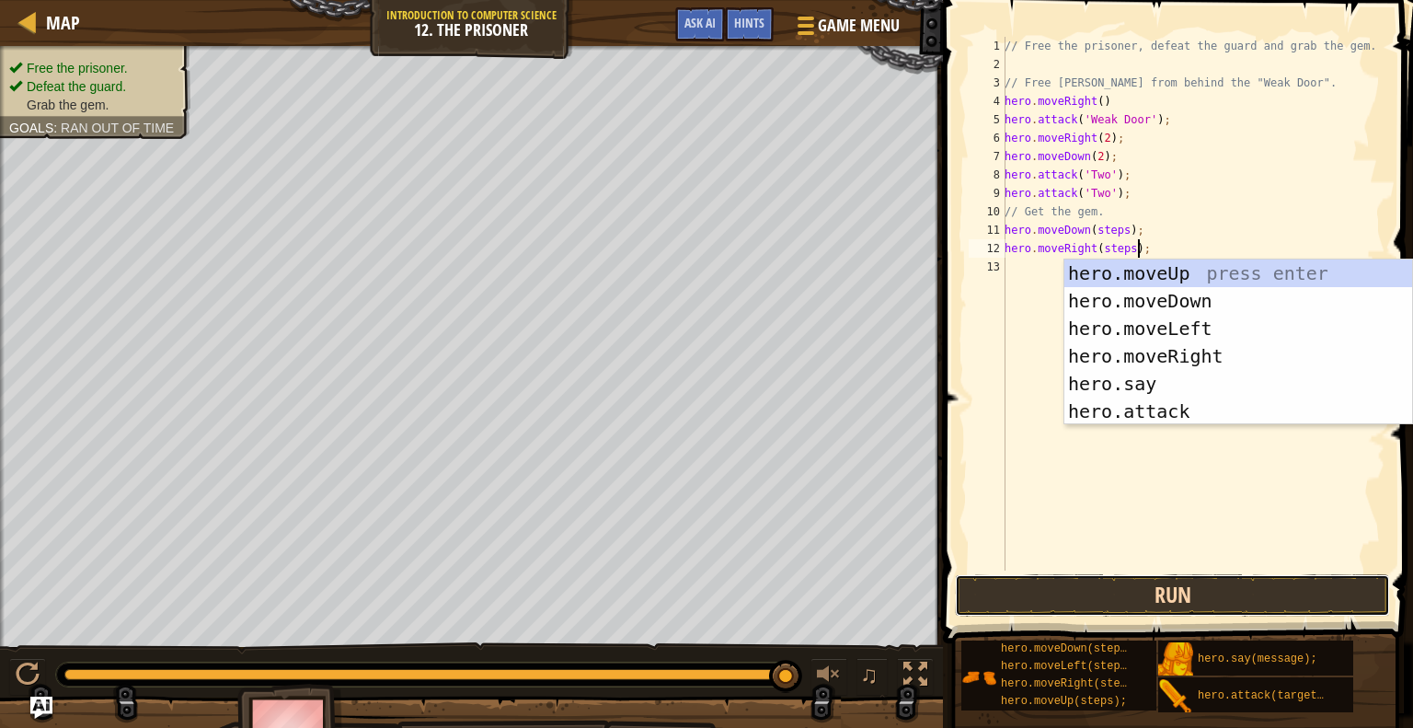
click at [1097, 600] on button "Run" at bounding box center [1172, 595] width 435 height 42
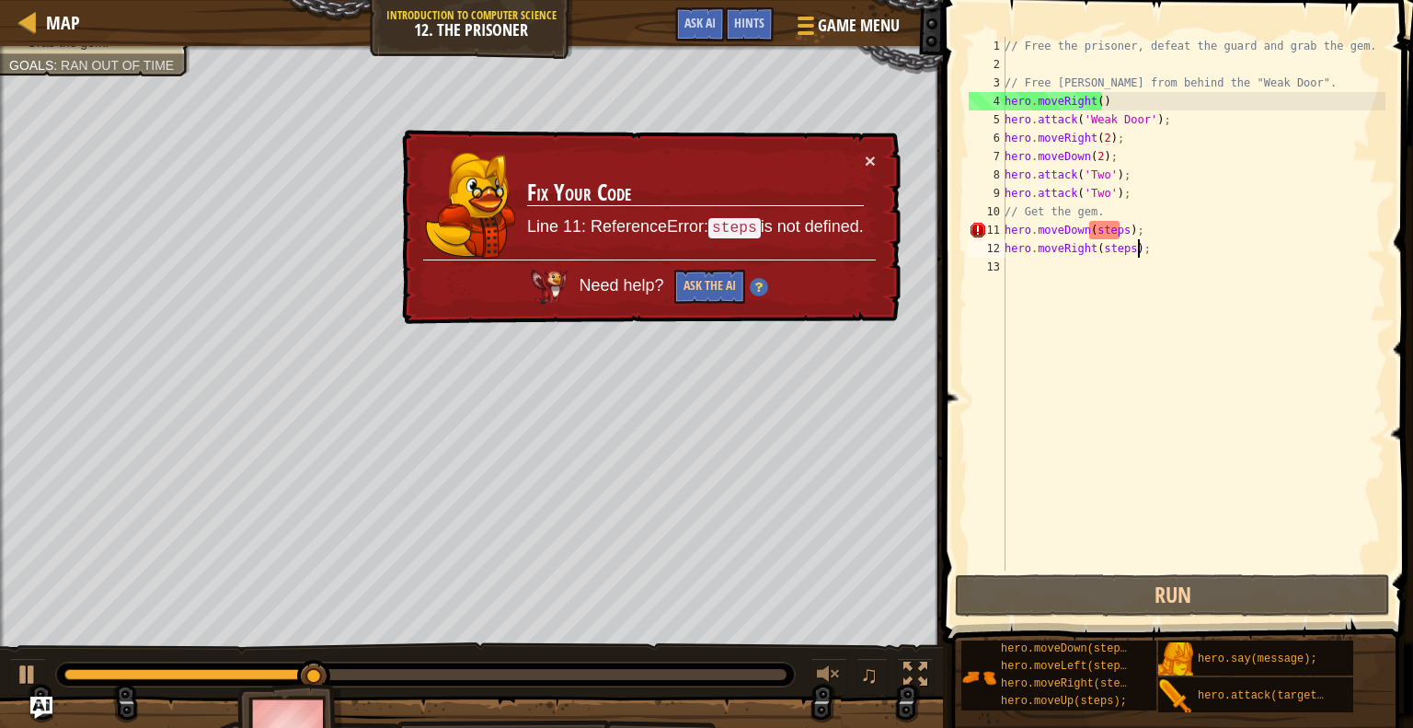
click at [1118, 233] on div "// Free the prisoner, defeat the guard and grab the gem. // Free [PERSON_NAME] …" at bounding box center [1193, 322] width 385 height 570
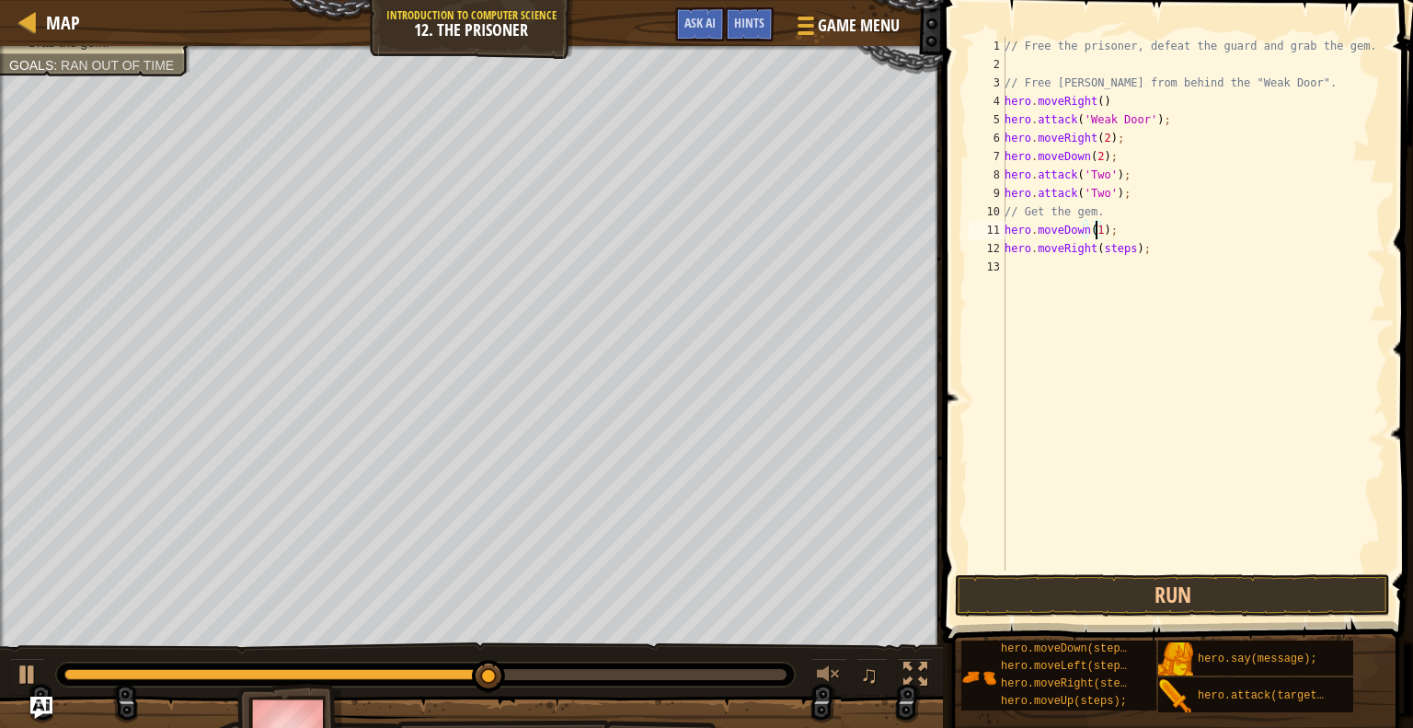
scroll to position [8, 7]
click at [1299, 612] on button "Run" at bounding box center [1172, 595] width 435 height 42
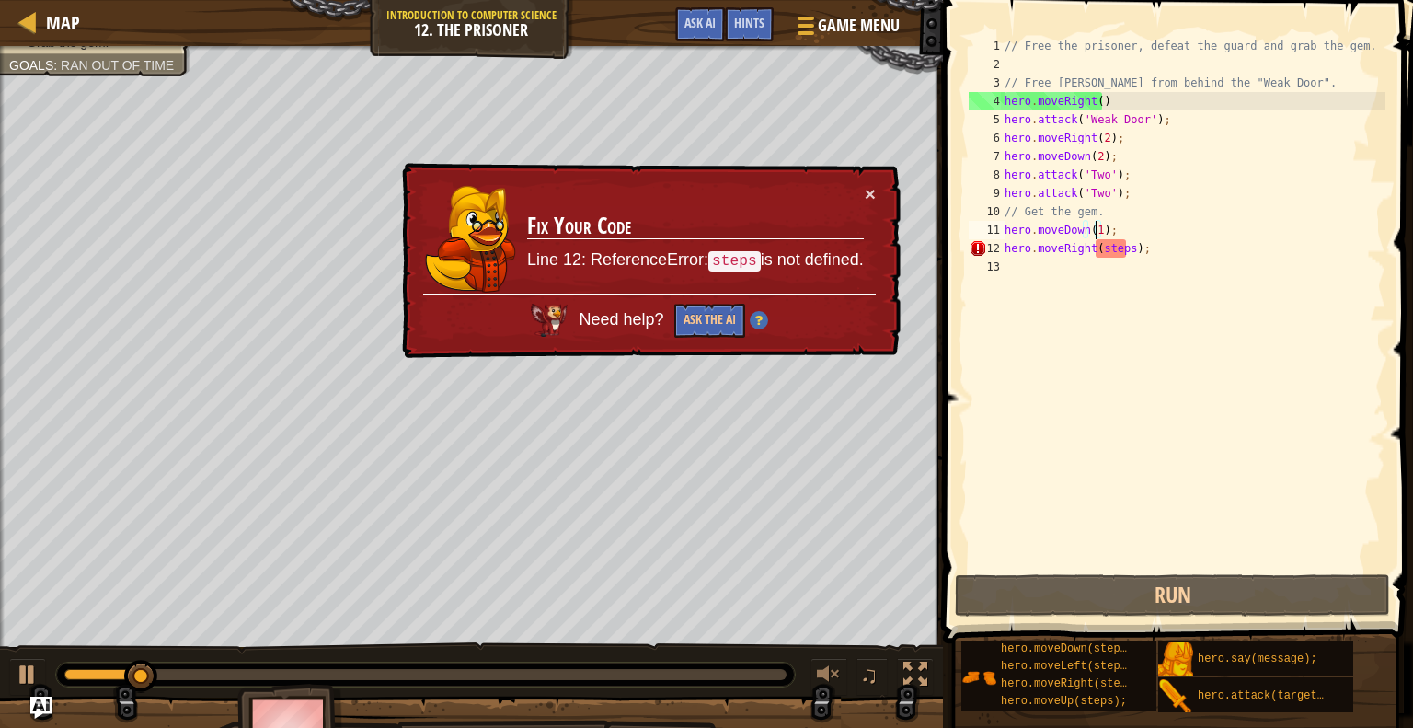
click at [1124, 241] on div "// Free the prisoner, defeat the guard and grab the gem. // Free [PERSON_NAME] …" at bounding box center [1193, 322] width 385 height 570
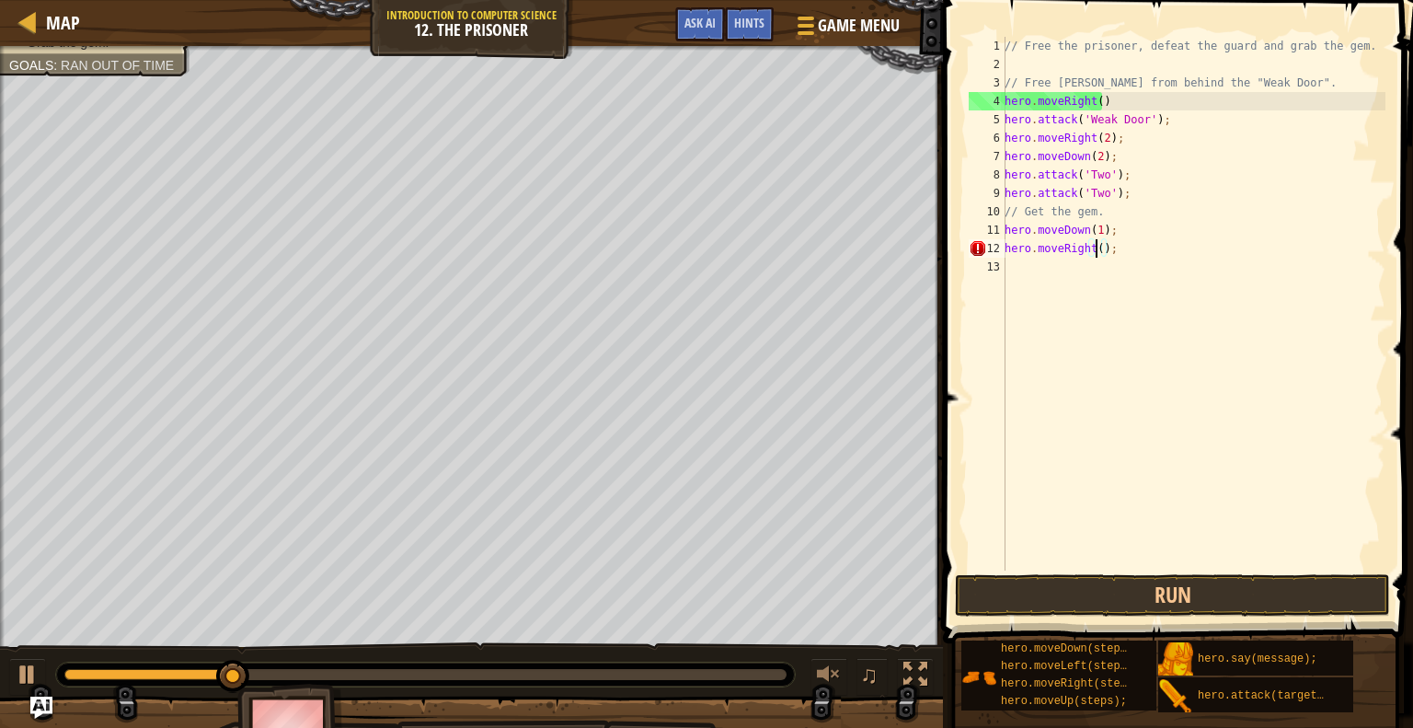
type textarea "hero.moveRight(1);"
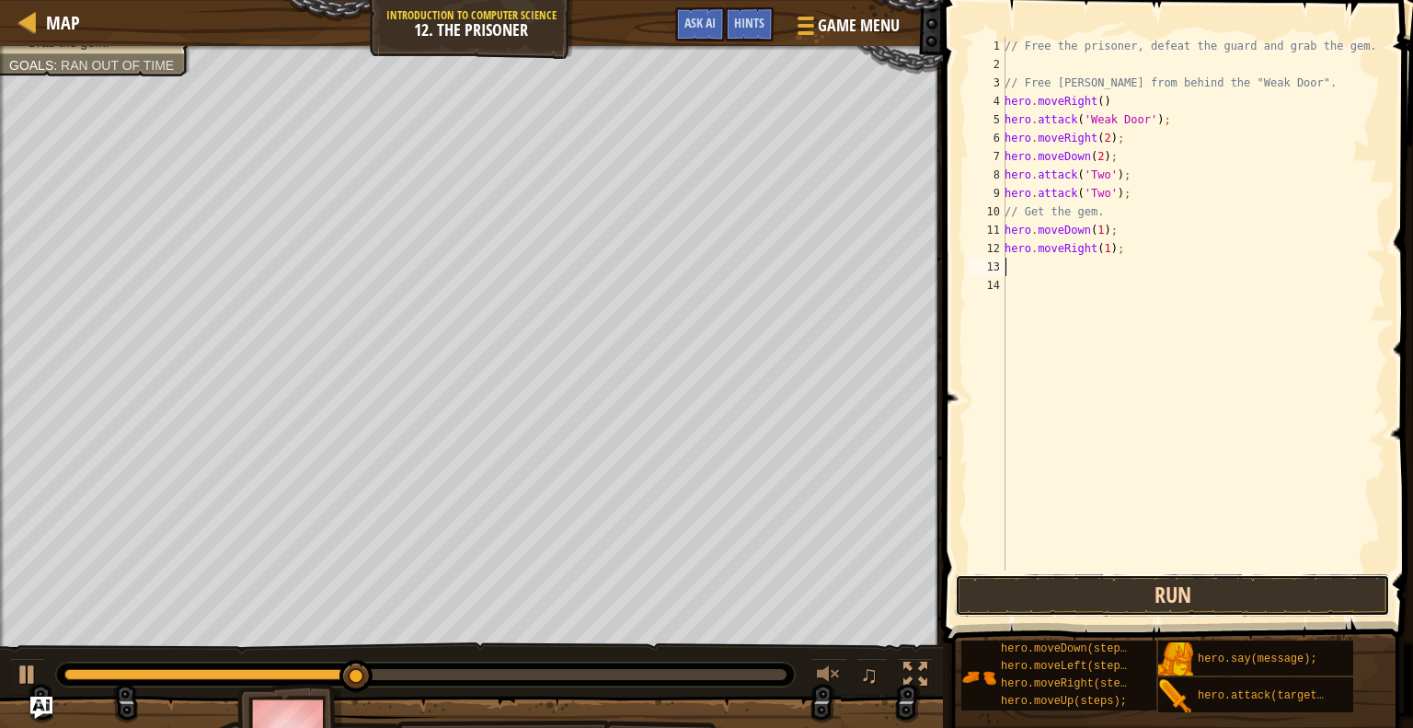
click at [1174, 585] on button "Run" at bounding box center [1172, 595] width 435 height 42
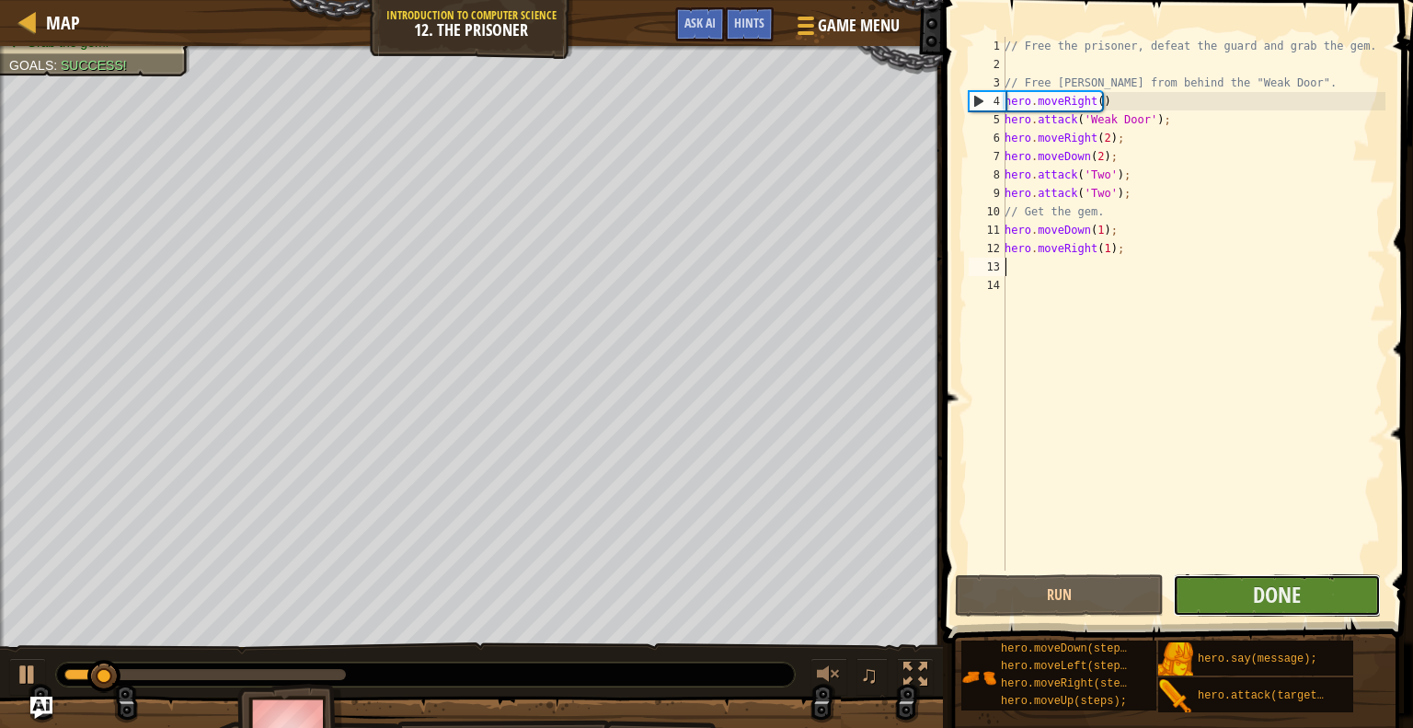
click at [1210, 589] on button "Done" at bounding box center [1277, 595] width 208 height 42
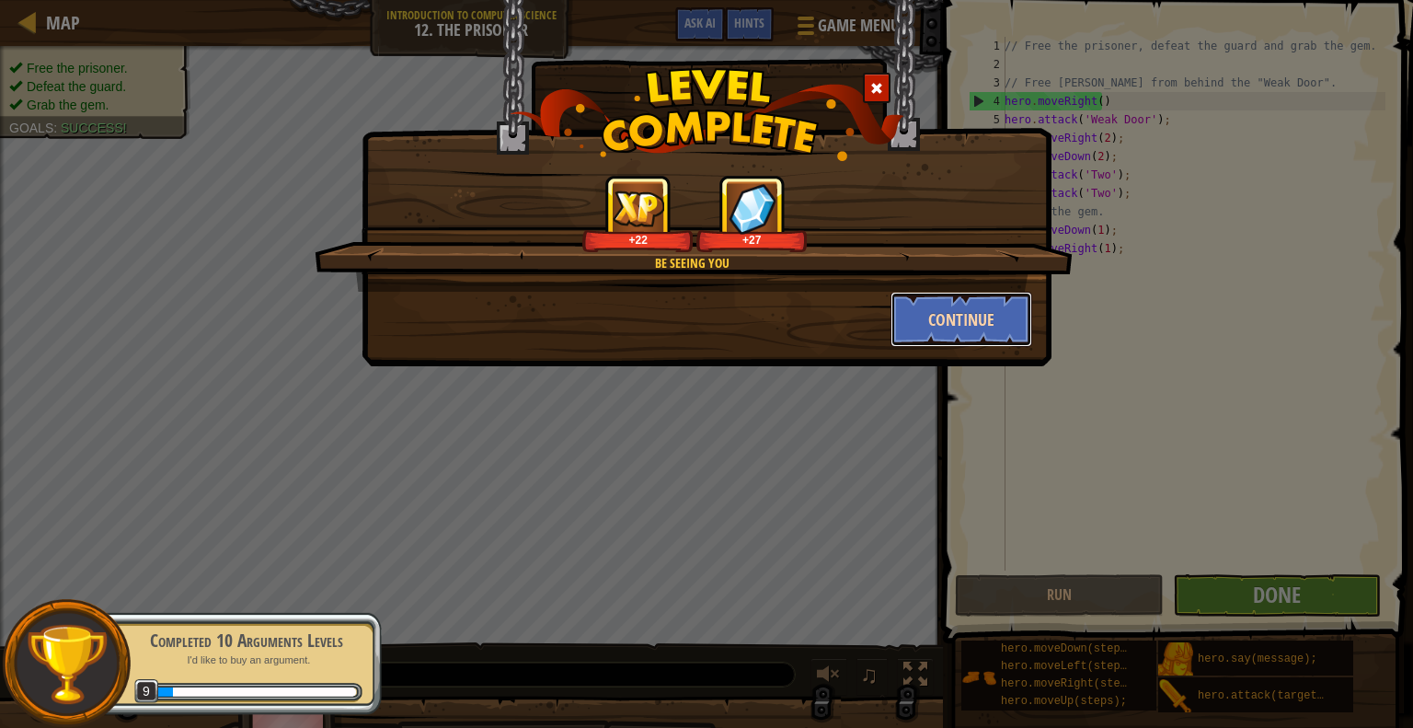
click at [925, 316] on button "Continue" at bounding box center [961, 319] width 143 height 55
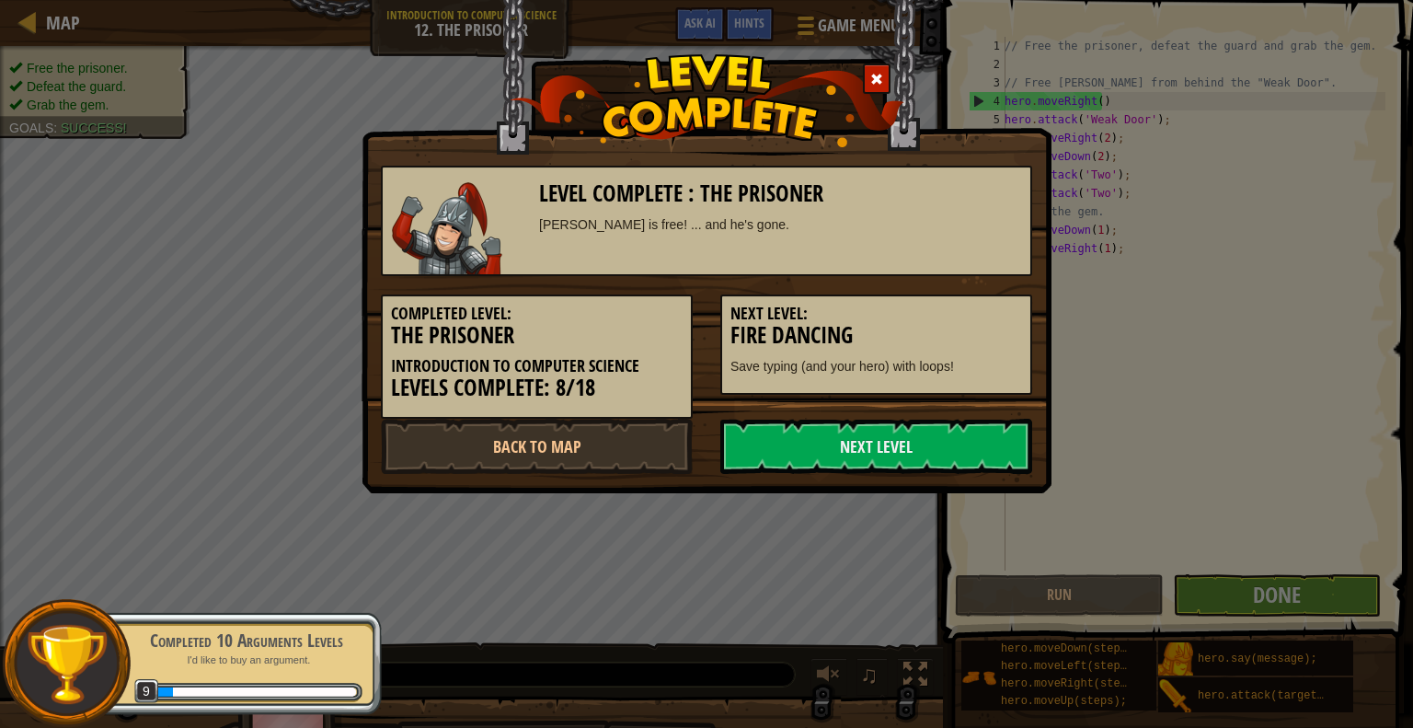
click at [925, 316] on h5 "Next Level:" at bounding box center [876, 313] width 292 height 18
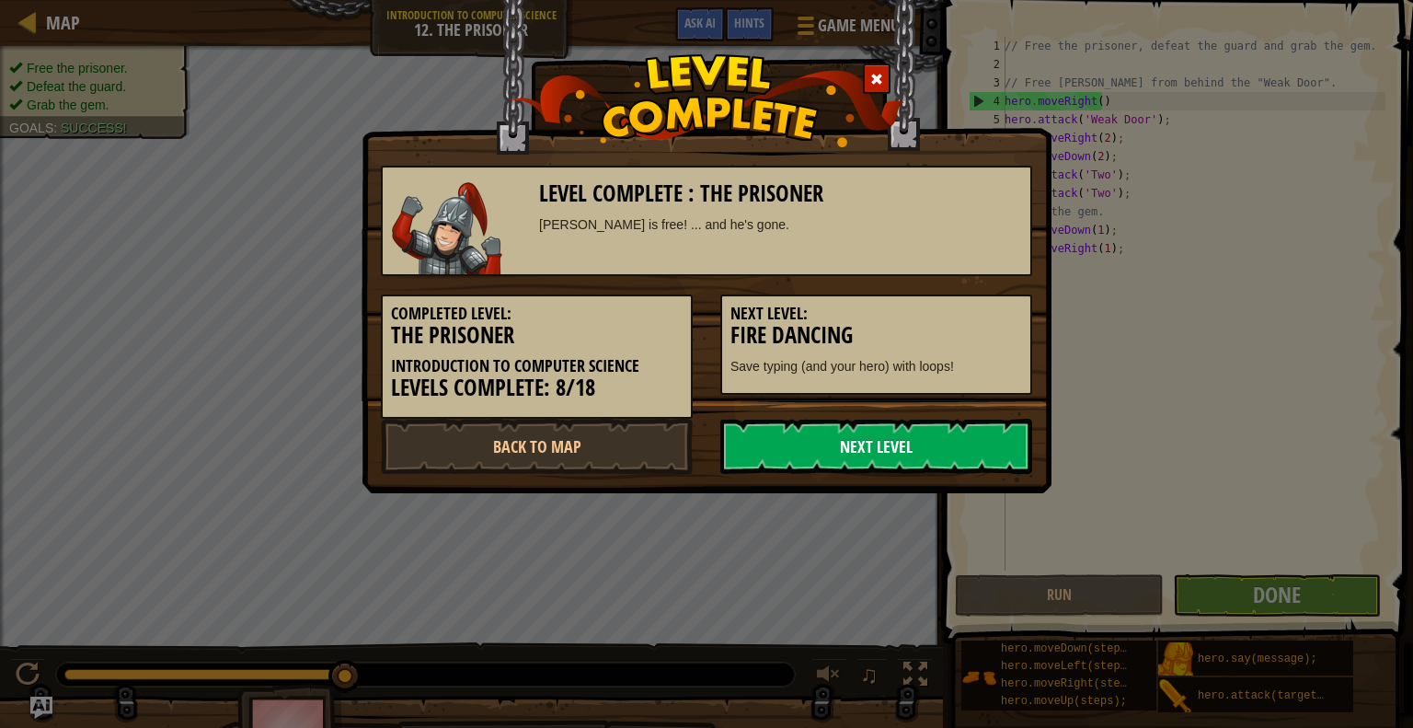
click at [865, 443] on link "Next Level" at bounding box center [876, 446] width 312 height 55
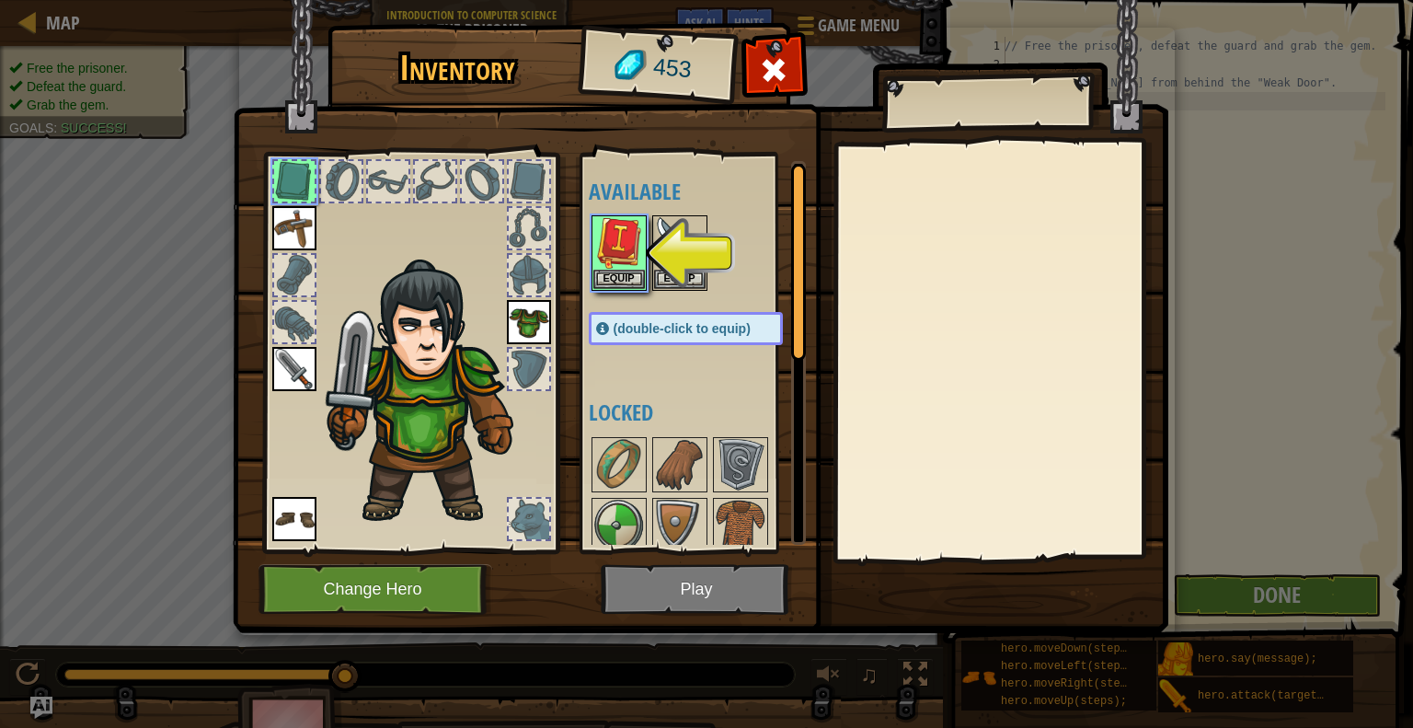
click at [583, 268] on div "Available Equip Equip Equip Equip Equip (double-click to equip) Locked" at bounding box center [692, 353] width 225 height 400
click at [610, 269] on button "Equip" at bounding box center [619, 278] width 52 height 19
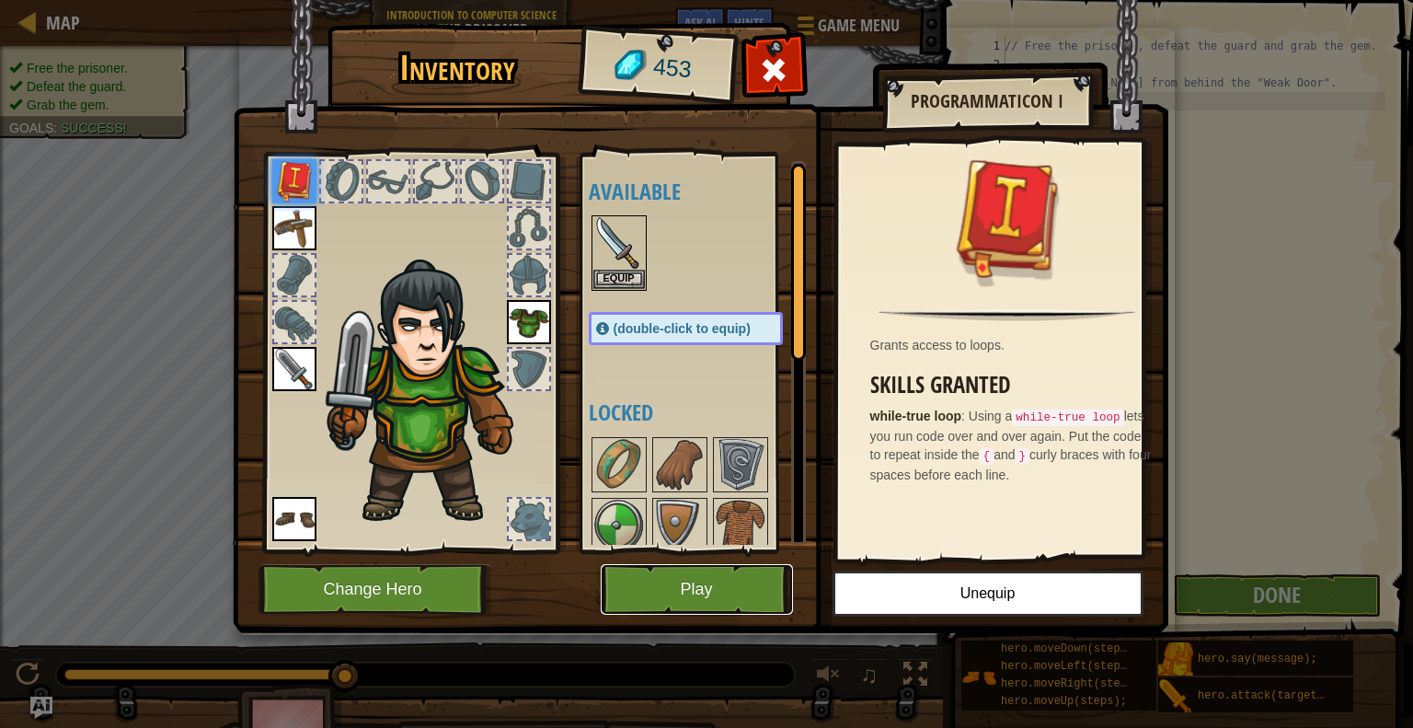
click at [655, 573] on button "Play" at bounding box center [697, 589] width 192 height 51
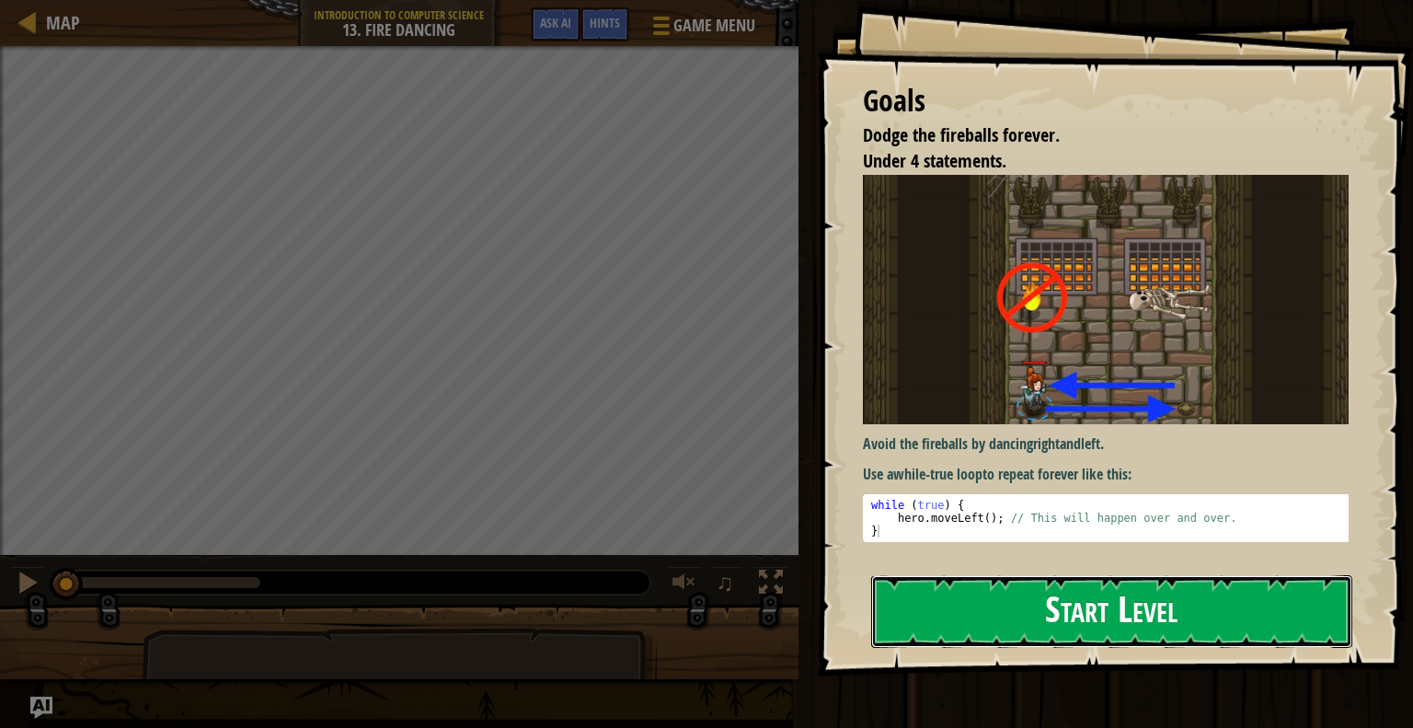
click at [1153, 617] on button "Start Level" at bounding box center [1111, 611] width 481 height 73
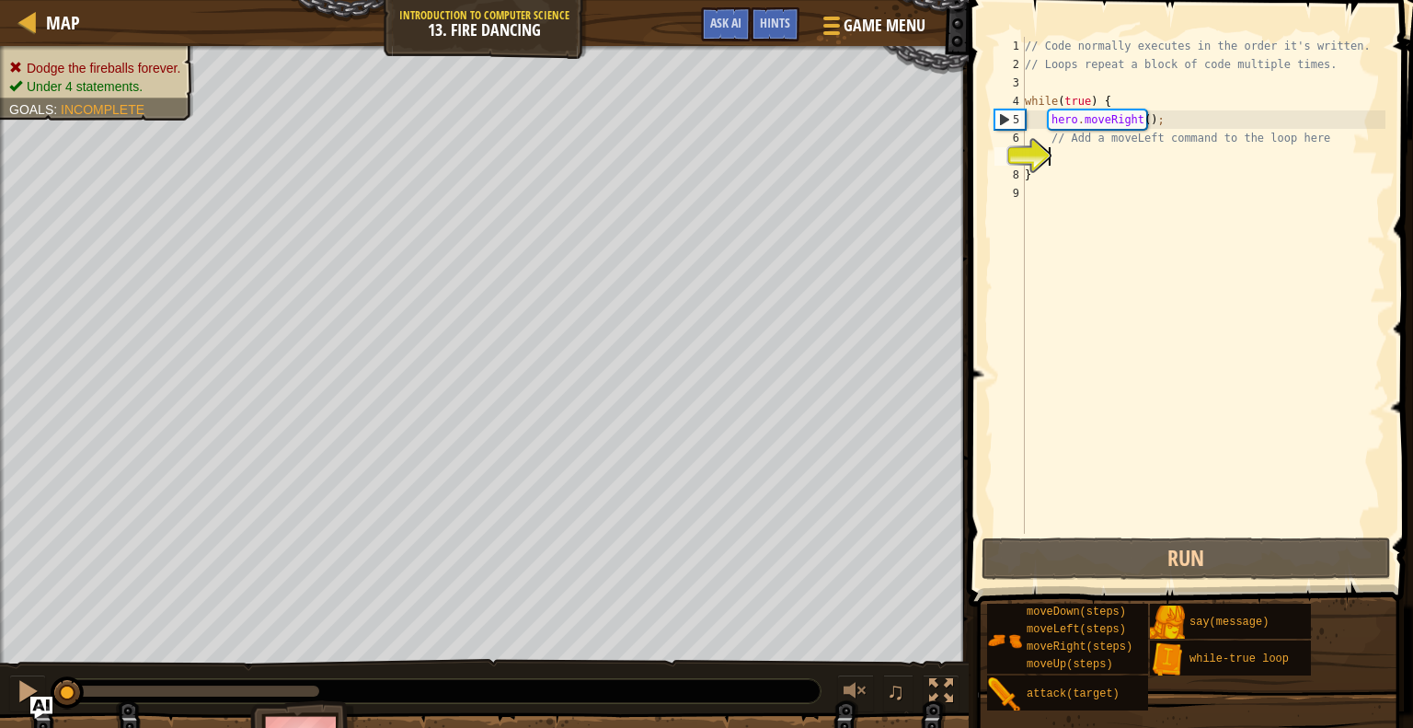
click at [1142, 121] on div "// Code normally executes in the order it's written. // Loops repeat a block of…" at bounding box center [1203, 304] width 364 height 534
type textarea "hero.moveRight(1);"
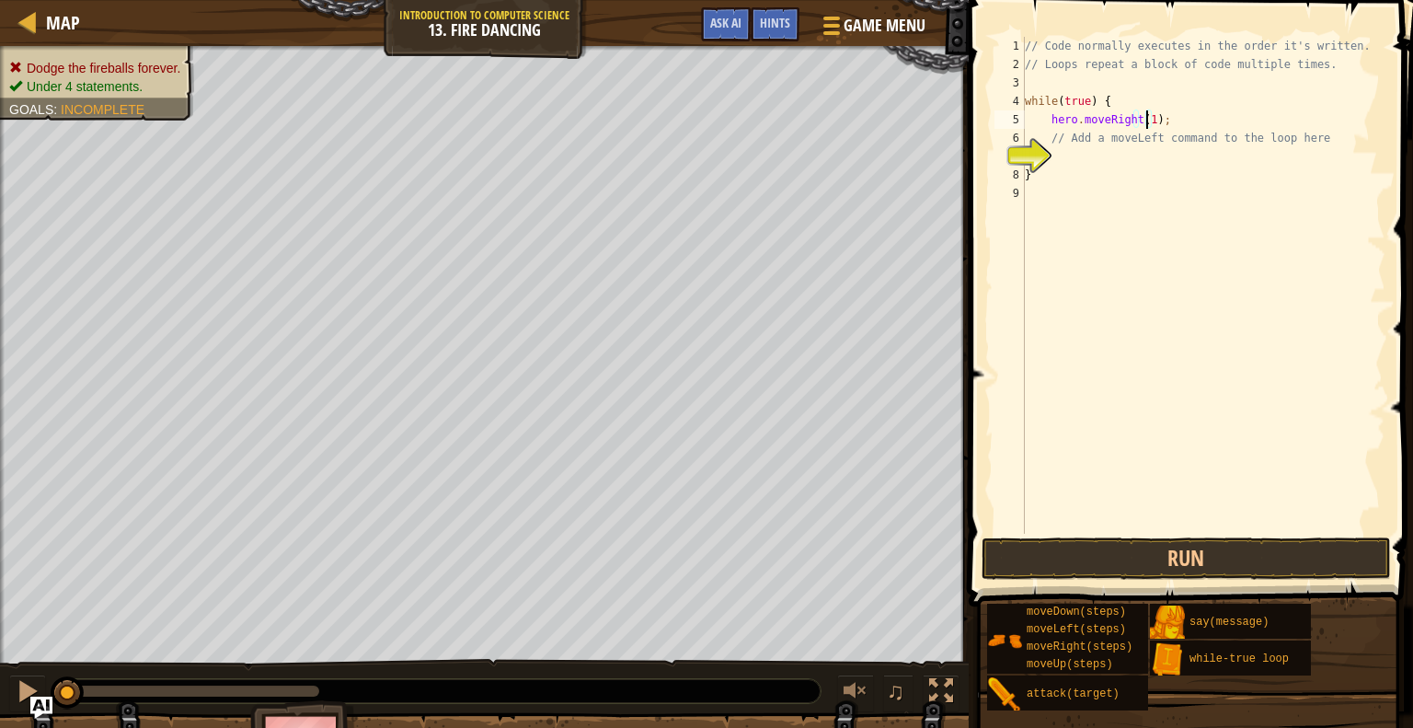
scroll to position [8, 0]
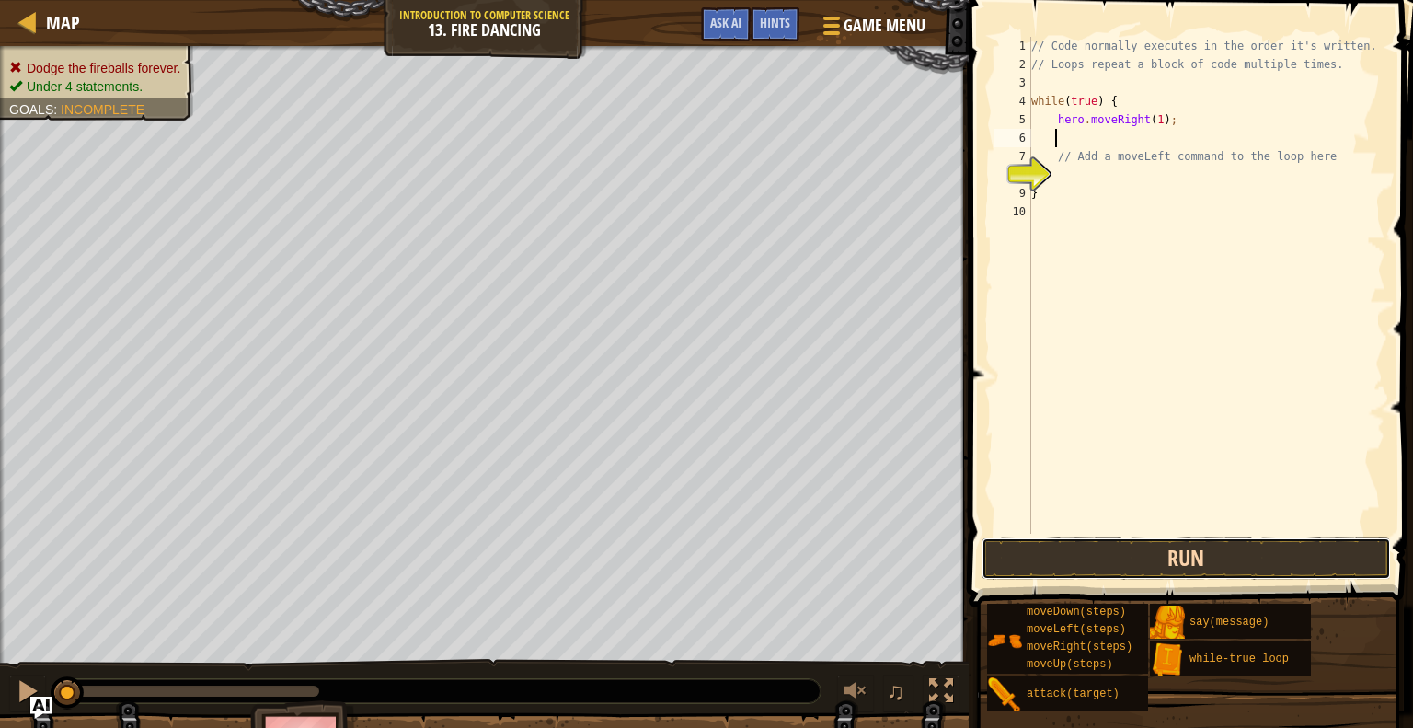
click at [1181, 566] on button "Run" at bounding box center [1186, 558] width 409 height 42
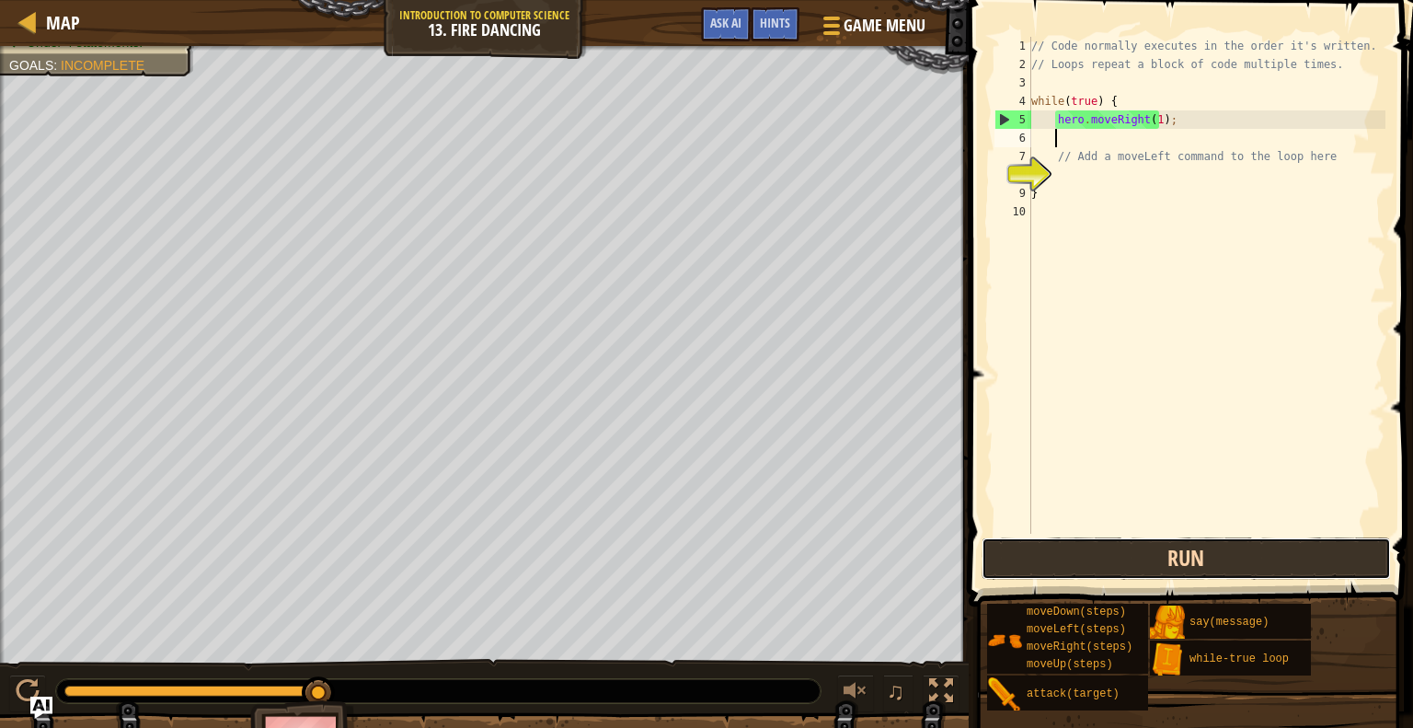
click at [1160, 566] on button "Run" at bounding box center [1186, 558] width 409 height 42
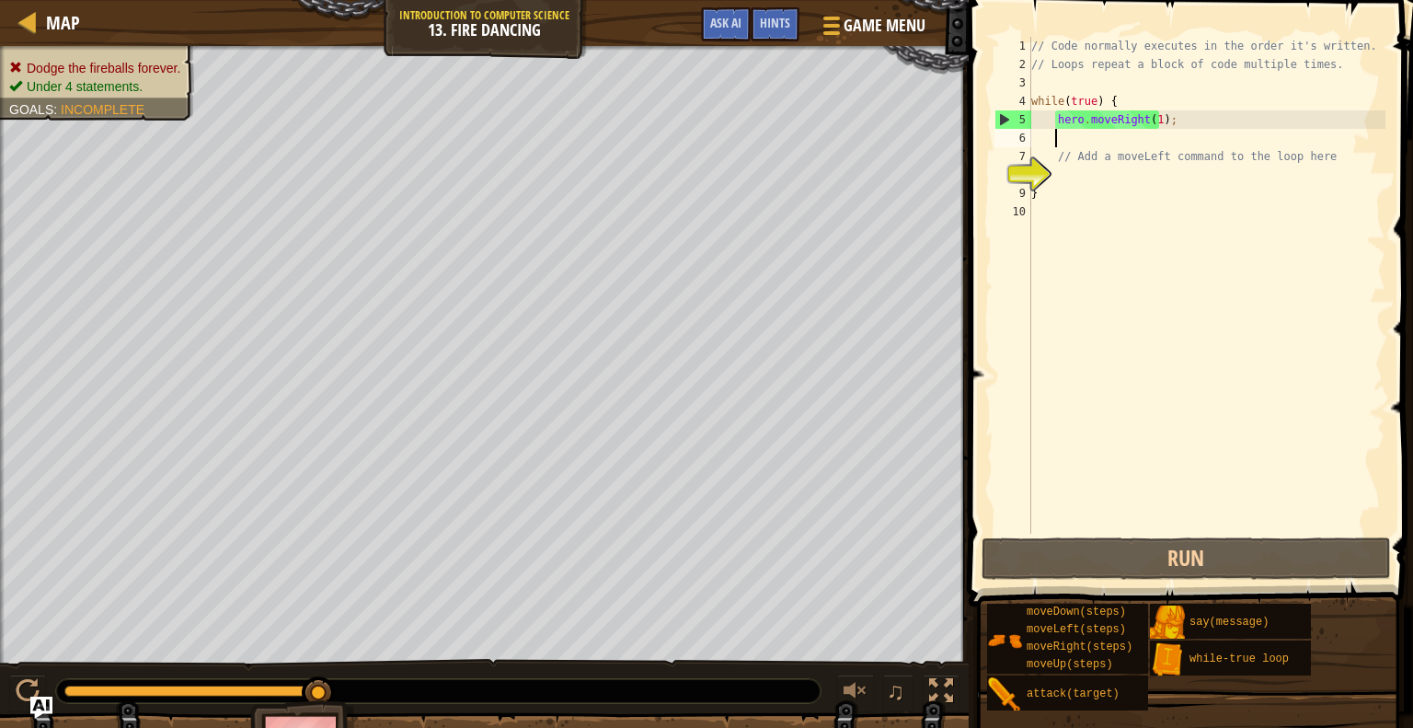
paste textarea "moveLeft(steps)"
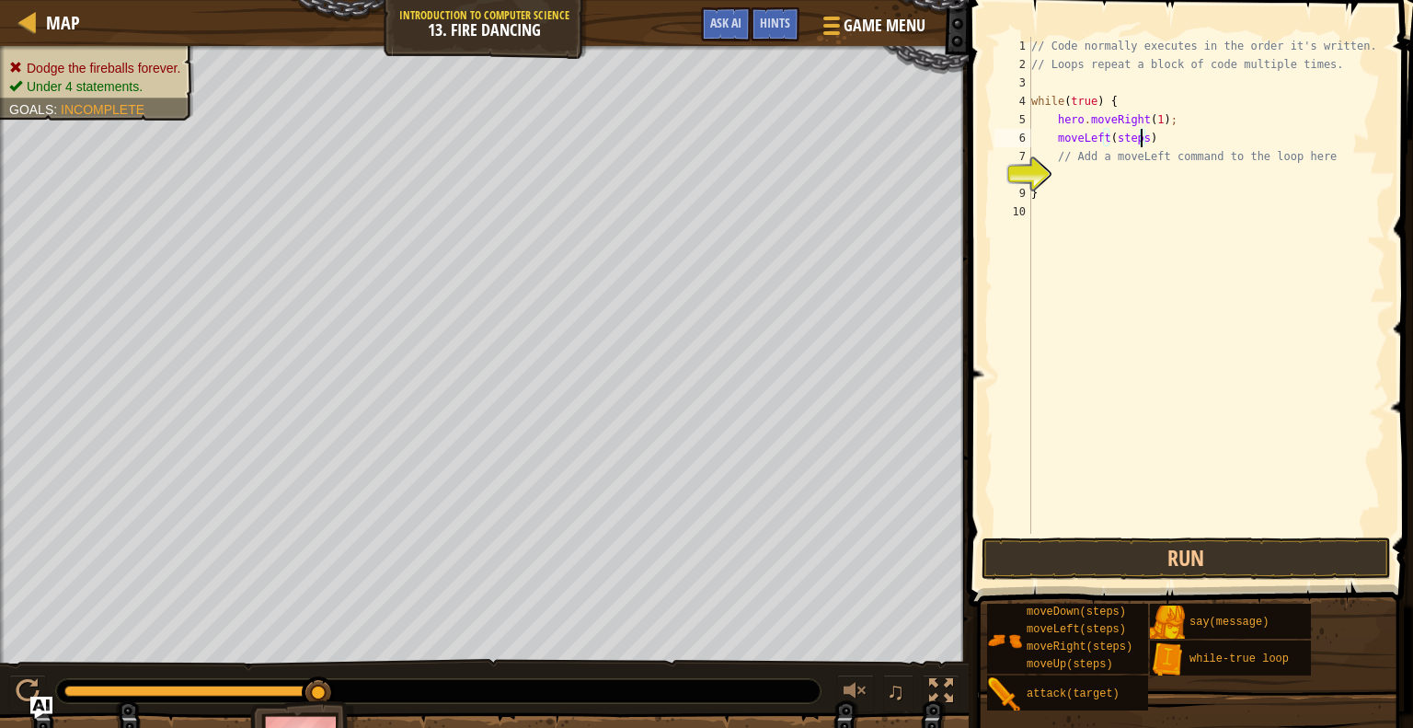
click at [1138, 143] on div "// Code normally executes in the order it's written. // Loops repeat a block of…" at bounding box center [1207, 304] width 359 height 534
type textarea "moveLeft(1)"
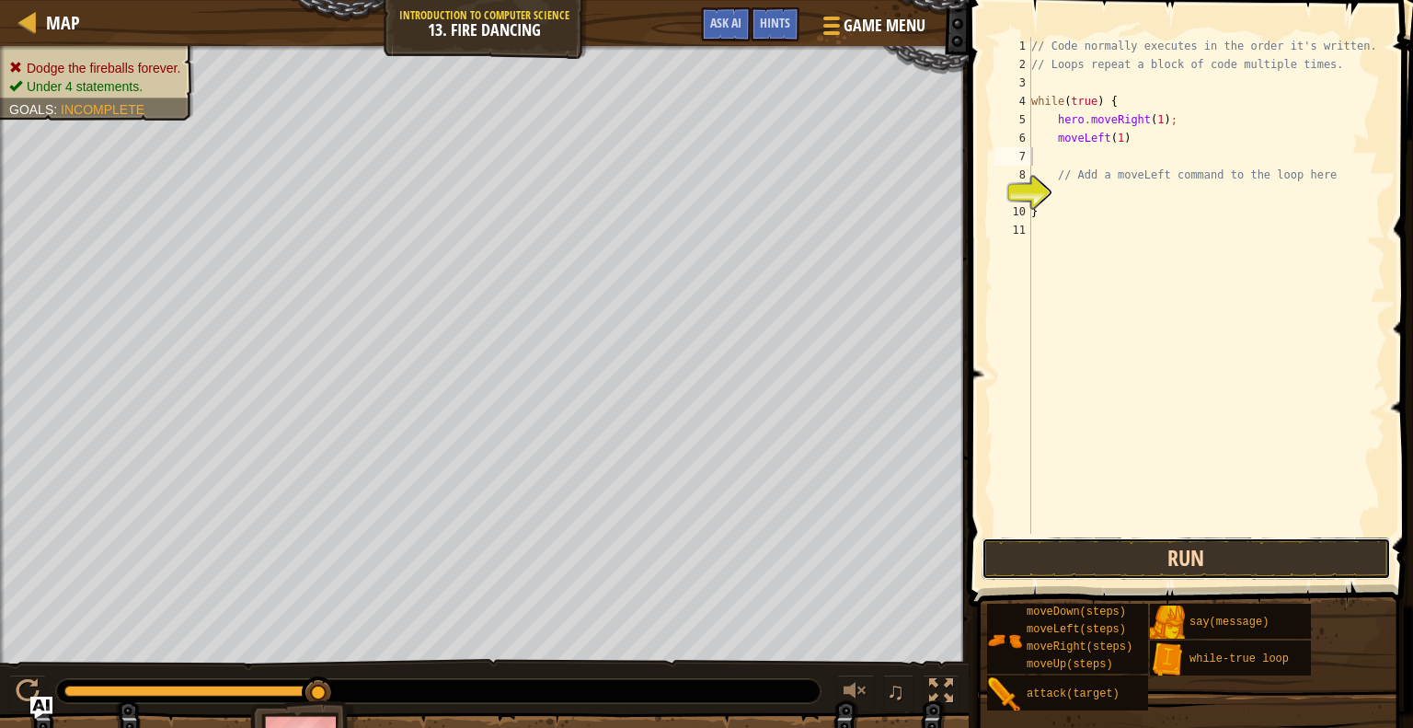
click at [1122, 555] on button "Run" at bounding box center [1186, 558] width 409 height 42
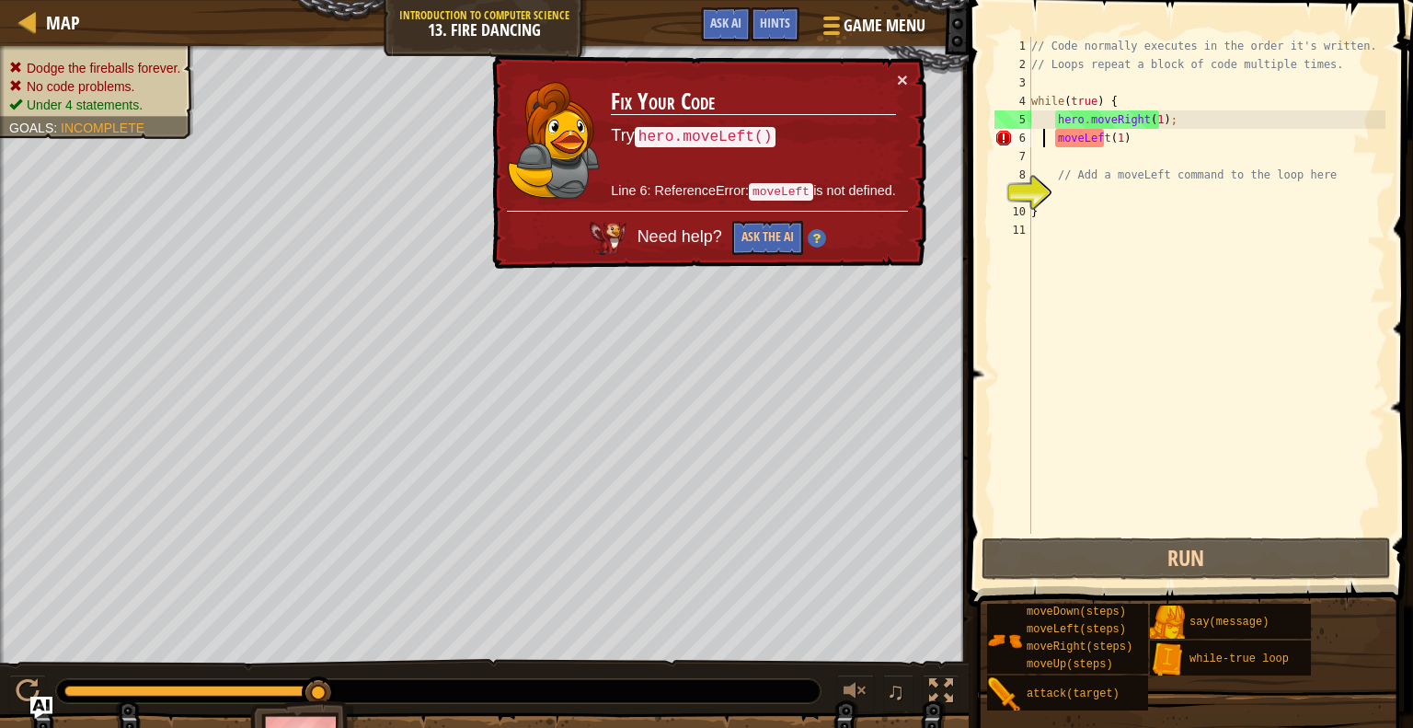
click at [1041, 141] on div "// Code normally executes in the order it's written. // Loops repeat a block of…" at bounding box center [1207, 304] width 359 height 534
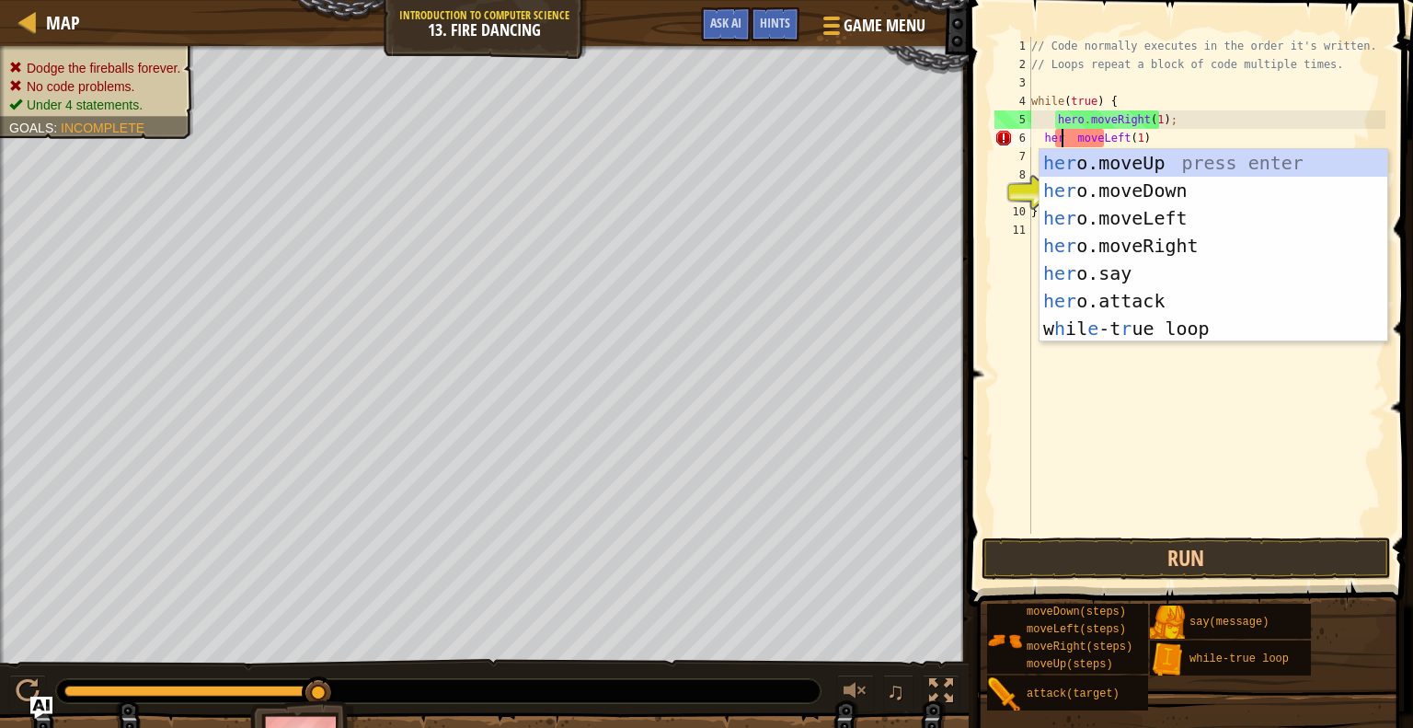
scroll to position [8, 3]
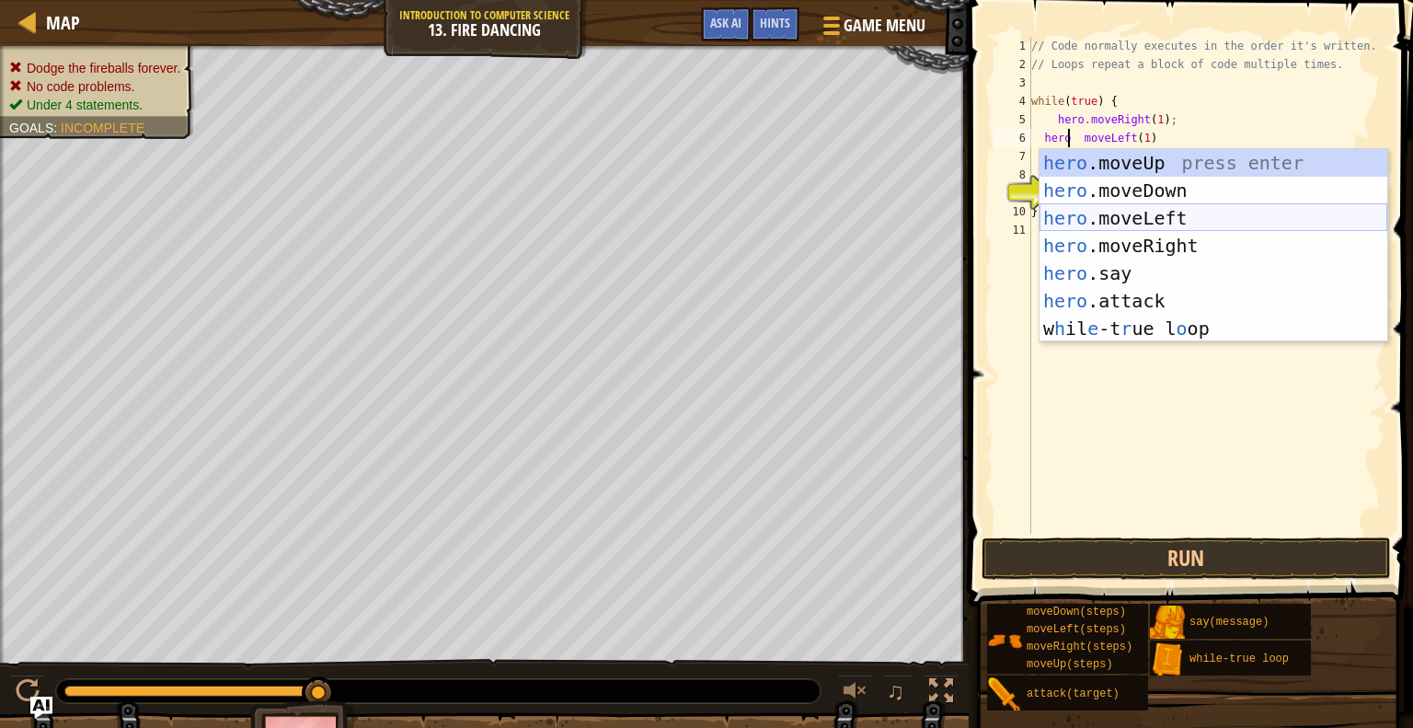
click at [1156, 218] on div "hero .moveUp press enter hero .moveDown press enter hero .moveLeft press enter …" at bounding box center [1213, 273] width 348 height 248
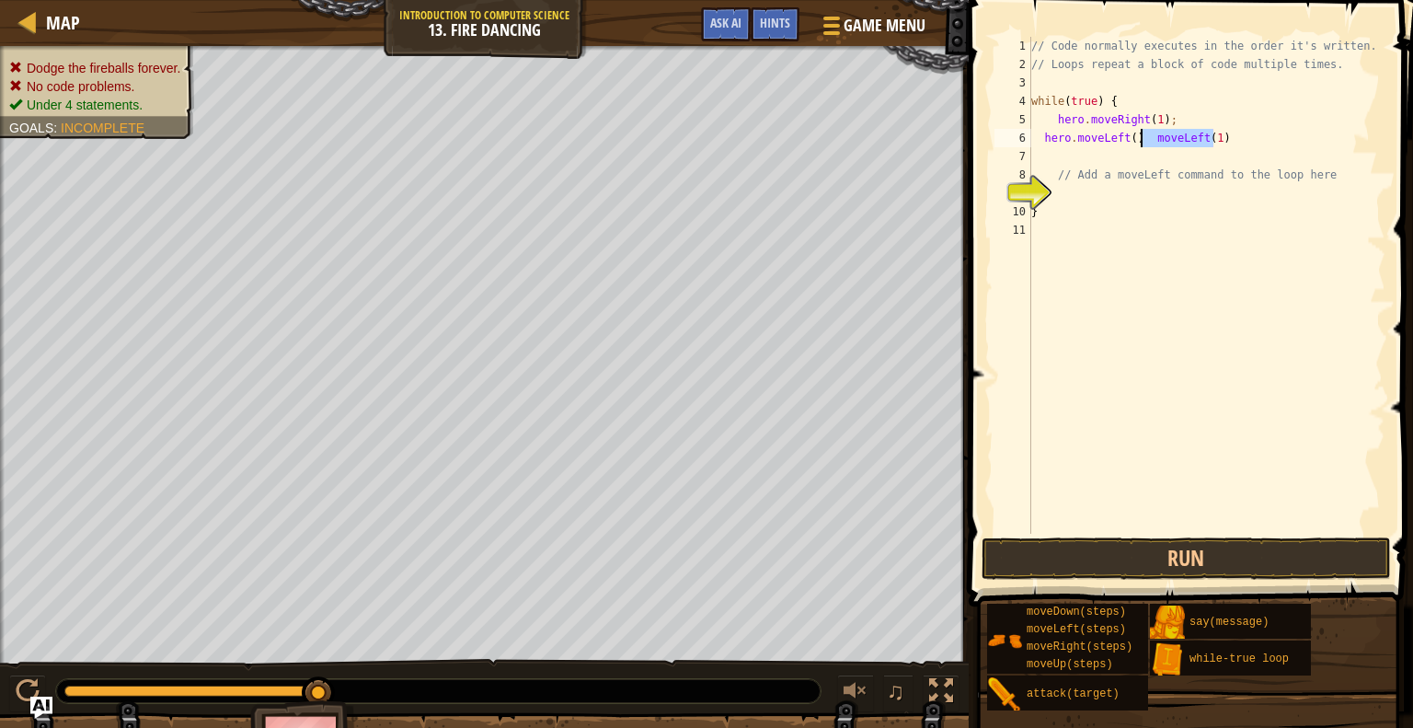
drag, startPoint x: 1254, startPoint y: 134, endPoint x: 1138, endPoint y: 143, distance: 116.2
click at [1138, 143] on div "// Code normally executes in the order it's written. // Loops repeat a block of…" at bounding box center [1207, 304] width 359 height 534
click at [1052, 115] on div "// Code normally executes in the order it's written. // Loops repeat a block of…" at bounding box center [1207, 304] width 359 height 534
click at [1131, 141] on div "// Code normally executes in the order it's written. // Loops repeat a block of…" at bounding box center [1207, 304] width 359 height 534
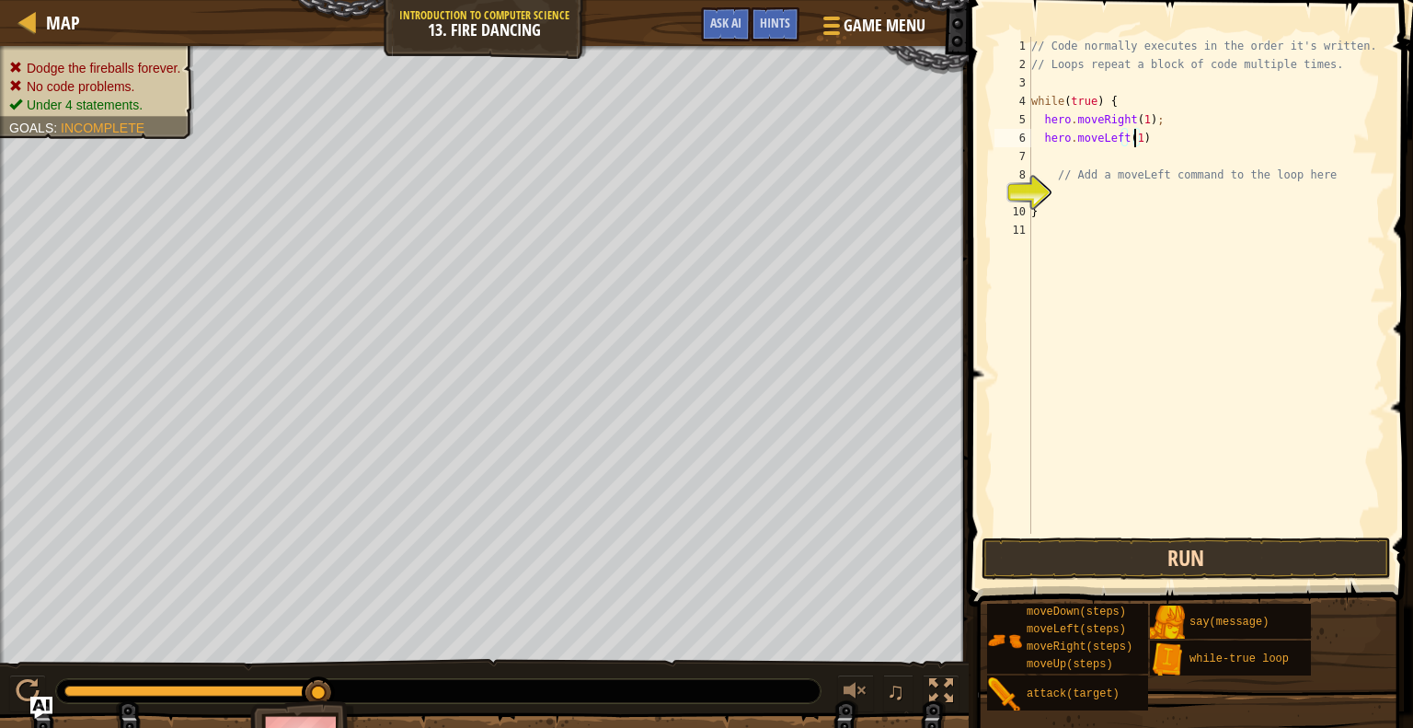
type textarea "hero.moveLeft(1)"
click at [1244, 548] on button "Run" at bounding box center [1186, 558] width 409 height 42
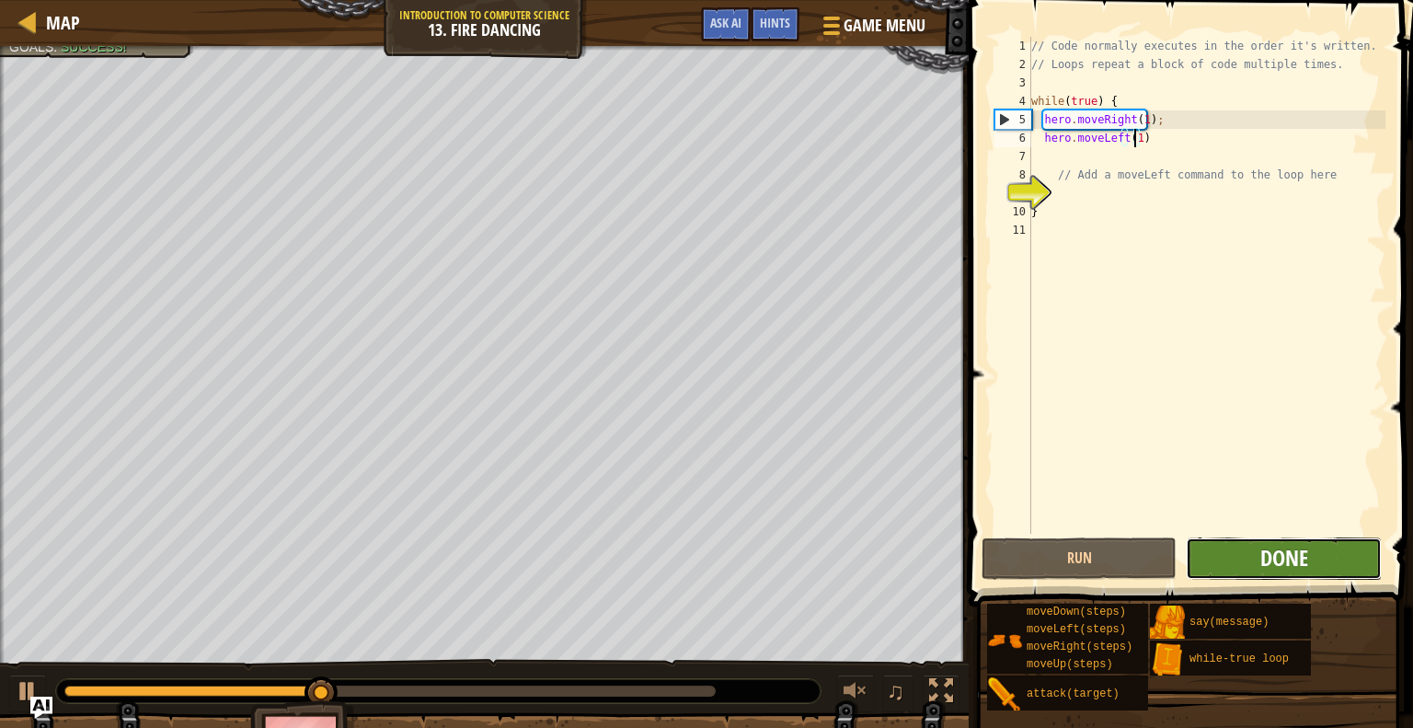
click at [1264, 543] on span "Done" at bounding box center [1284, 557] width 48 height 29
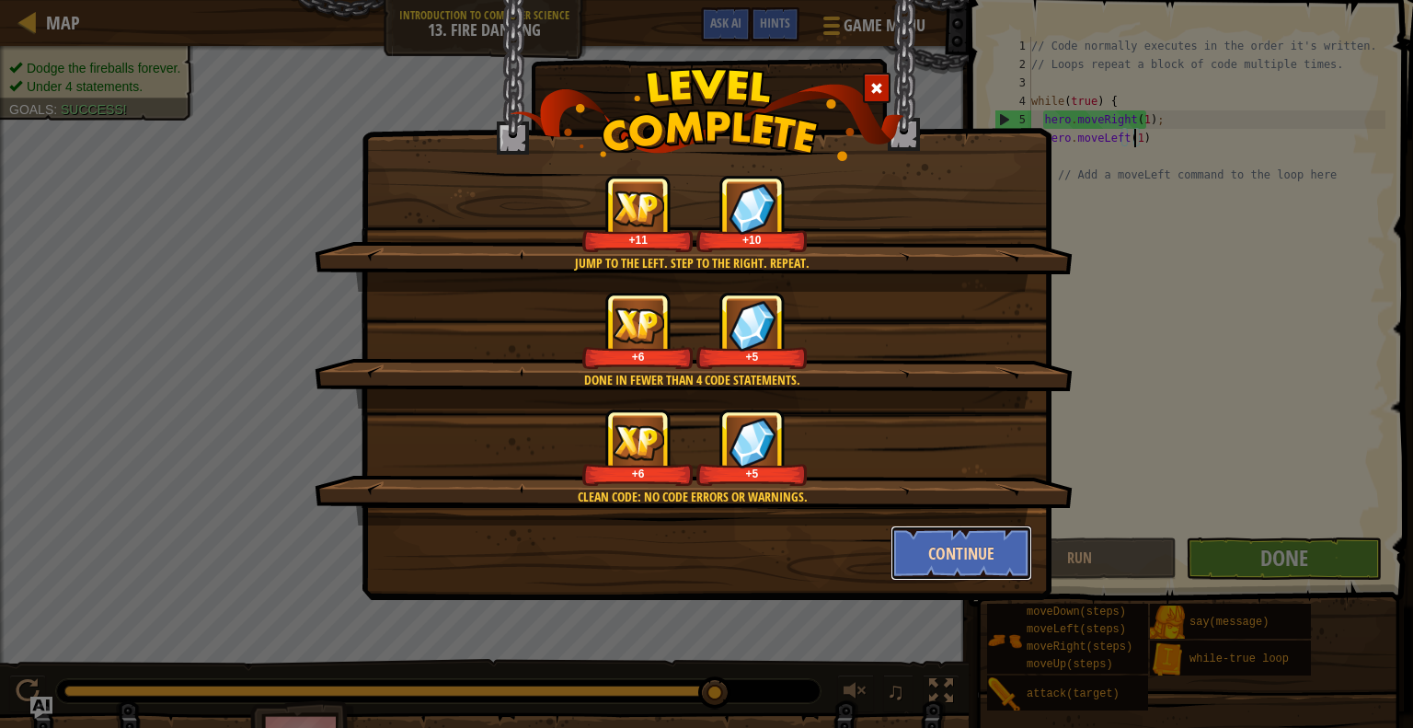
click at [909, 529] on button "Continue" at bounding box center [961, 552] width 143 height 55
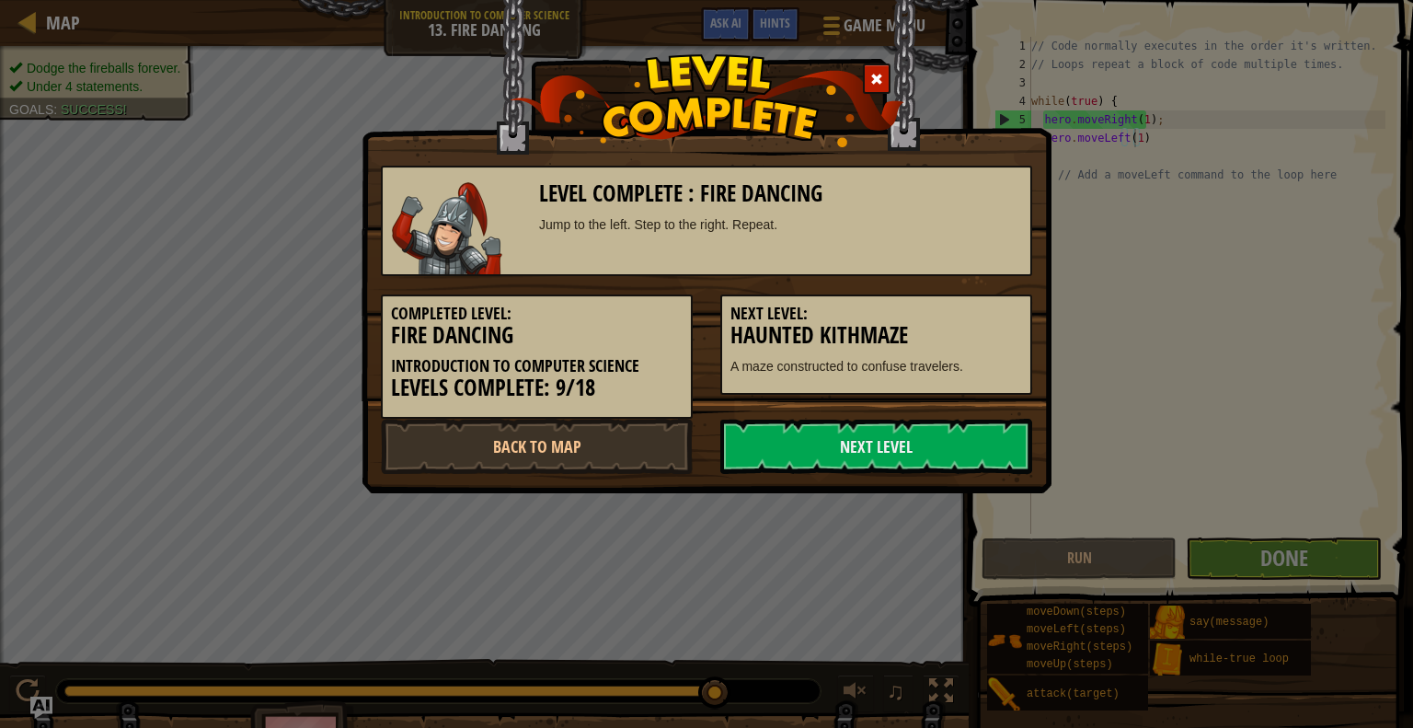
click at [934, 548] on div "Level Complete : Fire Dancing Jump to the left. Step to the right. Repeat. Comp…" at bounding box center [706, 364] width 1413 height 728
click at [828, 447] on link "Next Level" at bounding box center [876, 446] width 312 height 55
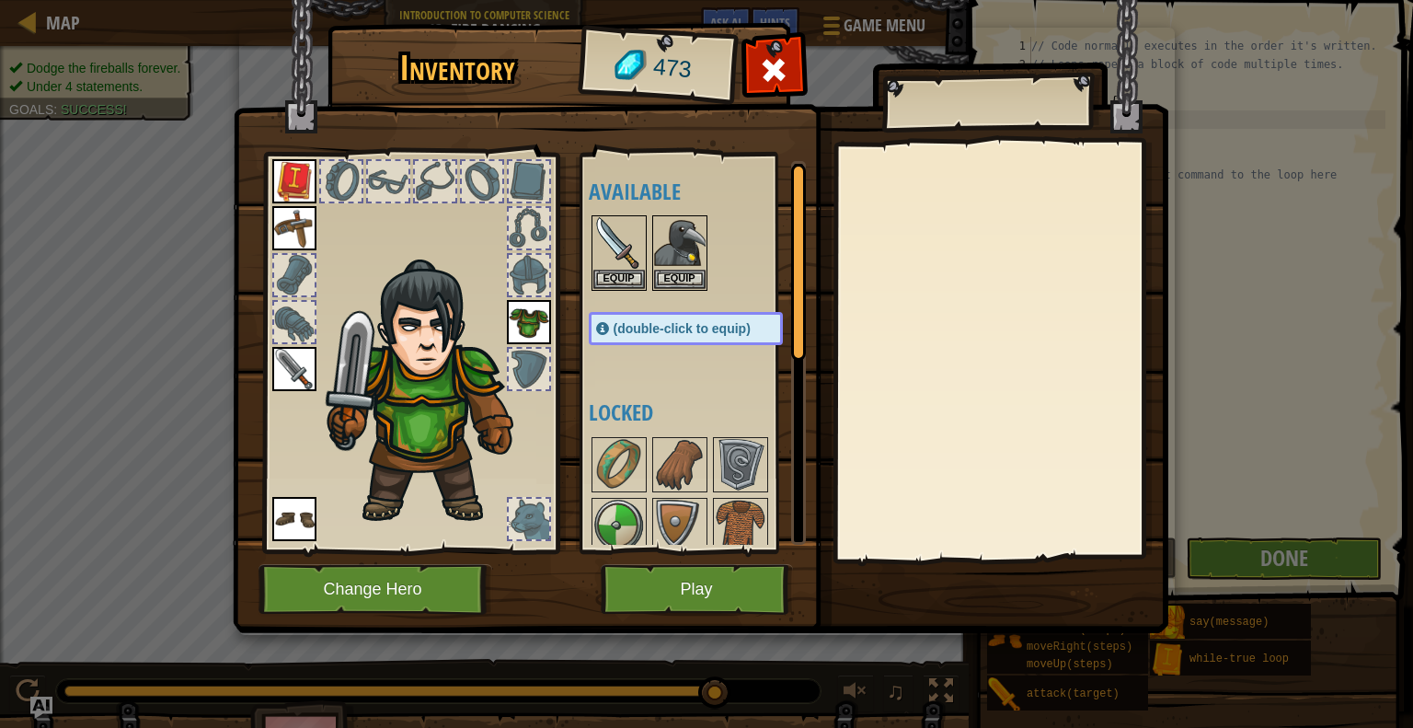
drag, startPoint x: 686, startPoint y: 626, endPoint x: 691, endPoint y: 603, distance: 24.4
click at [689, 610] on div "Inventory 473 Available Equip Equip Equip Equip Equip Equip (double-click to eq…" at bounding box center [707, 331] width 936 height 607
click at [694, 591] on button "Play" at bounding box center [697, 589] width 192 height 51
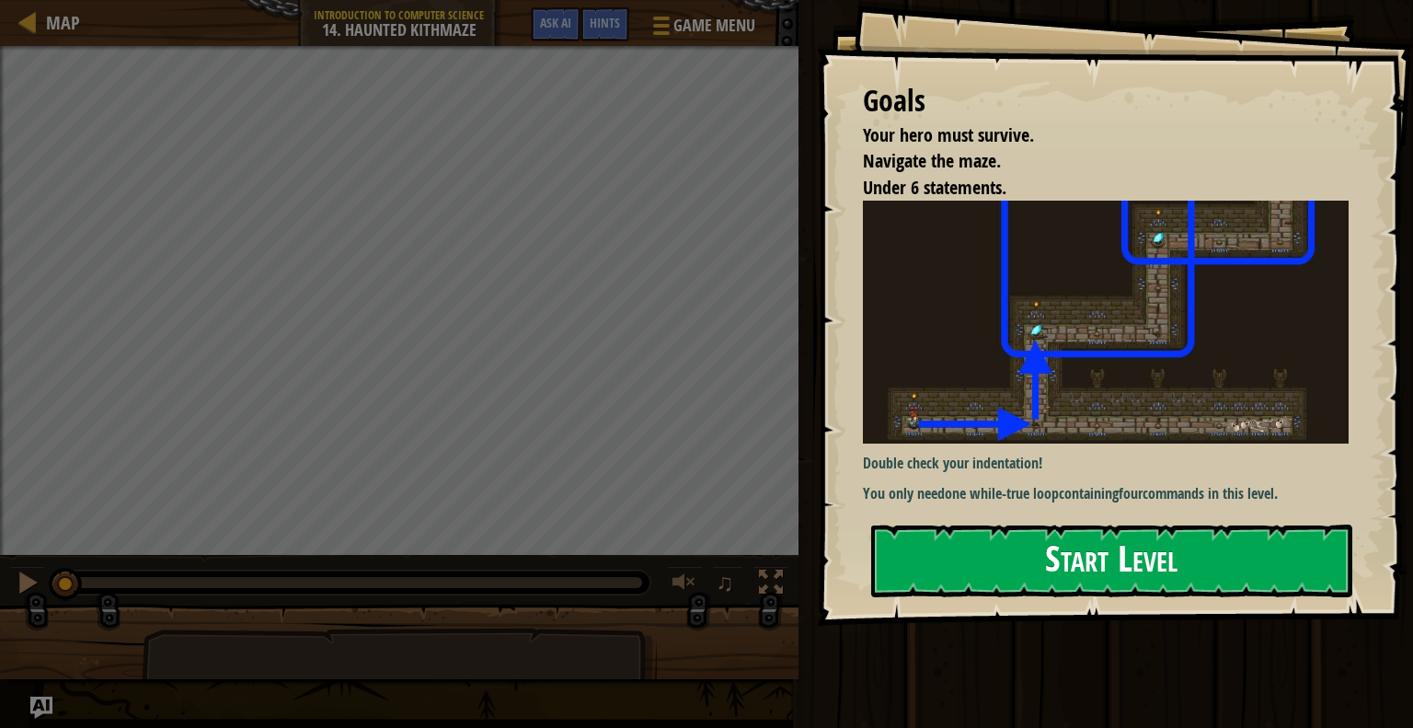
click at [1054, 580] on button "Start Level" at bounding box center [1111, 560] width 481 height 73
